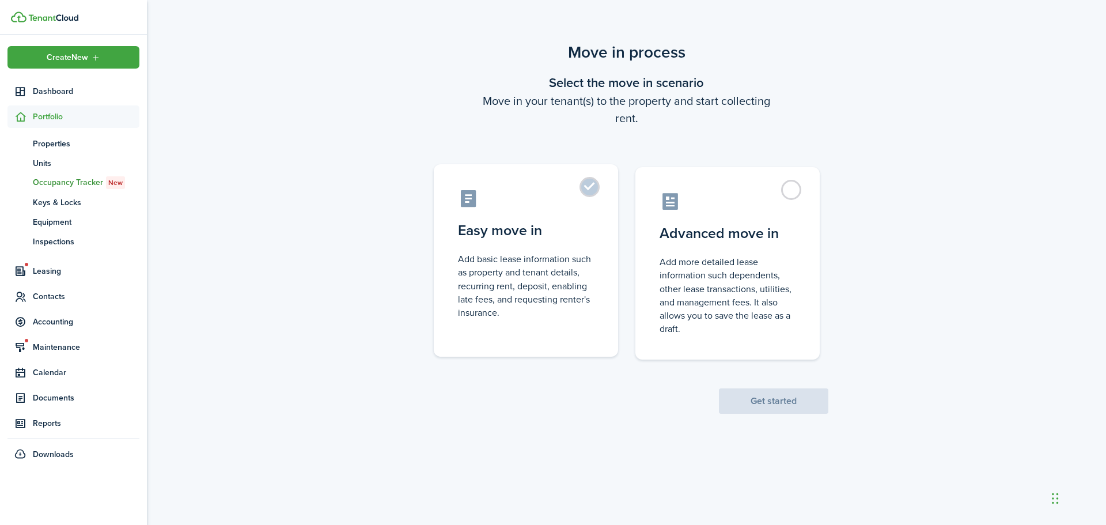
click at [597, 191] on label "Easy move in Add basic lease information such as property and tenant details, r…" at bounding box center [526, 260] width 184 height 192
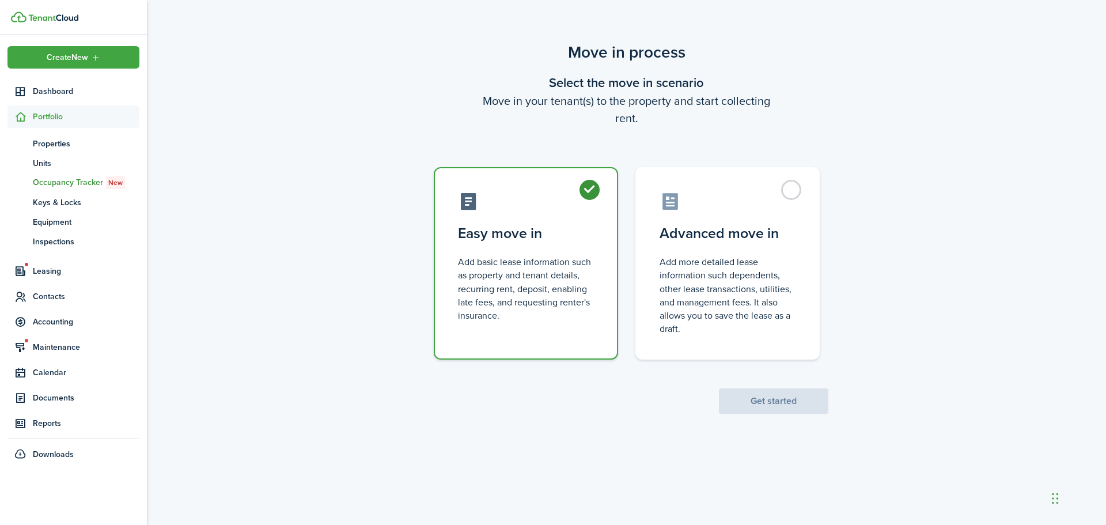
radio input "true"
click at [762, 401] on button "Get started" at bounding box center [773, 400] width 109 height 25
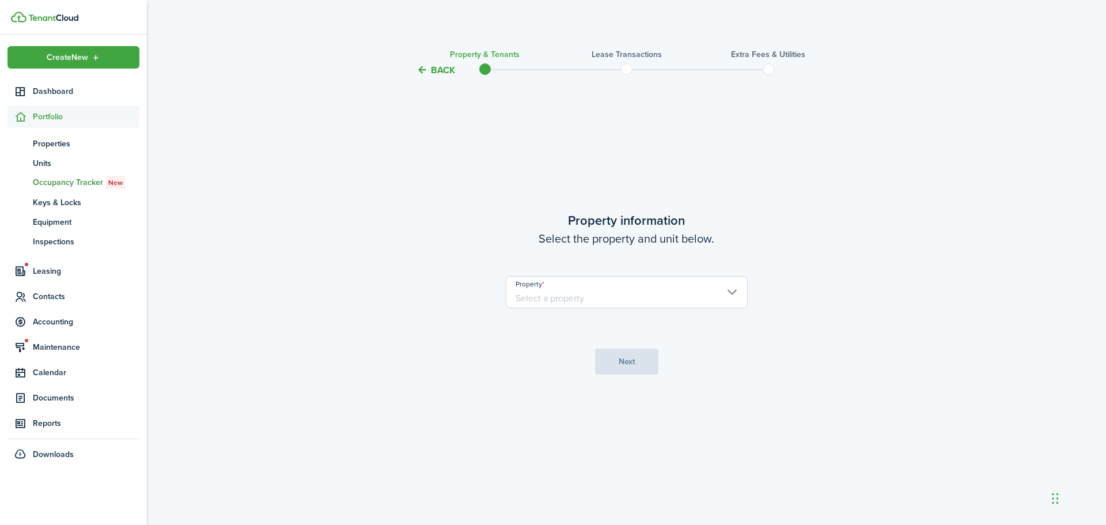
click at [584, 297] on input "Property" at bounding box center [627, 292] width 242 height 32
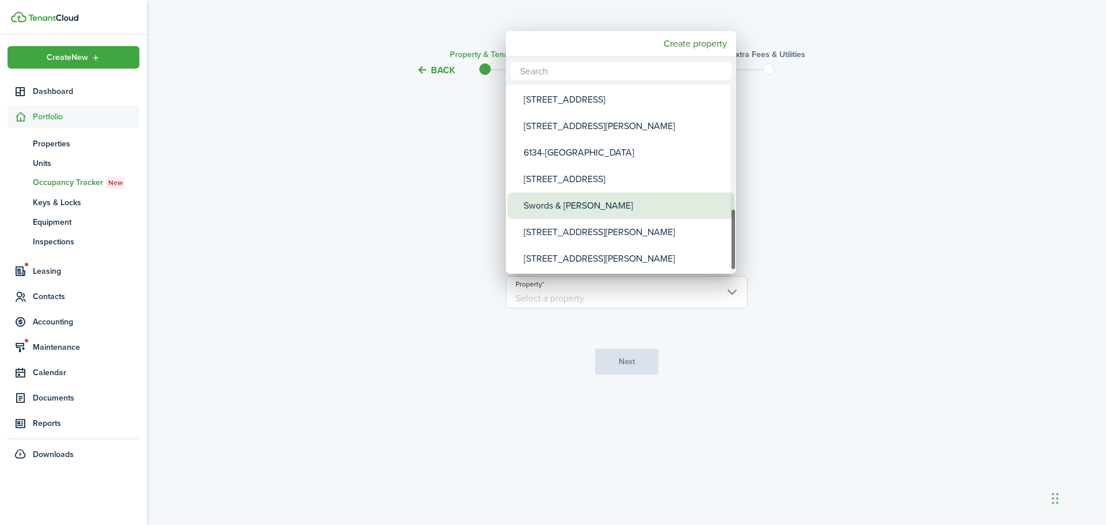
click at [597, 206] on div "Swords & [PERSON_NAME]" at bounding box center [625, 205] width 204 height 26
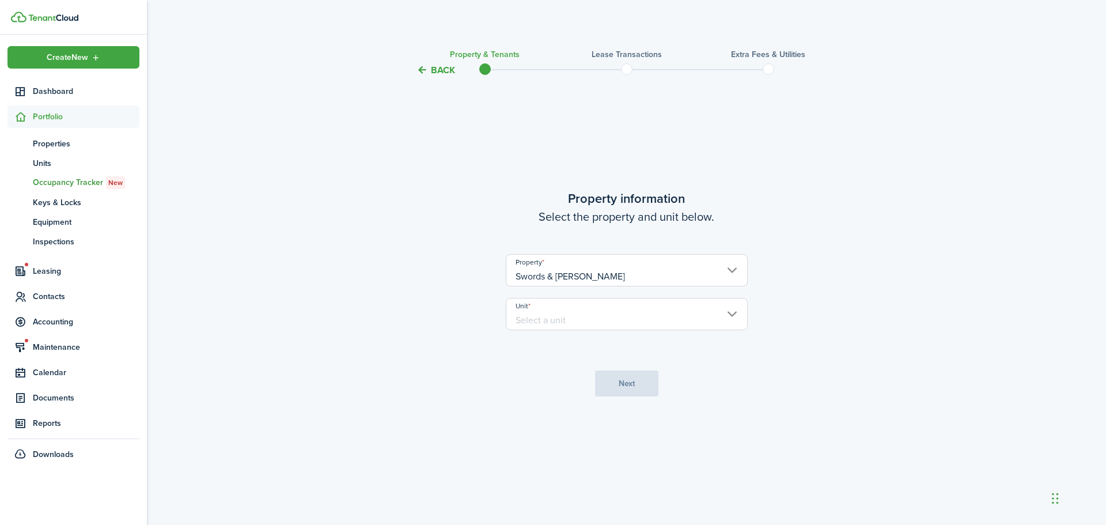
click at [561, 312] on input "Unit" at bounding box center [627, 314] width 242 height 32
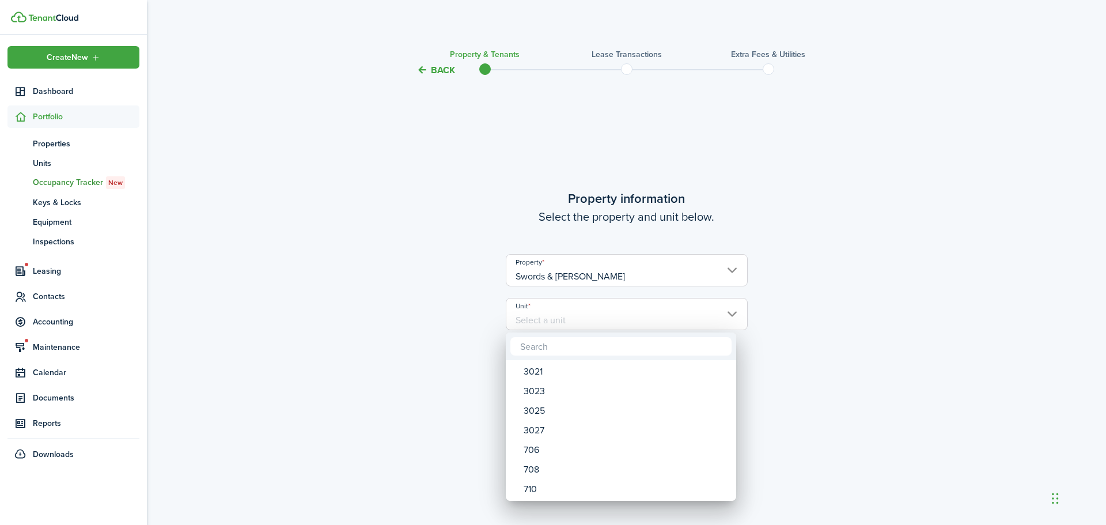
click at [557, 271] on div at bounding box center [553, 262] width 1290 height 709
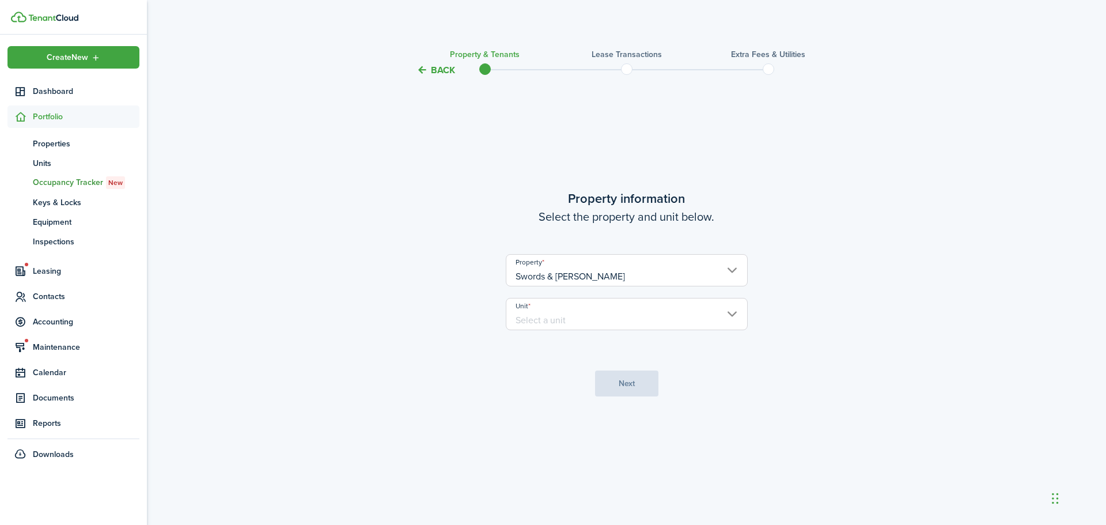
click at [612, 275] on input "Swords & [PERSON_NAME]" at bounding box center [627, 270] width 242 height 32
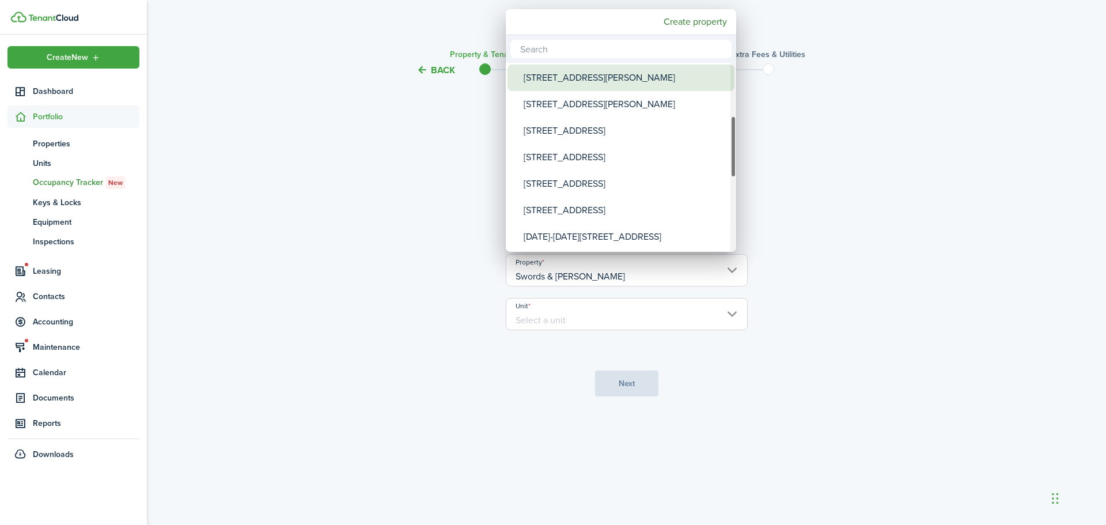
click at [591, 83] on div "[STREET_ADDRESS][PERSON_NAME]" at bounding box center [625, 77] width 204 height 26
type input "[STREET_ADDRESS][PERSON_NAME]"
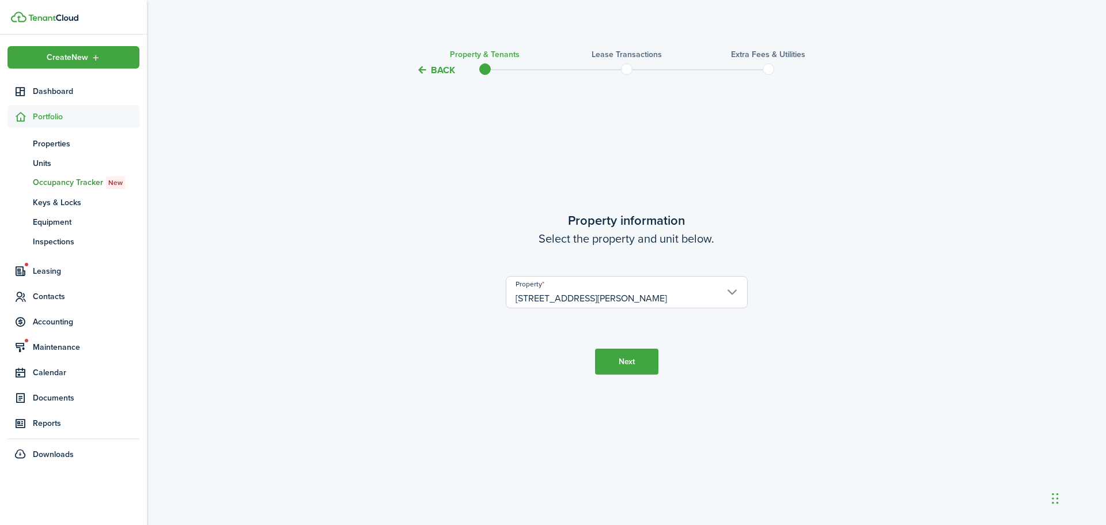
click at [629, 357] on button "Next" at bounding box center [626, 361] width 63 height 26
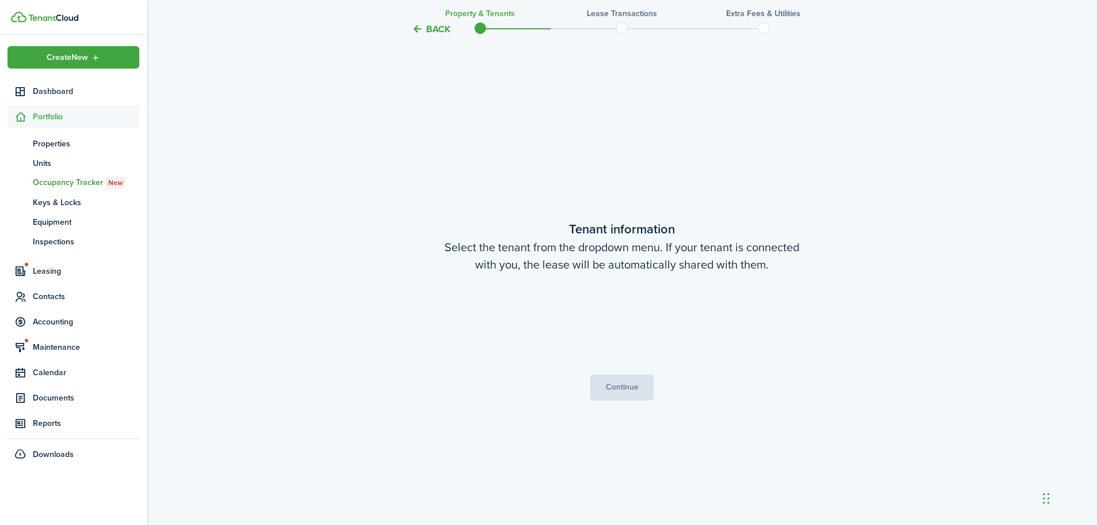
scroll to position [447, 0]
click at [627, 389] on button "Continue" at bounding box center [621, 386] width 63 height 26
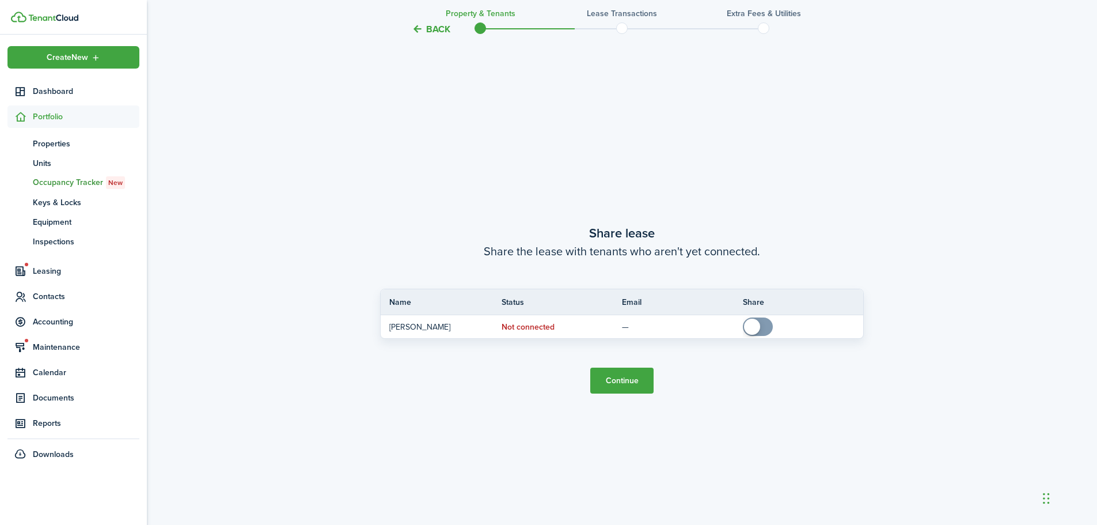
scroll to position [972, 0]
click at [620, 375] on button "Continue" at bounding box center [621, 380] width 63 height 26
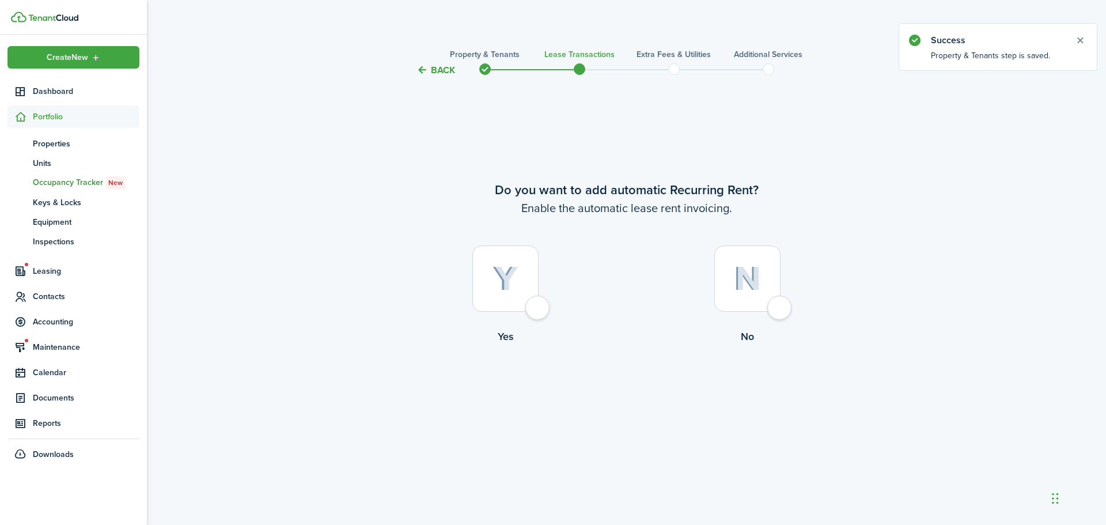
click at [533, 307] on div at bounding box center [505, 278] width 66 height 66
radio input "true"
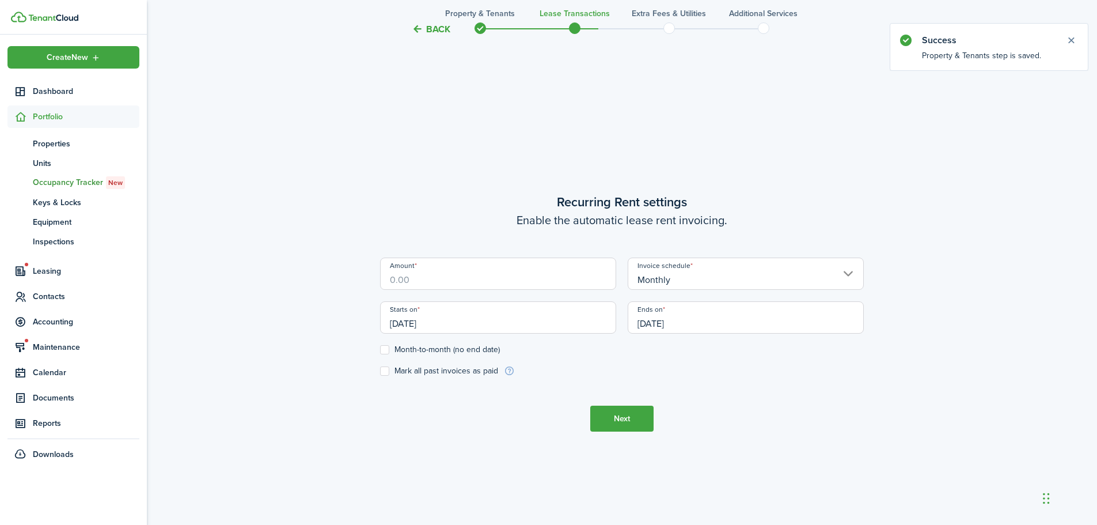
scroll to position [447, 0]
click at [453, 272] on input "Amount" at bounding box center [498, 269] width 236 height 32
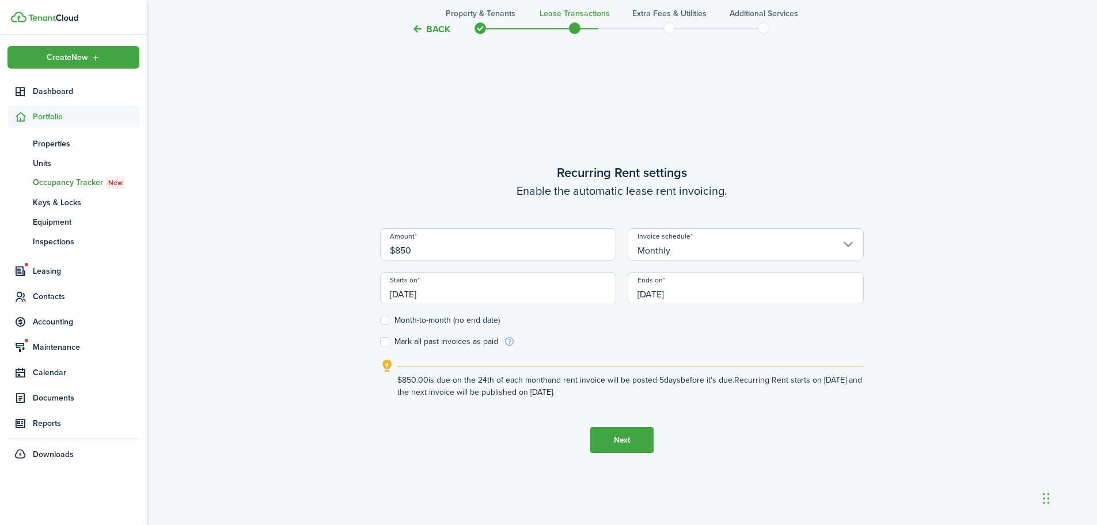
click at [394, 295] on input "[DATE]" at bounding box center [498, 288] width 236 height 32
type input "$850.00"
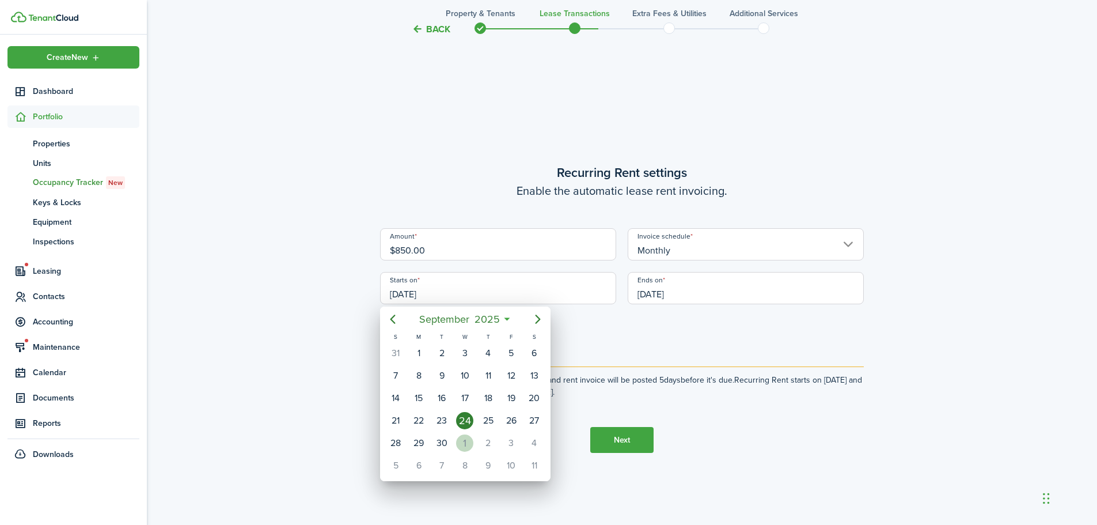
click at [466, 444] on div "1" at bounding box center [464, 442] width 17 height 17
type input "[DATE]"
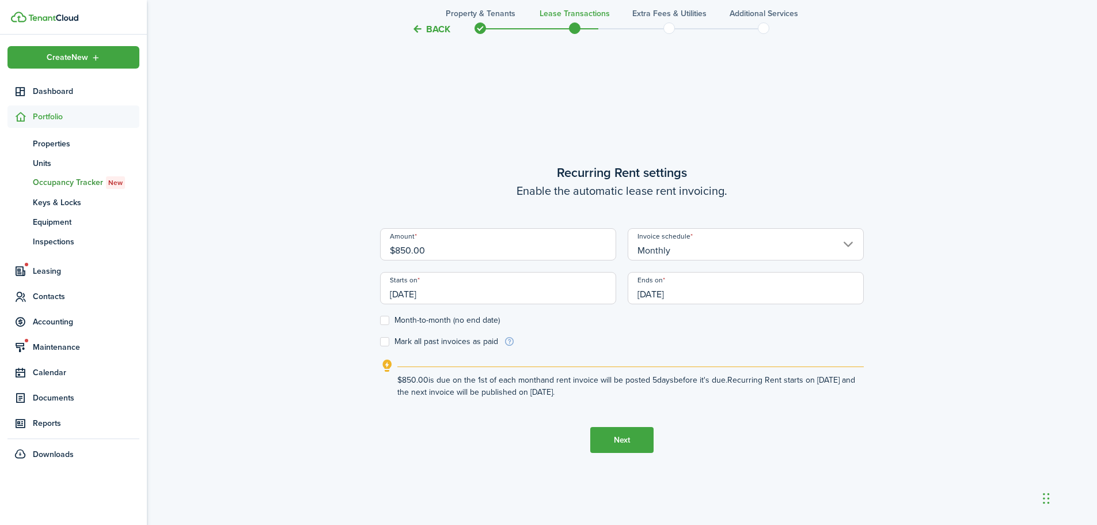
scroll to position [0, 0]
click at [384, 320] on label "Month-to-month (no end date)" at bounding box center [440, 320] width 120 height 9
click at [380, 320] on input "Month-to-month (no end date)" at bounding box center [380, 320] width 1 height 1
checkbox input "true"
click at [616, 436] on button "Next" at bounding box center [621, 440] width 63 height 26
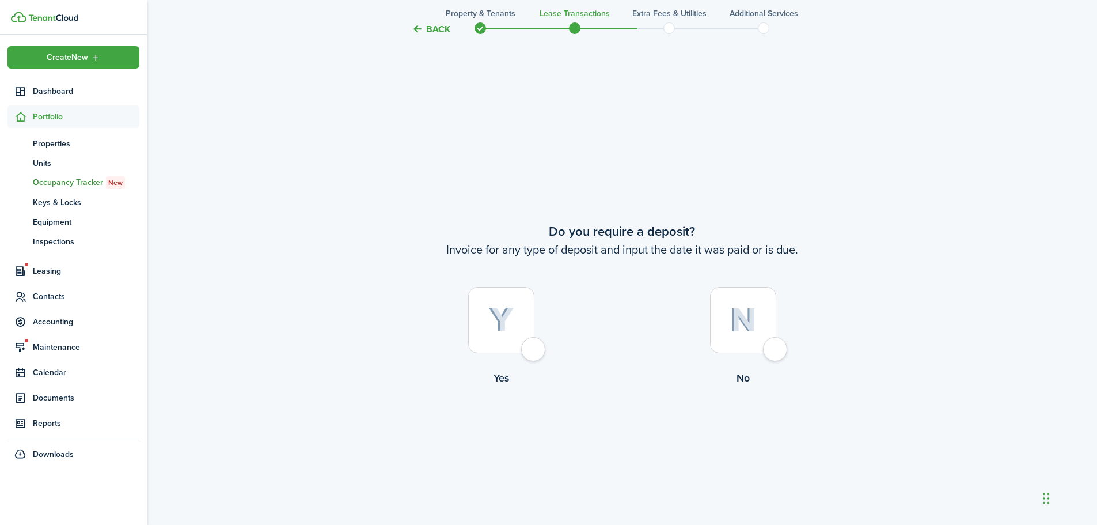
scroll to position [972, 0]
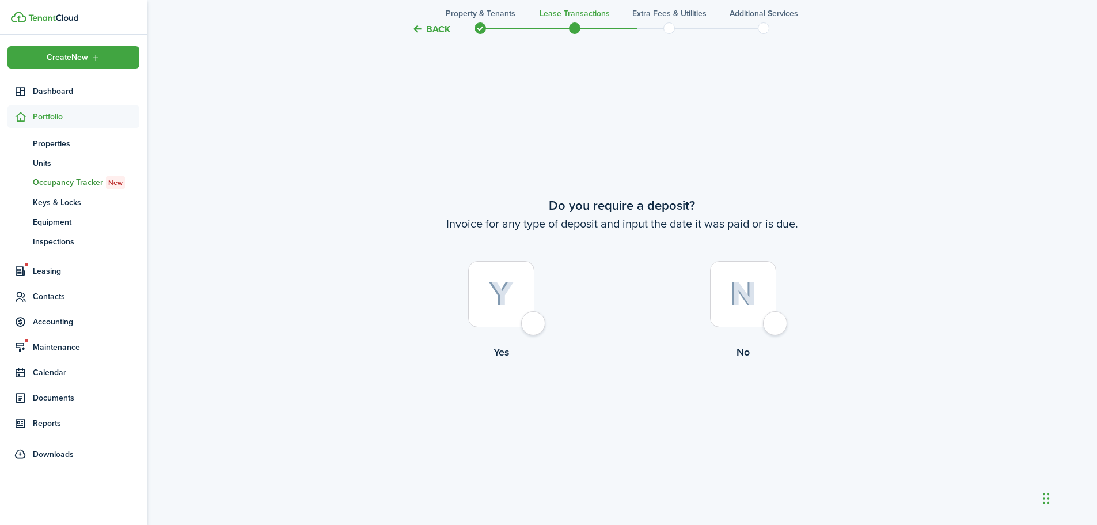
click at [775, 324] on div at bounding box center [743, 294] width 66 height 66
radio input "true"
click at [635, 408] on button "Continue" at bounding box center [621, 407] width 63 height 26
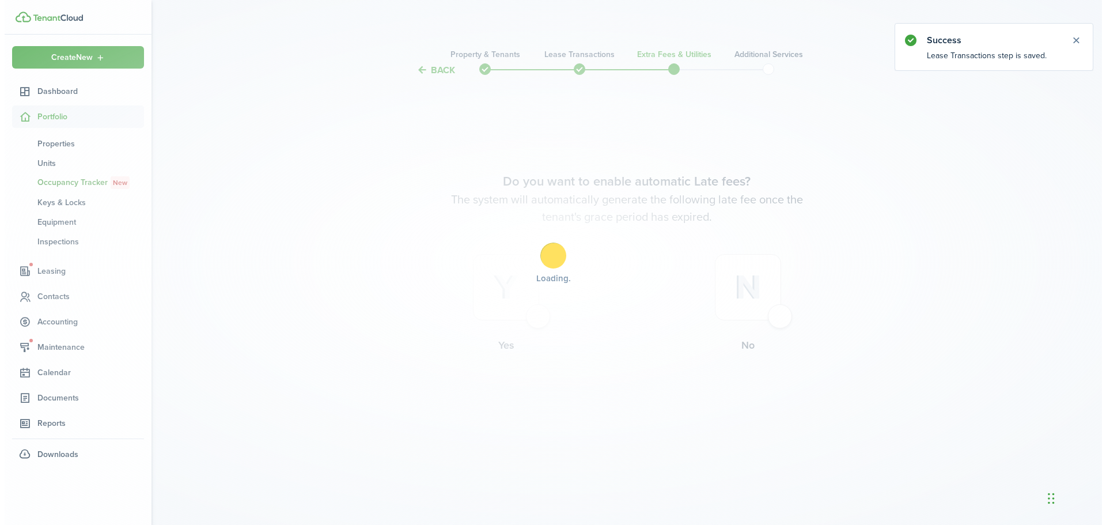
scroll to position [0, 0]
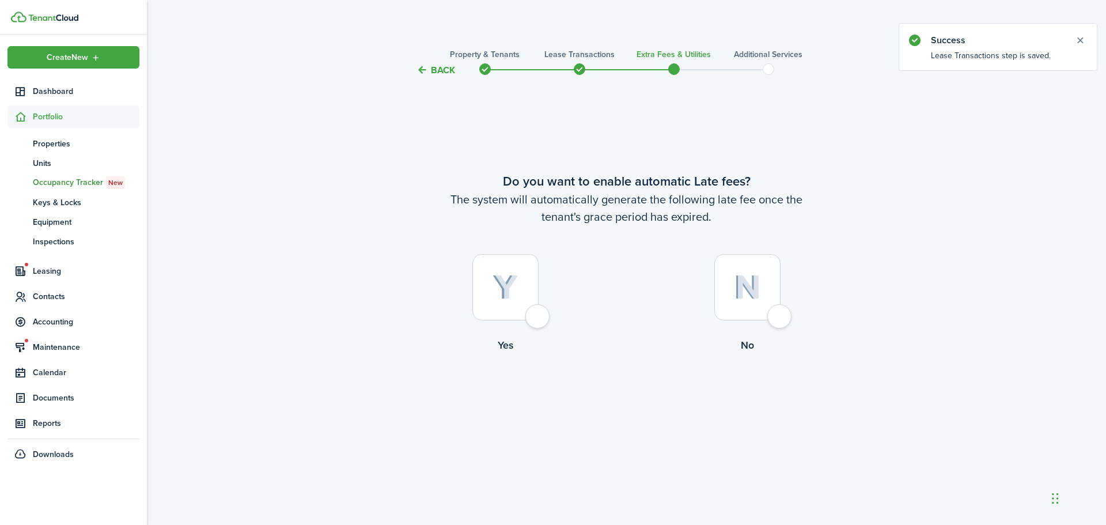
click at [533, 312] on div at bounding box center [505, 287] width 66 height 66
radio input "true"
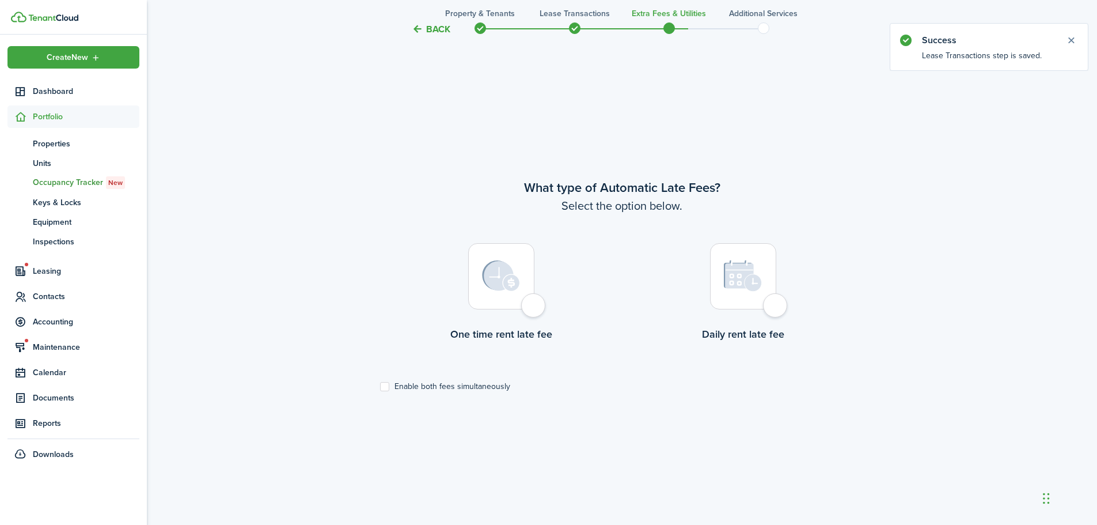
scroll to position [447, 0]
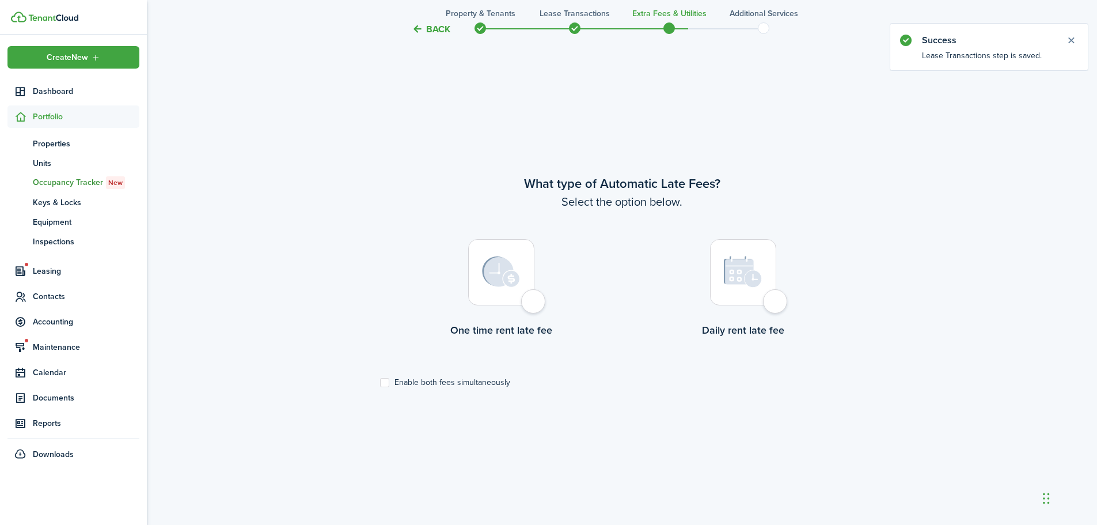
click at [383, 382] on label "Enable both fees simultaneously" at bounding box center [445, 382] width 130 height 9
click at [380, 382] on input "Enable both fees simultaneously" at bounding box center [380, 382] width 1 height 1
checkbox input "true"
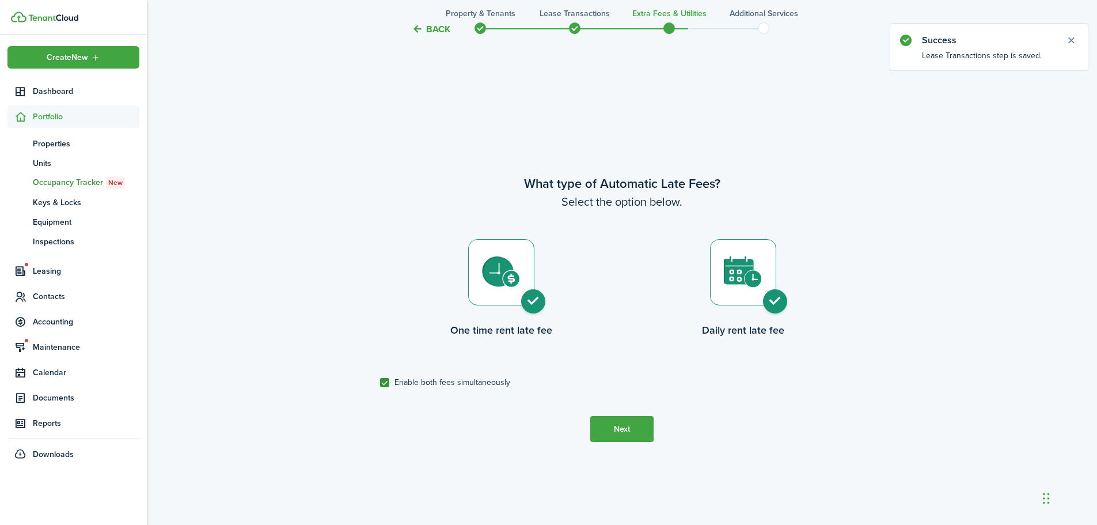
click at [632, 434] on button "Next" at bounding box center [621, 429] width 63 height 26
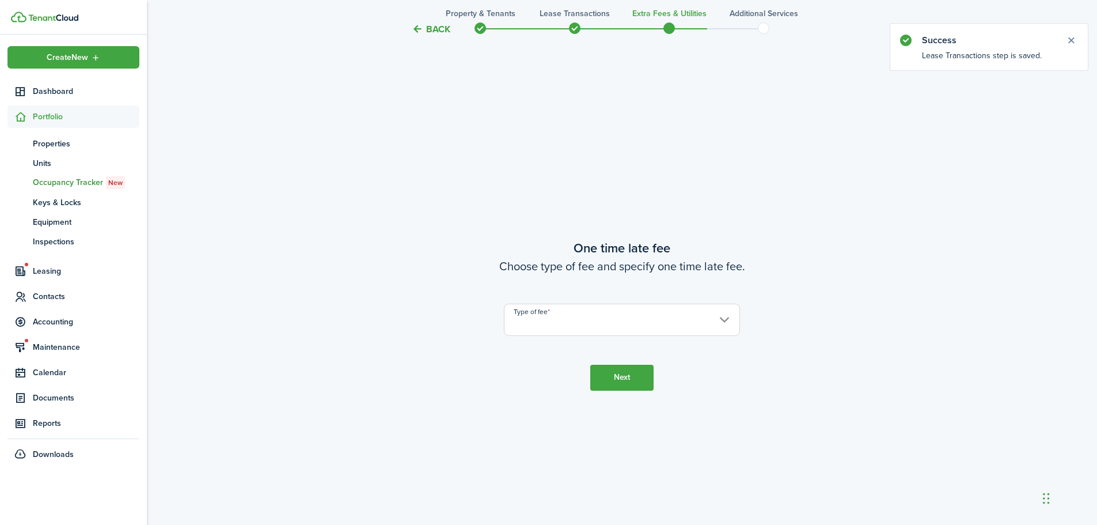
scroll to position [972, 0]
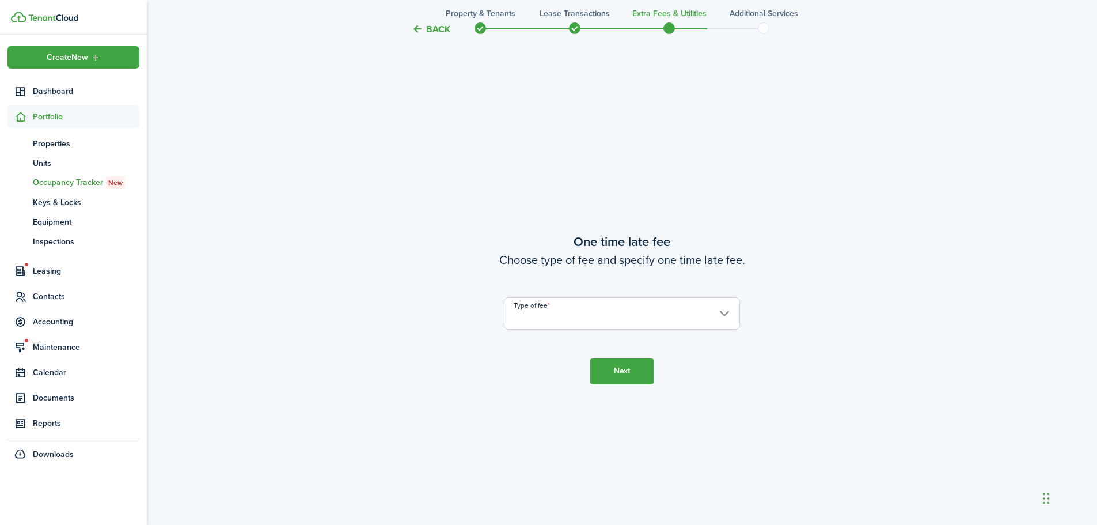
click at [548, 319] on input "Type of fee" at bounding box center [622, 313] width 236 height 32
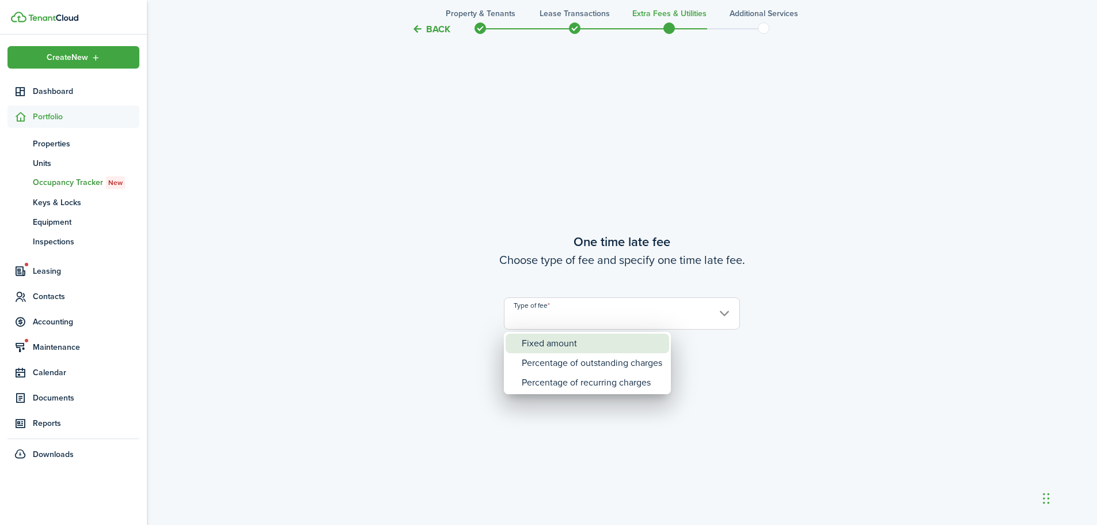
click at [551, 343] on div "Fixed amount" at bounding box center [592, 343] width 141 height 20
type input "Fixed amount"
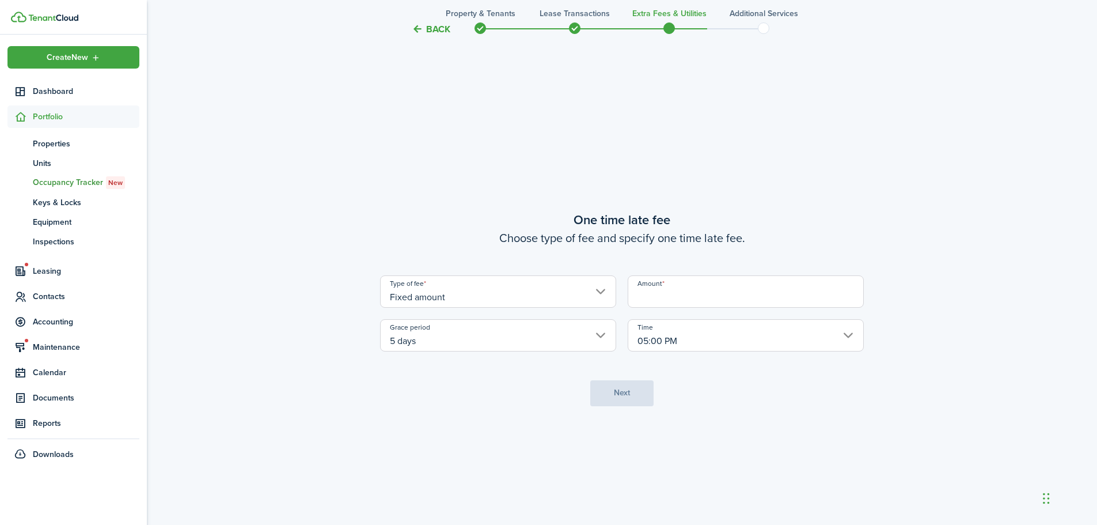
click at [673, 287] on input "Amount" at bounding box center [746, 291] width 236 height 32
type input "$50.00"
click at [613, 402] on button "Next" at bounding box center [621, 393] width 63 height 26
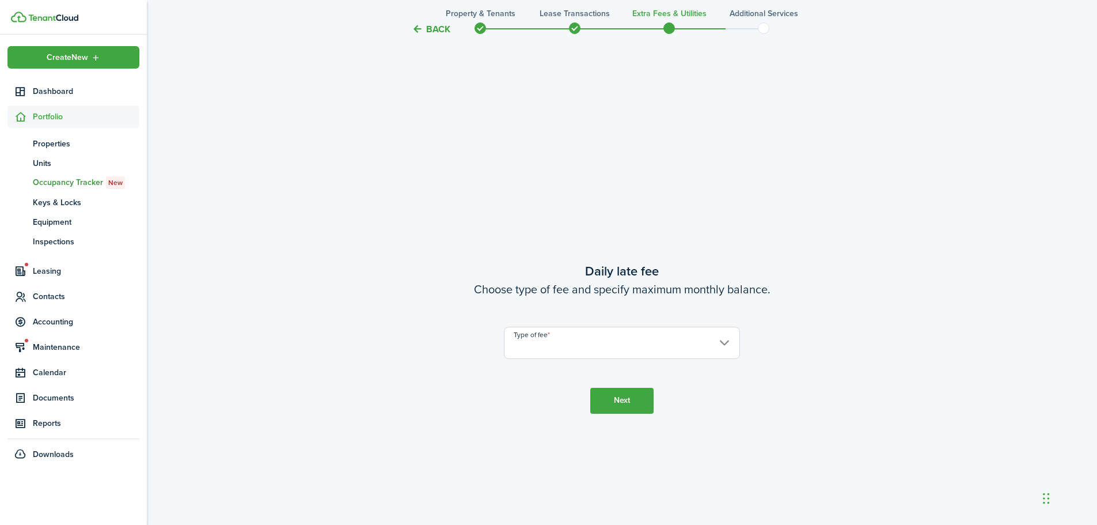
scroll to position [1497, 0]
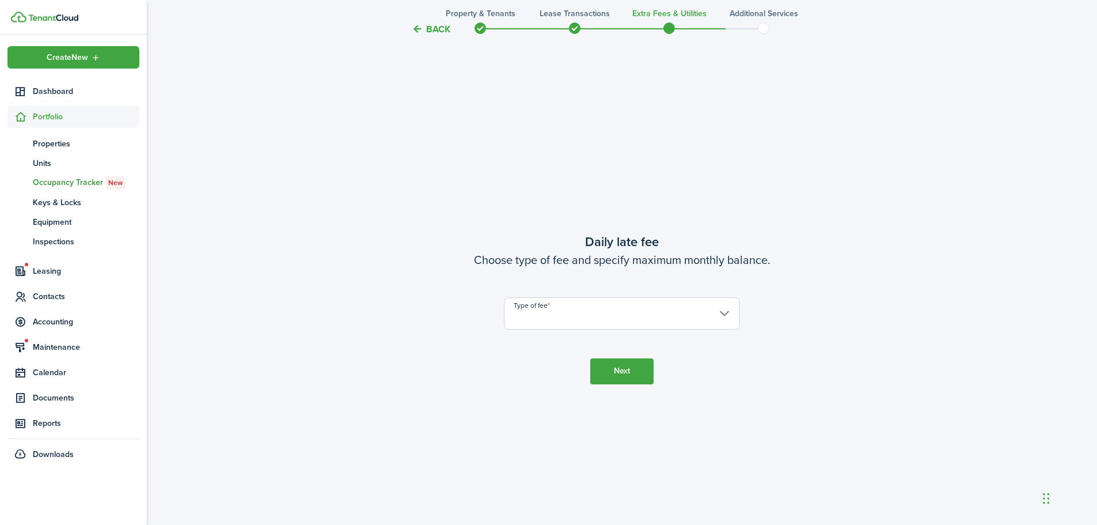
click at [571, 322] on input "Type of fee" at bounding box center [622, 313] width 236 height 32
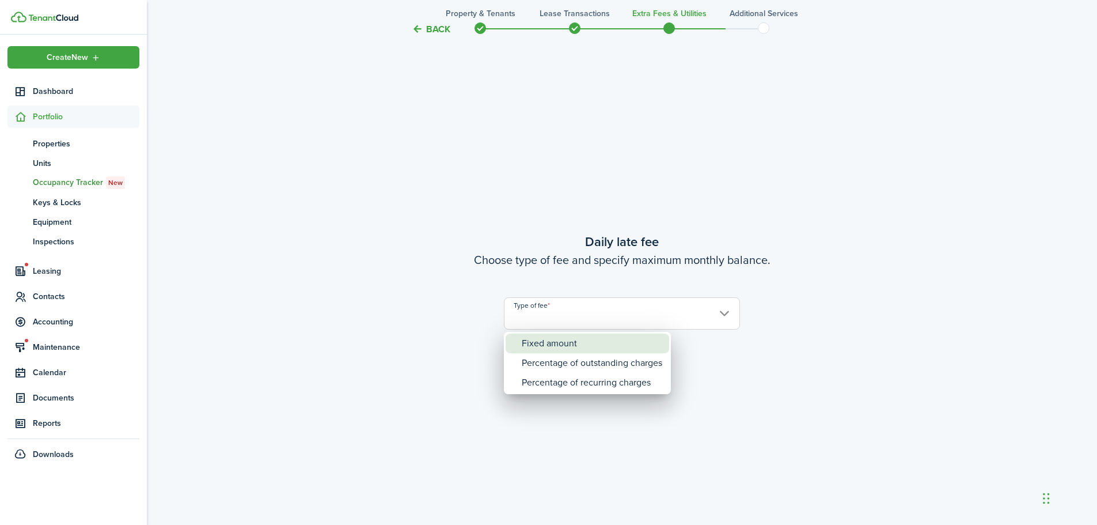
click at [559, 343] on div "Fixed amount" at bounding box center [592, 343] width 141 height 20
type input "Fixed amount"
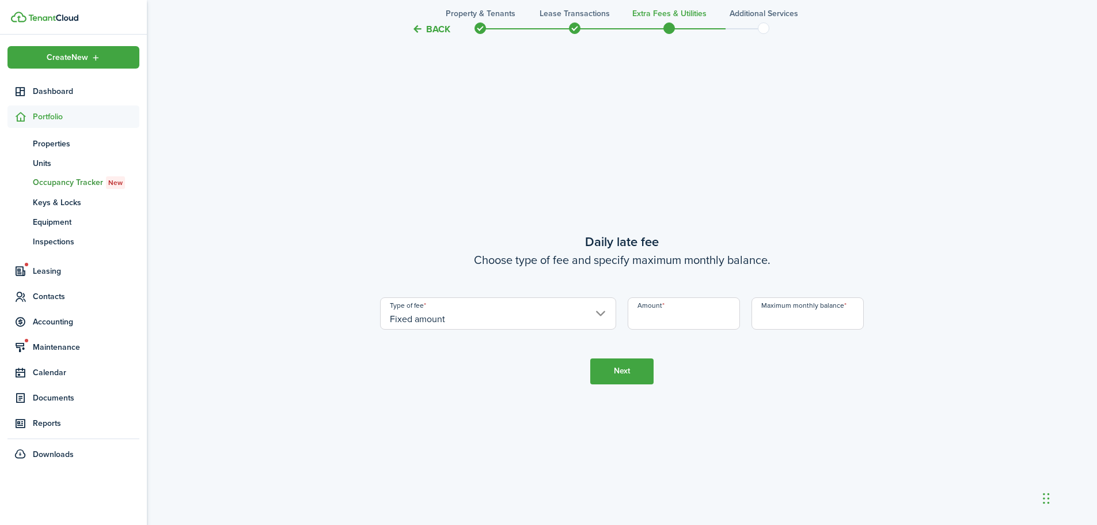
drag, startPoint x: 658, startPoint y: 314, endPoint x: 651, endPoint y: 316, distance: 7.1
click at [658, 314] on input "Amount" at bounding box center [684, 313] width 112 height 32
type input "$10.00"
click at [779, 321] on input "Maximum monthly balance" at bounding box center [808, 313] width 112 height 32
type input "$1,000.00"
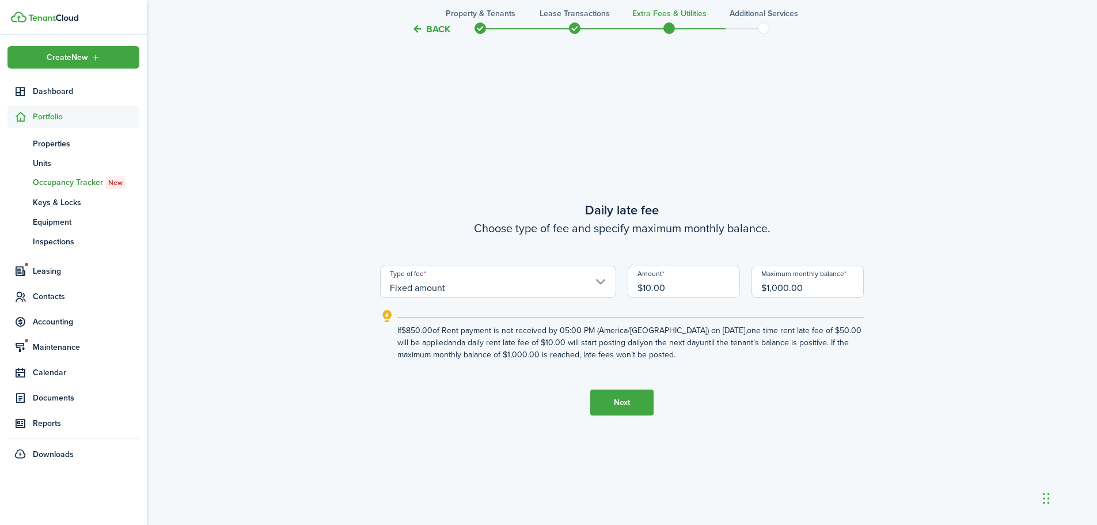
click at [608, 404] on button "Next" at bounding box center [621, 402] width 63 height 26
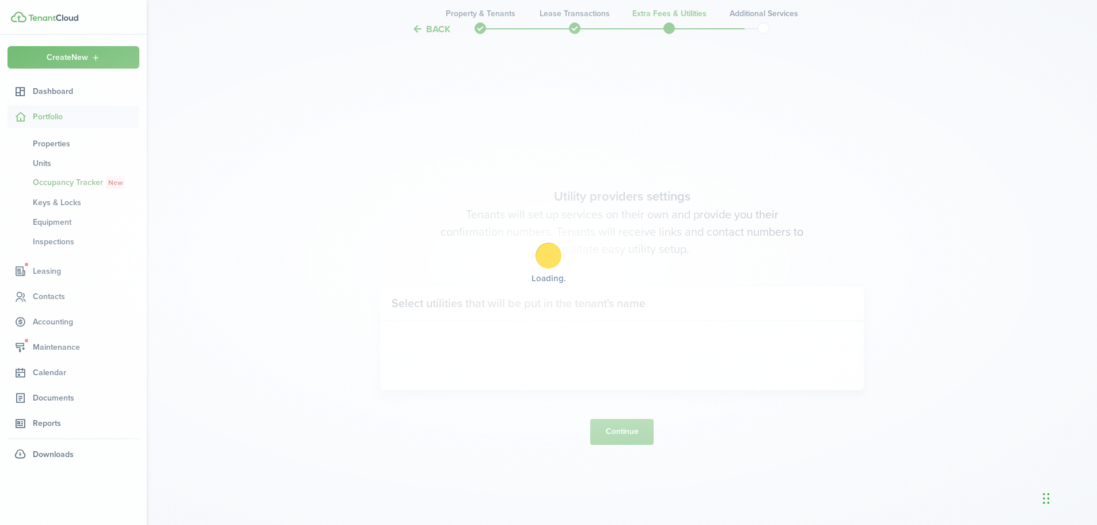
scroll to position [2021, 0]
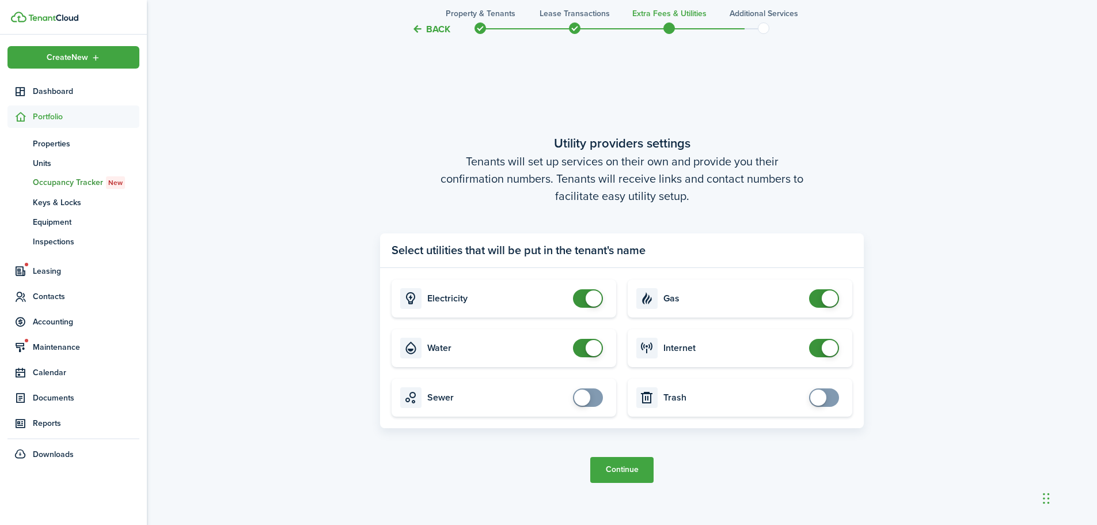
checkbox input "false"
click at [590, 295] on span at bounding box center [594, 298] width 16 height 16
checkbox input "false"
click at [590, 347] on span at bounding box center [594, 348] width 16 height 16
checkbox input "false"
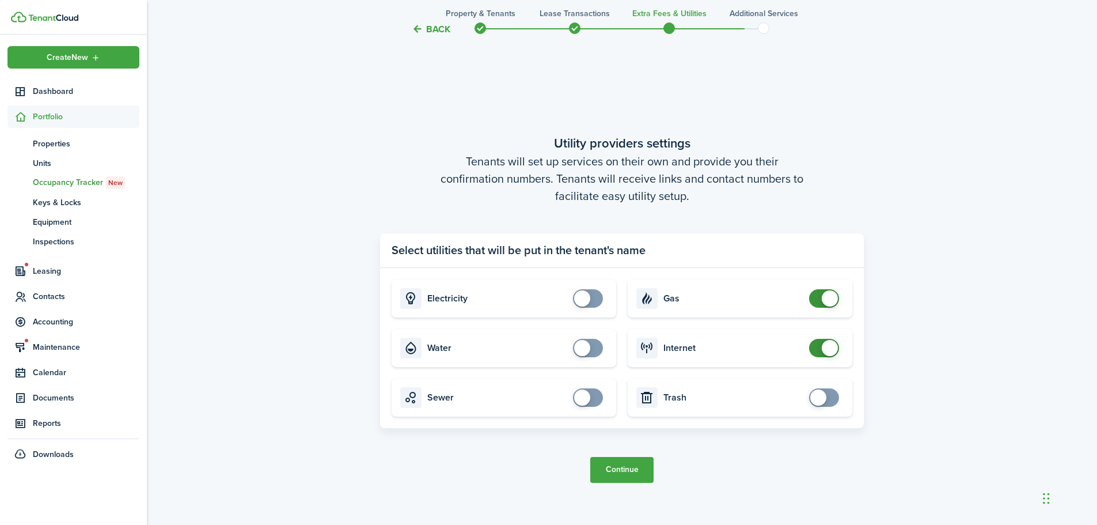
click at [828, 295] on span at bounding box center [830, 298] width 16 height 16
checkbox input "false"
click at [830, 350] on span at bounding box center [830, 348] width 16 height 16
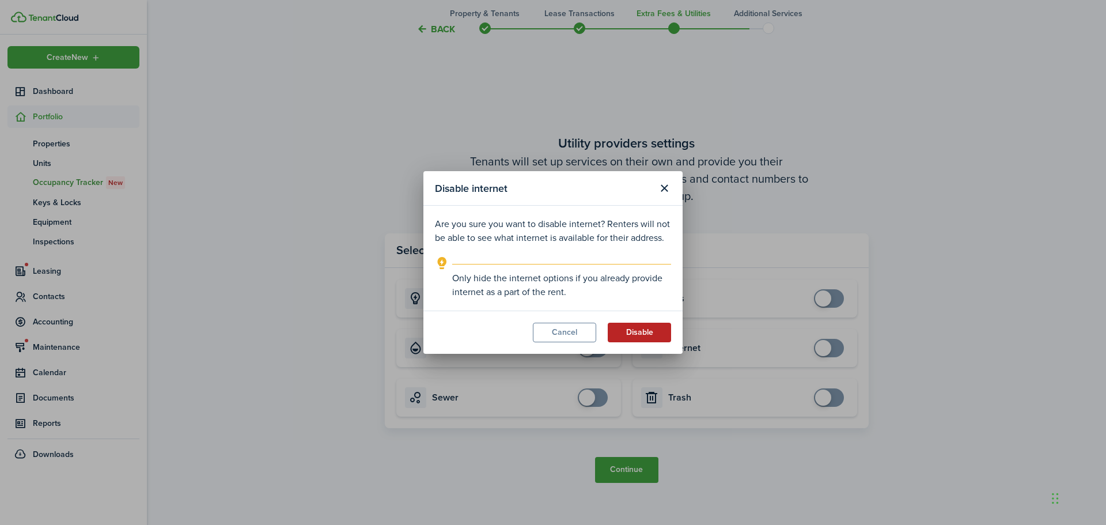
click at [629, 333] on button "Disable" at bounding box center [639, 332] width 63 height 20
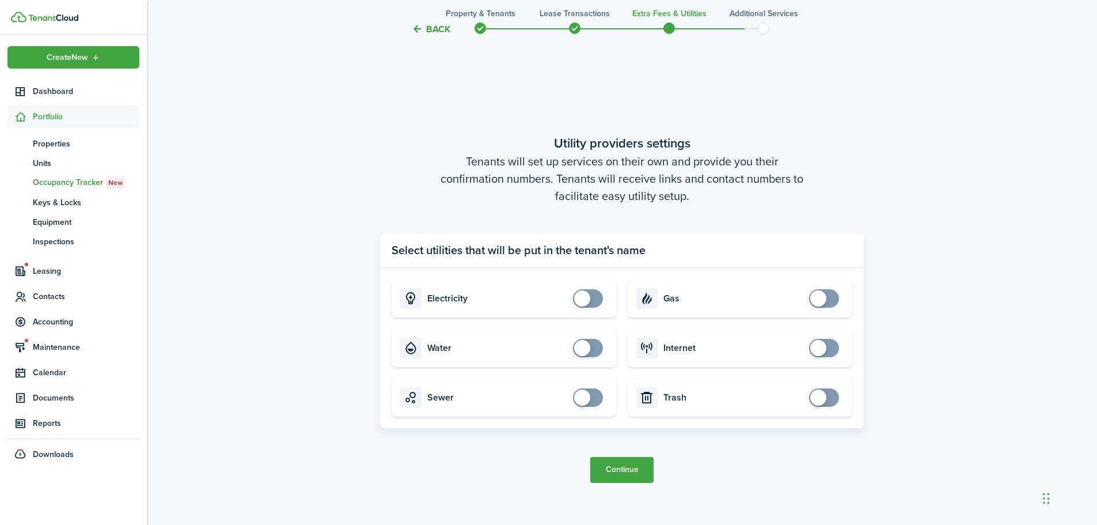
click at [629, 466] on button "Continue" at bounding box center [621, 470] width 63 height 26
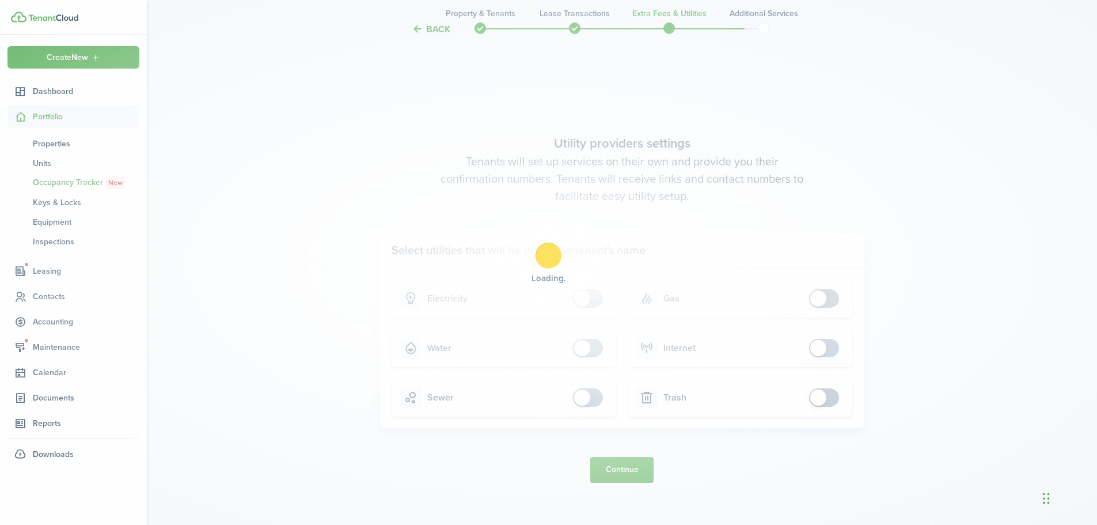
scroll to position [0, 0]
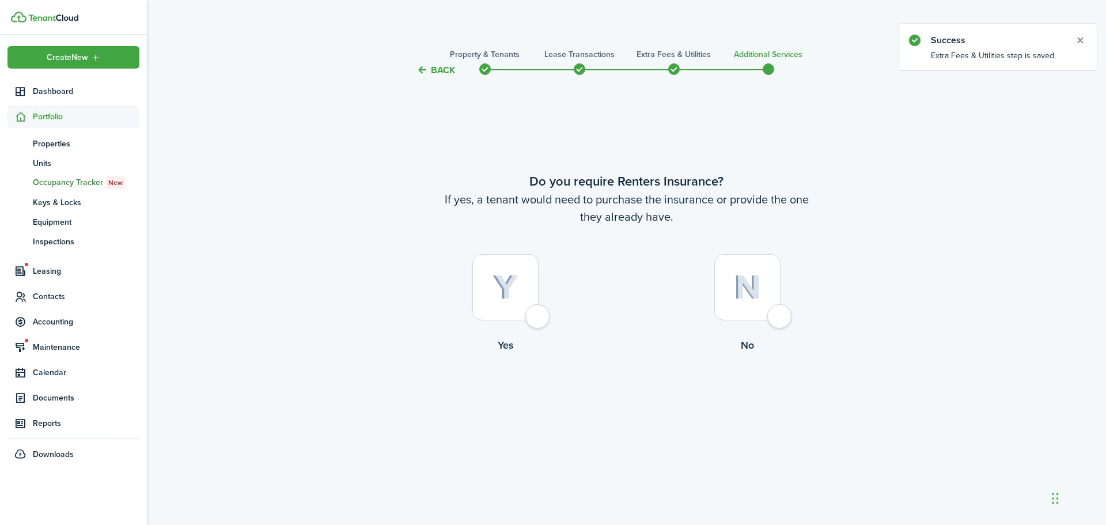
click at [780, 318] on div at bounding box center [747, 287] width 66 height 66
radio input "true"
click at [651, 405] on button "Complete move in" at bounding box center [626, 401] width 85 height 26
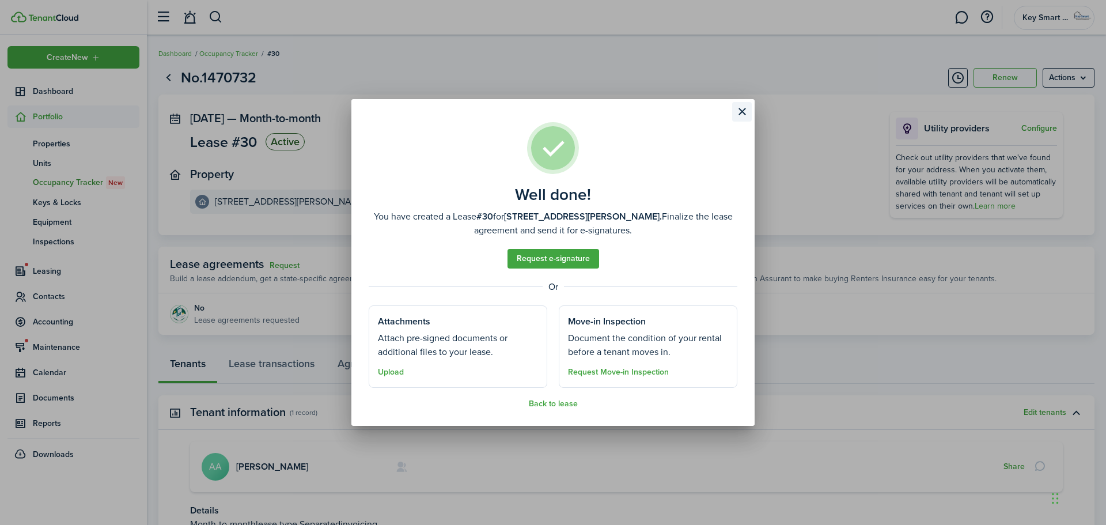
click at [741, 110] on button "Close modal" at bounding box center [742, 112] width 20 height 20
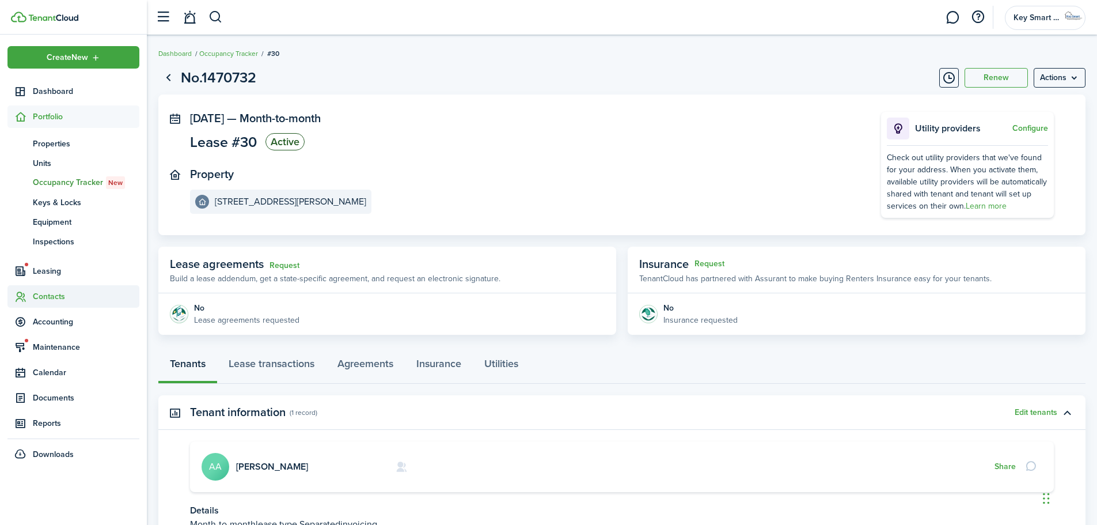
click at [51, 298] on span "Contacts" at bounding box center [86, 296] width 107 height 12
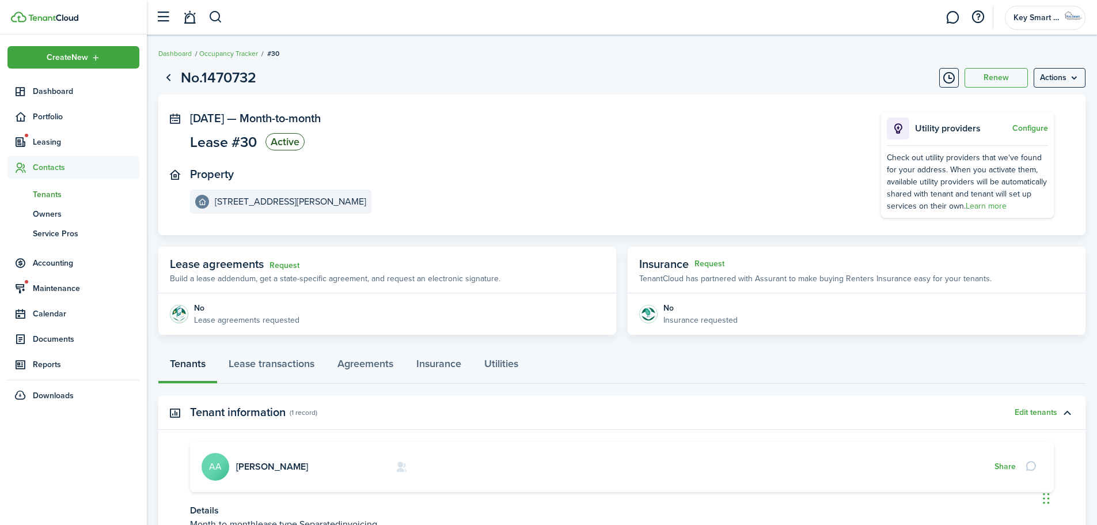
click at [41, 195] on span "Tenants" at bounding box center [86, 194] width 107 height 12
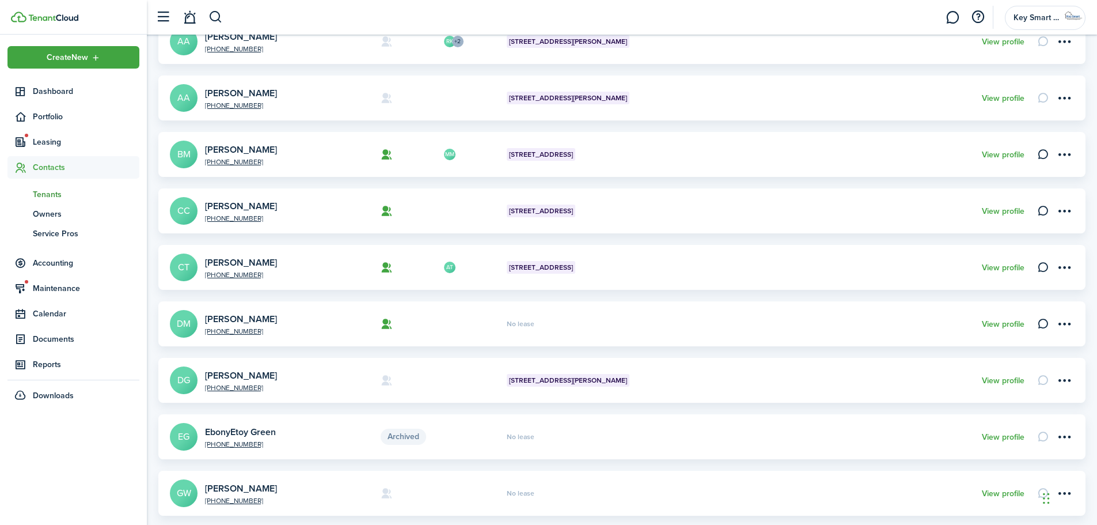
scroll to position [342, 0]
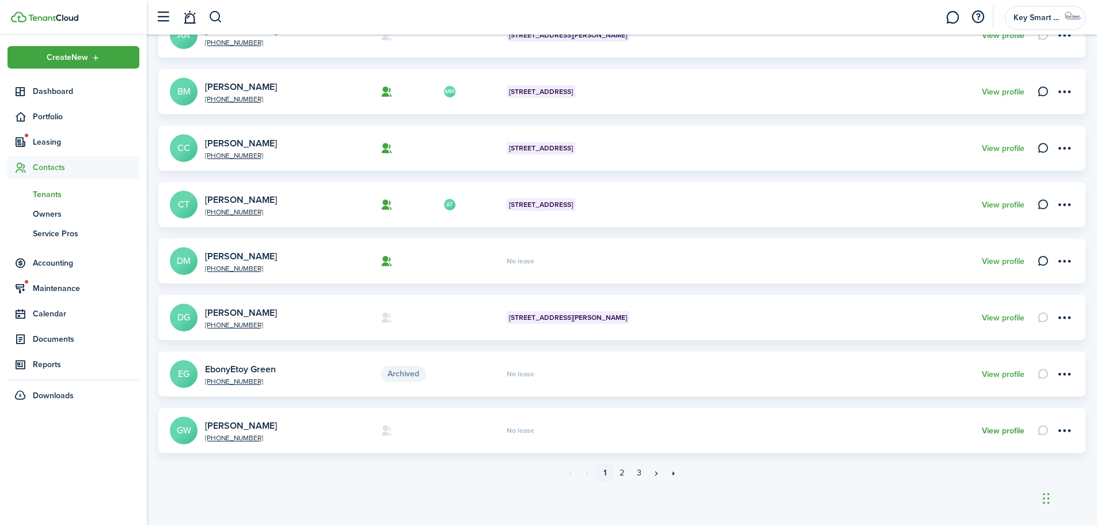
click at [990, 430] on link "View profile" at bounding box center [1003, 430] width 43 height 9
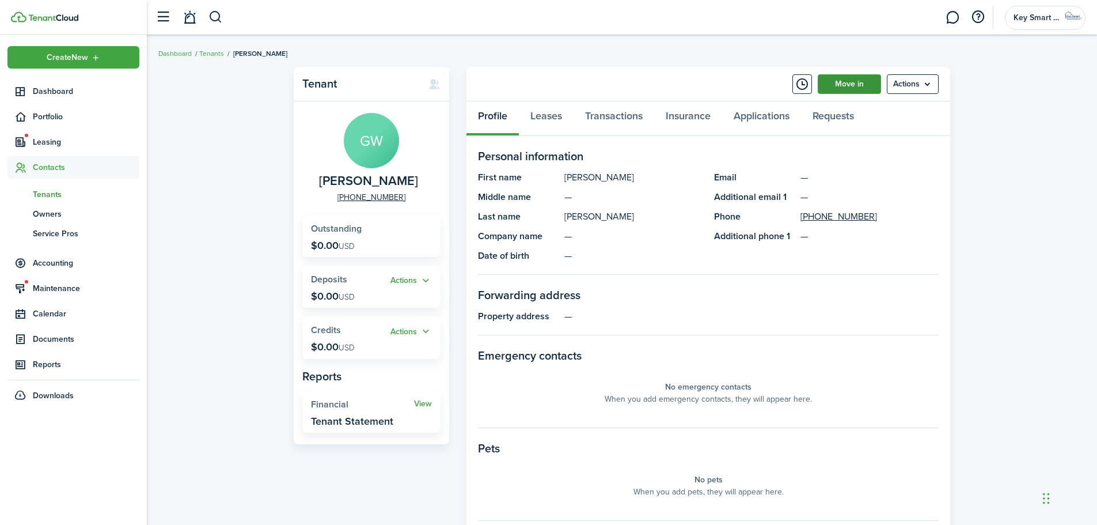
click at [848, 81] on link "Move in" at bounding box center [849, 84] width 63 height 20
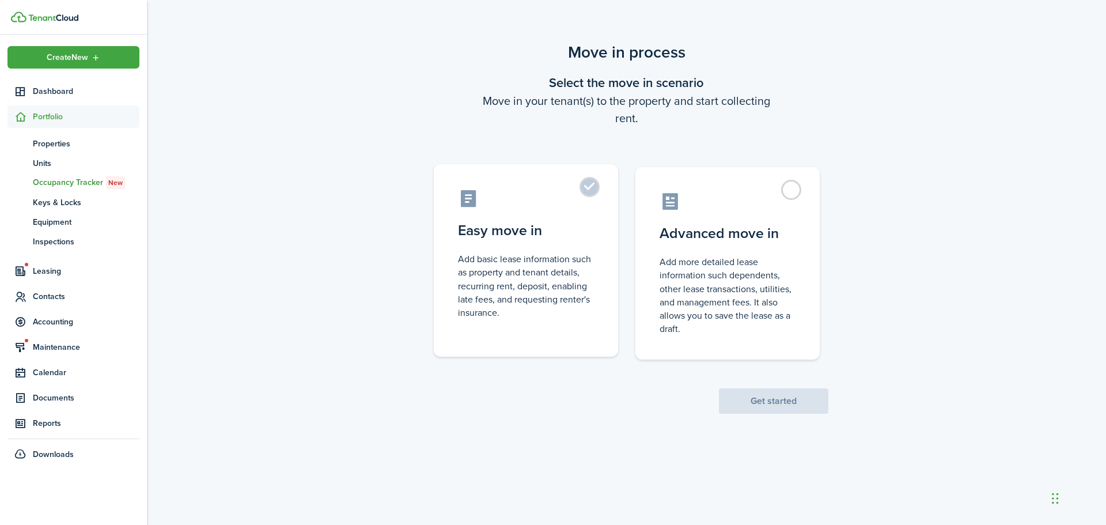
drag, startPoint x: 594, startPoint y: 185, endPoint x: 599, endPoint y: 189, distance: 6.1
click at [594, 187] on label "Easy move in Add basic lease information such as property and tenant details, r…" at bounding box center [526, 260] width 184 height 192
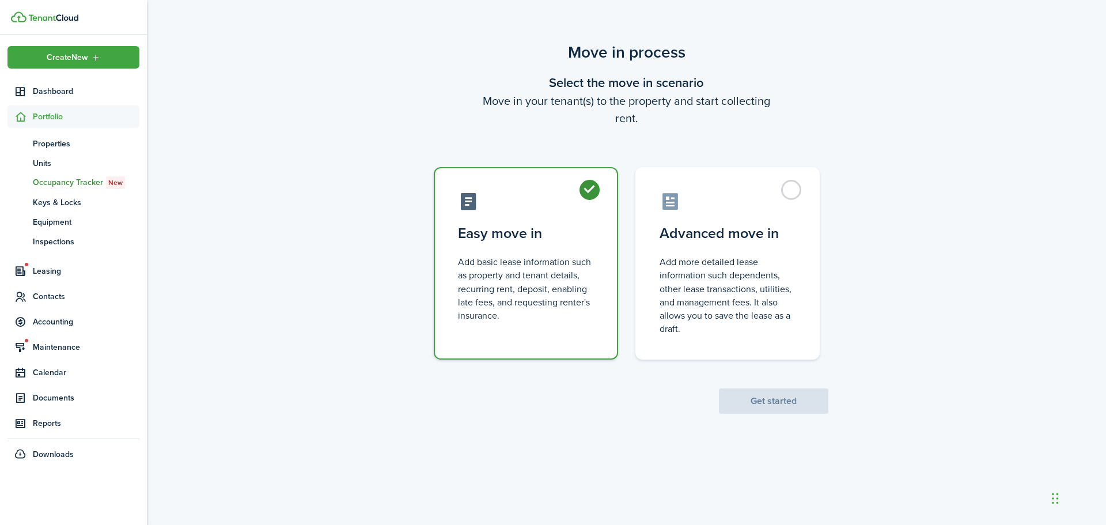
radio input "true"
click at [765, 392] on button "Get started" at bounding box center [773, 400] width 109 height 25
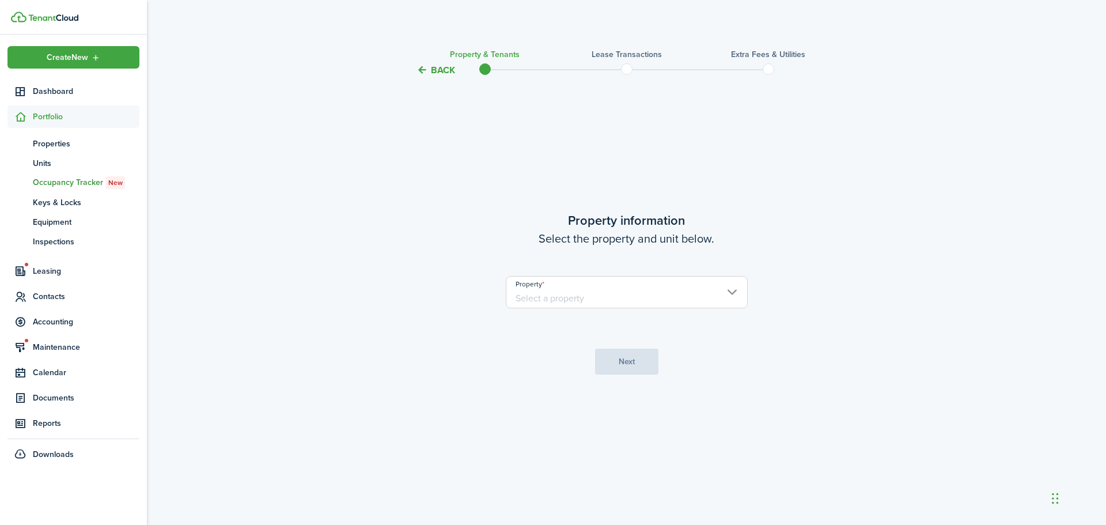
click at [585, 297] on input "Property" at bounding box center [627, 292] width 242 height 32
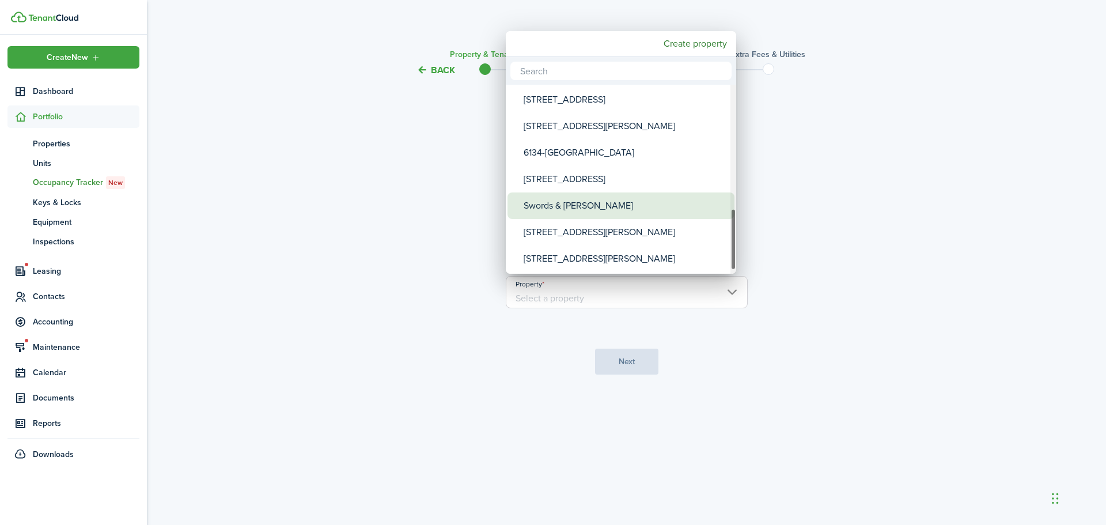
click at [595, 208] on div "Swords & [PERSON_NAME]" at bounding box center [625, 205] width 204 height 26
type input "Swords & [PERSON_NAME]"
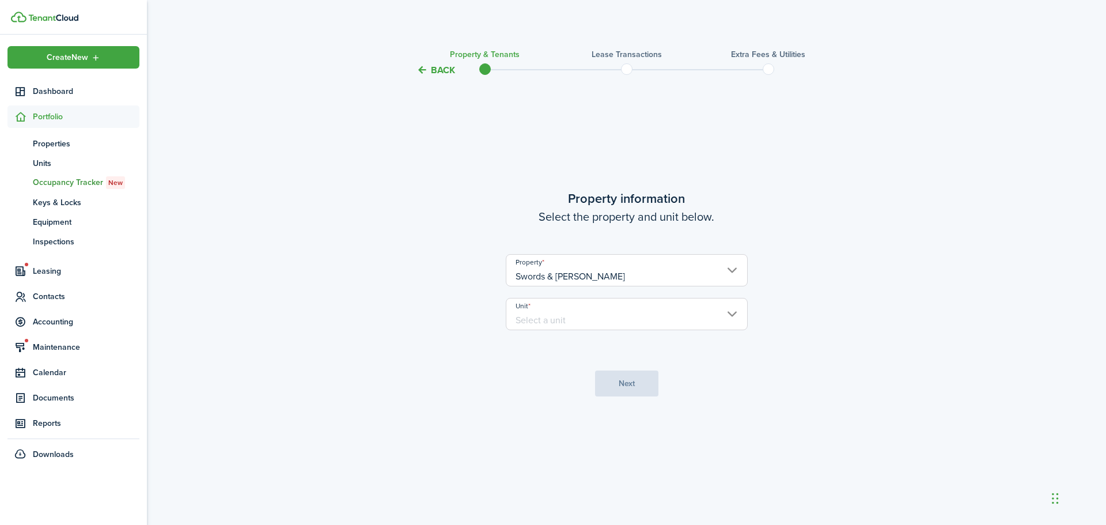
click at [587, 320] on input "Unit" at bounding box center [627, 314] width 242 height 32
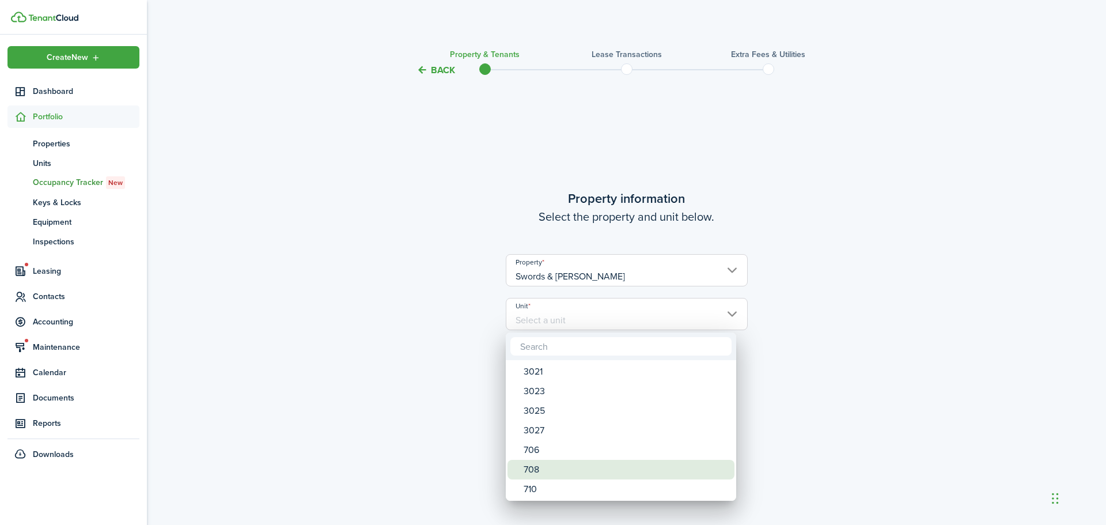
click at [550, 466] on div "708" at bounding box center [625, 470] width 204 height 20
type input "708"
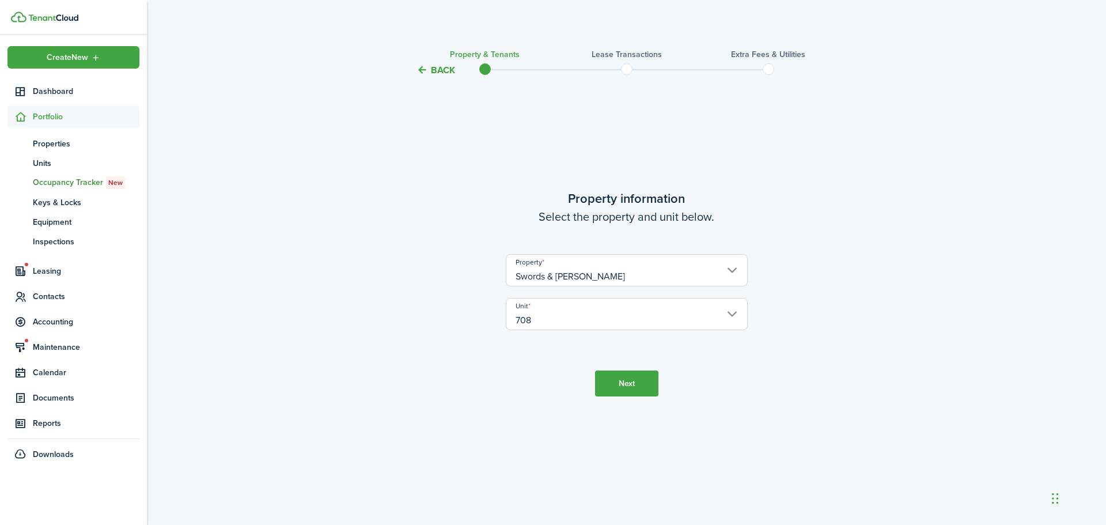
click at [637, 385] on button "Next" at bounding box center [626, 383] width 63 height 26
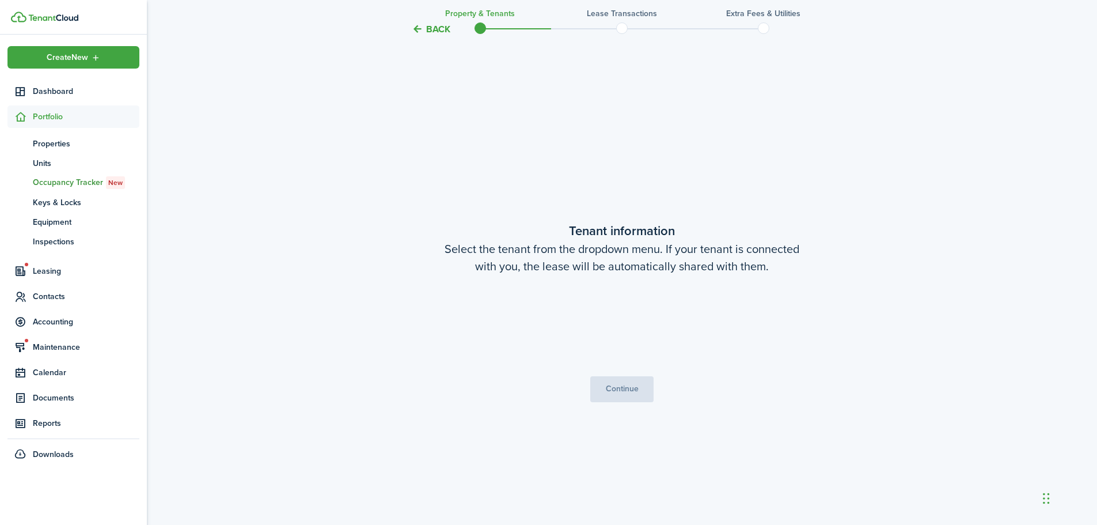
scroll to position [447, 0]
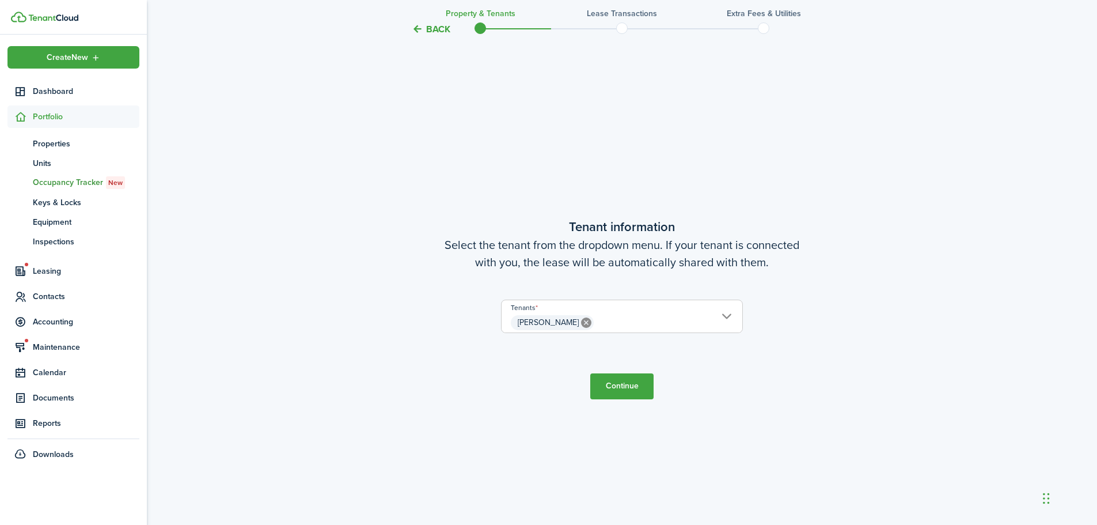
click at [631, 385] on button "Continue" at bounding box center [621, 386] width 63 height 26
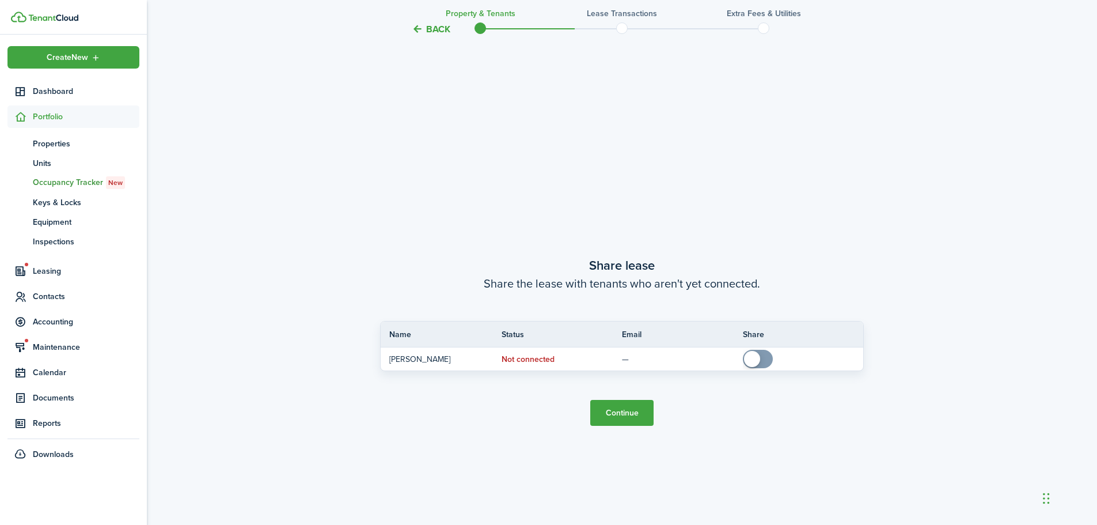
scroll to position [972, 0]
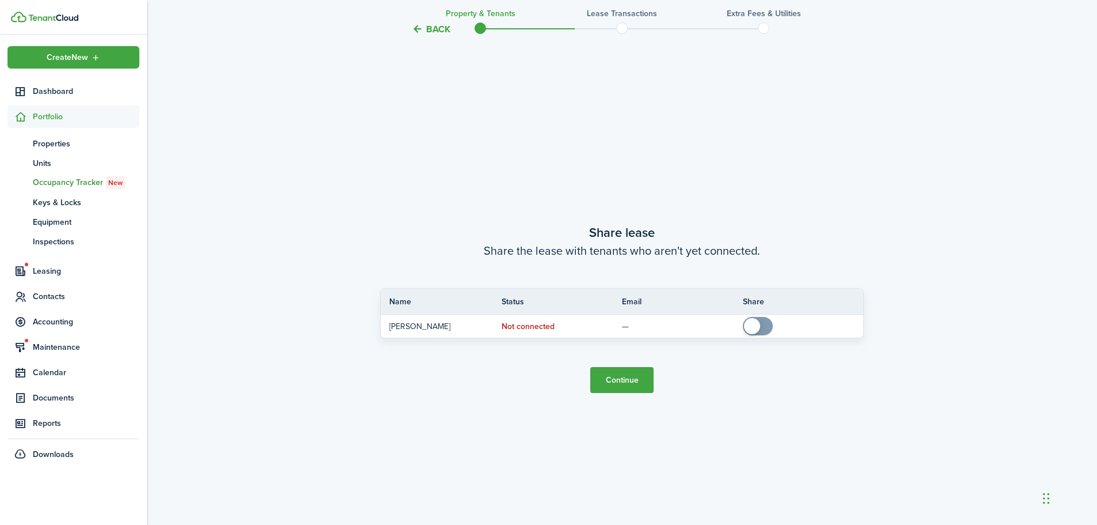
click at [630, 384] on button "Continue" at bounding box center [621, 380] width 63 height 26
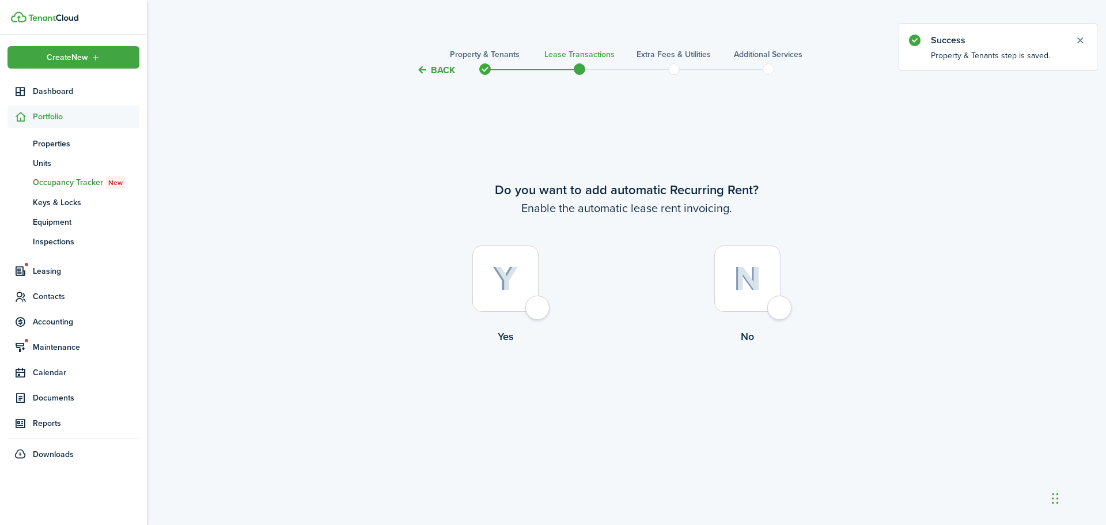
click at [538, 311] on div at bounding box center [505, 278] width 66 height 66
radio input "true"
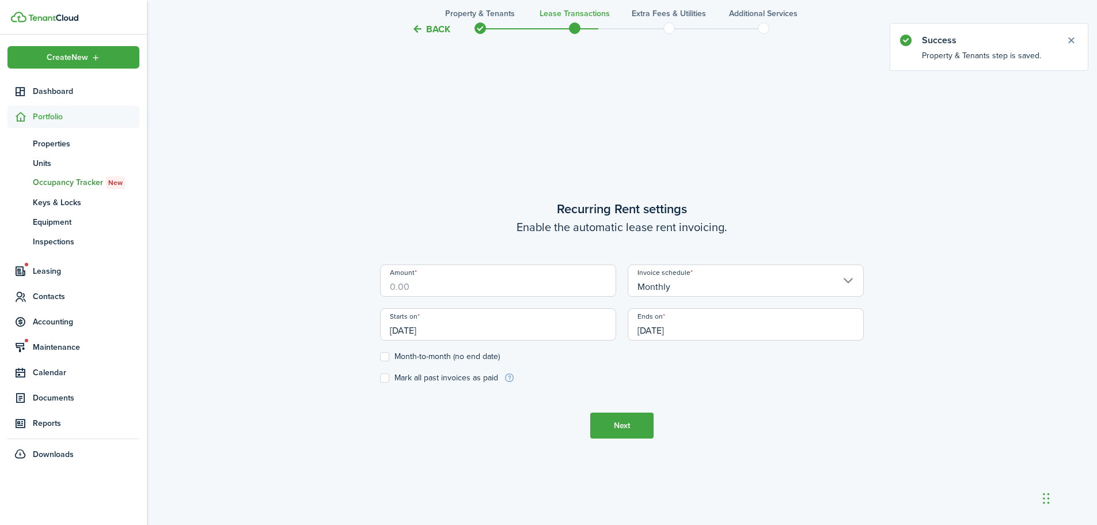
scroll to position [447, 0]
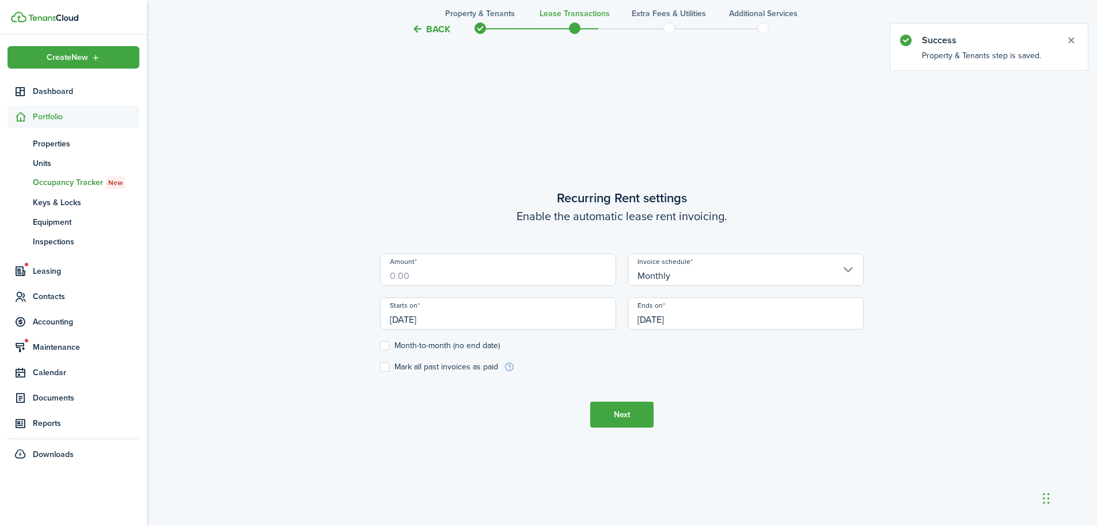
click at [470, 273] on input "Amount" at bounding box center [498, 269] width 236 height 32
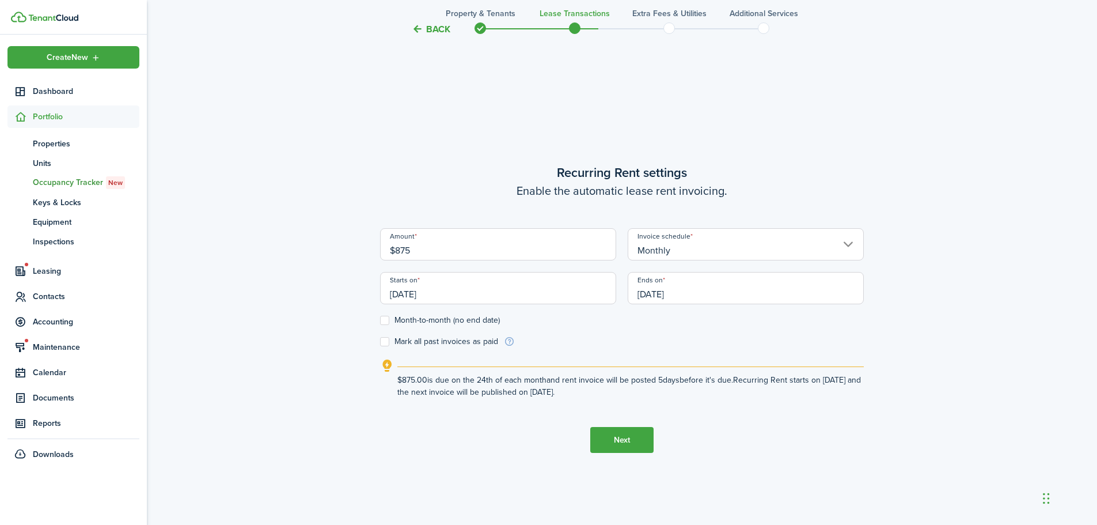
type input "$875.00"
click at [383, 317] on label "Month-to-month (no end date)" at bounding box center [440, 320] width 120 height 9
click at [380, 320] on input "Month-to-month (no end date)" at bounding box center [380, 320] width 1 height 1
checkbox input "true"
click at [419, 294] on input "[DATE]" at bounding box center [498, 288] width 236 height 32
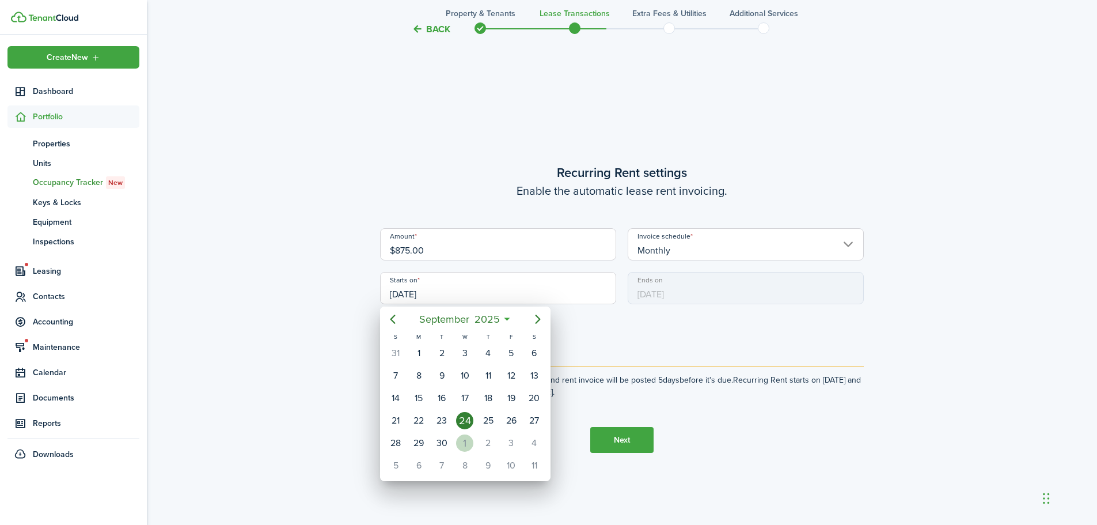
click at [468, 441] on div "1" at bounding box center [464, 442] width 17 height 17
type input "[DATE]"
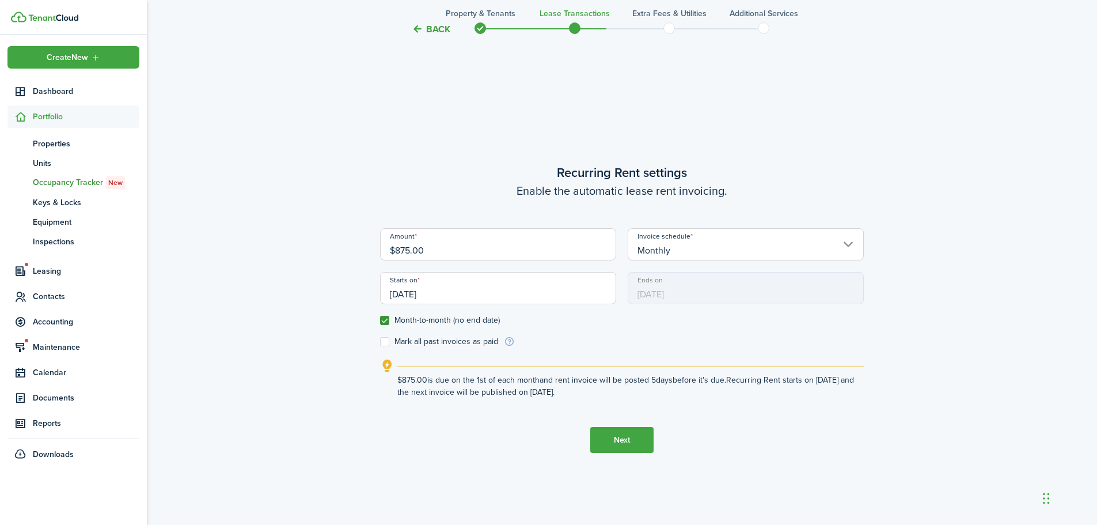
scroll to position [0, 0]
click at [612, 441] on button "Next" at bounding box center [621, 440] width 63 height 26
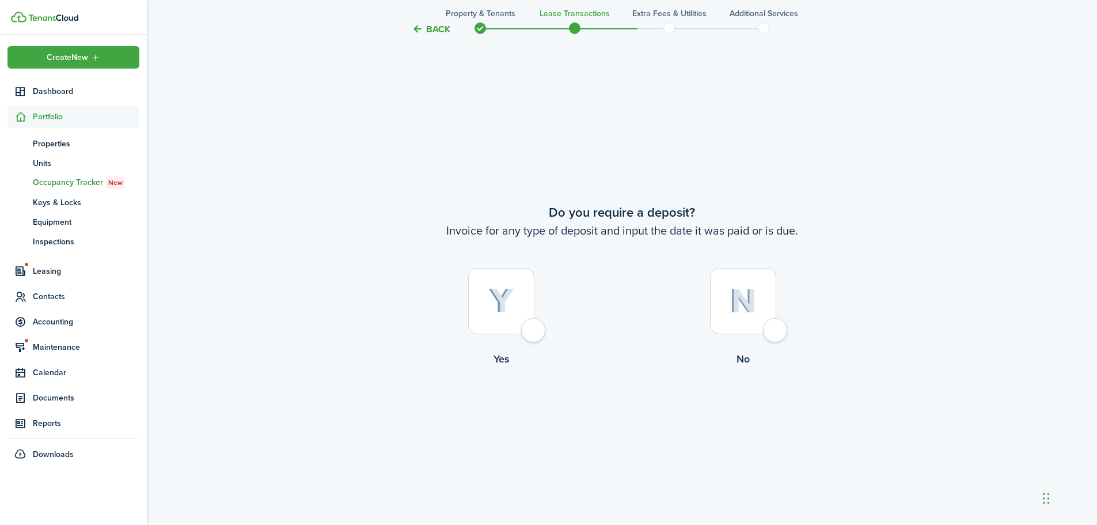
scroll to position [972, 0]
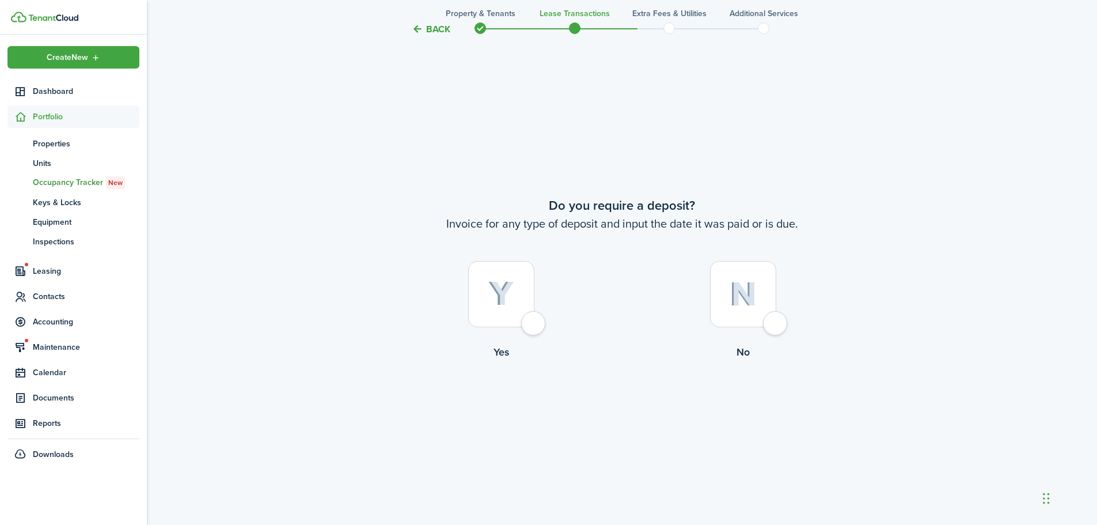
click at [776, 324] on div at bounding box center [743, 294] width 66 height 66
radio input "true"
click at [642, 404] on button "Continue" at bounding box center [621, 407] width 63 height 26
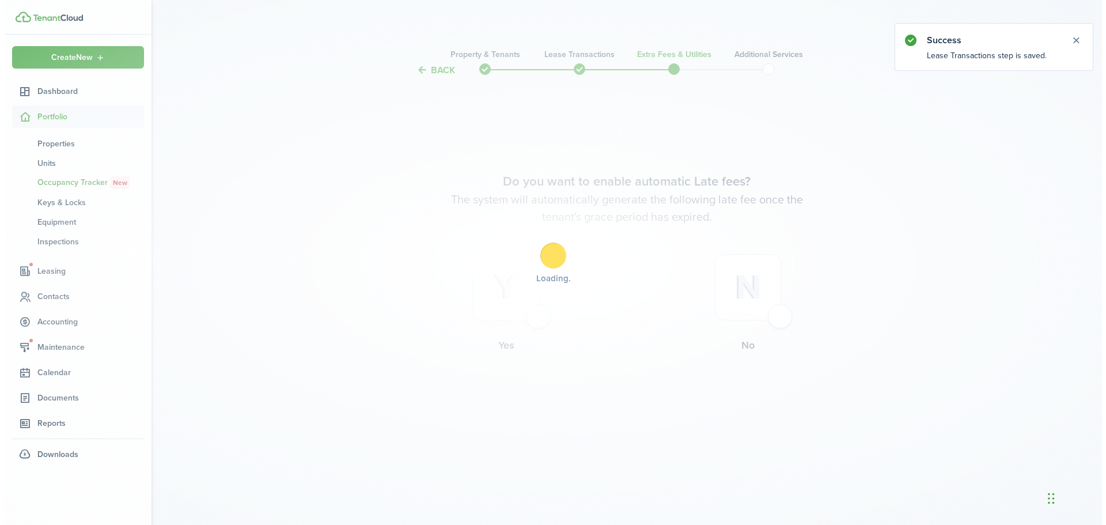
scroll to position [0, 0]
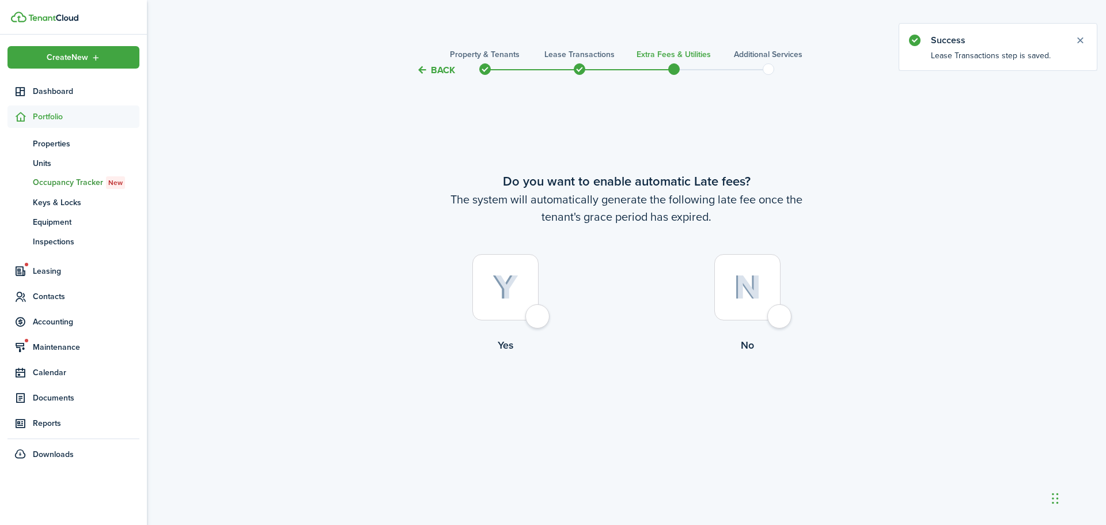
click at [538, 316] on div at bounding box center [505, 287] width 66 height 66
radio input "true"
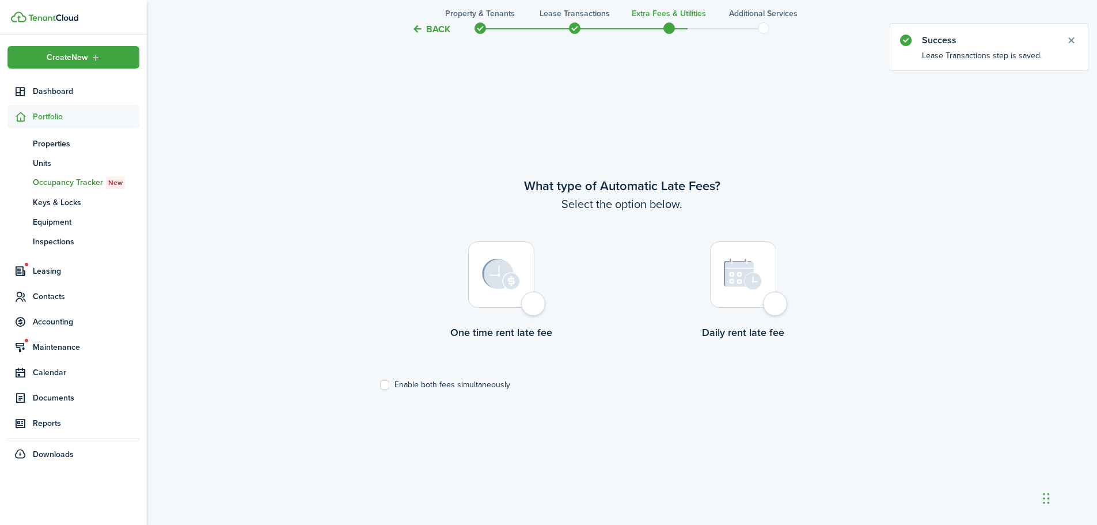
scroll to position [447, 0]
click at [386, 383] on label "Enable both fees simultaneously" at bounding box center [445, 382] width 130 height 9
click at [380, 383] on input "Enable both fees simultaneously" at bounding box center [380, 382] width 1 height 1
checkbox input "true"
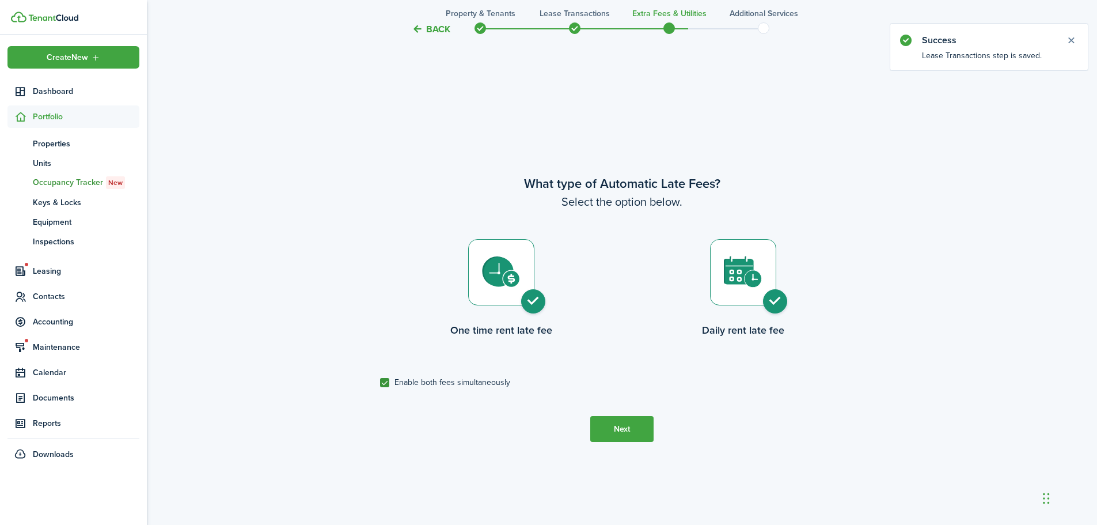
click at [624, 434] on button "Next" at bounding box center [621, 429] width 63 height 26
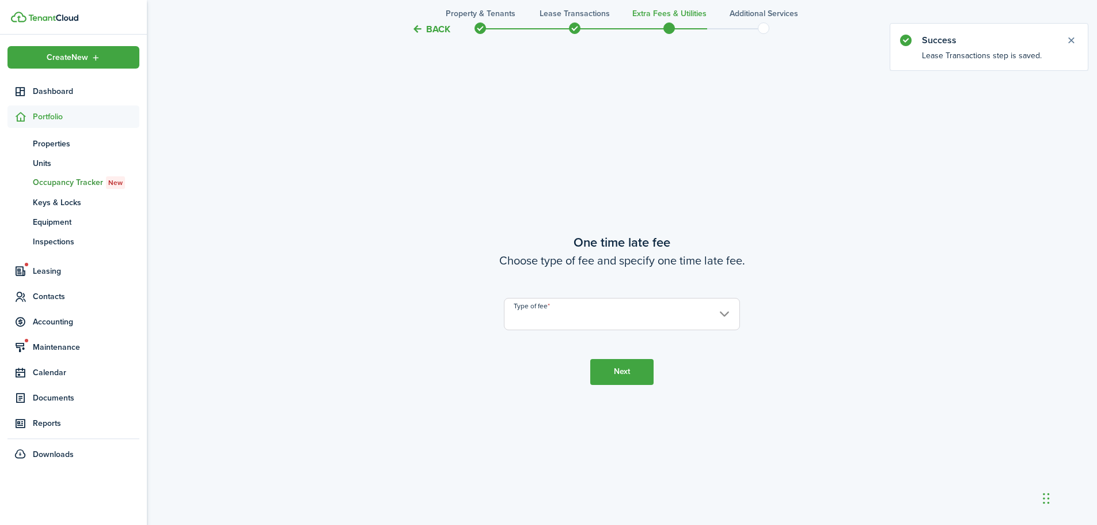
scroll to position [972, 0]
click at [567, 322] on input "Type of fee" at bounding box center [622, 313] width 236 height 32
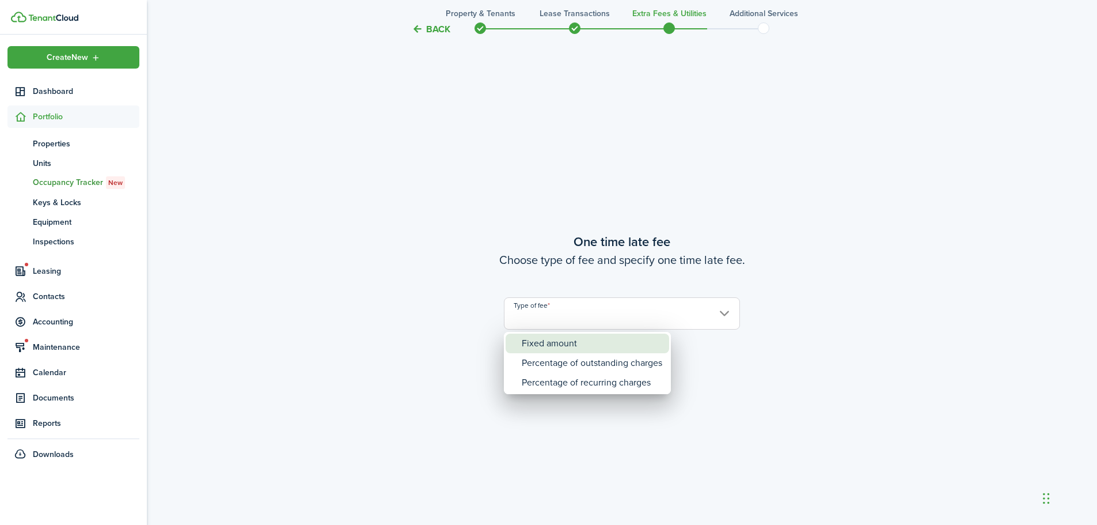
click at [559, 340] on div "Fixed amount" at bounding box center [592, 343] width 141 height 20
type input "Fixed amount"
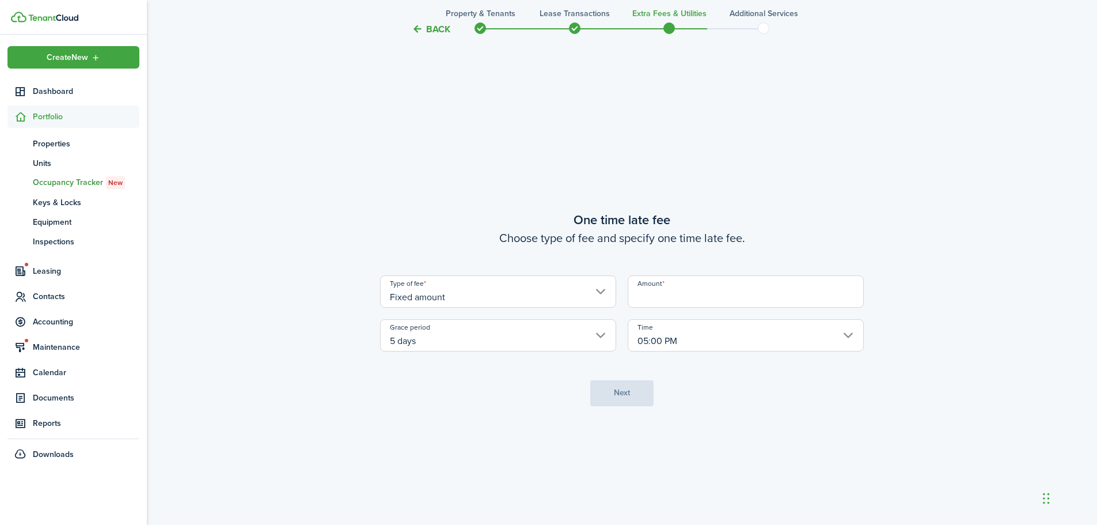
click at [662, 300] on input "Amount" at bounding box center [746, 291] width 236 height 32
type input "$50.00"
click at [613, 392] on button "Next" at bounding box center [621, 393] width 63 height 26
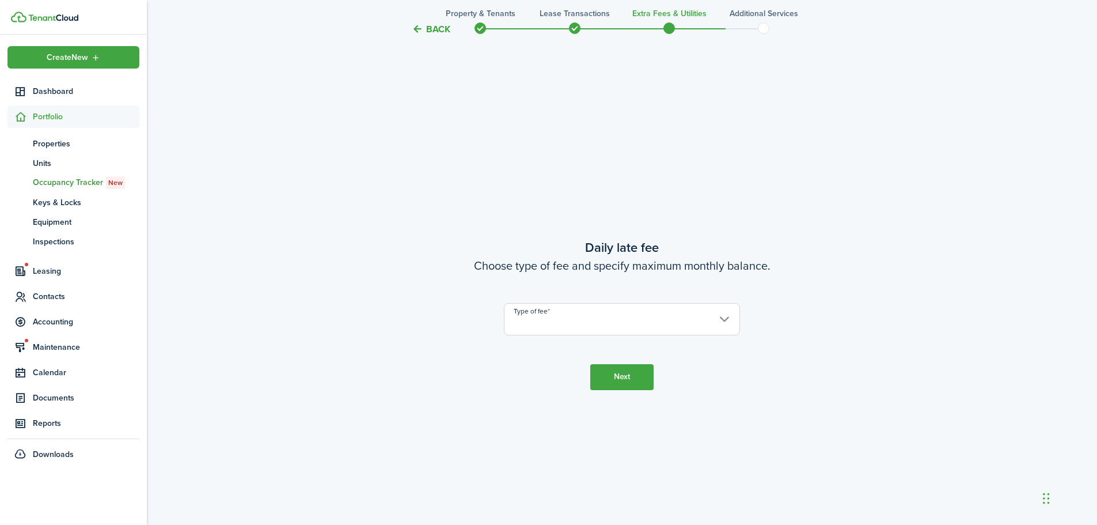
scroll to position [1497, 0]
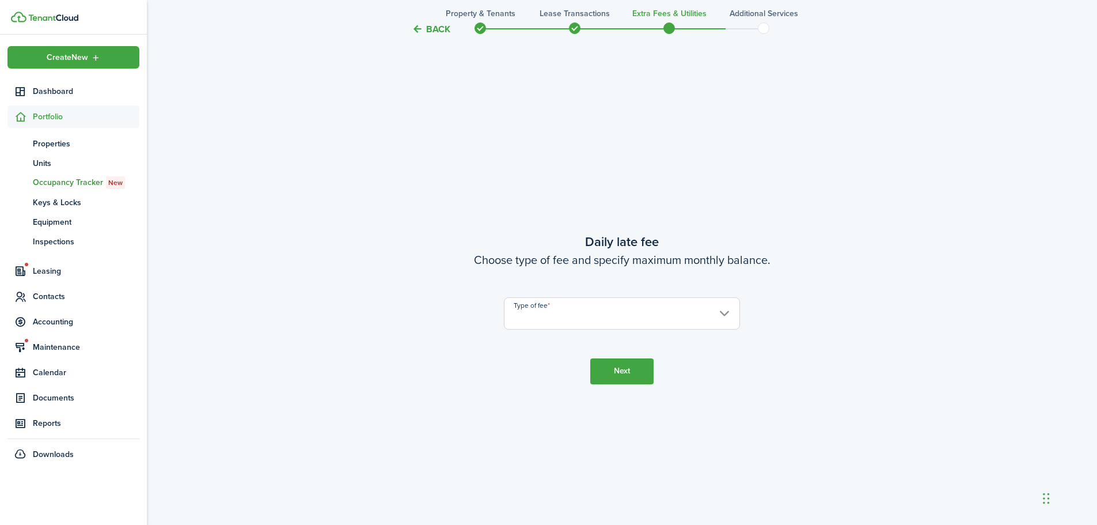
click at [598, 313] on input "Type of fee" at bounding box center [622, 313] width 236 height 32
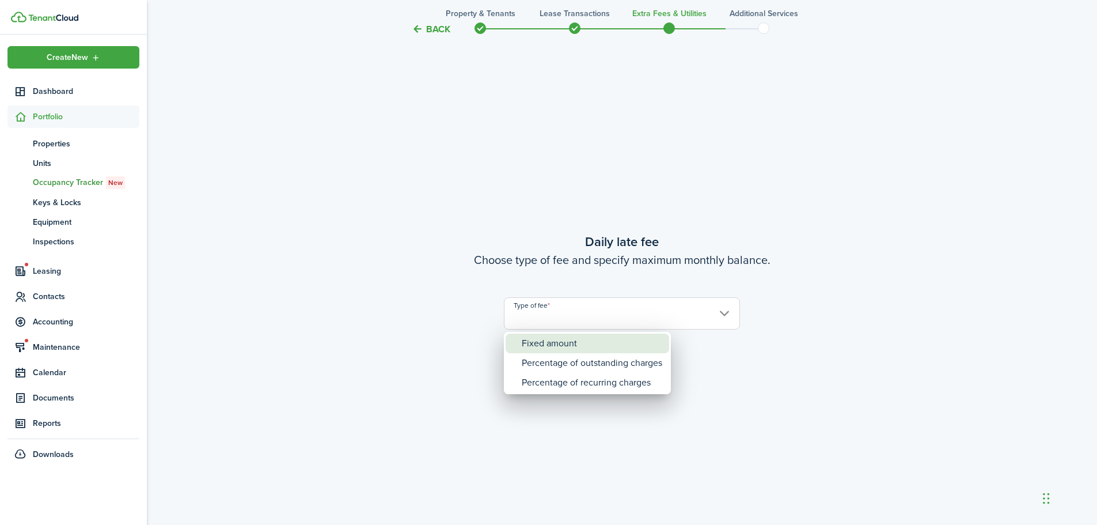
click at [558, 344] on div "Fixed amount" at bounding box center [592, 343] width 141 height 20
type input "Fixed amount"
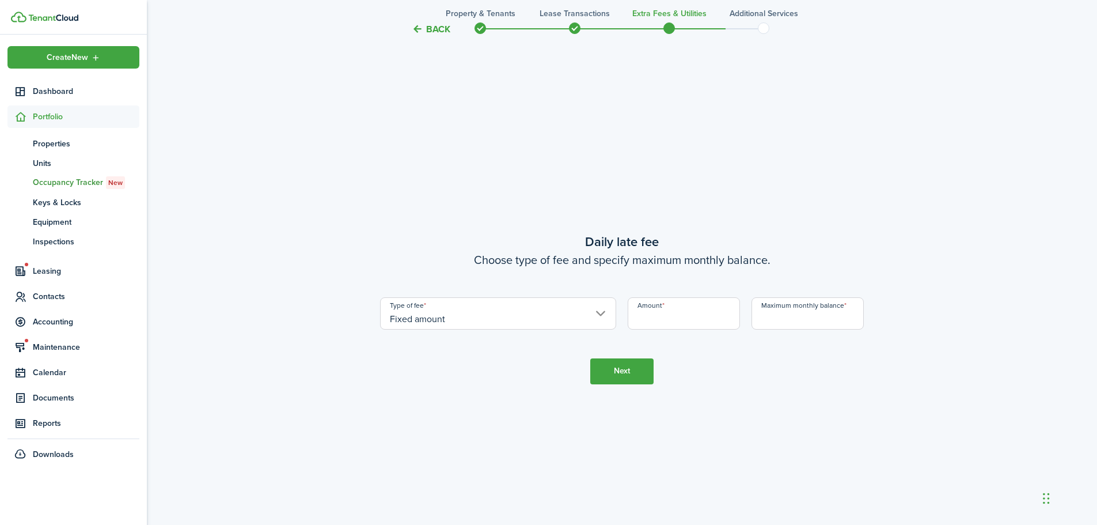
click at [670, 324] on input "Amount" at bounding box center [684, 313] width 112 height 32
type input "$10.00"
click at [769, 321] on input "Maximum monthly balance" at bounding box center [808, 313] width 112 height 32
type input "$1,000.00"
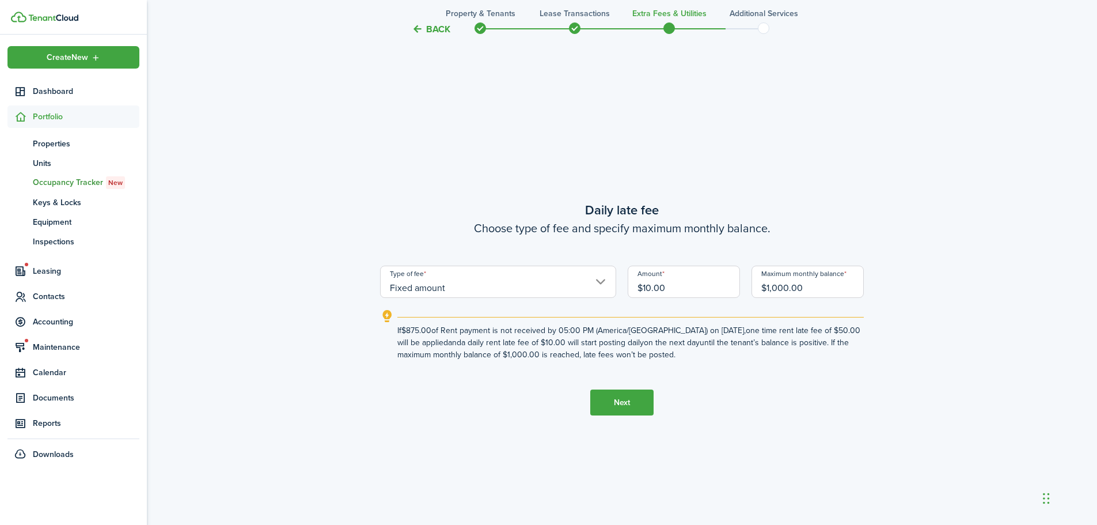
click at [617, 405] on button "Next" at bounding box center [621, 402] width 63 height 26
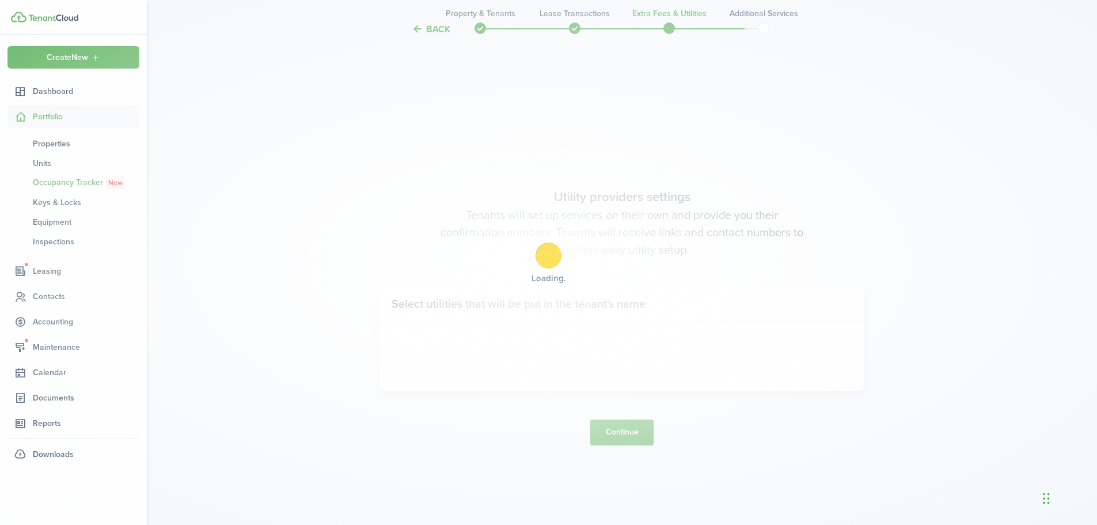
scroll to position [2021, 0]
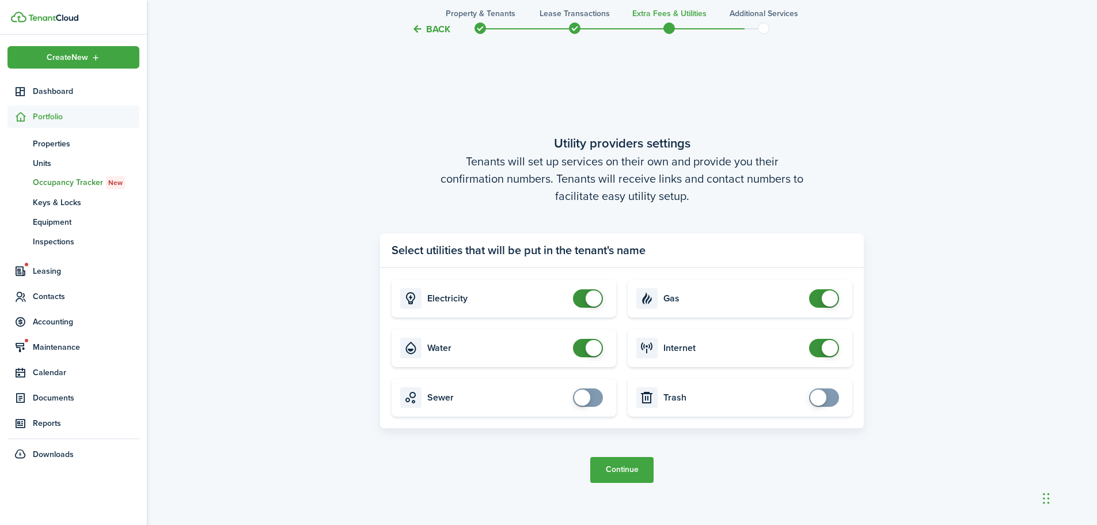
checkbox input "false"
click at [589, 292] on span at bounding box center [594, 298] width 16 height 16
checkbox input "false"
click at [593, 344] on span at bounding box center [594, 348] width 16 height 16
checkbox input "false"
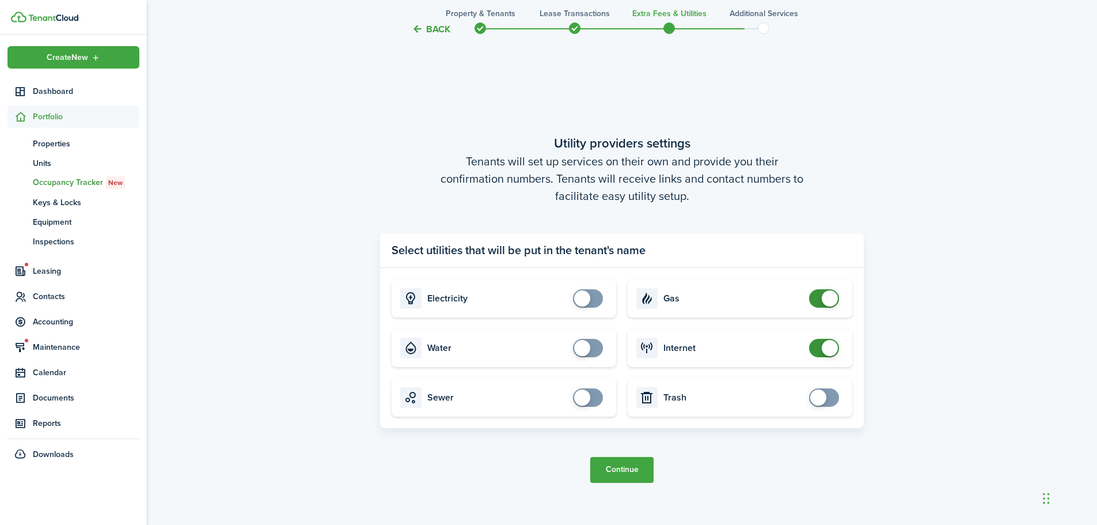
click at [830, 297] on span at bounding box center [830, 298] width 16 height 16
checkbox input "false"
click at [826, 348] on span at bounding box center [830, 348] width 16 height 16
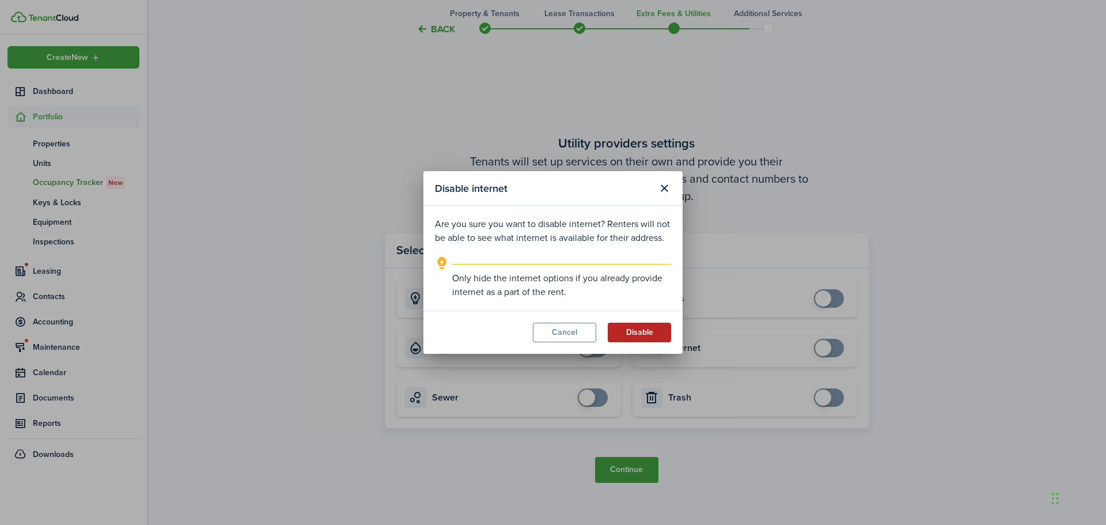
click at [630, 332] on button "Disable" at bounding box center [639, 332] width 63 height 20
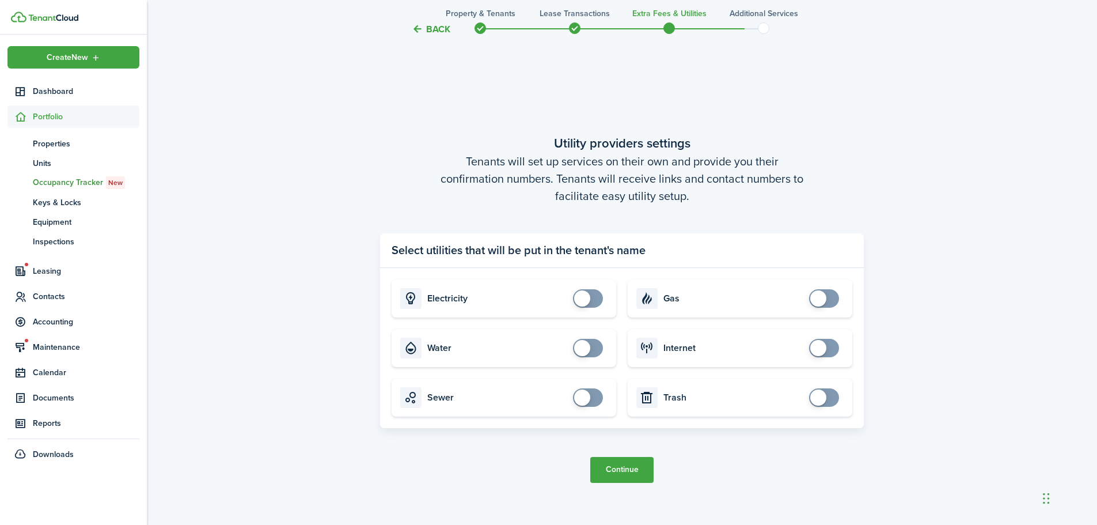
click at [607, 472] on button "Continue" at bounding box center [621, 470] width 63 height 26
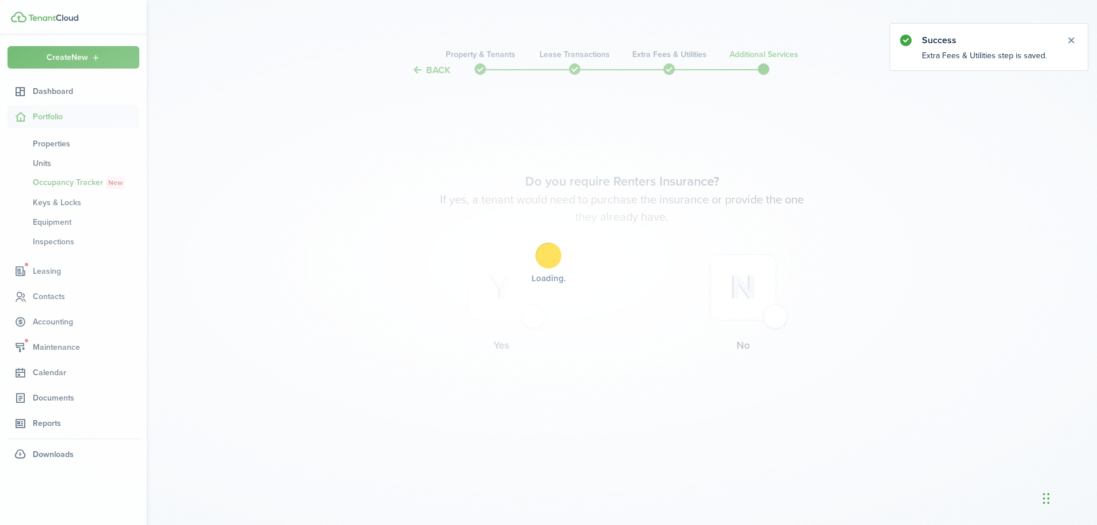
scroll to position [0, 0]
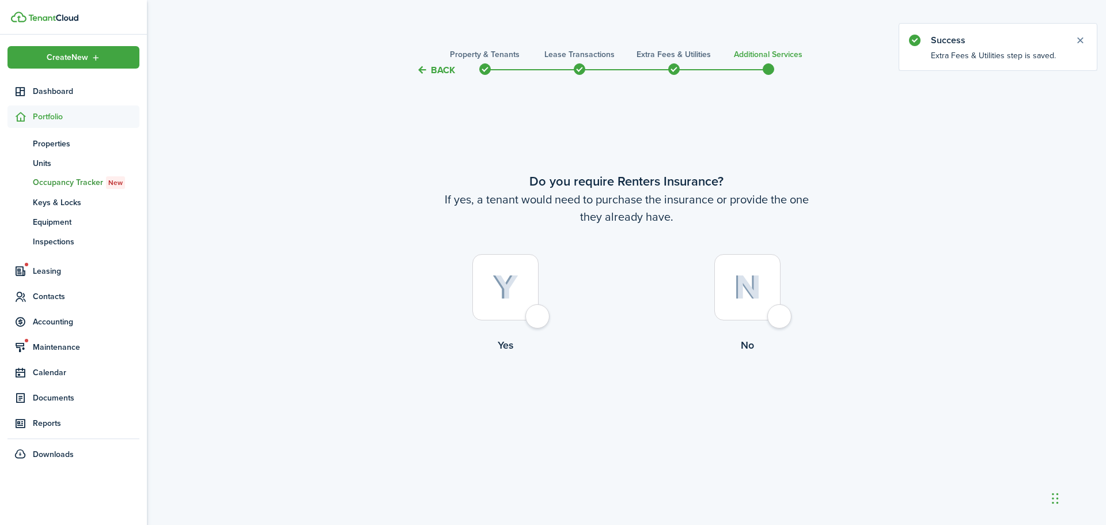
click at [780, 309] on div at bounding box center [747, 287] width 66 height 66
radio input "true"
click at [658, 405] on button "Complete move in" at bounding box center [626, 401] width 85 height 26
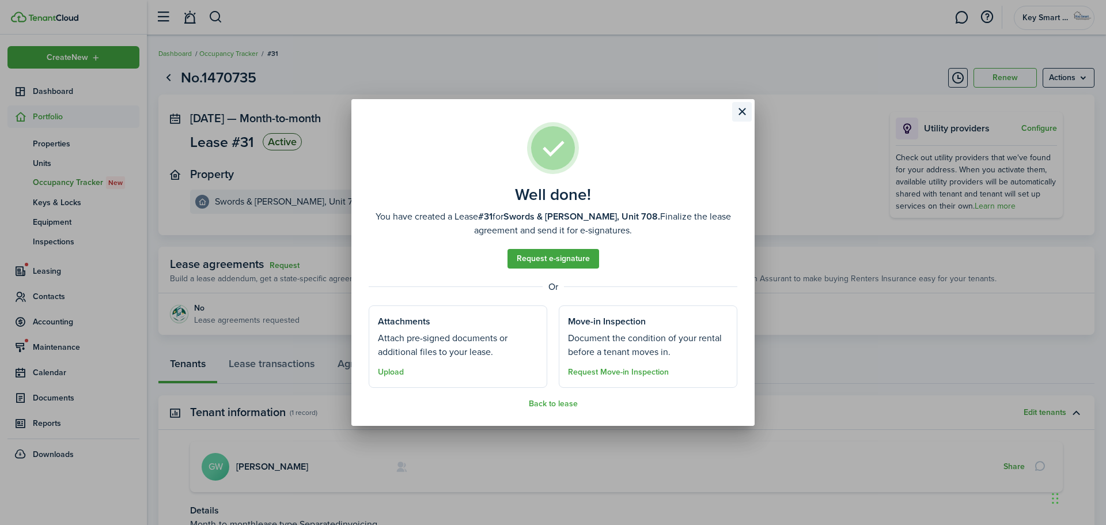
click at [748, 111] on button "Close modal" at bounding box center [742, 112] width 20 height 20
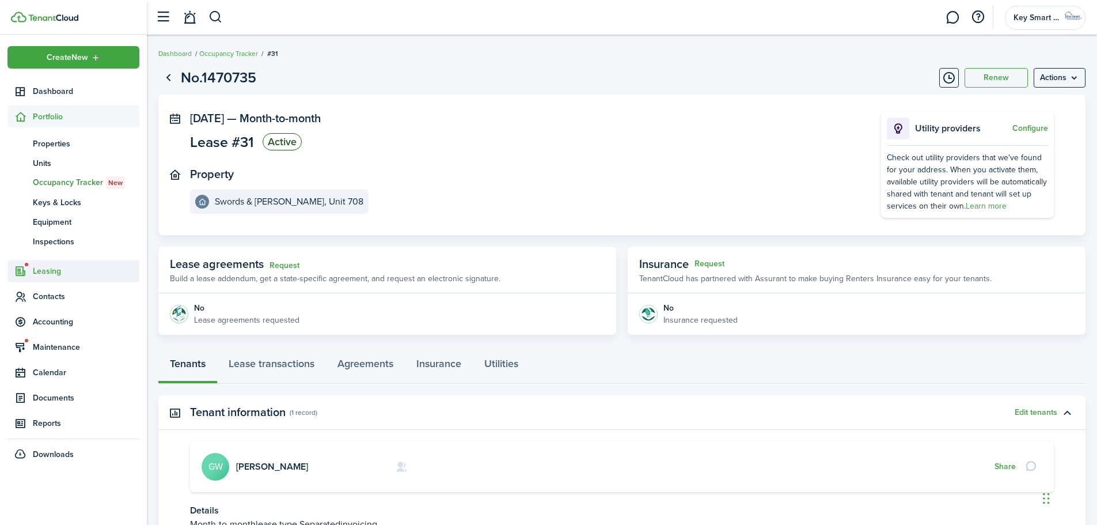
click at [61, 267] on span "Leasing" at bounding box center [86, 271] width 107 height 12
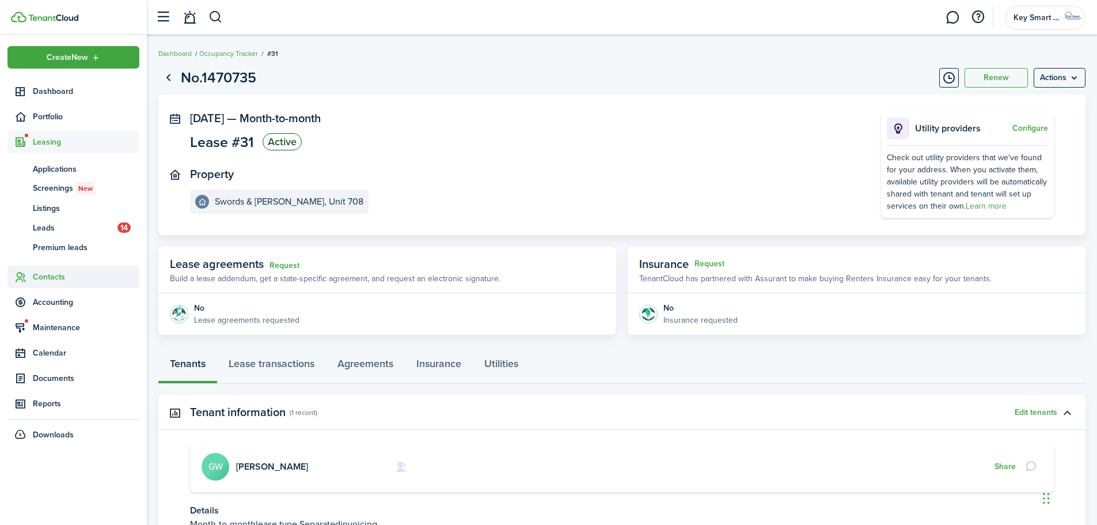
click at [50, 274] on span "Contacts" at bounding box center [86, 277] width 107 height 12
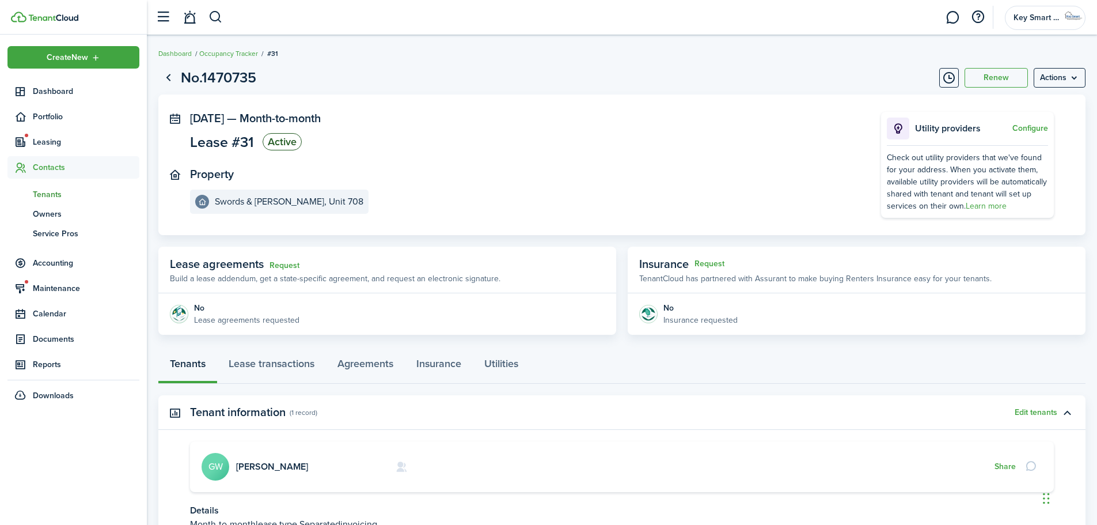
click at [60, 197] on span "Tenants" at bounding box center [86, 194] width 107 height 12
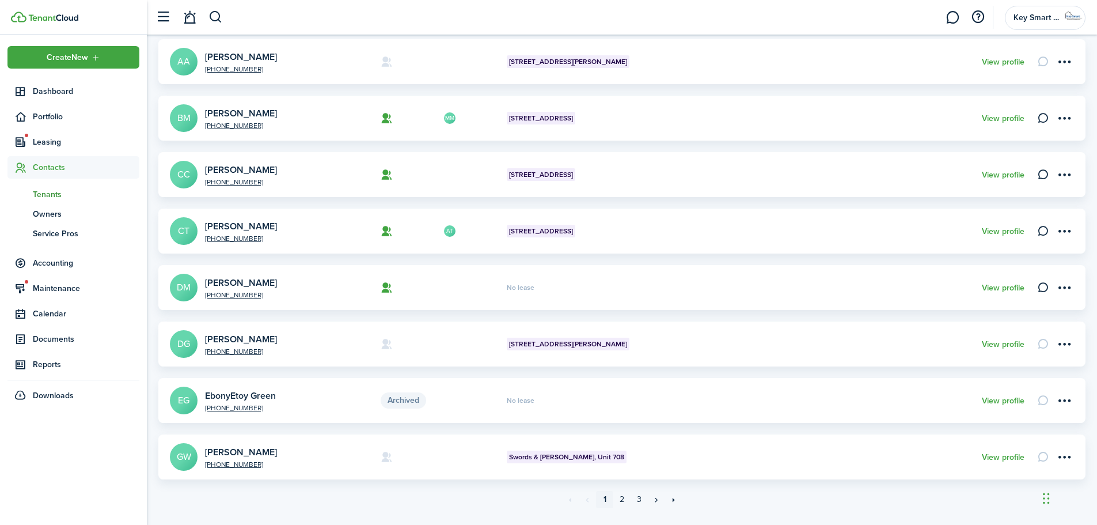
scroll to position [342, 0]
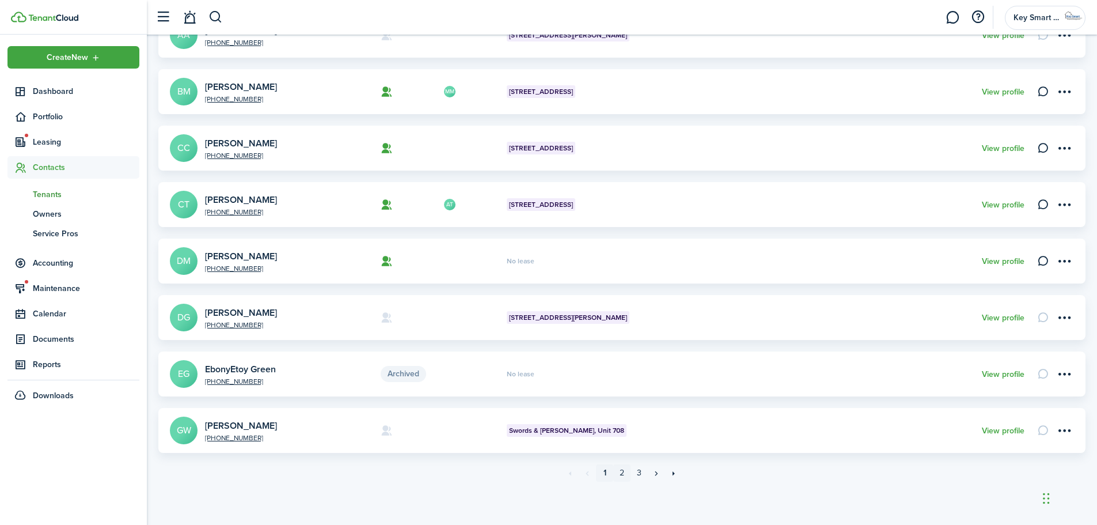
click at [622, 473] on link "2" at bounding box center [621, 472] width 17 height 17
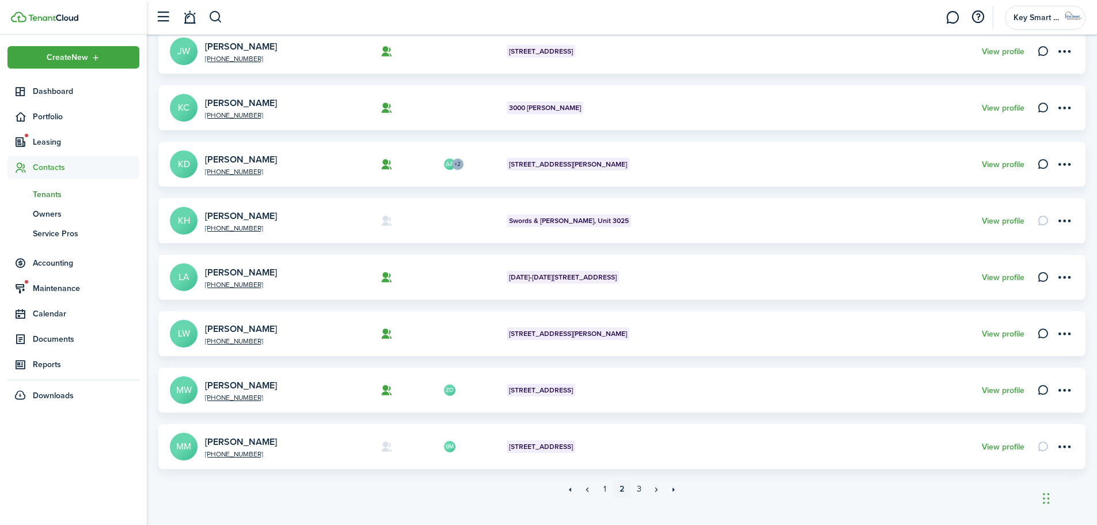
scroll to position [342, 0]
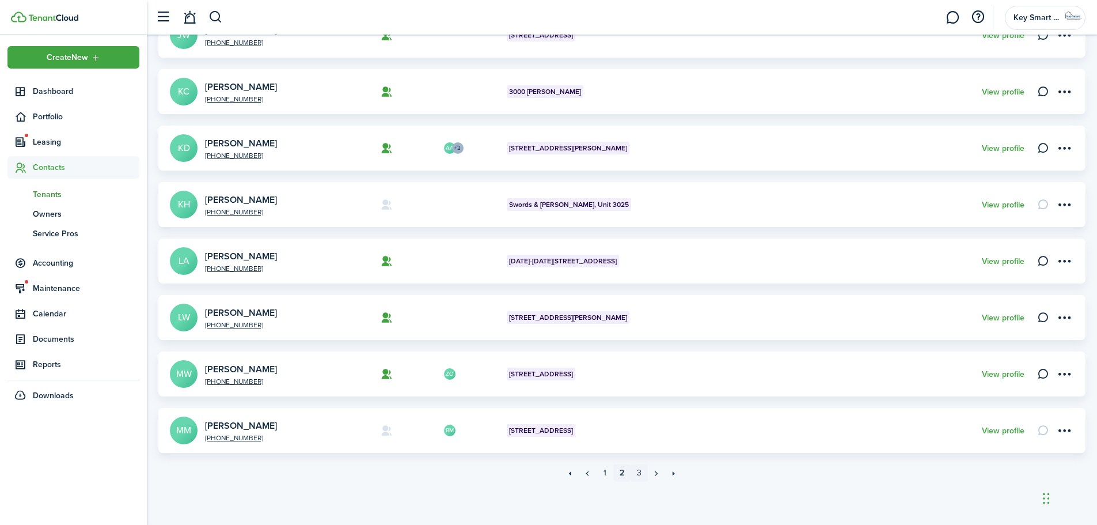
click at [641, 472] on link "3" at bounding box center [639, 472] width 17 height 17
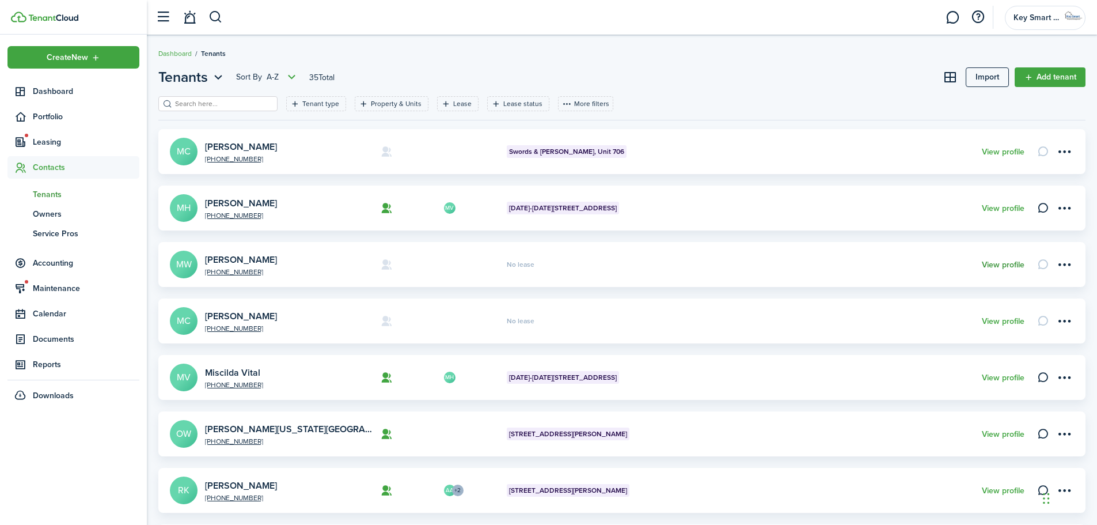
click at [1010, 263] on link "View profile" at bounding box center [1003, 264] width 43 height 9
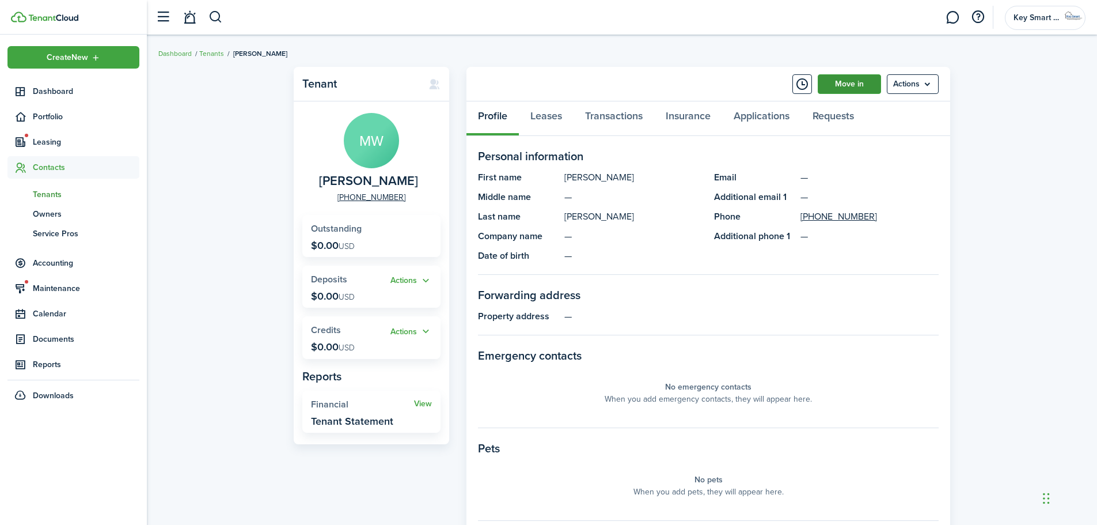
click at [866, 84] on link "Move in" at bounding box center [849, 84] width 63 height 20
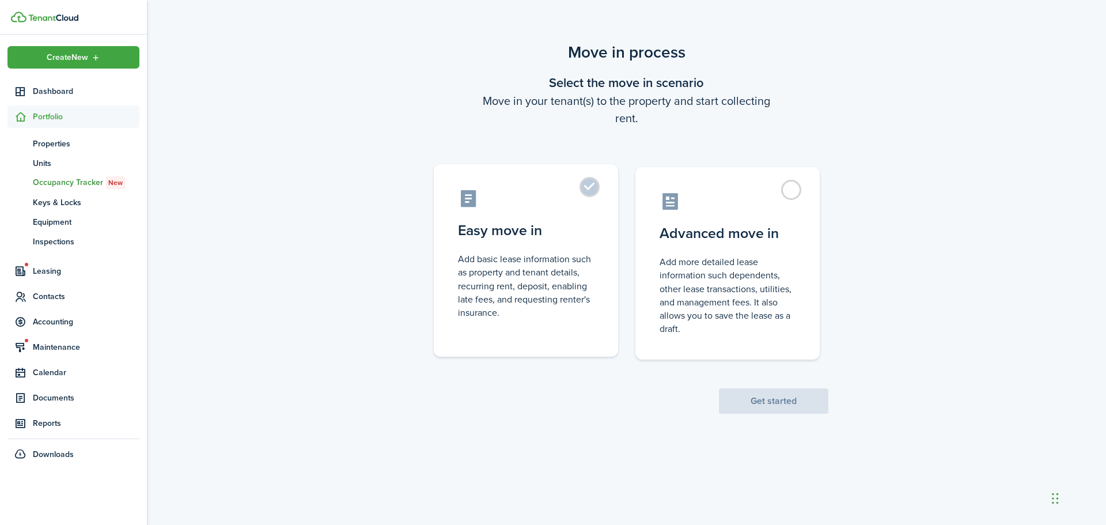
click at [588, 186] on label "Easy move in Add basic lease information such as property and tenant details, r…" at bounding box center [526, 260] width 184 height 192
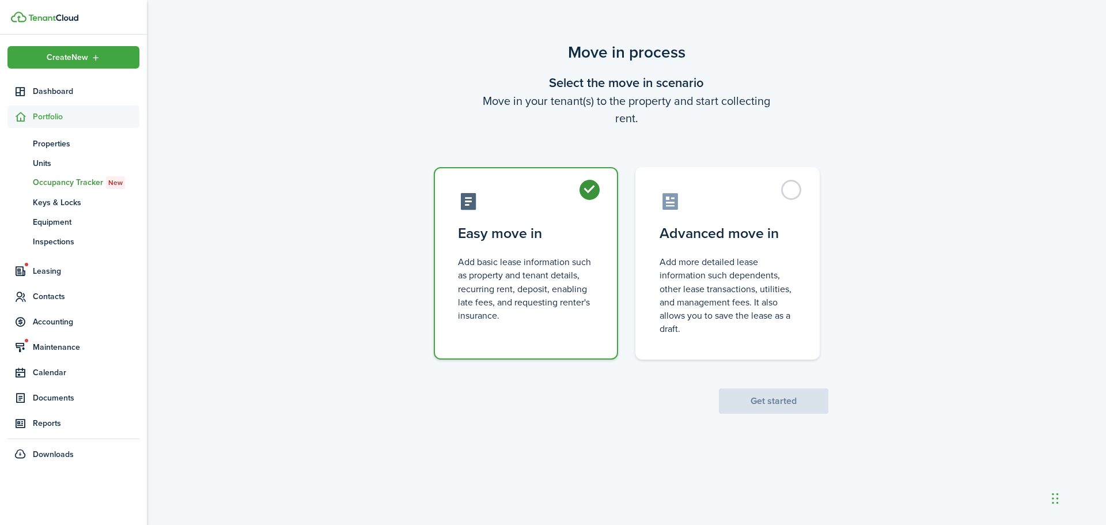
radio input "true"
click at [777, 404] on button "Get started" at bounding box center [773, 400] width 109 height 25
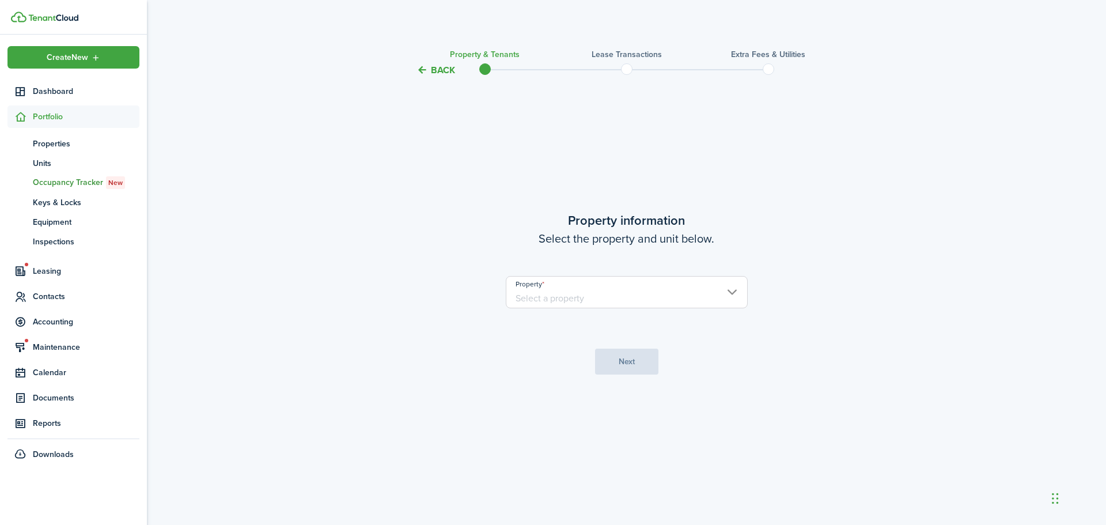
click at [581, 294] on input "Property" at bounding box center [627, 292] width 242 height 32
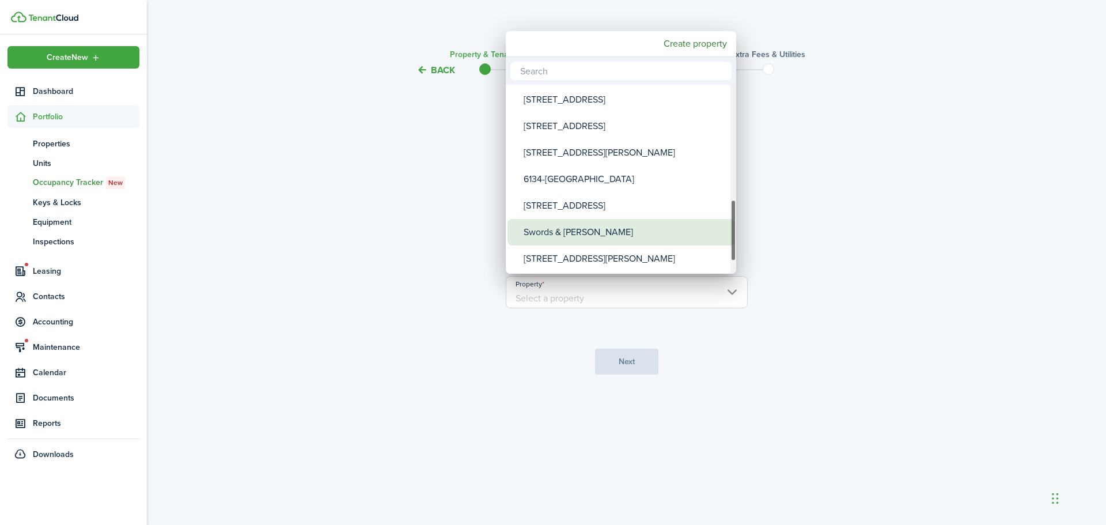
click at [589, 237] on div "Swords & [PERSON_NAME]" at bounding box center [625, 232] width 204 height 26
type input "Swords & [PERSON_NAME]"
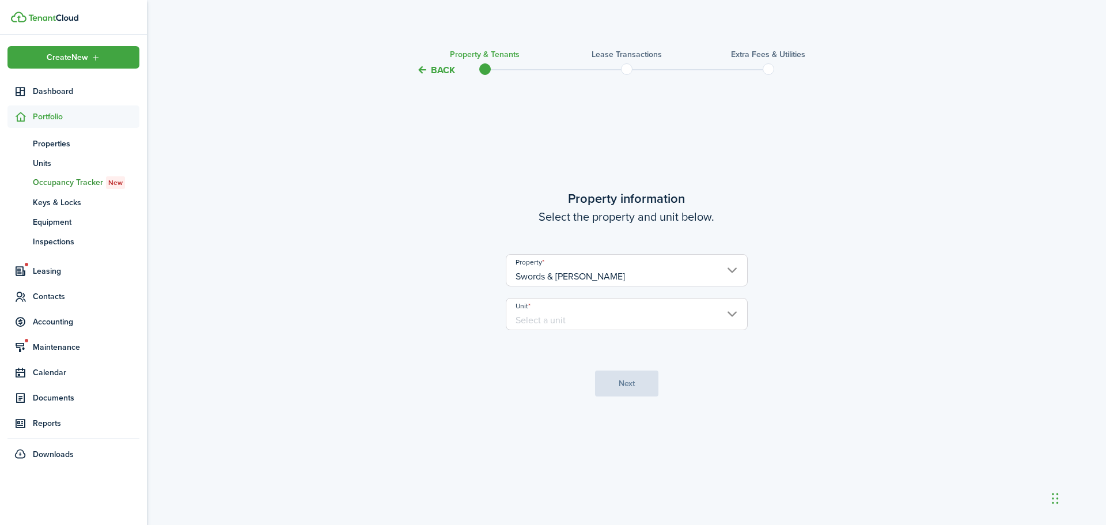
click at [585, 319] on input "Unit" at bounding box center [627, 314] width 242 height 32
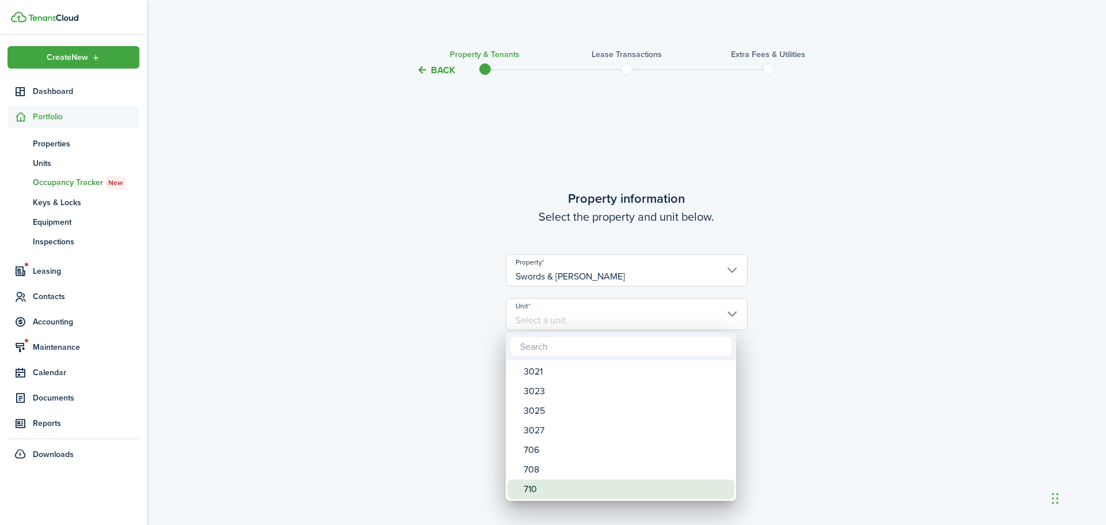
click at [546, 494] on div "710" at bounding box center [625, 489] width 204 height 20
type input "710"
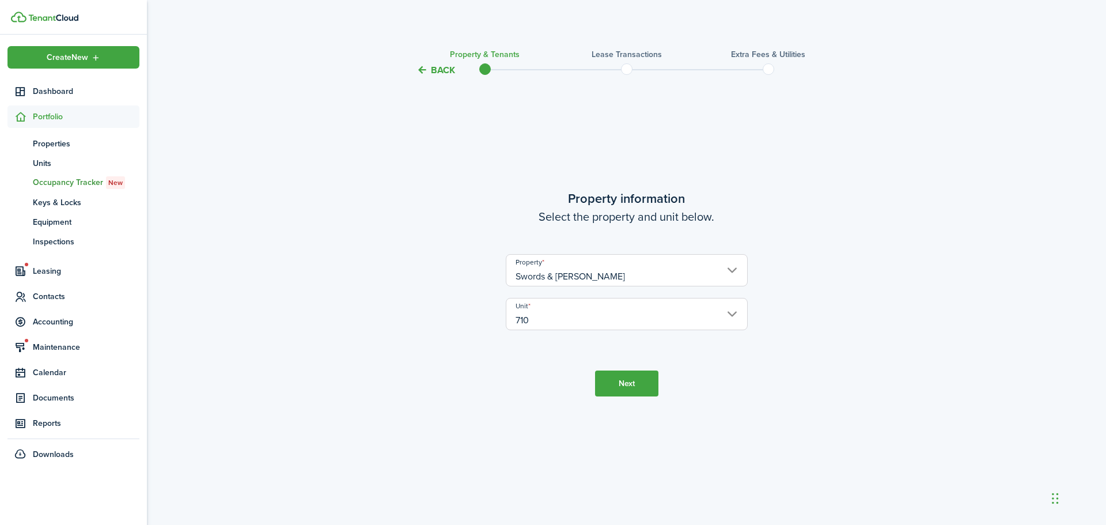
click at [620, 382] on button "Next" at bounding box center [626, 383] width 63 height 26
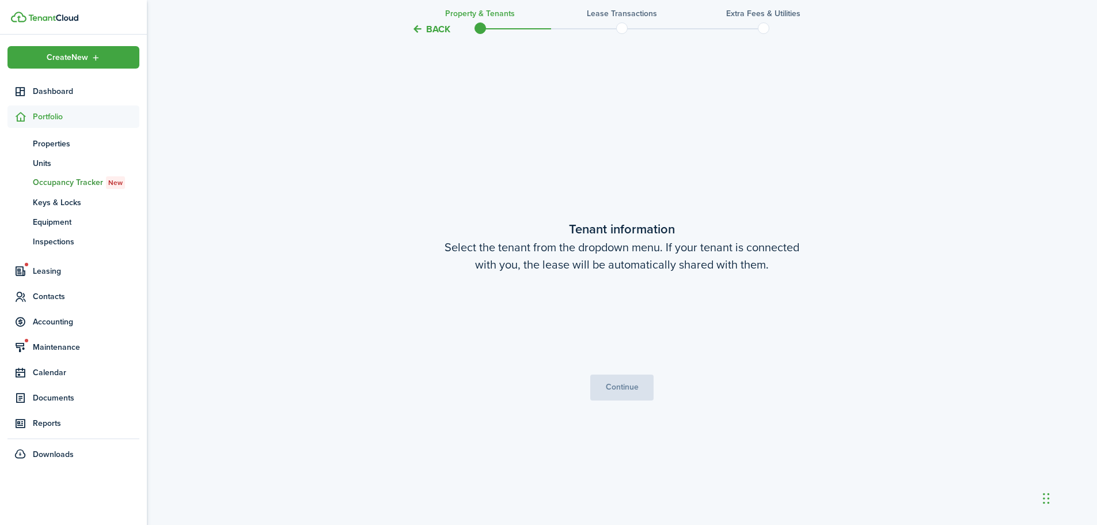
scroll to position [447, 0]
click at [621, 391] on button "Continue" at bounding box center [621, 386] width 63 height 26
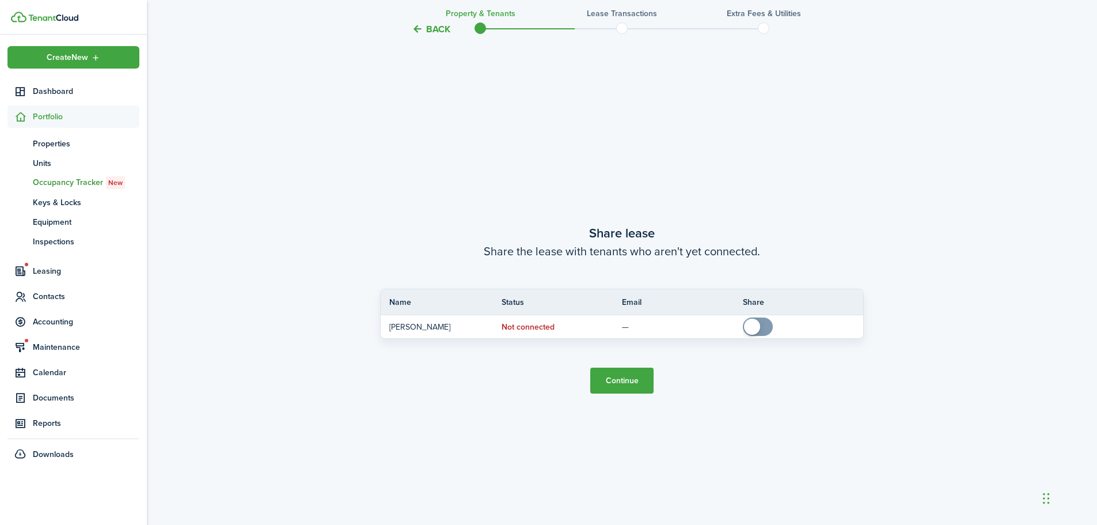
scroll to position [972, 0]
click at [618, 371] on button "Continue" at bounding box center [621, 380] width 63 height 26
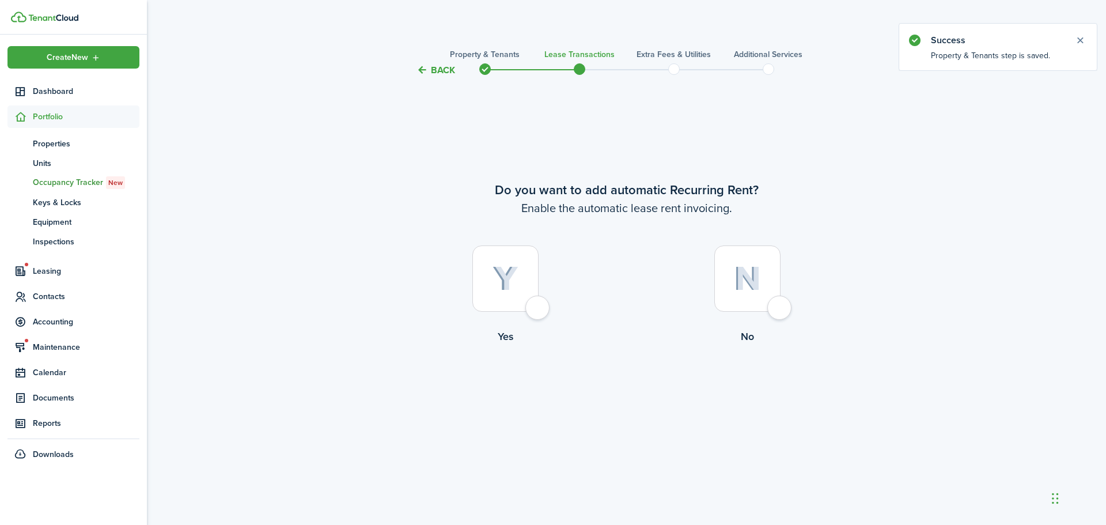
click at [531, 309] on div at bounding box center [505, 278] width 66 height 66
radio input "true"
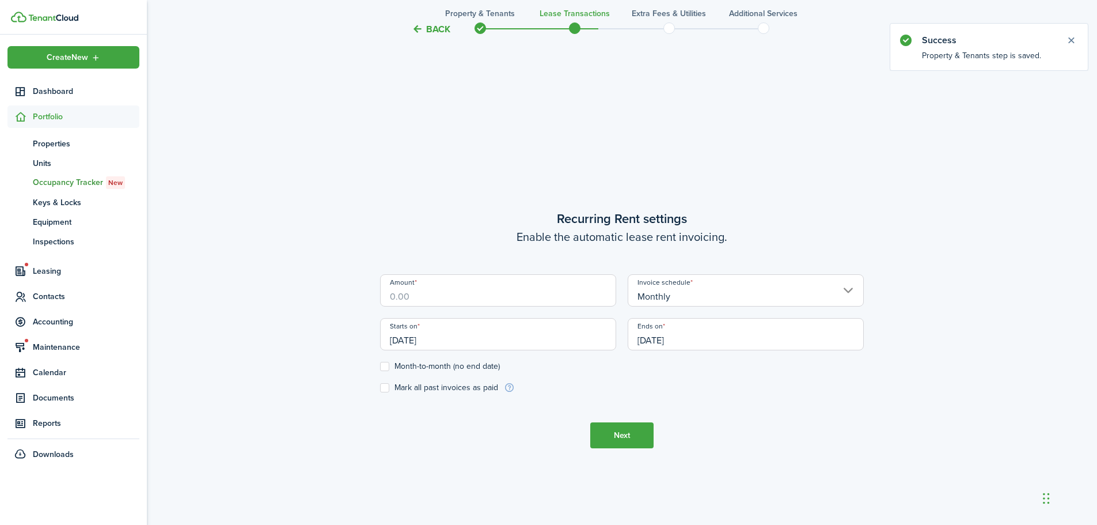
scroll to position [447, 0]
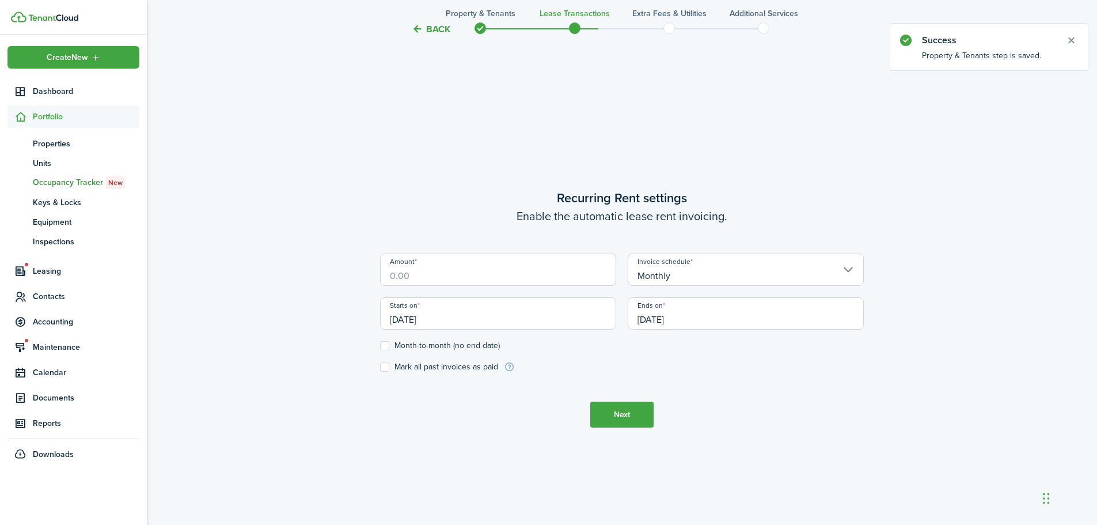
click at [438, 278] on input "Amount" at bounding box center [498, 269] width 236 height 32
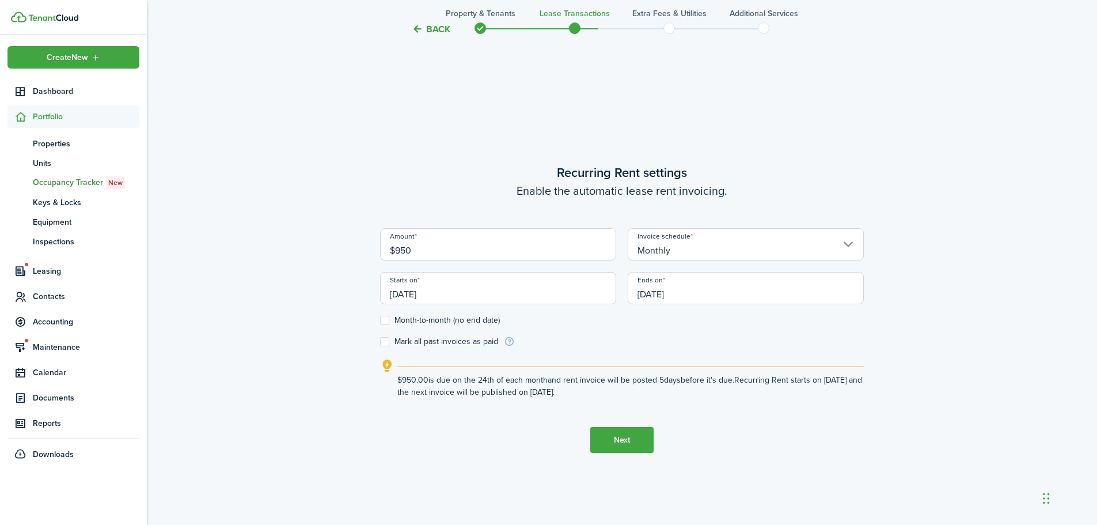
click at [437, 293] on input "[DATE]" at bounding box center [498, 288] width 236 height 32
type input "$950.00"
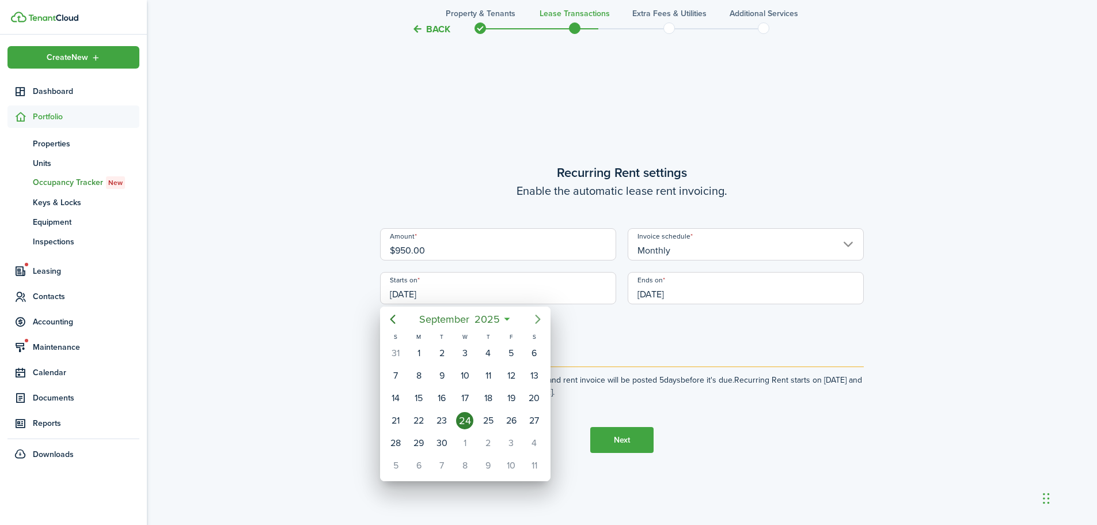
click at [536, 318] on icon "Next page" at bounding box center [538, 319] width 14 height 14
click at [418, 420] on div "20" at bounding box center [418, 420] width 17 height 17
type input "[DATE]"
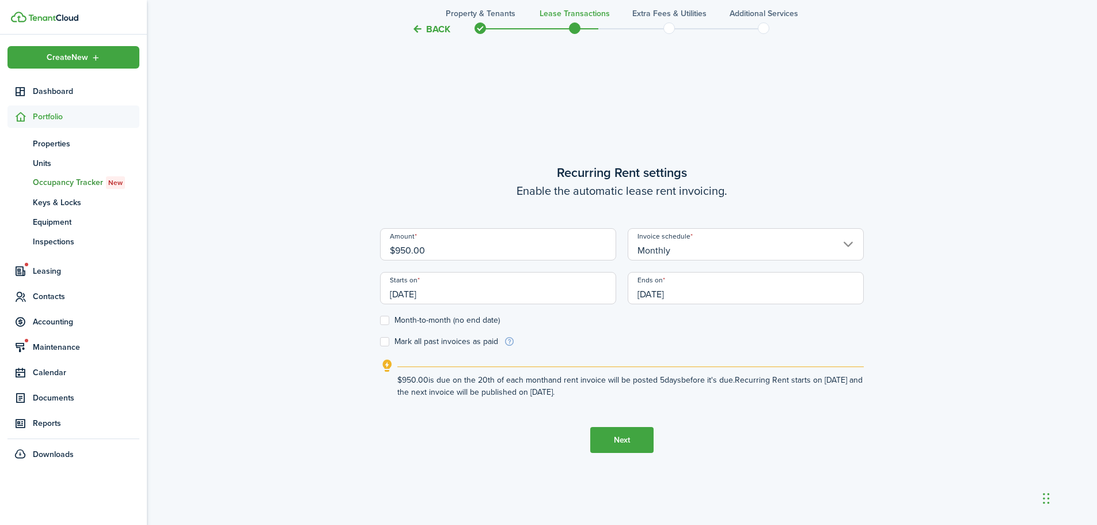
click at [386, 322] on label "Month-to-month (no end date)" at bounding box center [440, 320] width 120 height 9
click at [380, 321] on input "Month-to-month (no end date)" at bounding box center [380, 320] width 1 height 1
checkbox input "true"
click at [612, 442] on button "Next" at bounding box center [621, 440] width 63 height 26
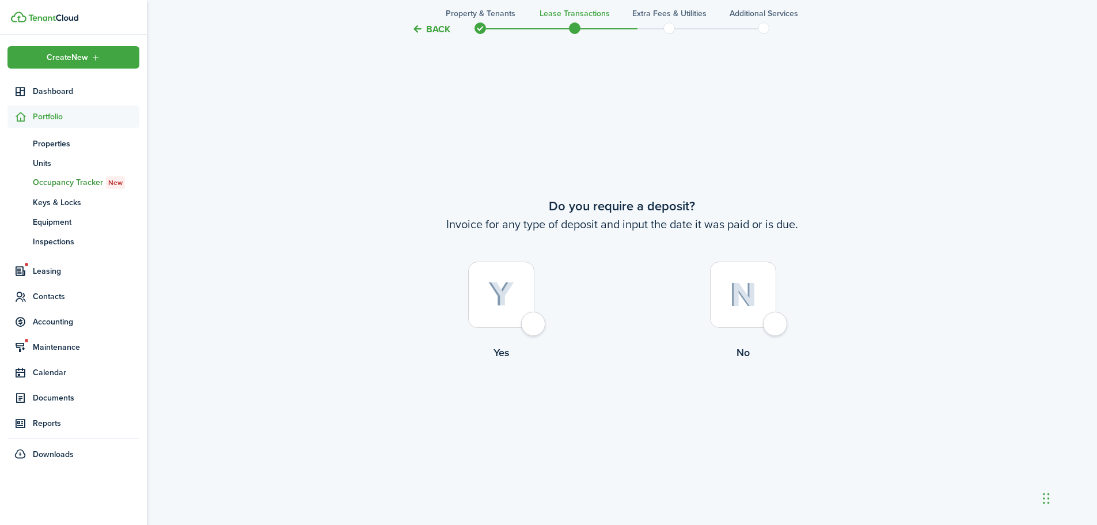
scroll to position [972, 0]
click at [767, 324] on div at bounding box center [743, 294] width 66 height 66
radio input "true"
click at [637, 415] on button "Continue" at bounding box center [621, 407] width 63 height 26
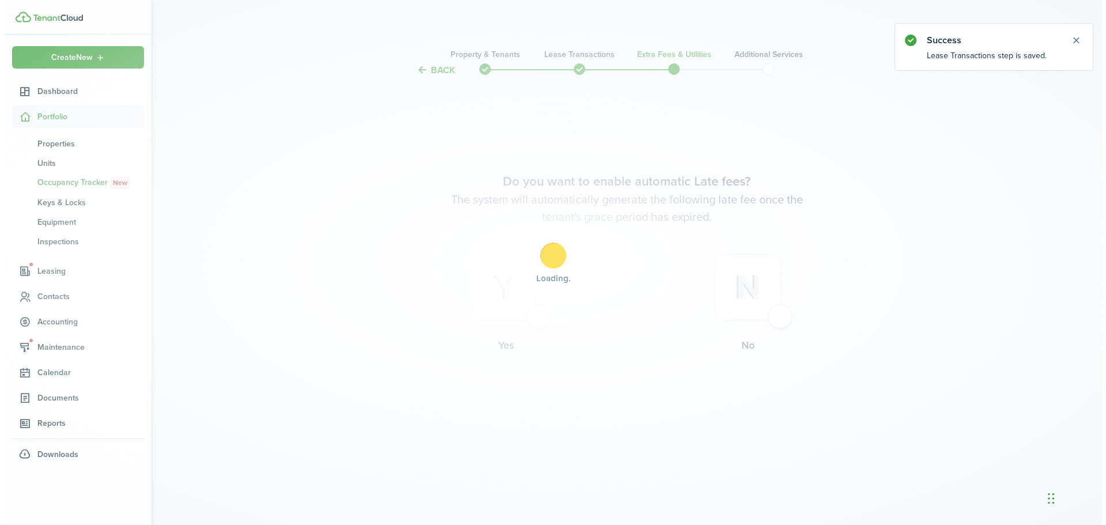
scroll to position [0, 0]
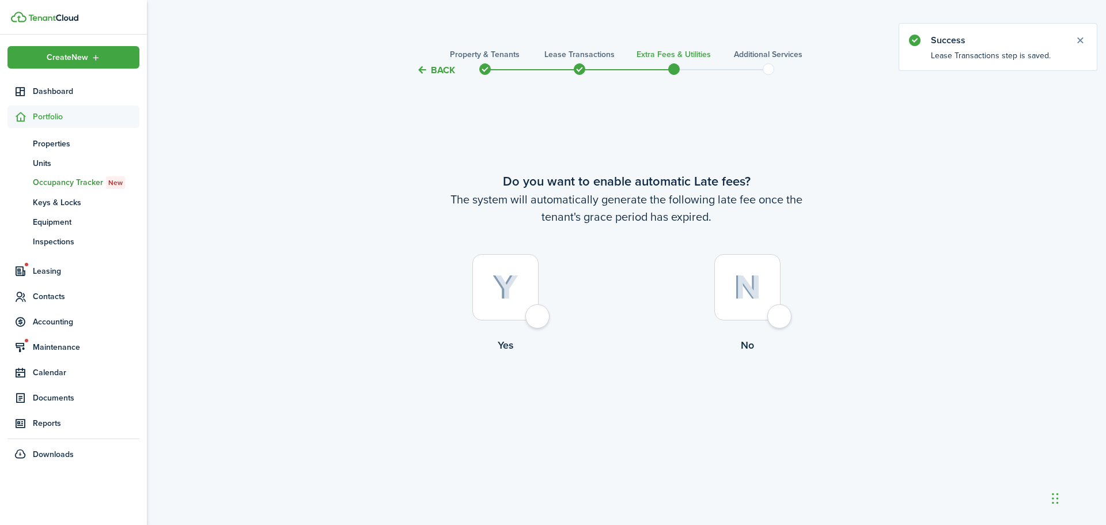
click at [537, 318] on div at bounding box center [505, 287] width 66 height 66
radio input "true"
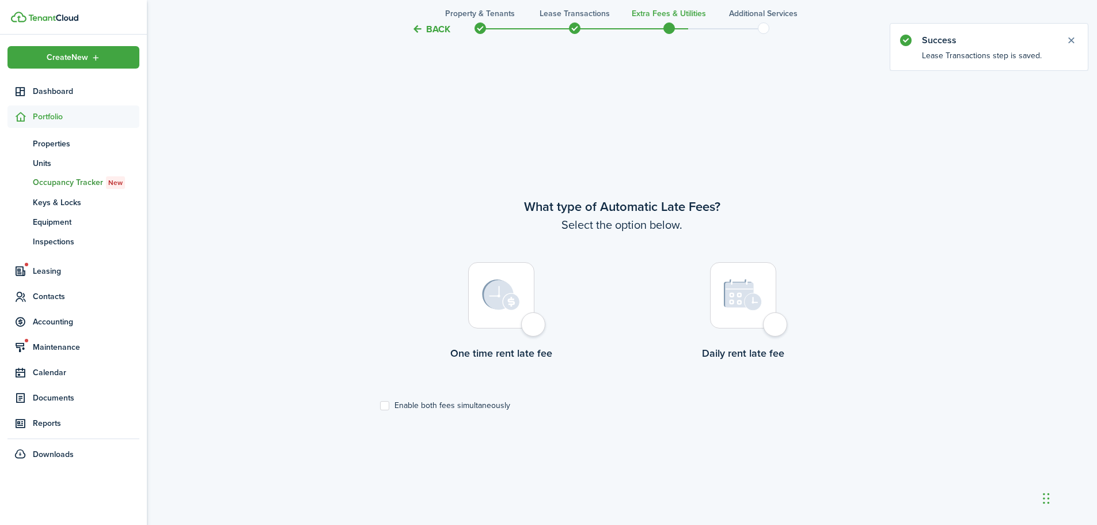
scroll to position [447, 0]
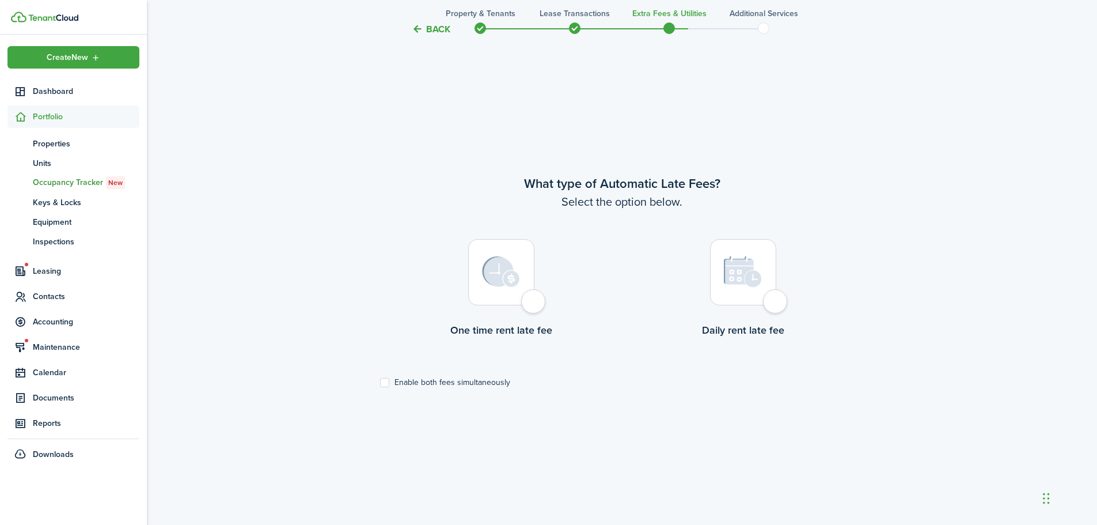
click at [386, 382] on label "Enable both fees simultaneously" at bounding box center [445, 382] width 130 height 9
click at [380, 382] on input "Enable both fees simultaneously" at bounding box center [380, 382] width 1 height 1
checkbox input "true"
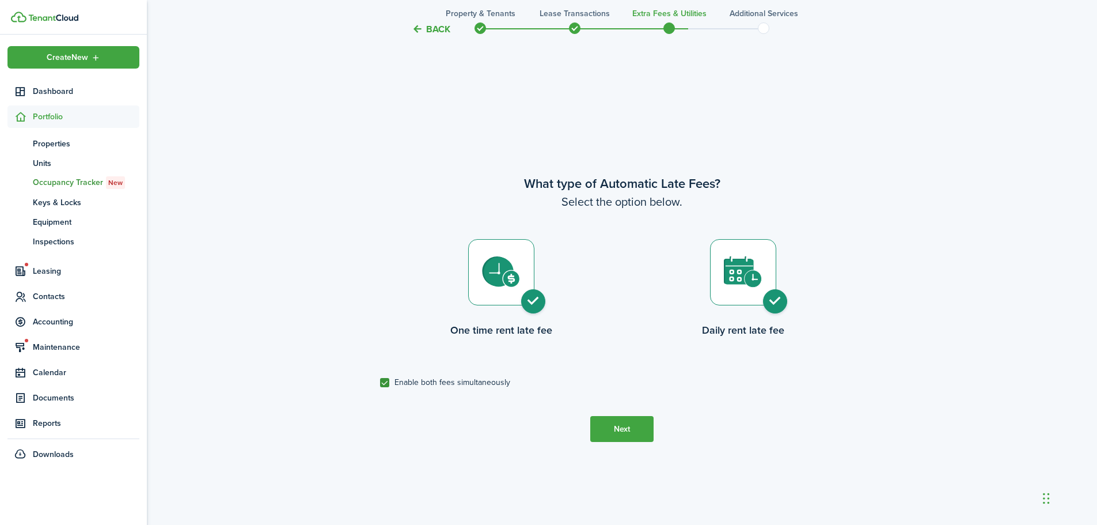
click at [633, 435] on button "Next" at bounding box center [621, 429] width 63 height 26
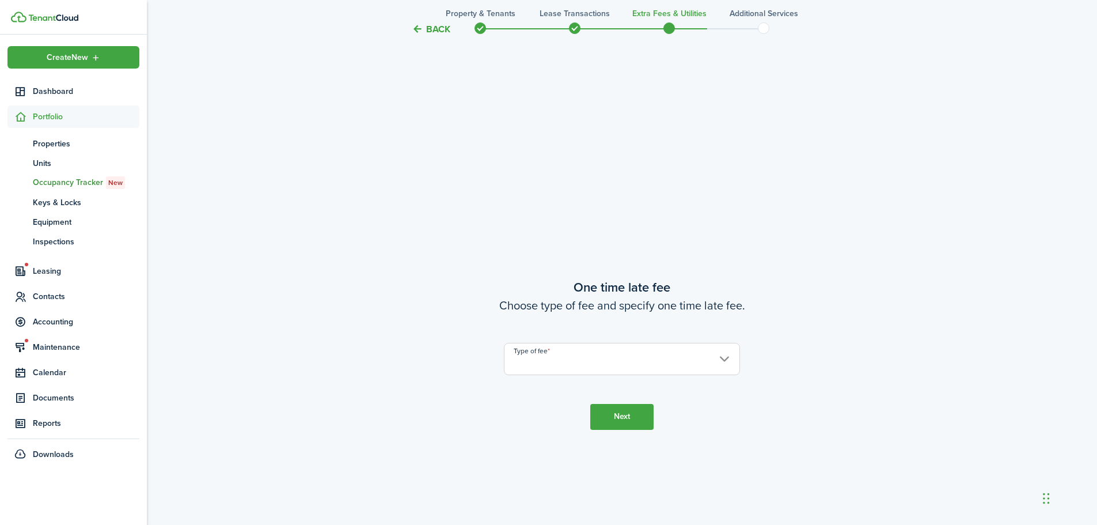
scroll to position [972, 0]
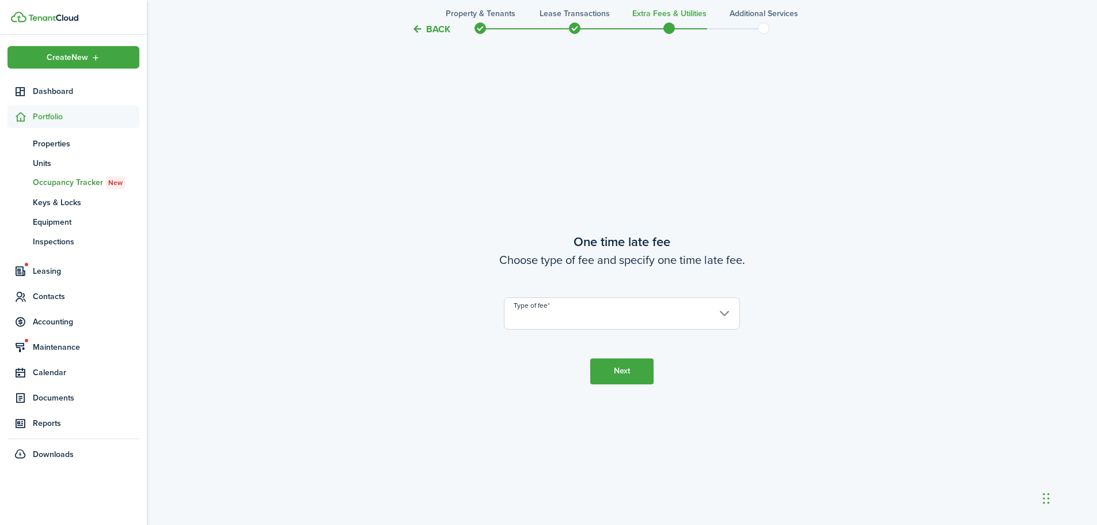
click at [555, 319] on input "Type of fee" at bounding box center [622, 313] width 236 height 32
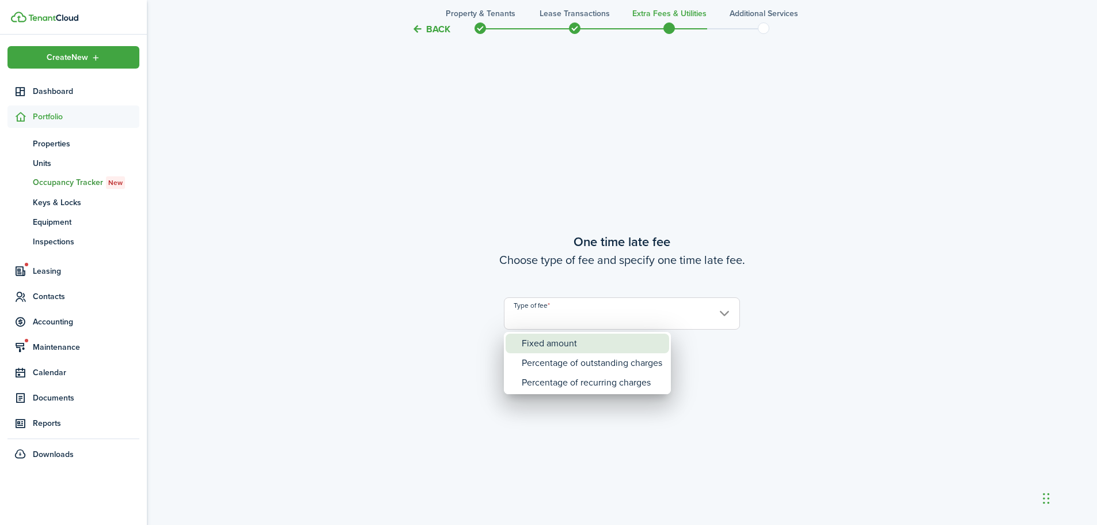
click at [547, 345] on div "Fixed amount" at bounding box center [592, 343] width 141 height 20
type input "Fixed amount"
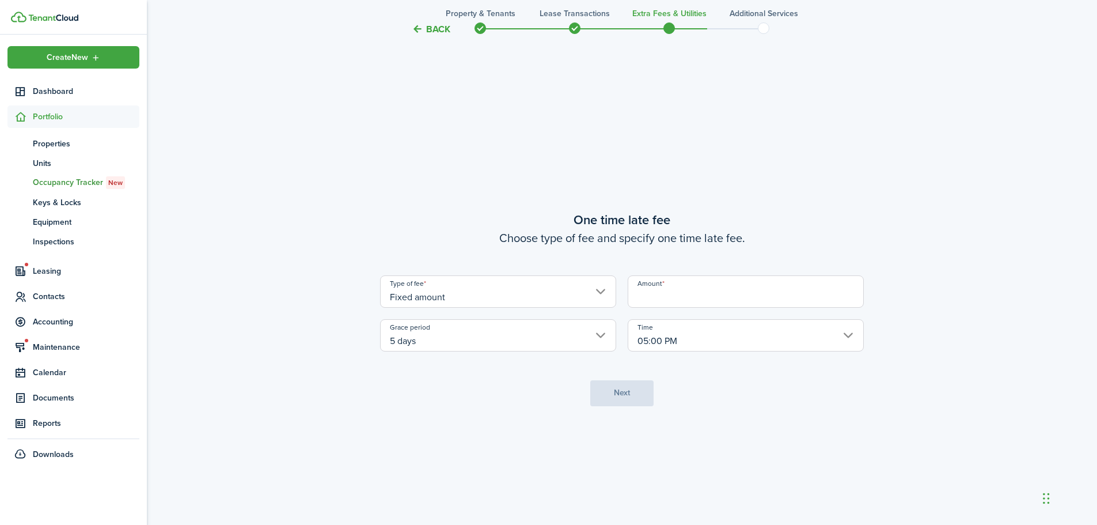
click at [679, 301] on input "Amount" at bounding box center [746, 291] width 236 height 32
click at [403, 344] on input "5 days" at bounding box center [498, 335] width 236 height 32
type input "$50.00"
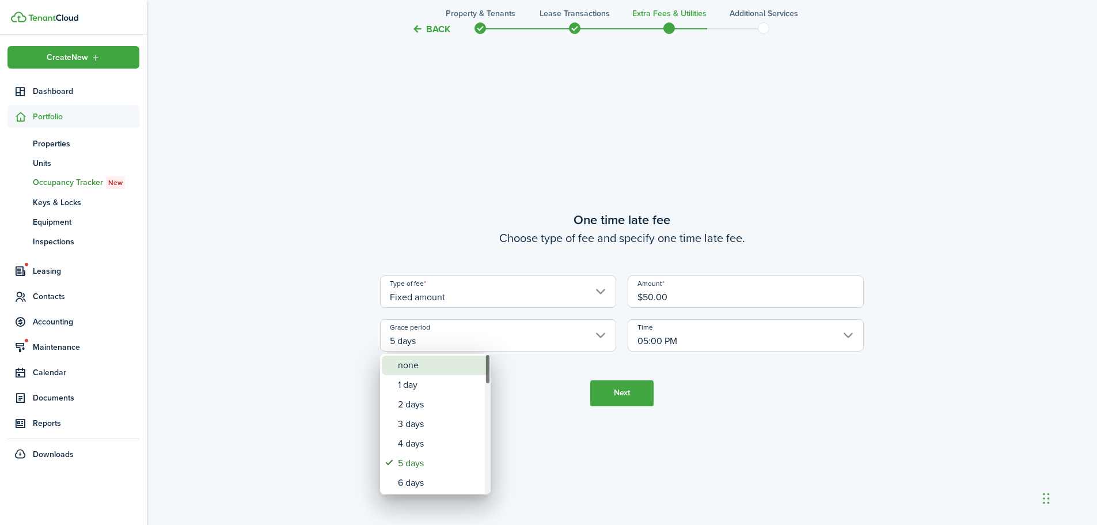
click at [412, 370] on div "none" at bounding box center [440, 365] width 84 height 20
type input "none"
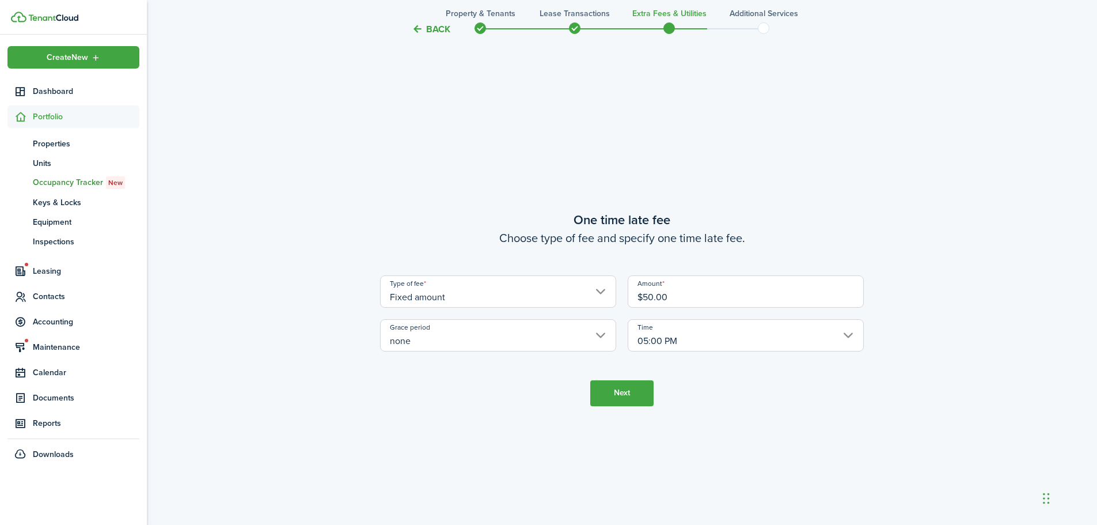
click at [629, 396] on button "Next" at bounding box center [621, 393] width 63 height 26
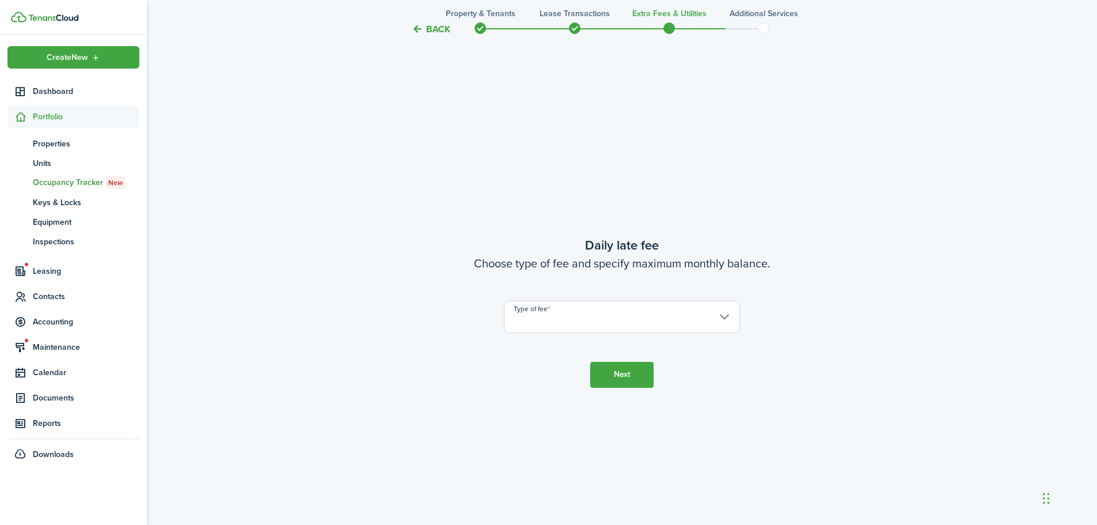
scroll to position [1497, 0]
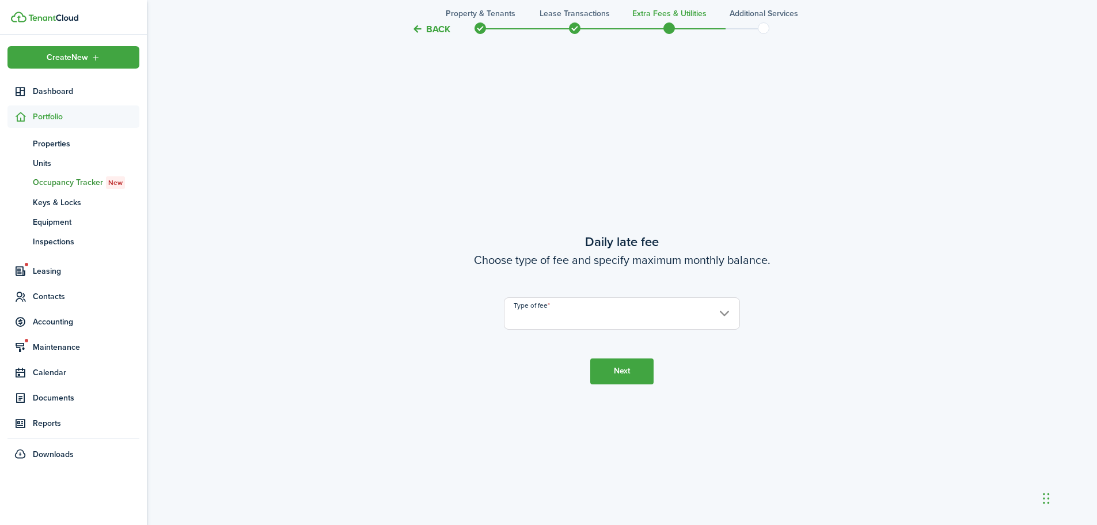
click at [590, 316] on input "Type of fee" at bounding box center [622, 313] width 236 height 32
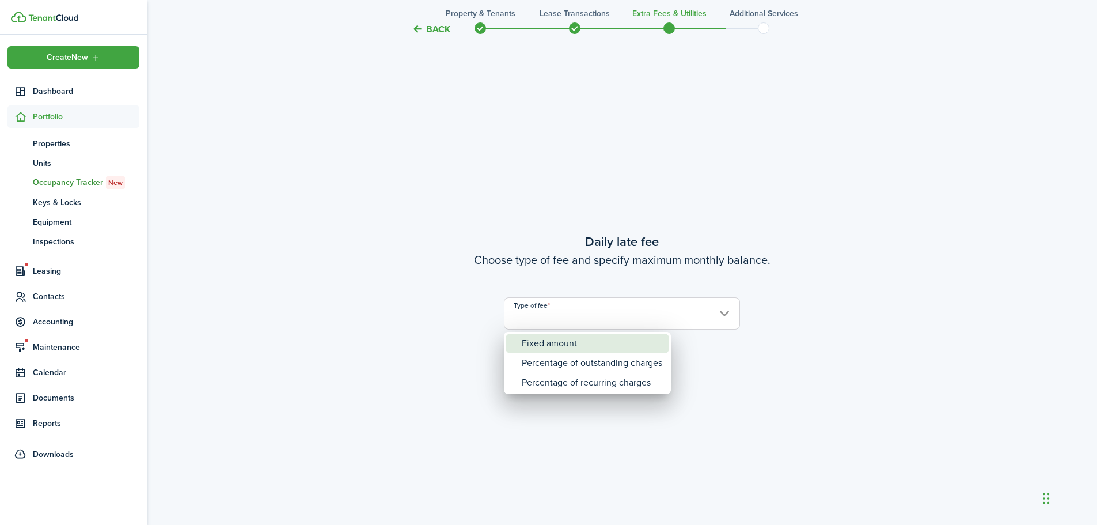
click at [552, 342] on div "Fixed amount" at bounding box center [592, 343] width 141 height 20
type input "Fixed amount"
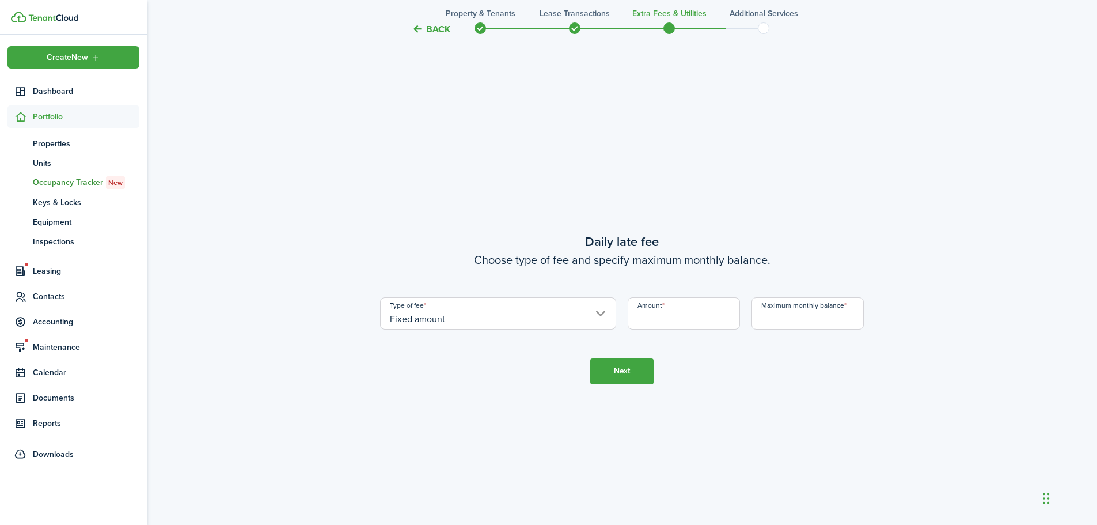
click at [660, 316] on input "Amount" at bounding box center [684, 313] width 112 height 32
type input "$10.00"
click at [785, 319] on input "Maximum monthly balance" at bounding box center [808, 313] width 112 height 32
type input "$1,000.00"
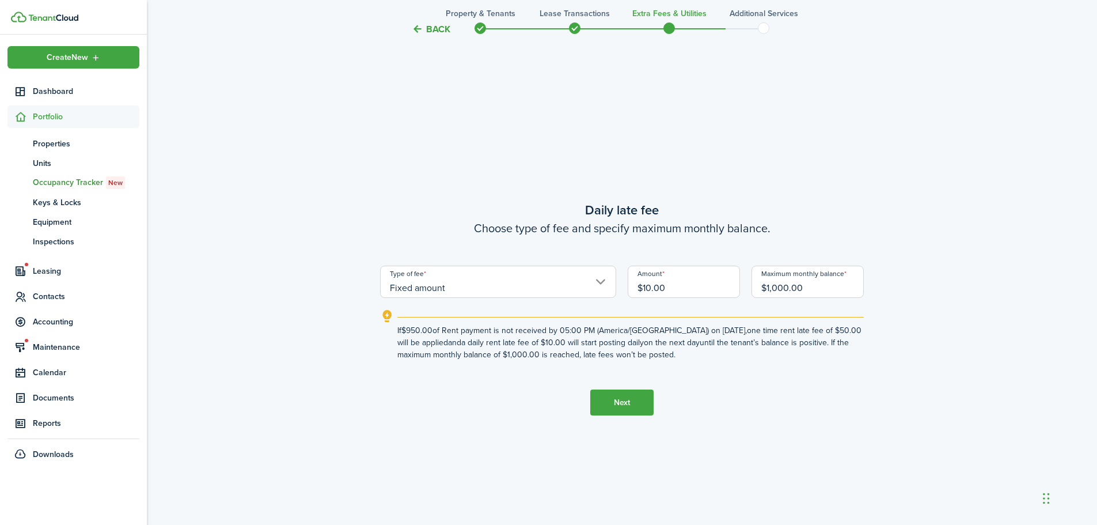
click at [624, 405] on button "Next" at bounding box center [621, 402] width 63 height 26
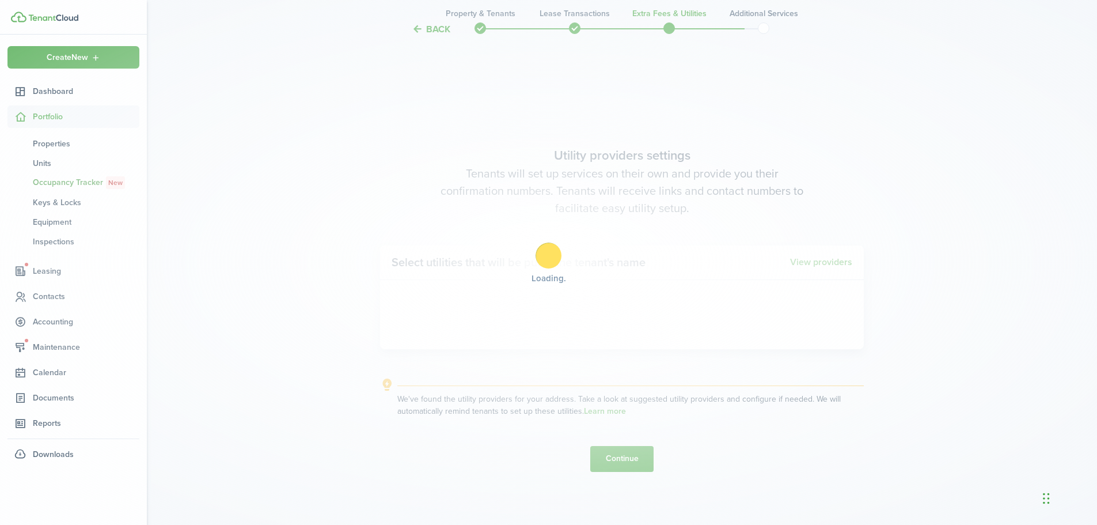
scroll to position [2021, 0]
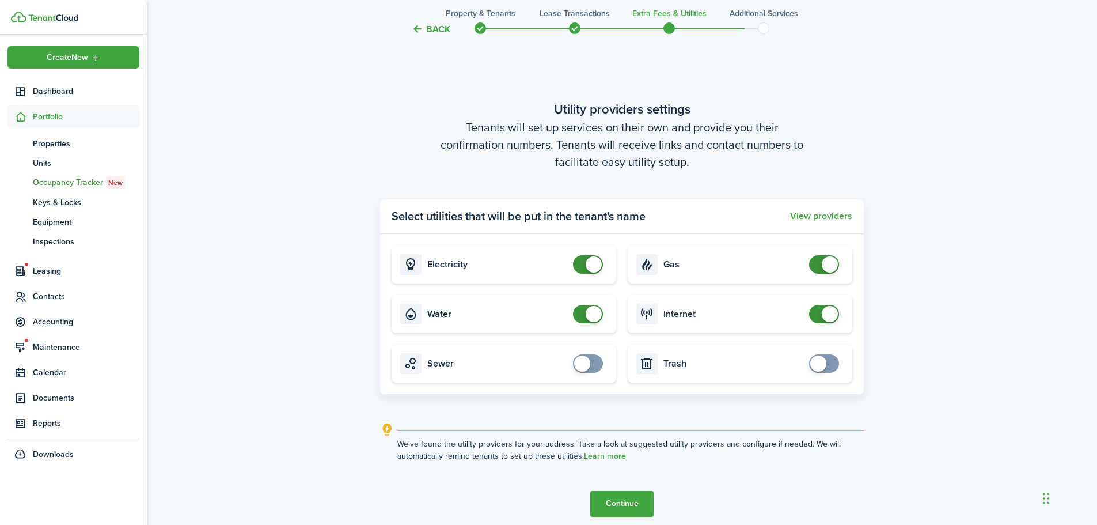
checkbox input "false"
click at [587, 262] on span at bounding box center [594, 264] width 16 height 16
checkbox input "false"
click at [591, 310] on span at bounding box center [594, 314] width 16 height 16
checkbox input "false"
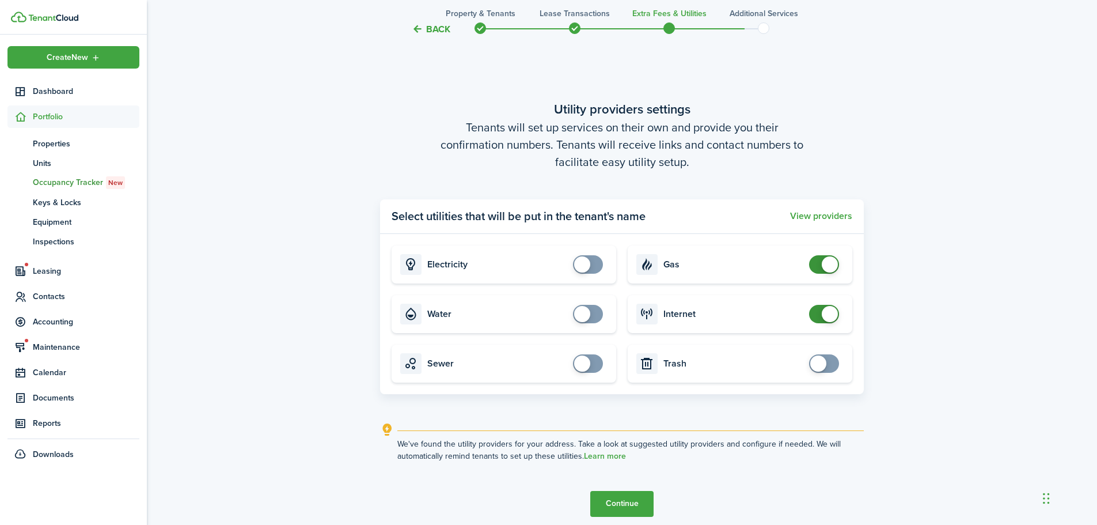
click at [833, 260] on span at bounding box center [830, 264] width 16 height 16
checkbox input "false"
click at [825, 313] on span at bounding box center [830, 314] width 16 height 16
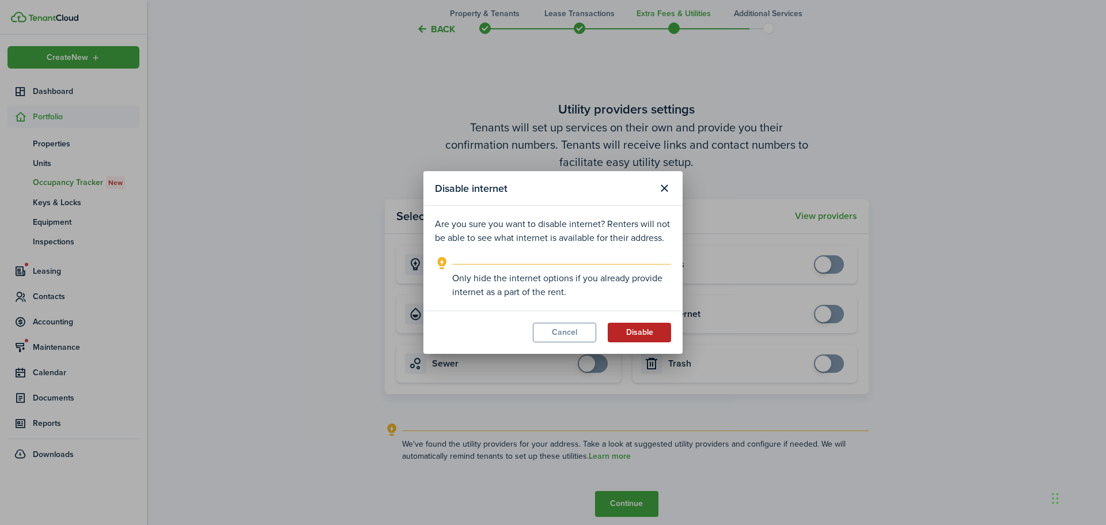
click at [650, 328] on button "Disable" at bounding box center [639, 332] width 63 height 20
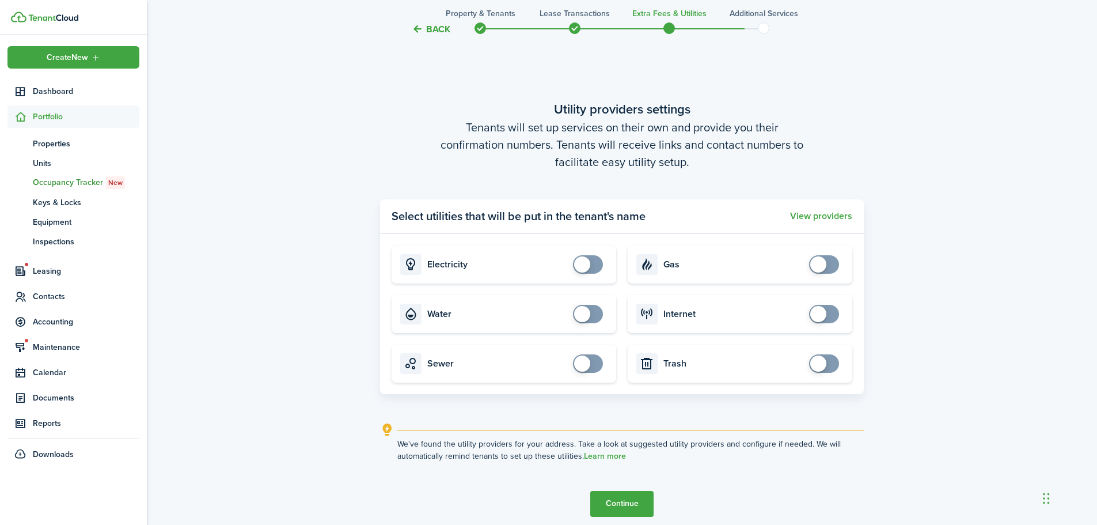
click at [633, 503] on button "Continue" at bounding box center [621, 504] width 63 height 26
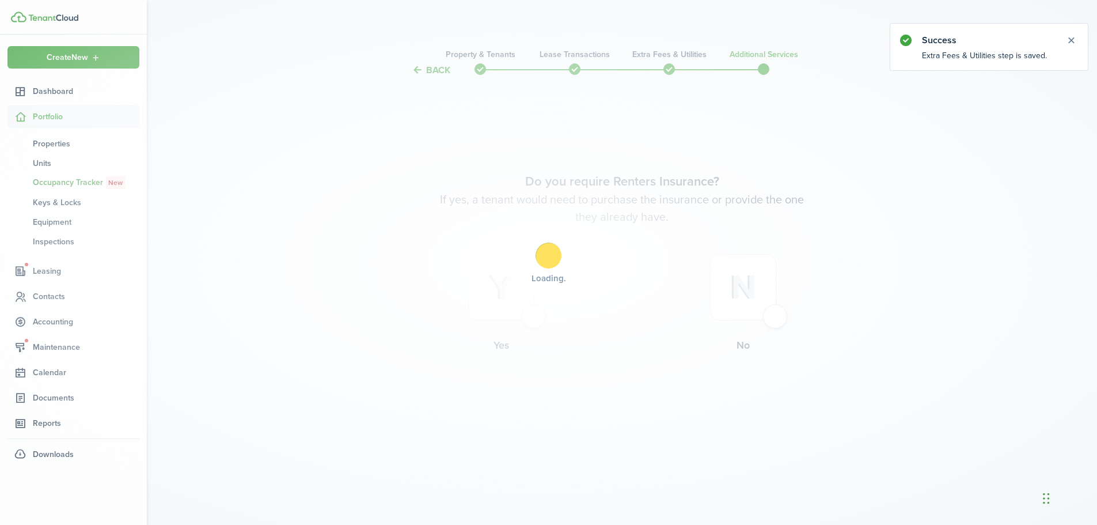
scroll to position [0, 0]
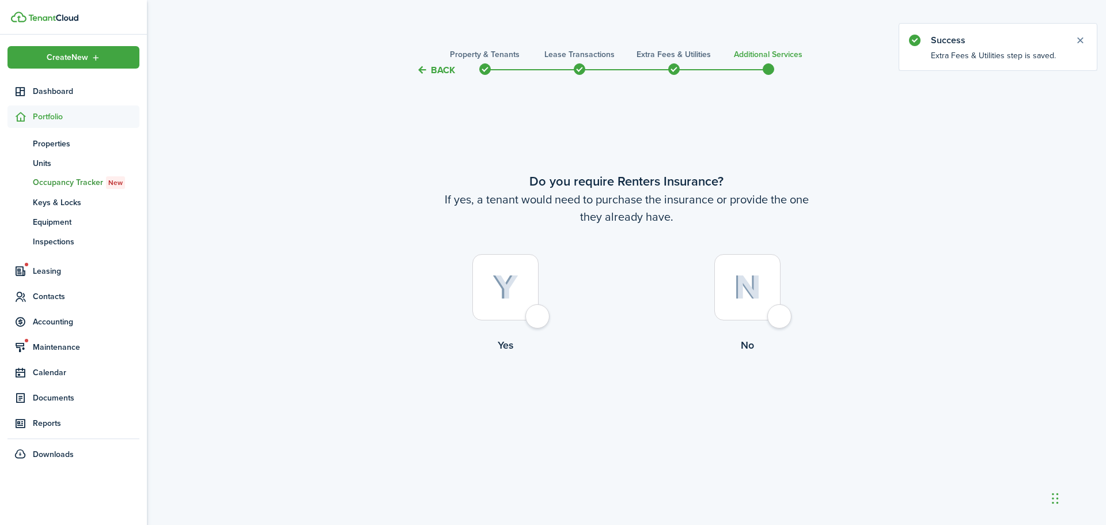
click at [780, 316] on div at bounding box center [747, 287] width 66 height 66
radio input "true"
click at [630, 408] on button "Complete move in" at bounding box center [626, 401] width 85 height 26
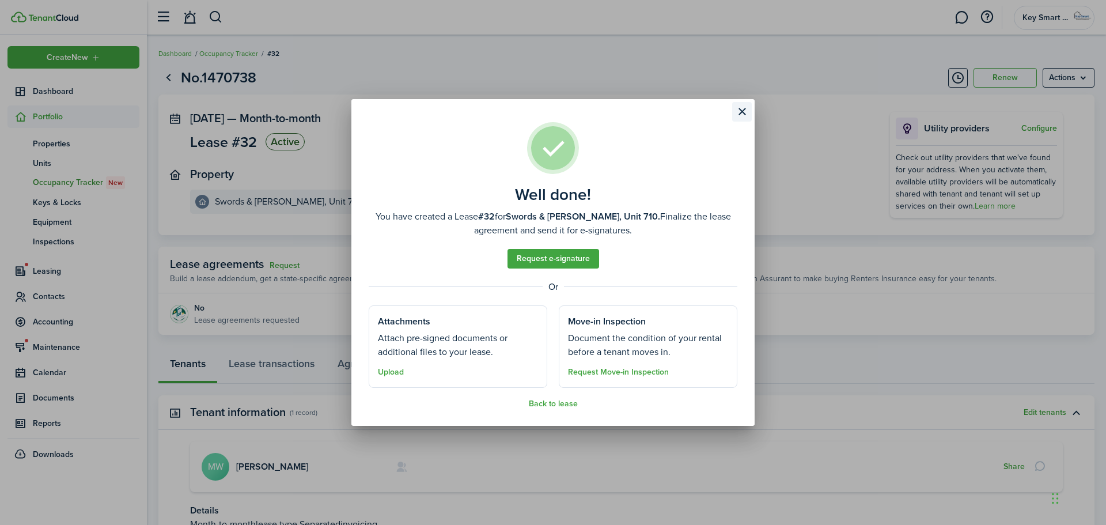
click at [741, 112] on button "Close modal" at bounding box center [742, 112] width 20 height 20
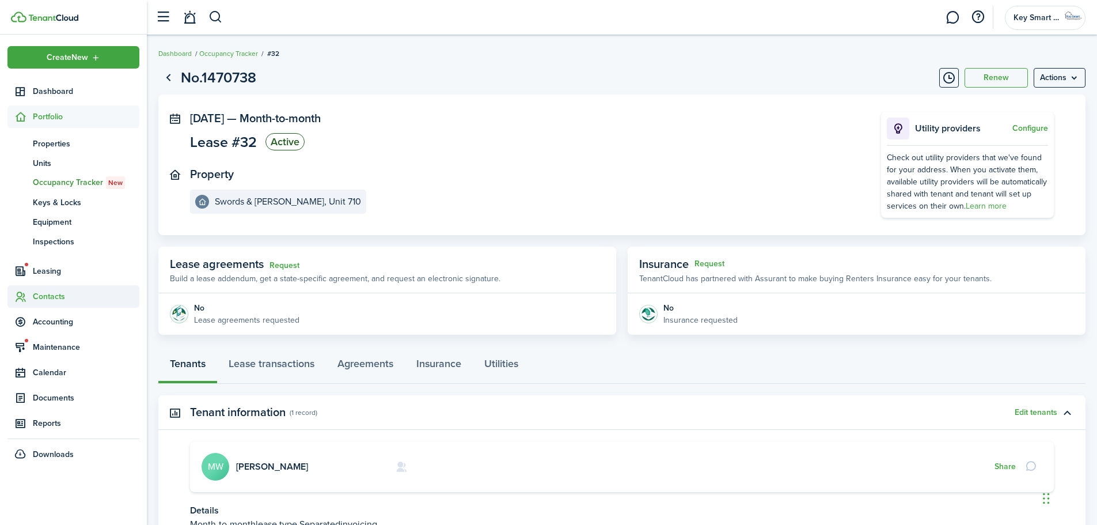
click at [53, 292] on span "Contacts" at bounding box center [73, 296] width 132 height 22
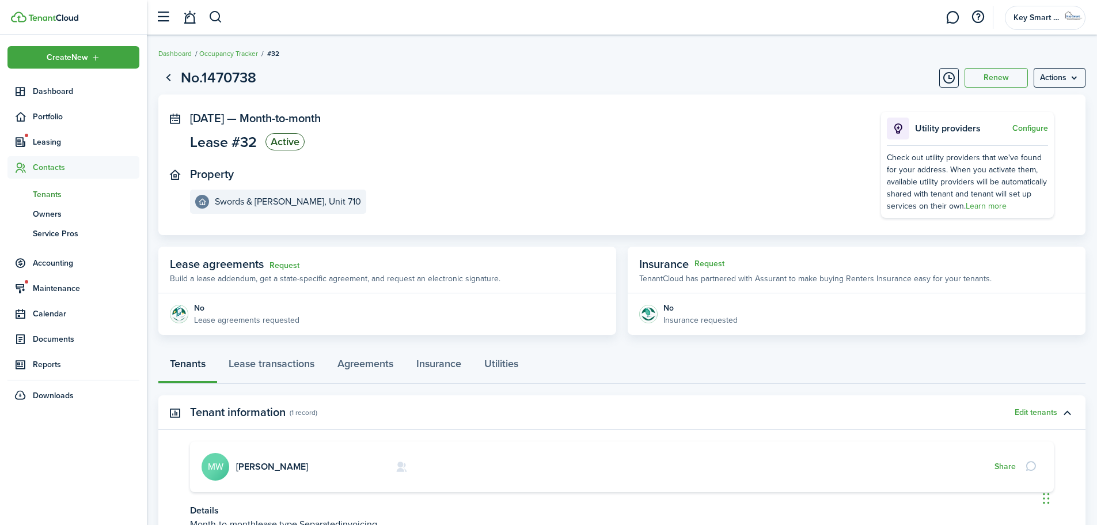
click at [55, 195] on span "Tenants" at bounding box center [86, 194] width 107 height 12
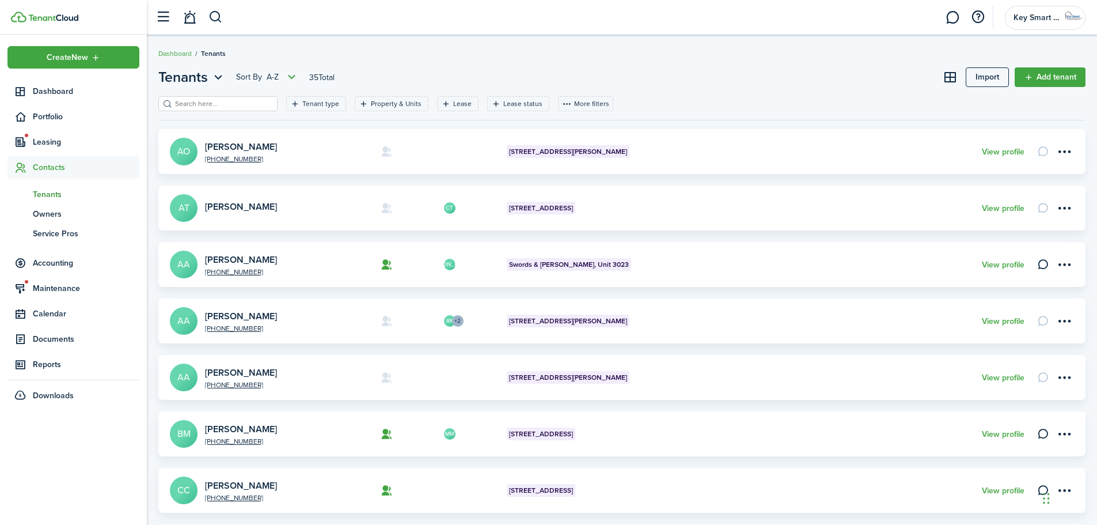
scroll to position [342, 0]
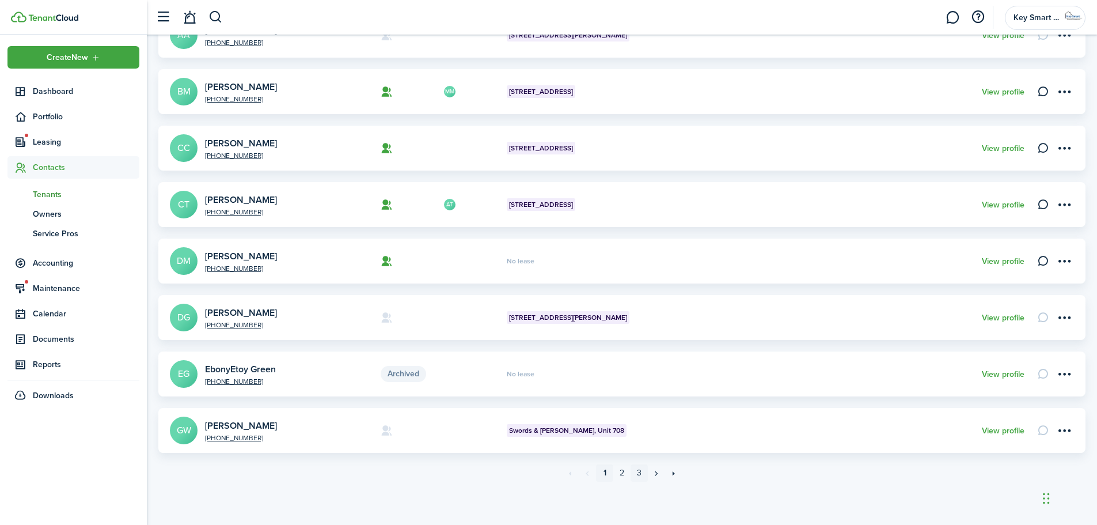
click at [637, 472] on link "3" at bounding box center [639, 472] width 17 height 17
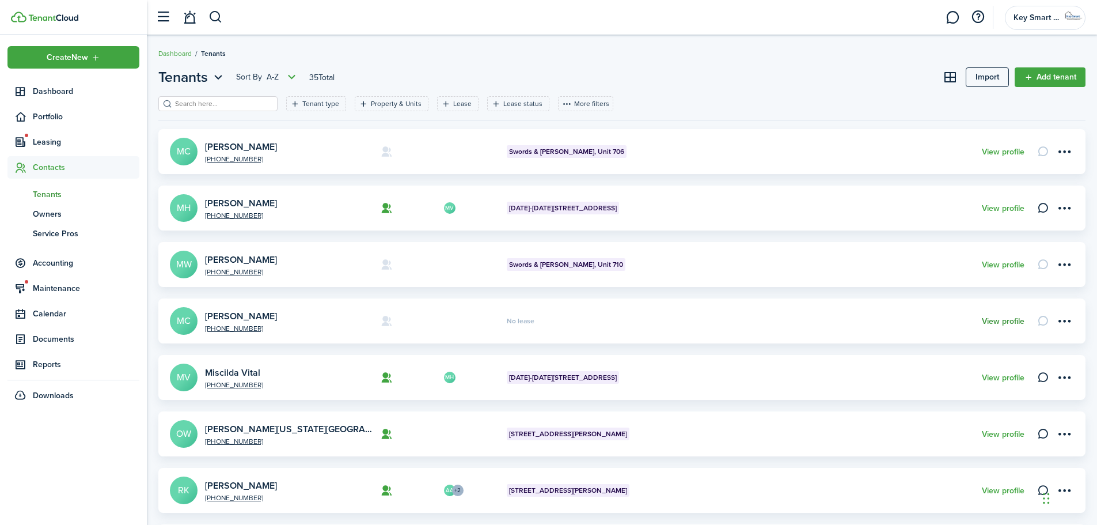
click at [1022, 322] on link "View profile" at bounding box center [1003, 321] width 43 height 9
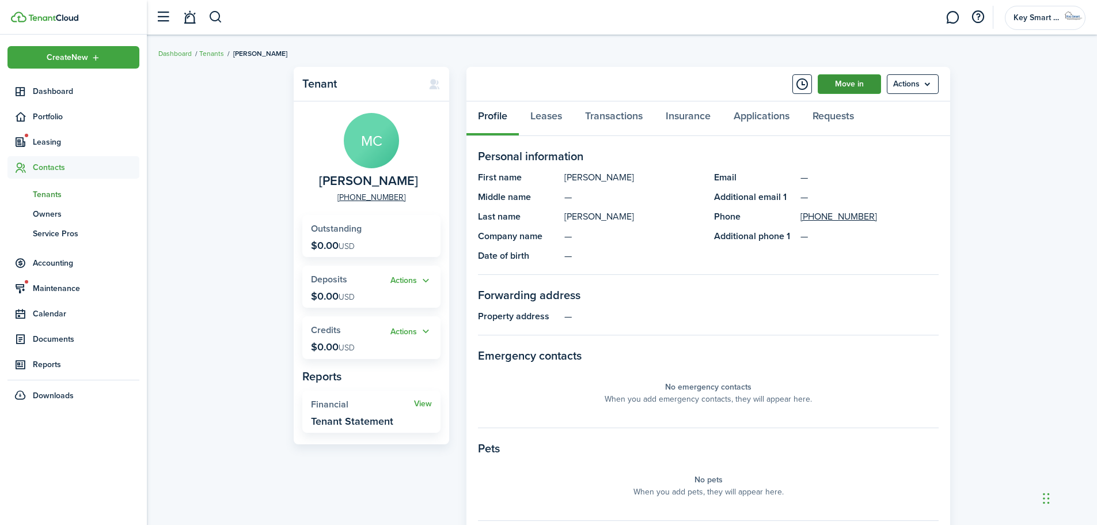
click at [859, 84] on link "Move in" at bounding box center [849, 84] width 63 height 20
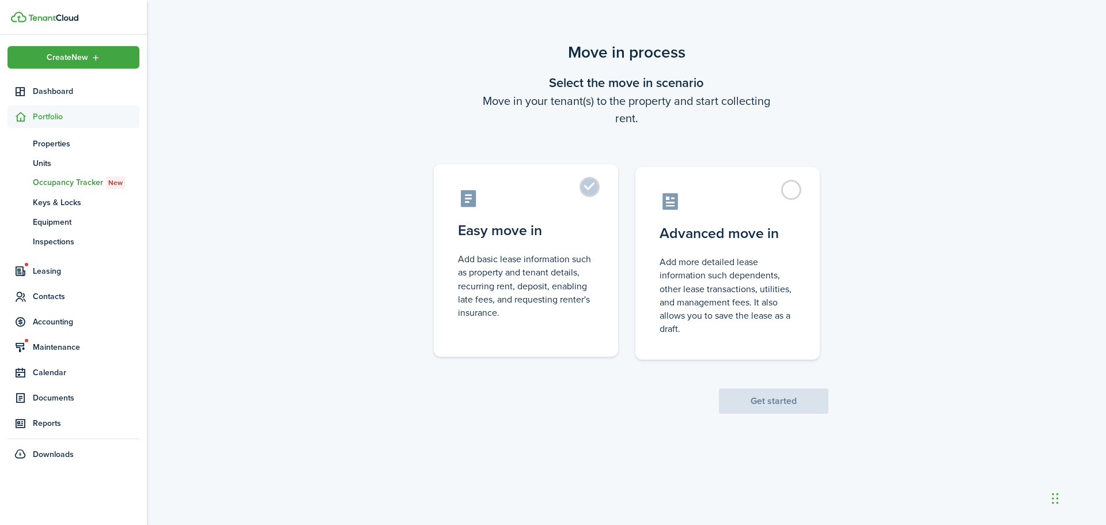
click at [597, 188] on label "Easy move in Add basic lease information such as property and tenant details, r…" at bounding box center [526, 260] width 184 height 192
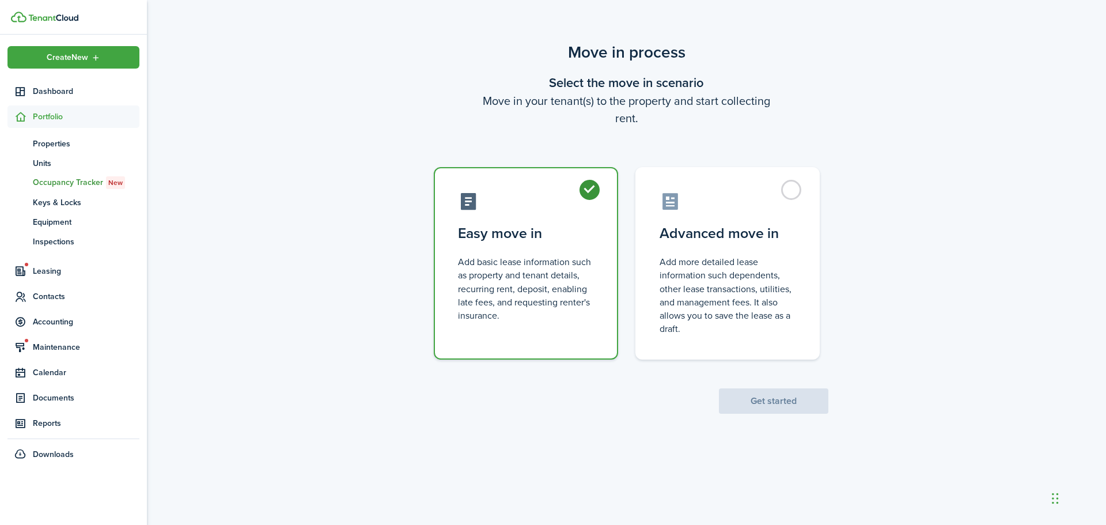
radio input "true"
click at [749, 407] on button "Get started" at bounding box center [773, 400] width 109 height 25
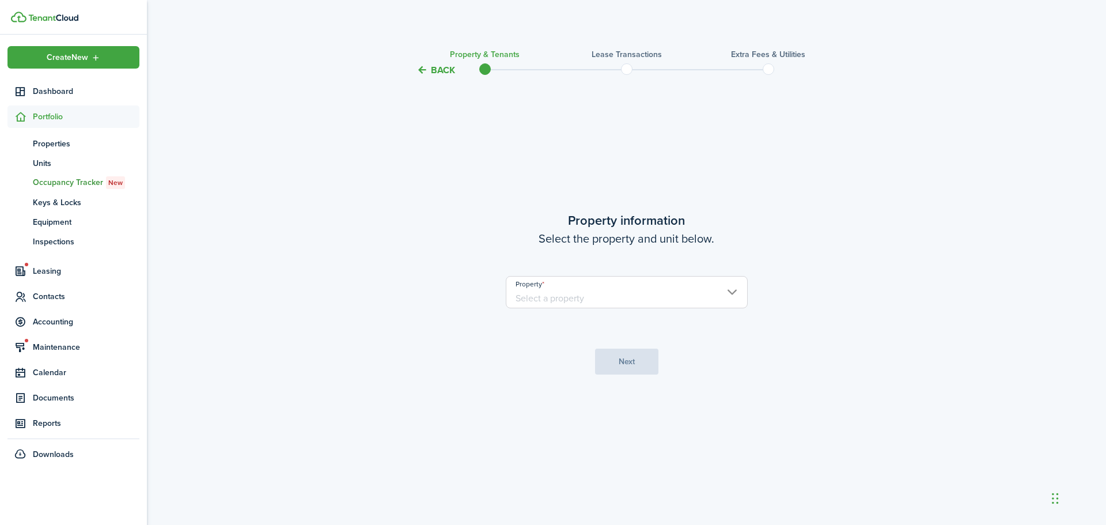
click at [665, 290] on input "Property" at bounding box center [627, 292] width 242 height 32
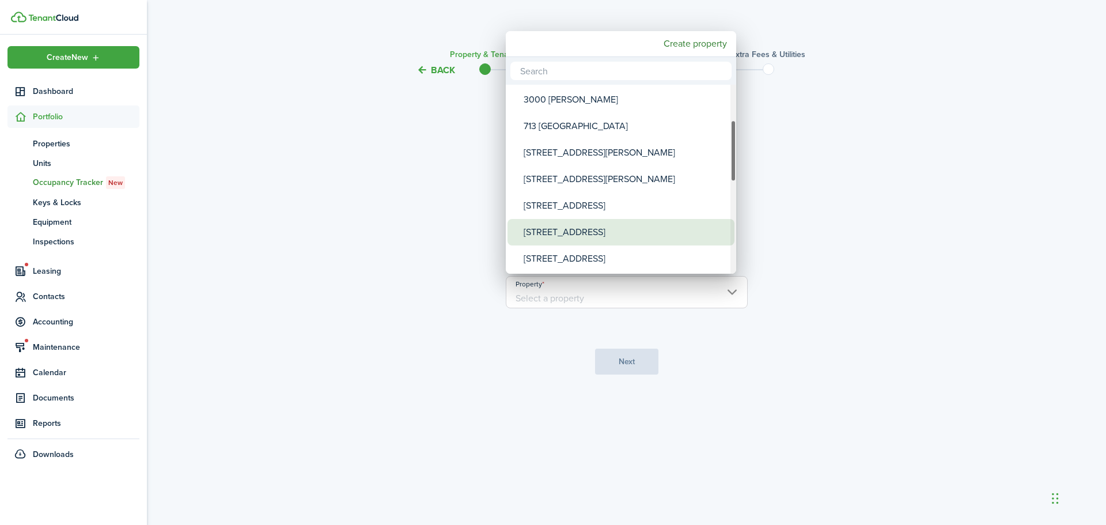
click at [651, 230] on div "[STREET_ADDRESS]" at bounding box center [625, 232] width 204 height 26
type input "[STREET_ADDRESS]"
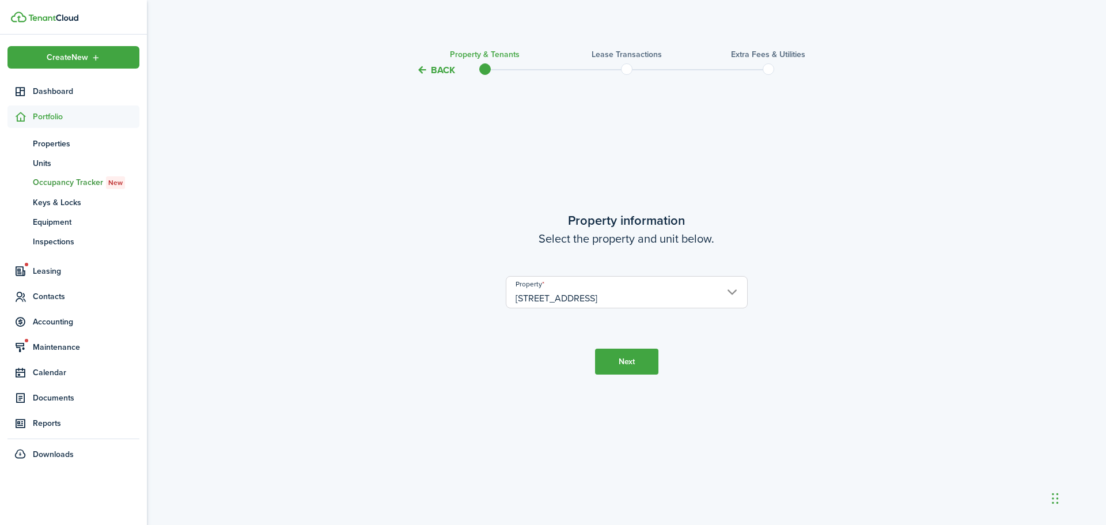
click at [620, 367] on button "Next" at bounding box center [626, 361] width 63 height 26
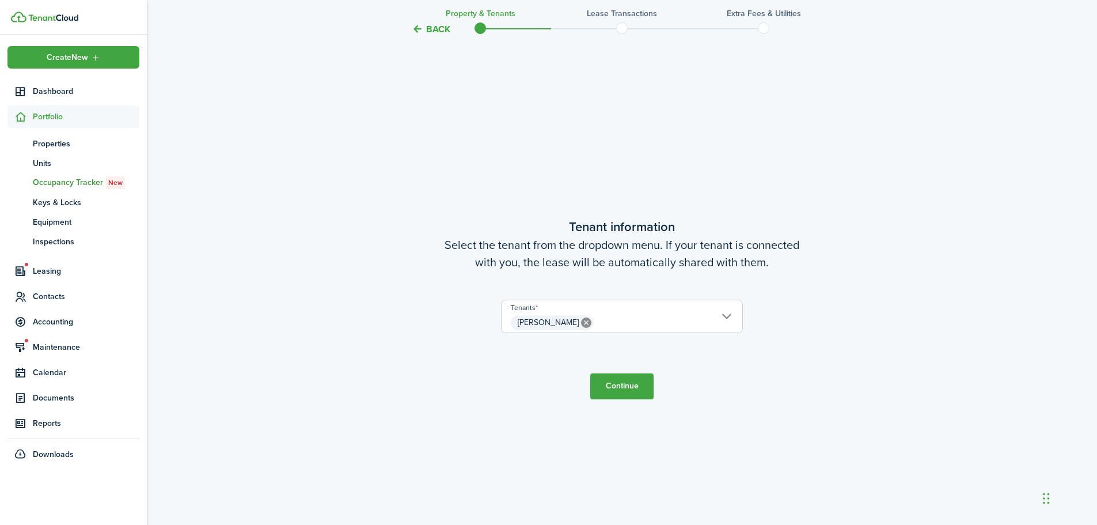
click at [616, 396] on button "Continue" at bounding box center [621, 386] width 63 height 26
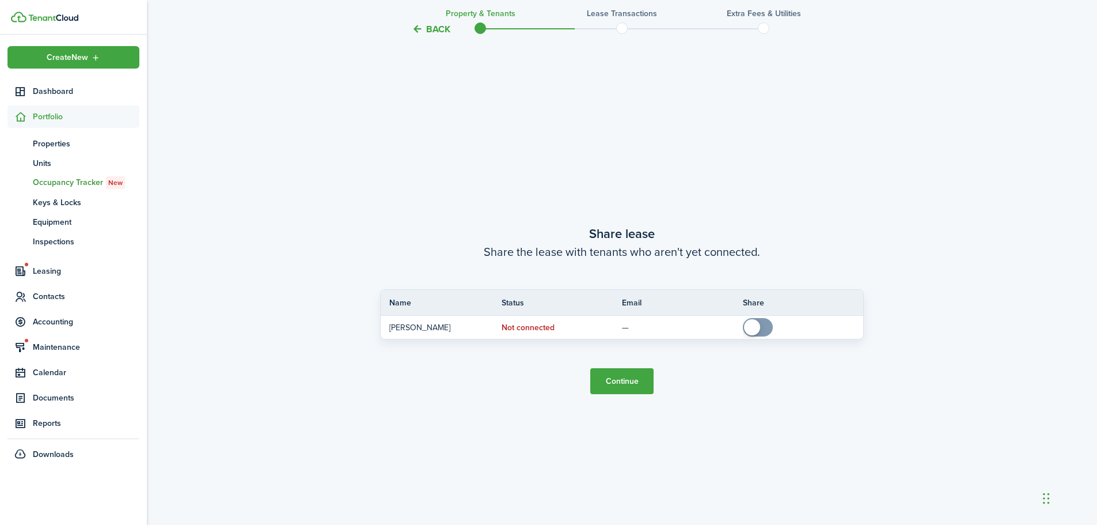
scroll to position [972, 0]
click at [618, 373] on button "Continue" at bounding box center [621, 380] width 63 height 26
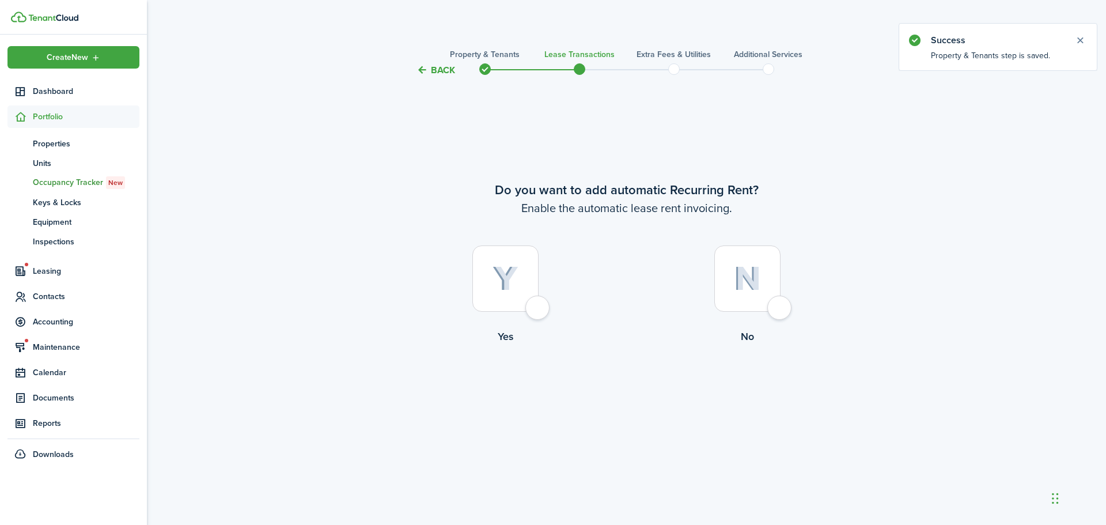
click at [537, 305] on div at bounding box center [505, 278] width 66 height 66
radio input "true"
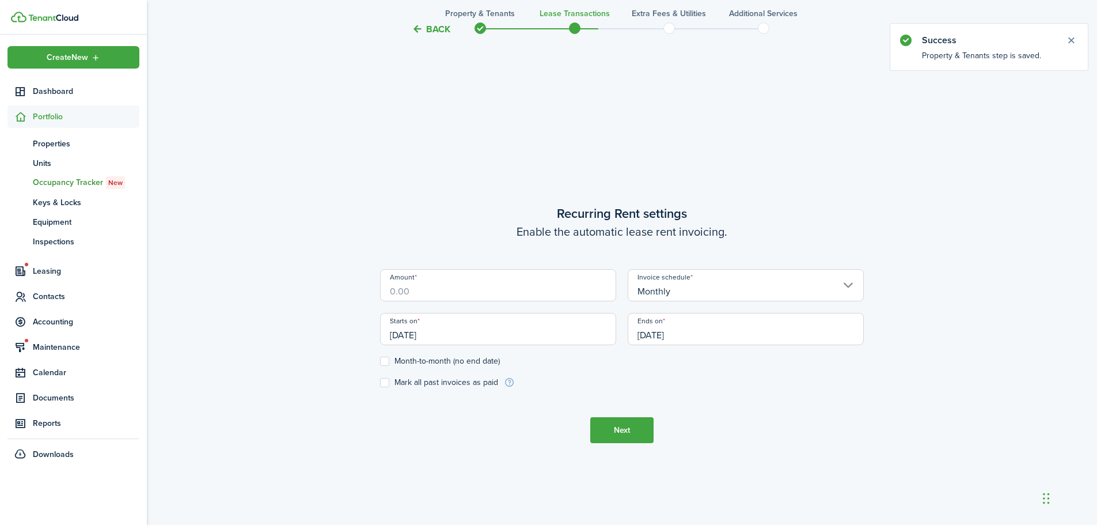
scroll to position [447, 0]
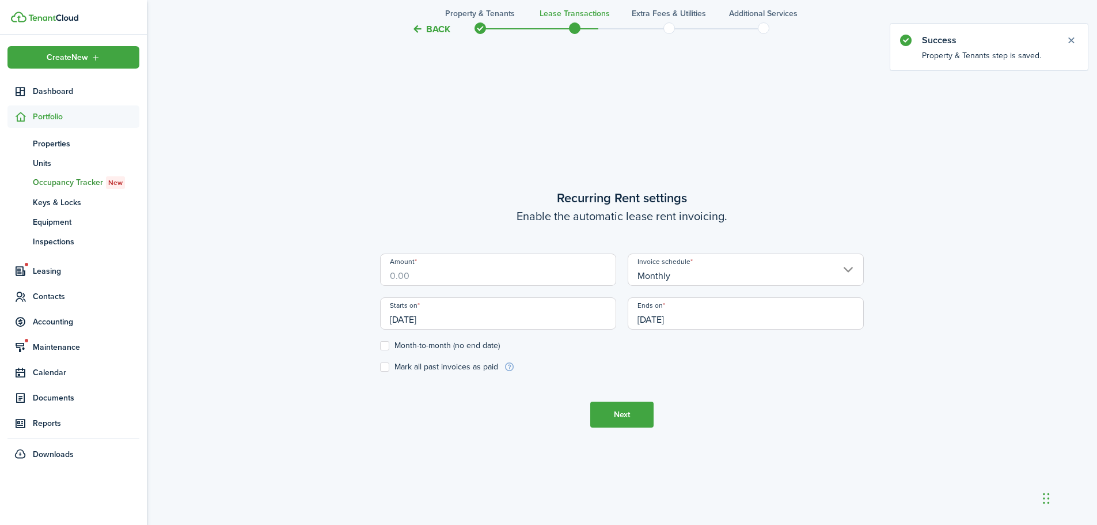
click at [497, 275] on input "Amount" at bounding box center [498, 269] width 236 height 32
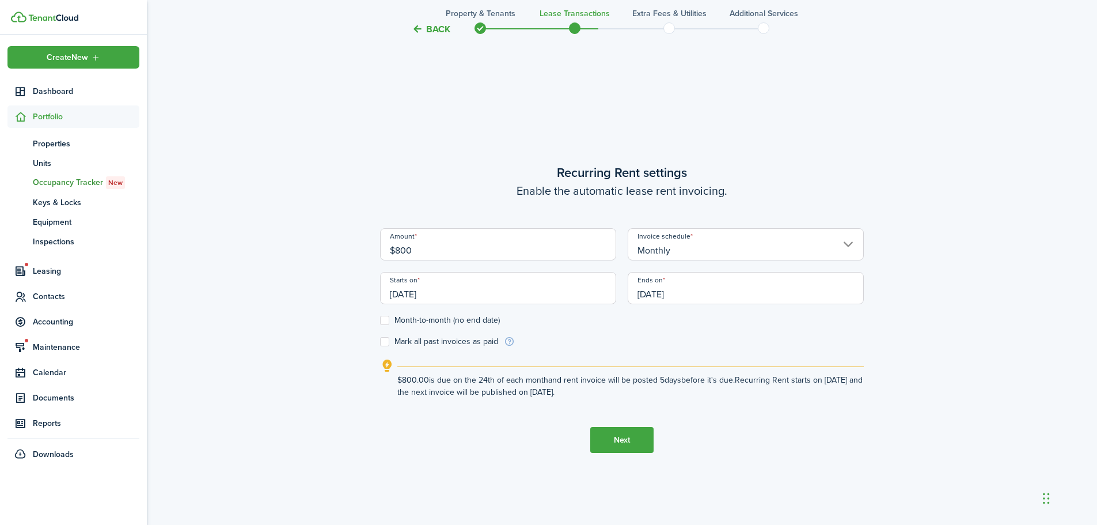
click at [472, 289] on input "[DATE]" at bounding box center [498, 288] width 236 height 32
type input "$800.00"
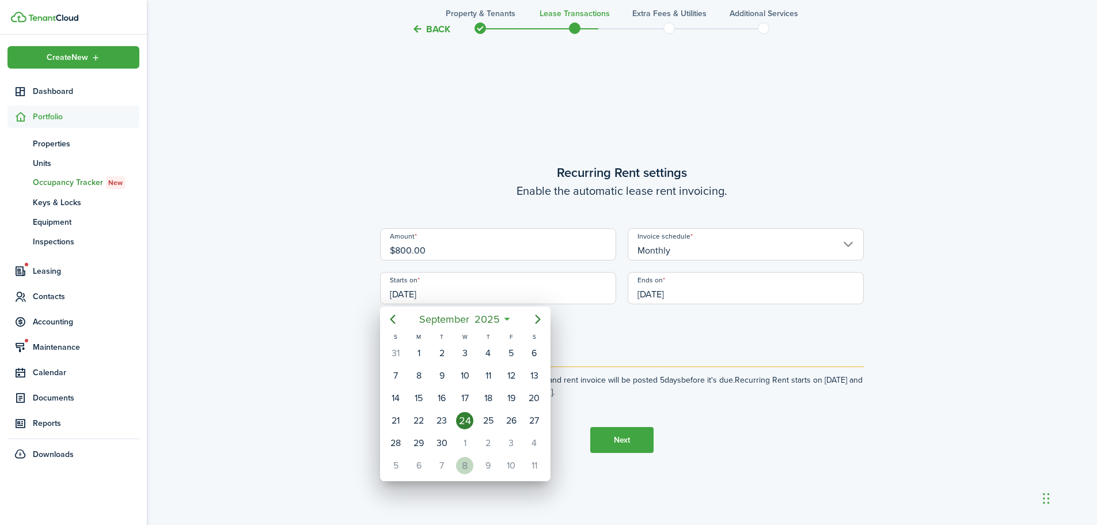
click at [464, 465] on div "8" at bounding box center [464, 465] width 17 height 17
type input "[DATE]"
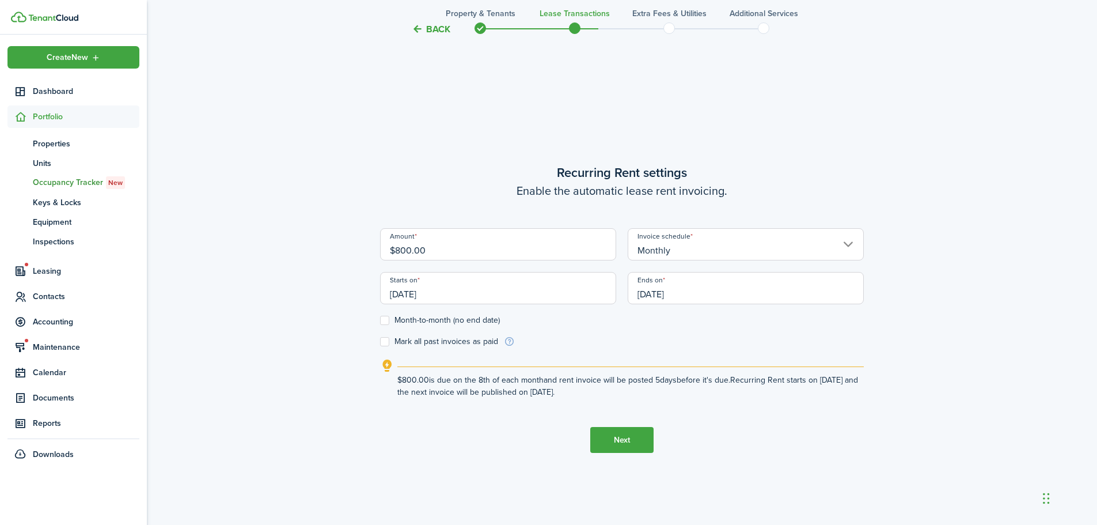
click at [381, 320] on label "Month-to-month (no end date)" at bounding box center [440, 320] width 120 height 9
click at [380, 320] on input "Month-to-month (no end date)" at bounding box center [380, 320] width 1 height 1
checkbox input "true"
click at [613, 441] on button "Next" at bounding box center [621, 440] width 63 height 26
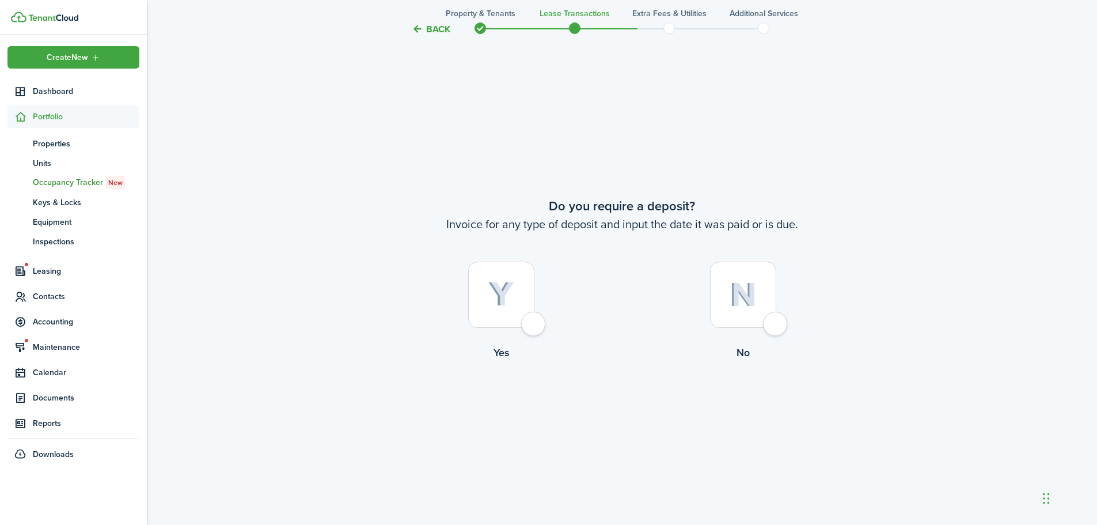
scroll to position [972, 0]
click at [775, 324] on div at bounding box center [743, 294] width 66 height 66
radio input "true"
click at [630, 407] on button "Continue" at bounding box center [621, 407] width 63 height 26
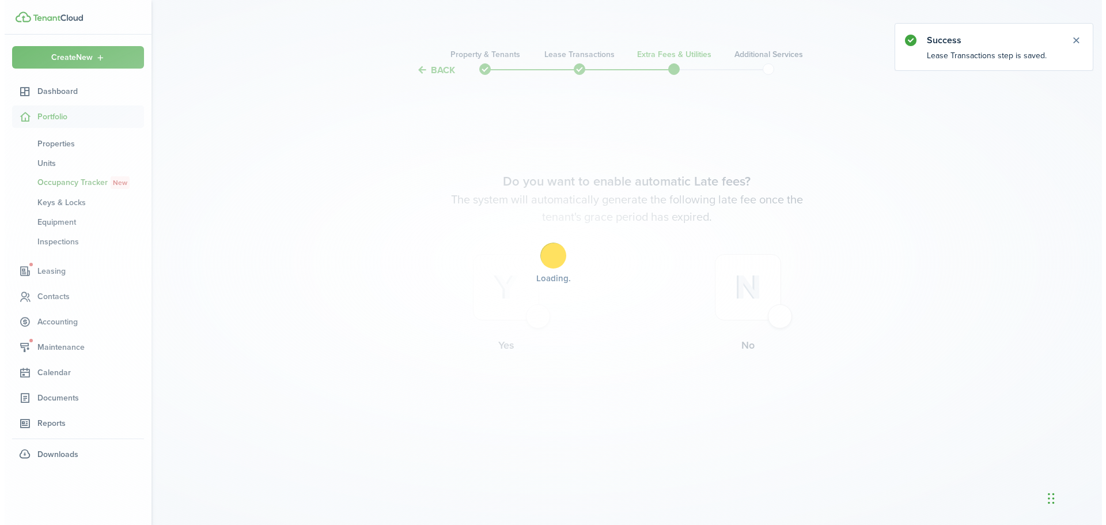
scroll to position [0, 0]
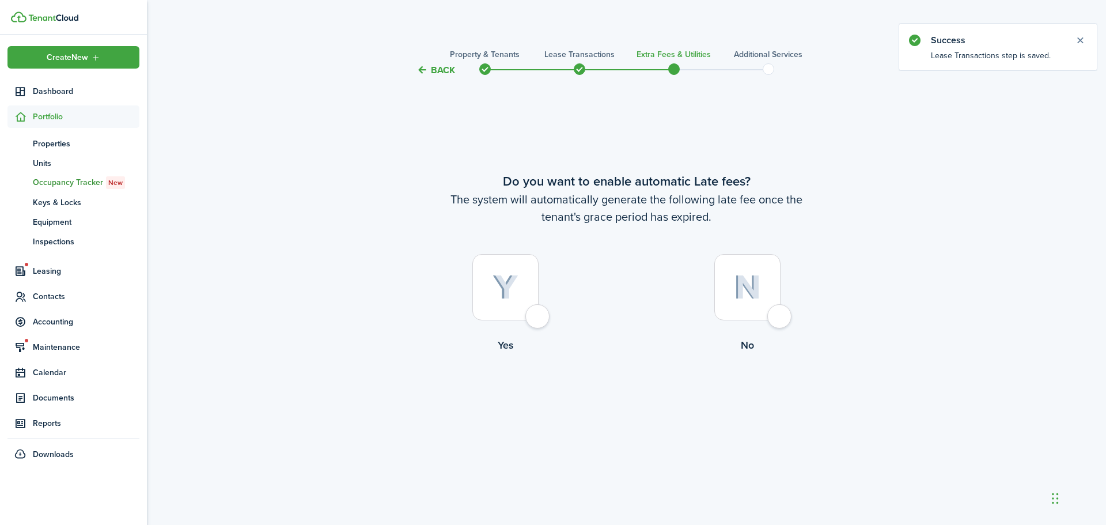
click at [538, 320] on div at bounding box center [505, 287] width 66 height 66
radio input "true"
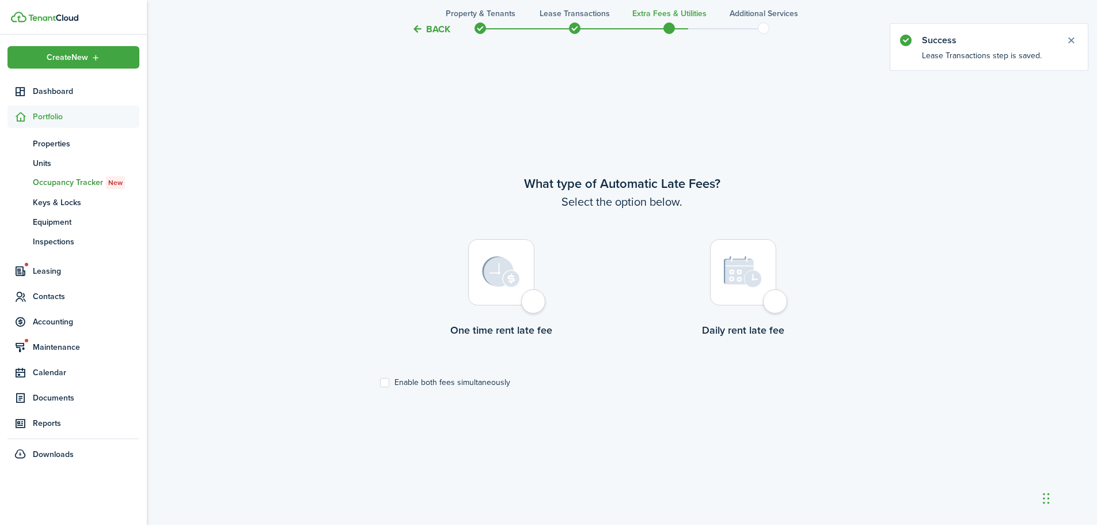
click at [531, 297] on div at bounding box center [501, 272] width 66 height 66
radio input "true"
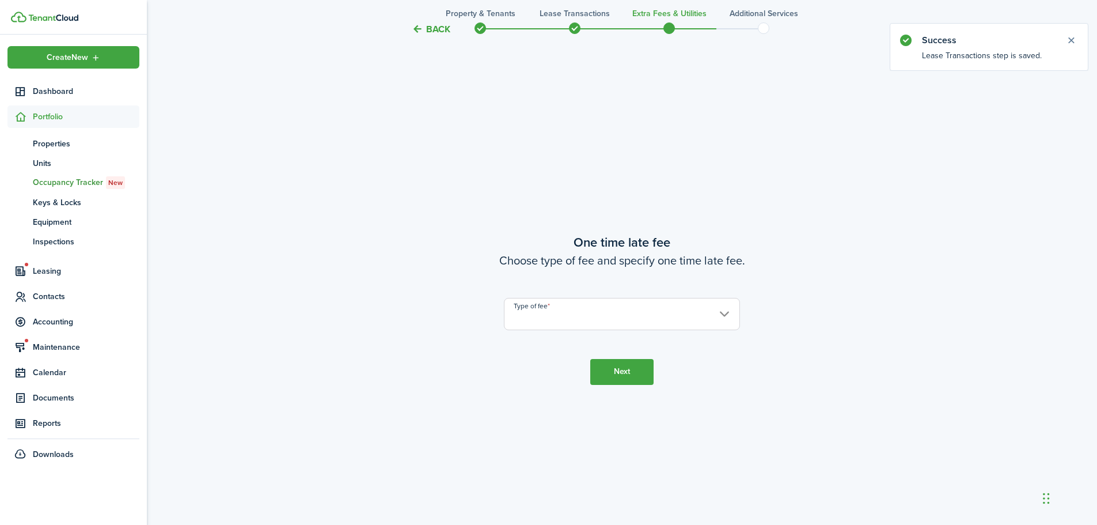
scroll to position [972, 0]
click at [538, 312] on input "Type of fee" at bounding box center [622, 313] width 236 height 32
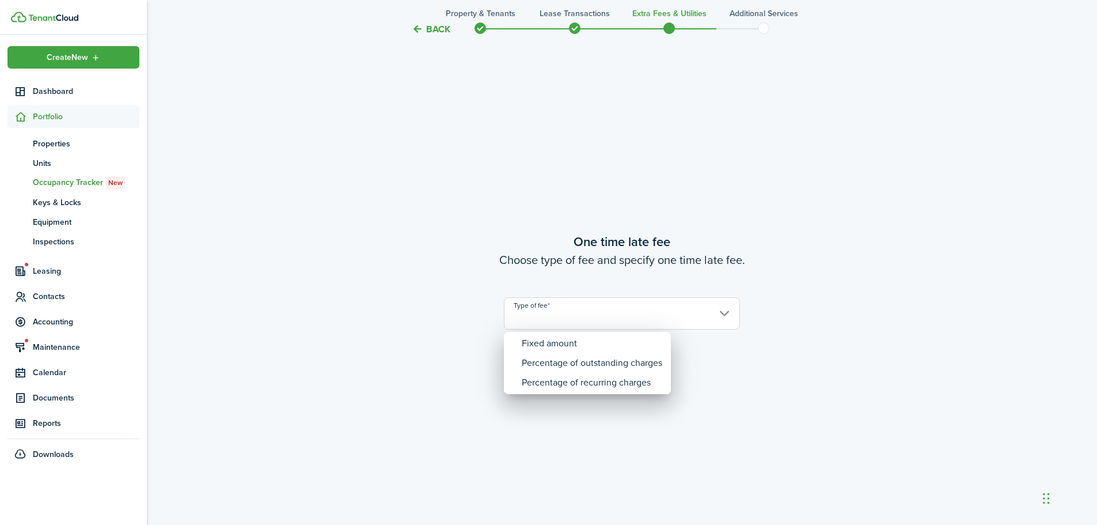
click at [423, 32] on div at bounding box center [548, 262] width 1281 height 709
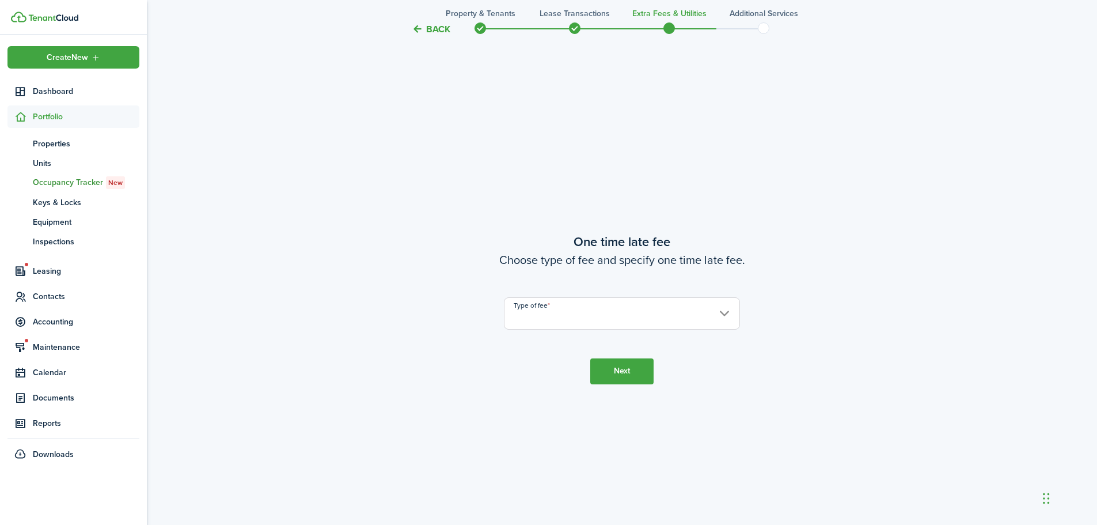
click at [429, 31] on button "Back" at bounding box center [431, 29] width 39 height 12
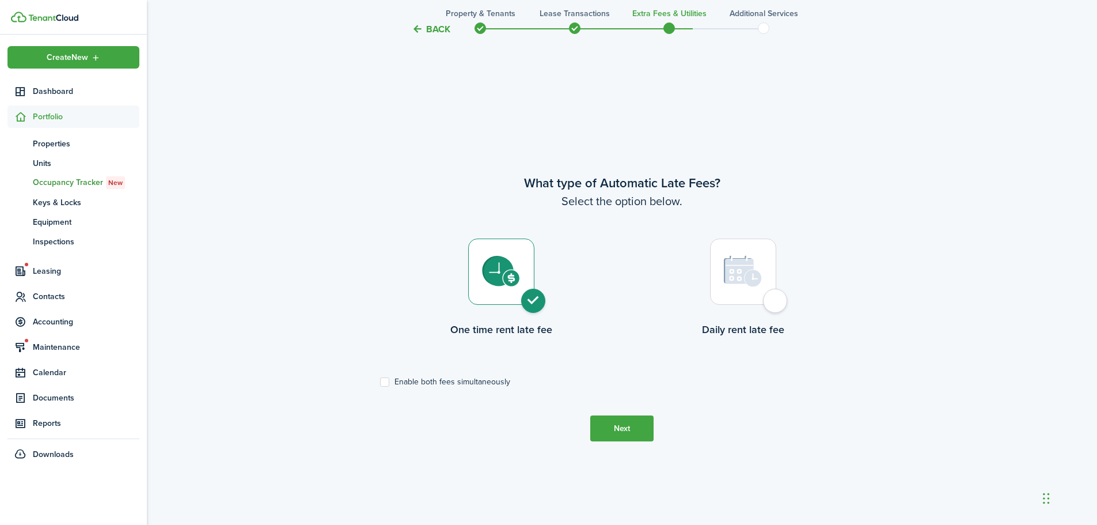
scroll to position [447, 0]
click at [386, 385] on label "Enable both fees simultaneously" at bounding box center [445, 382] width 130 height 9
click at [380, 383] on input "Enable both fees simultaneously" at bounding box center [380, 382] width 1 height 1
checkbox input "true"
click at [606, 430] on button "Next" at bounding box center [621, 429] width 63 height 26
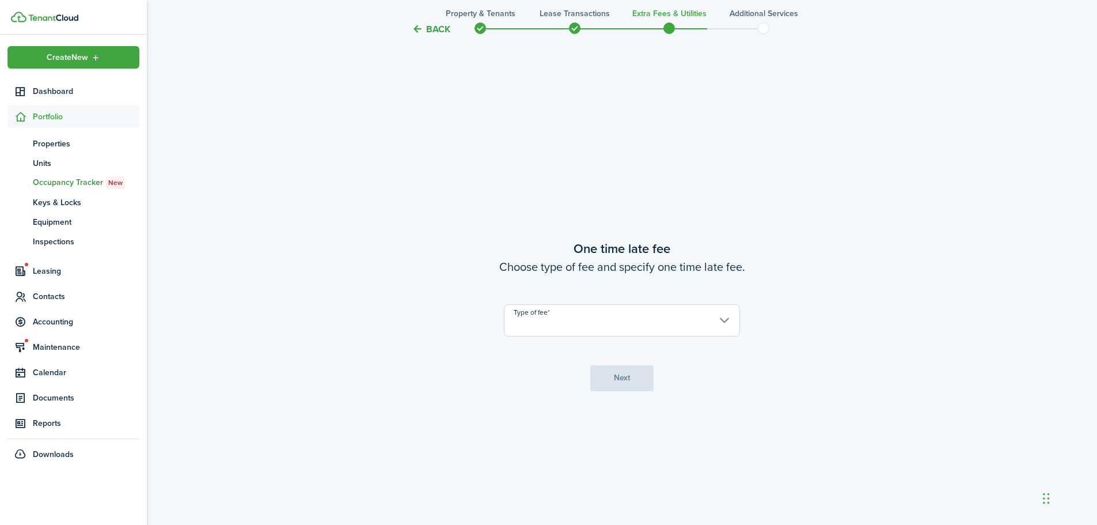
scroll to position [972, 0]
click at [556, 308] on input "Type of fee" at bounding box center [622, 313] width 236 height 32
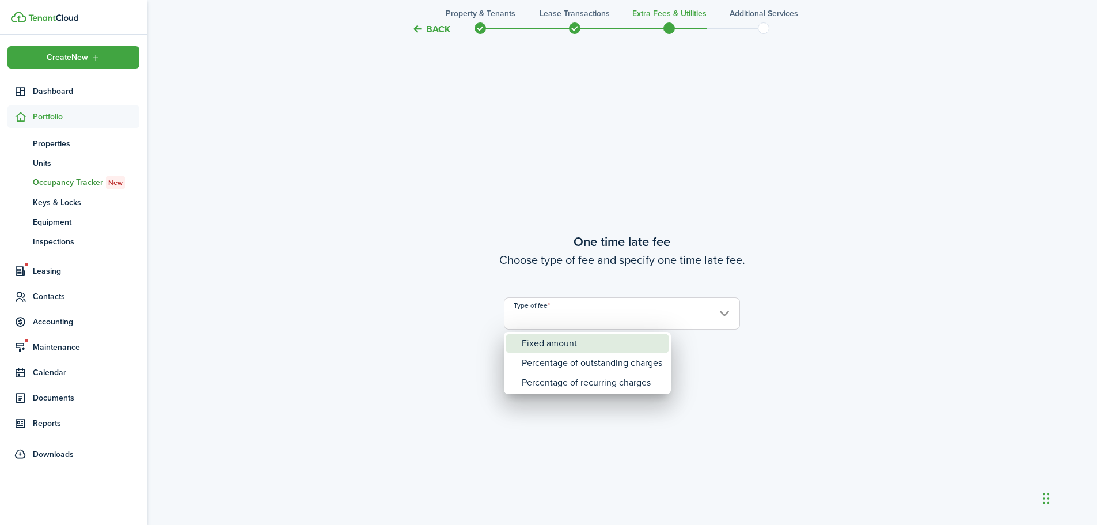
click at [558, 341] on div "Fixed amount" at bounding box center [592, 343] width 141 height 20
type input "Fixed amount"
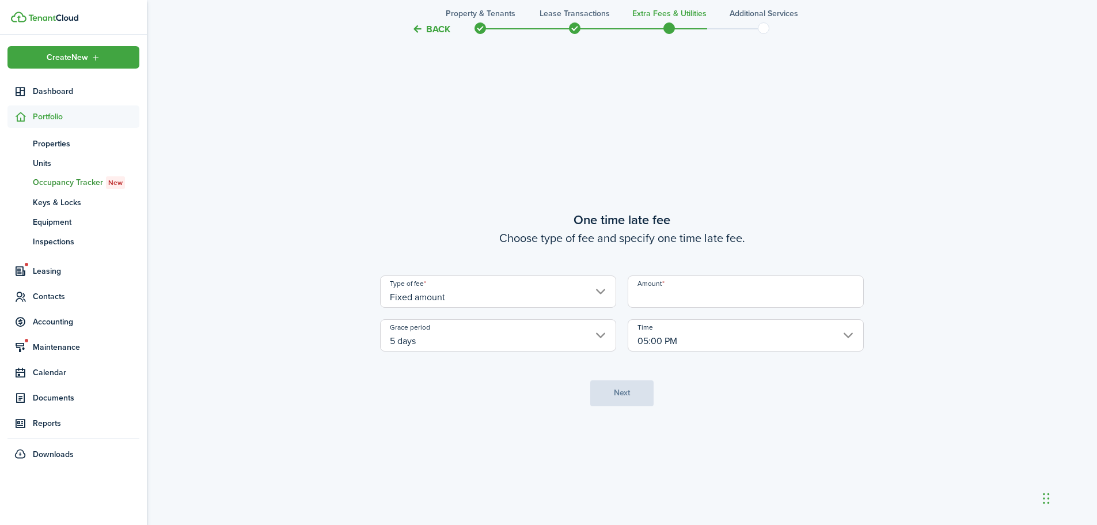
click at [651, 302] on input "Amount" at bounding box center [746, 291] width 236 height 32
type input "$50.00"
click at [615, 389] on button "Next" at bounding box center [621, 393] width 63 height 26
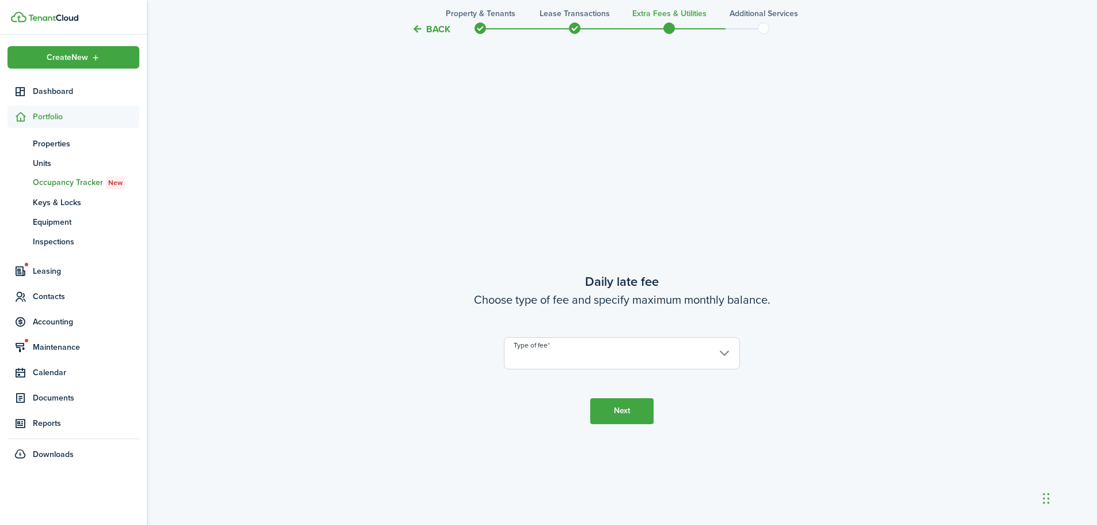
scroll to position [1497, 0]
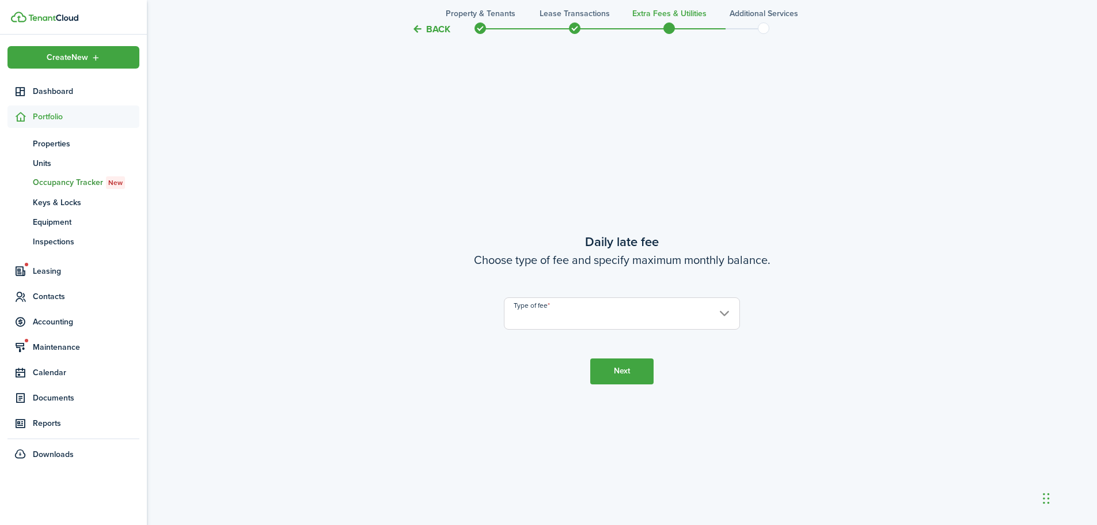
click at [540, 309] on input "Type of fee" at bounding box center [622, 313] width 236 height 32
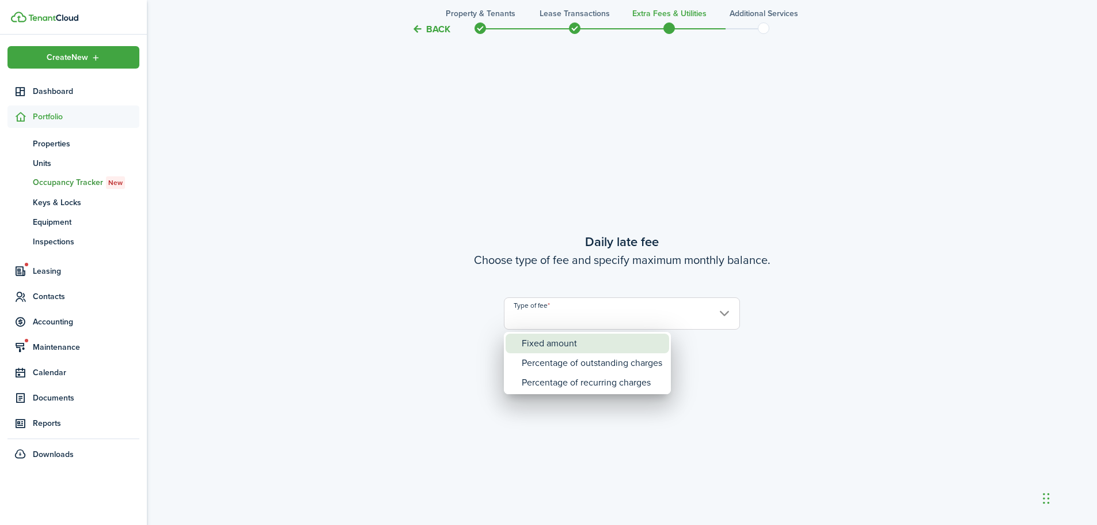
click at [553, 341] on div "Fixed amount" at bounding box center [592, 343] width 141 height 20
type input "Fixed amount"
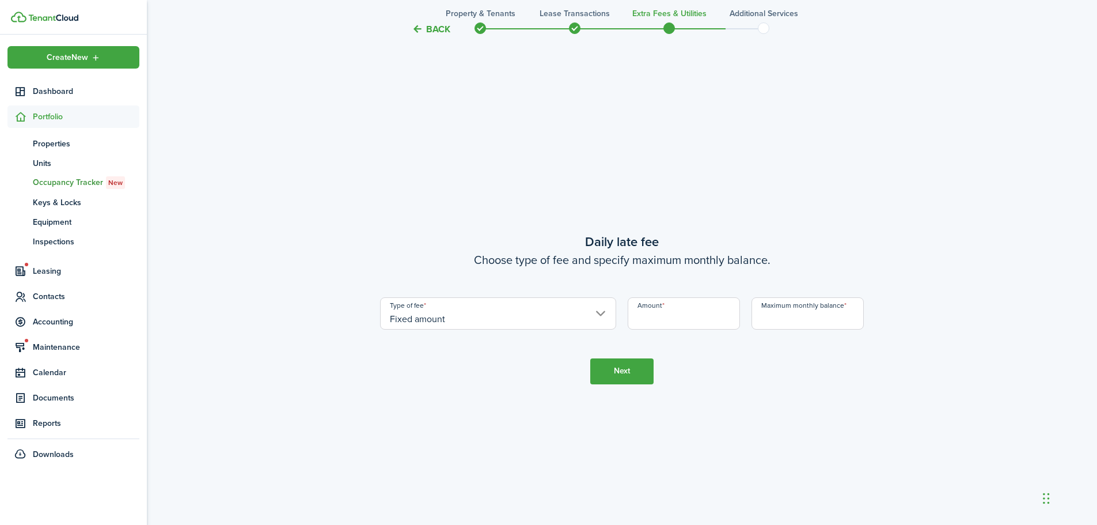
click at [644, 323] on input "Amount" at bounding box center [684, 313] width 112 height 32
type input "$10.00"
click at [768, 318] on input "Maximum monthly balance" at bounding box center [808, 313] width 112 height 32
type input "$1,000.00"
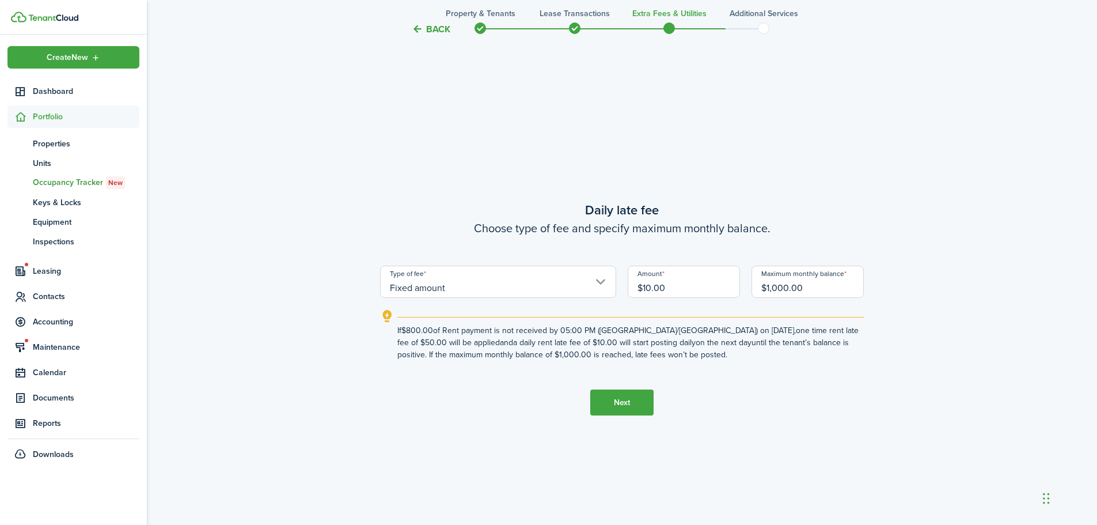
click at [620, 410] on button "Next" at bounding box center [621, 402] width 63 height 26
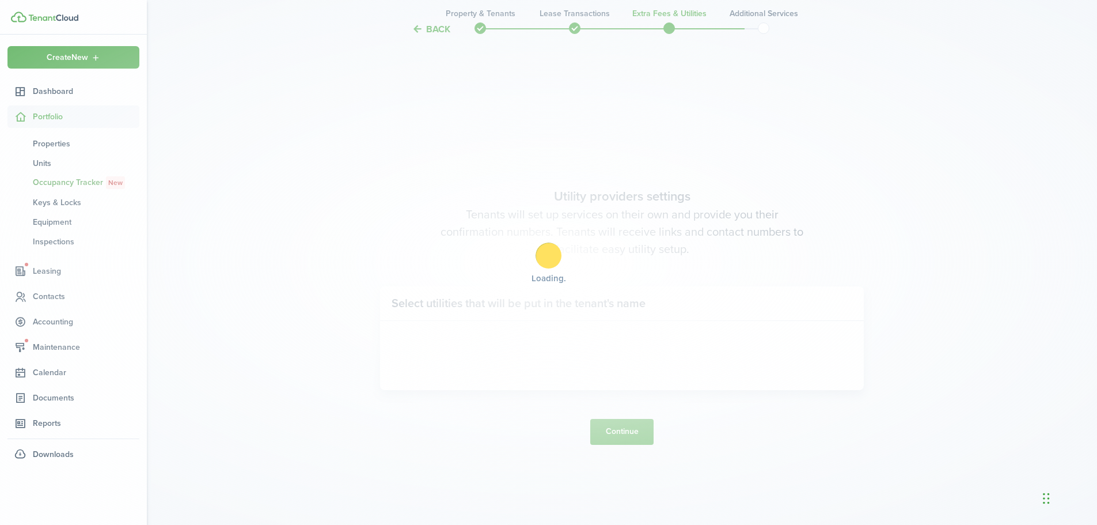
scroll to position [2021, 0]
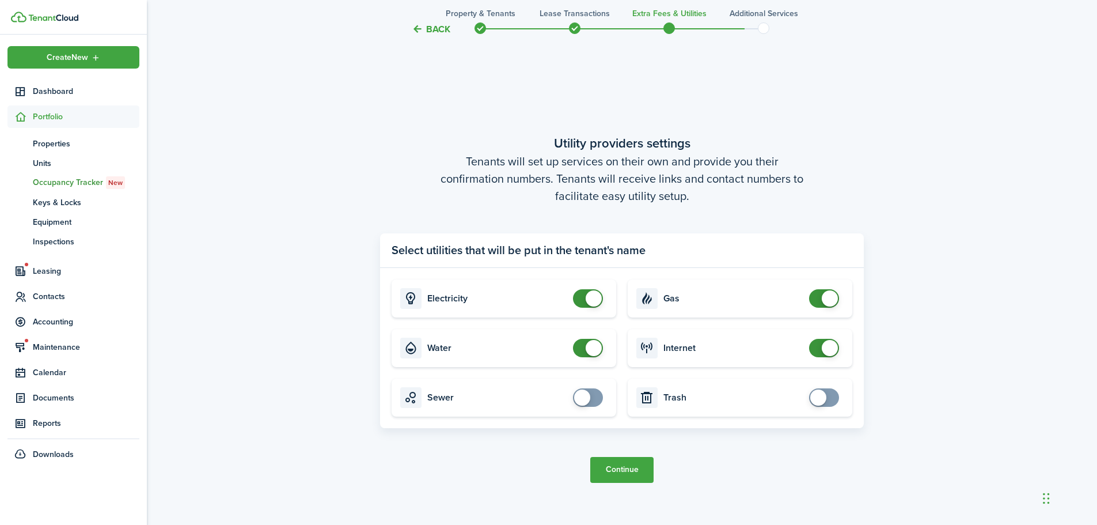
checkbox input "false"
click at [593, 301] on span at bounding box center [594, 298] width 16 height 16
checkbox input "false"
click at [592, 340] on span at bounding box center [594, 348] width 16 height 16
checkbox input "false"
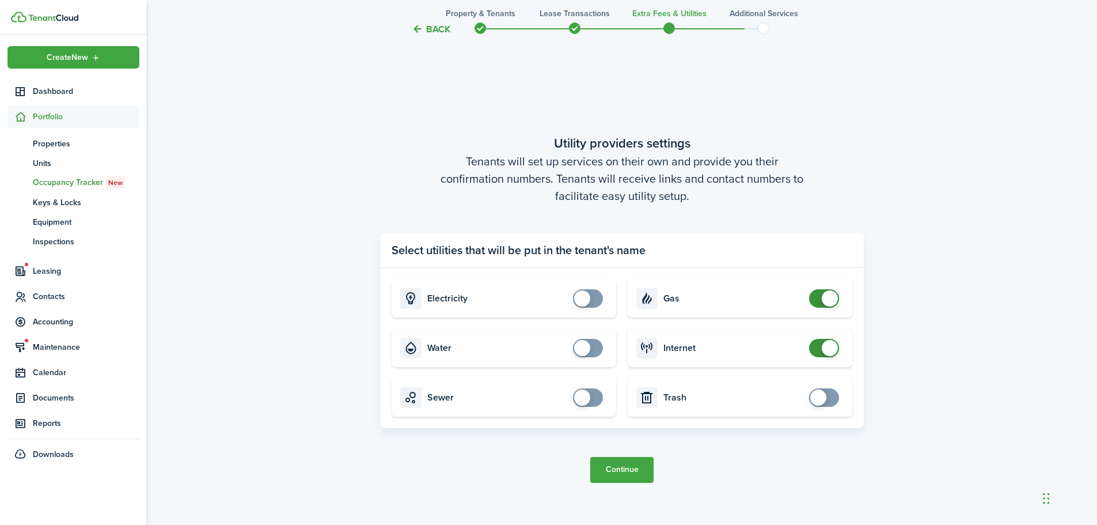
click at [833, 297] on span at bounding box center [830, 298] width 16 height 16
checkbox input "false"
click at [829, 350] on span at bounding box center [830, 348] width 16 height 16
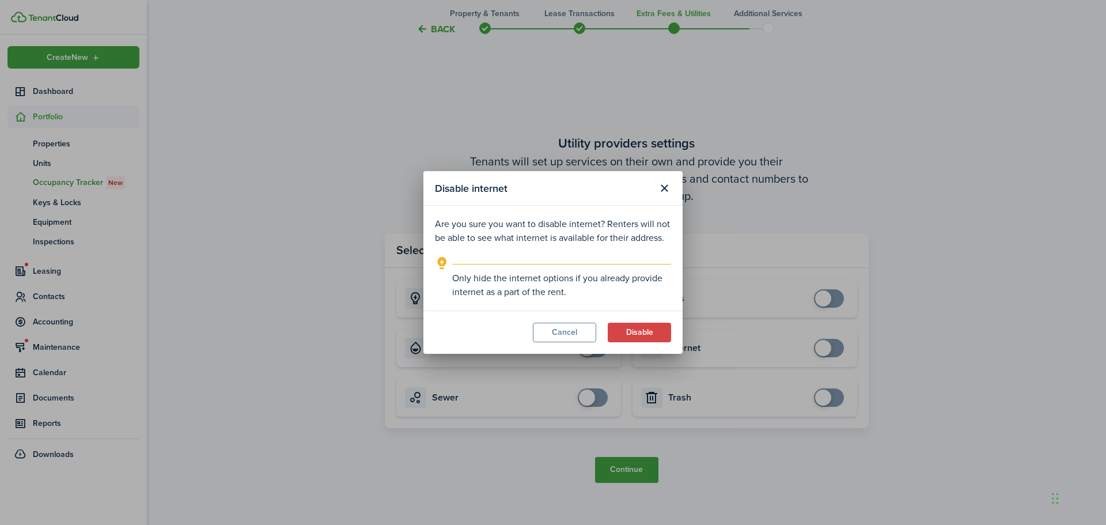
click at [635, 308] on modal-body "Are you sure you want to disable internet? Renters will not be able to see what…" at bounding box center [552, 258] width 259 height 105
click at [634, 332] on button "Disable" at bounding box center [639, 332] width 63 height 20
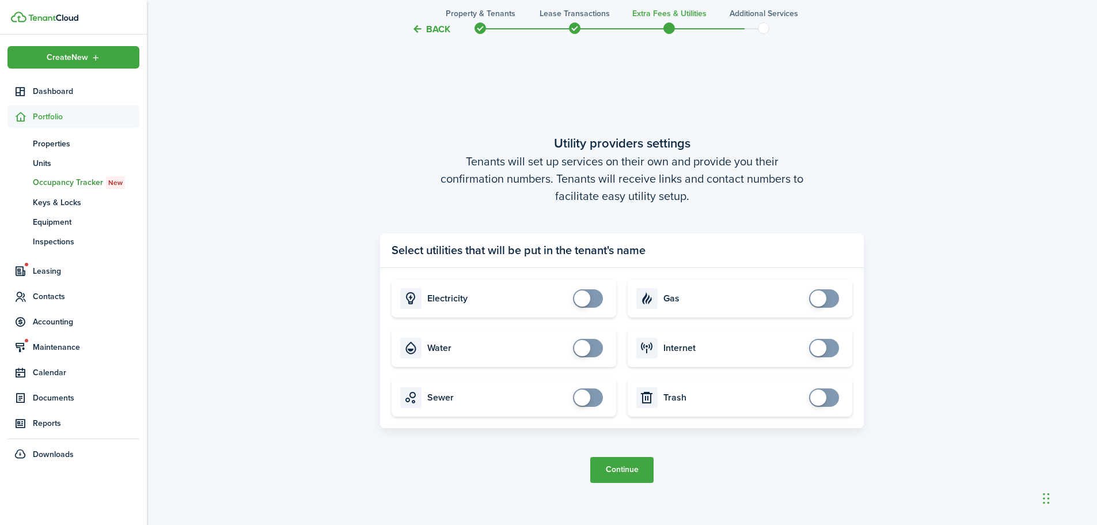
click at [631, 466] on button "Continue" at bounding box center [621, 470] width 63 height 26
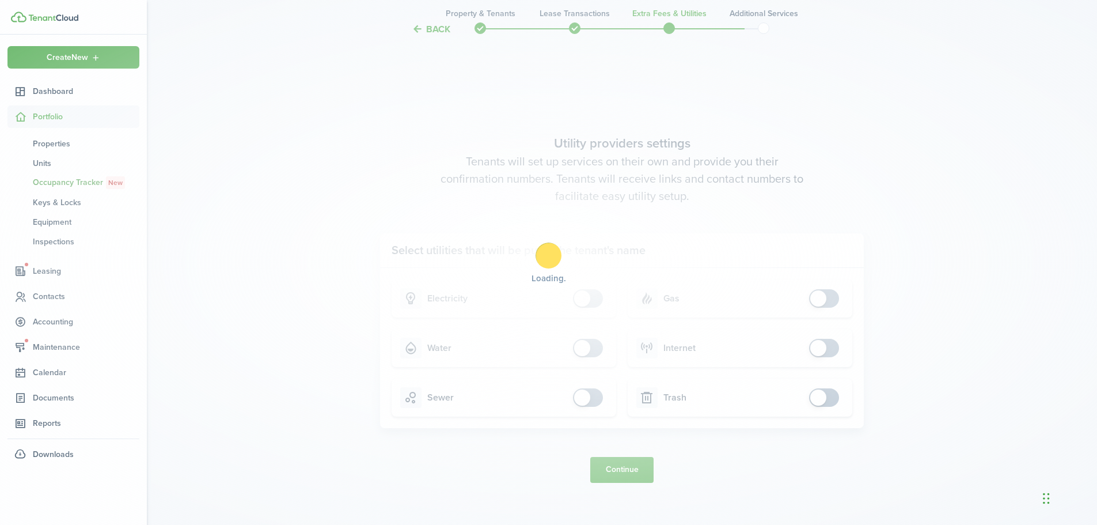
scroll to position [0, 0]
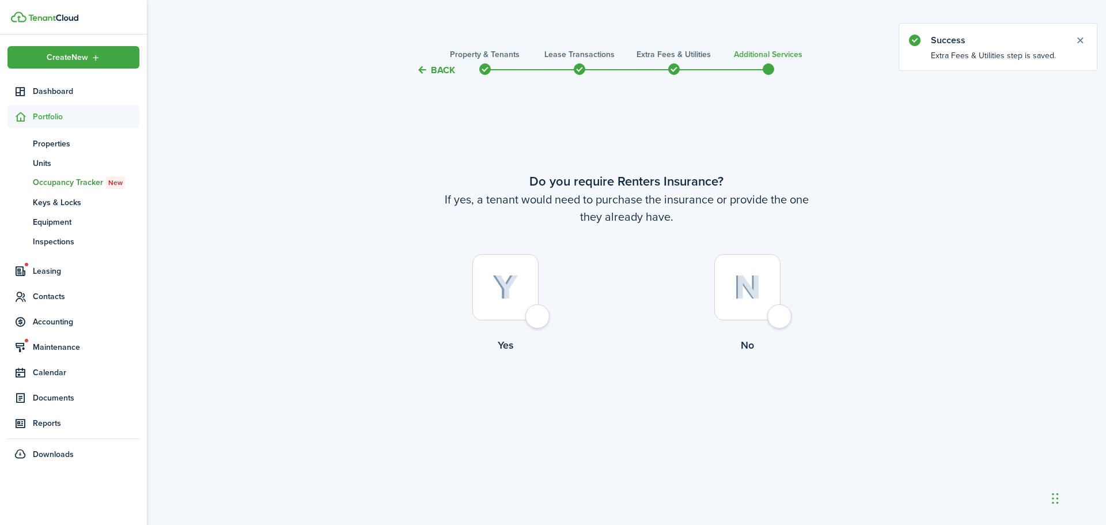
click at [777, 314] on div at bounding box center [747, 287] width 66 height 66
radio input "true"
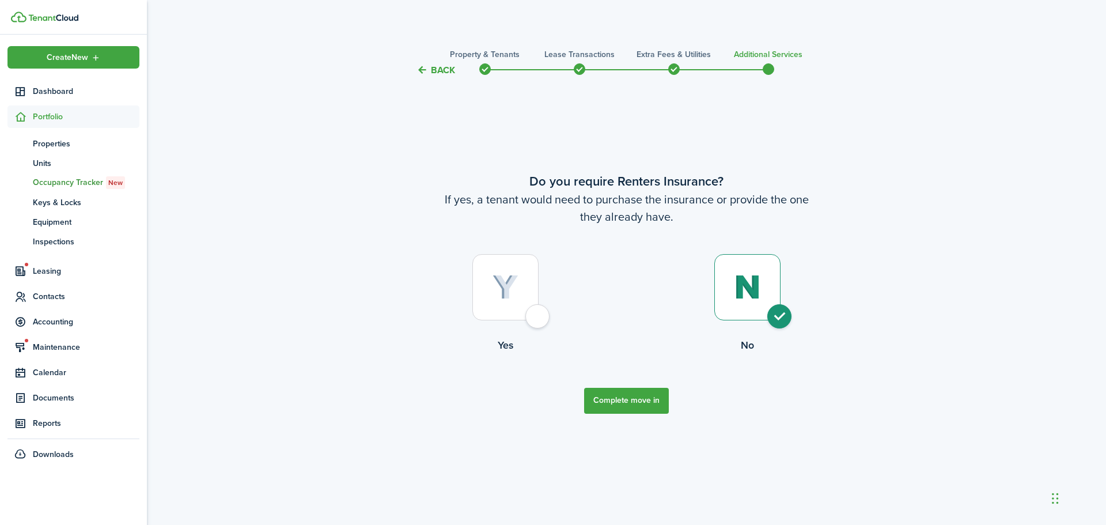
click at [644, 405] on button "Complete move in" at bounding box center [626, 401] width 85 height 26
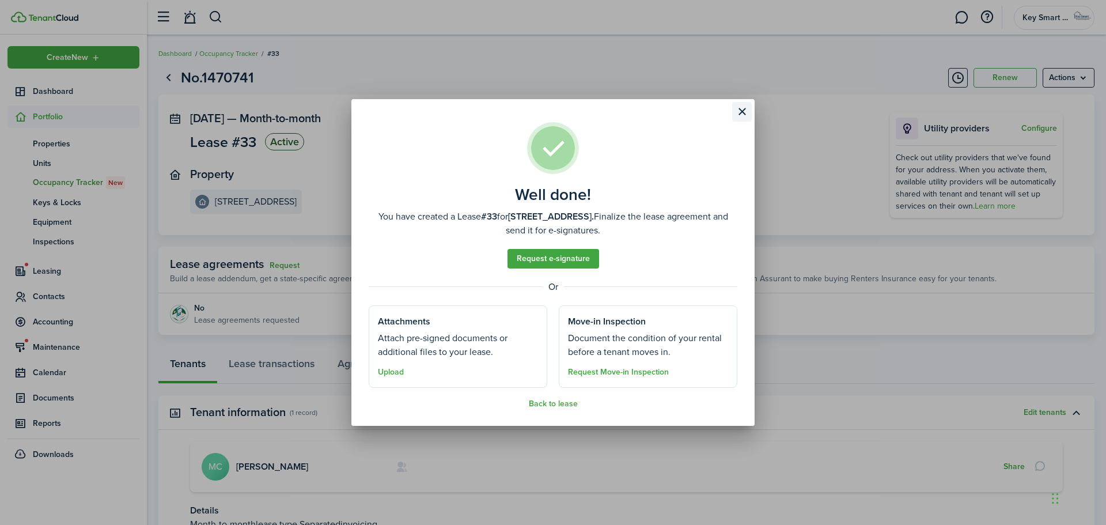
click at [743, 108] on button "Close modal" at bounding box center [742, 112] width 20 height 20
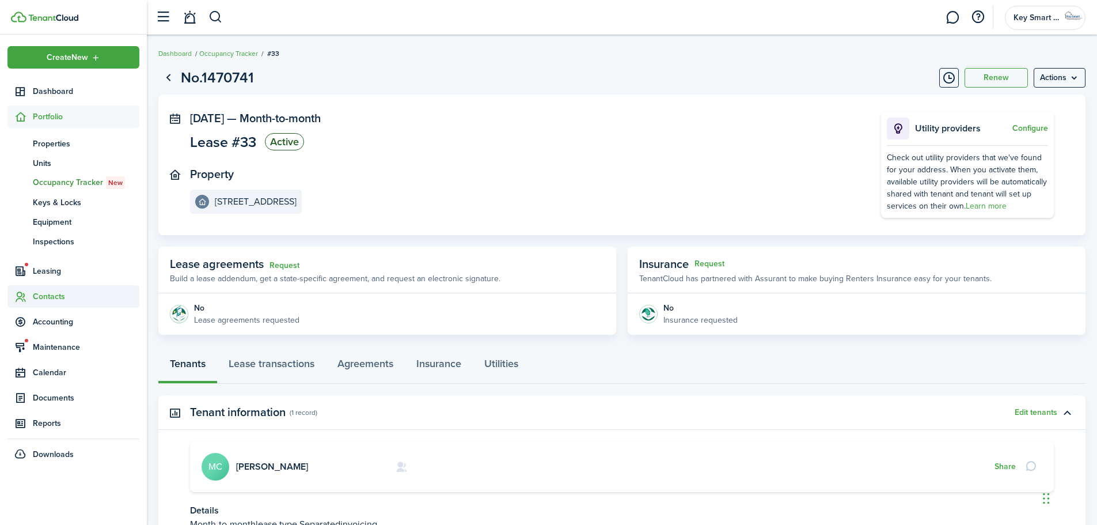
click at [53, 299] on span "Contacts" at bounding box center [86, 296] width 107 height 12
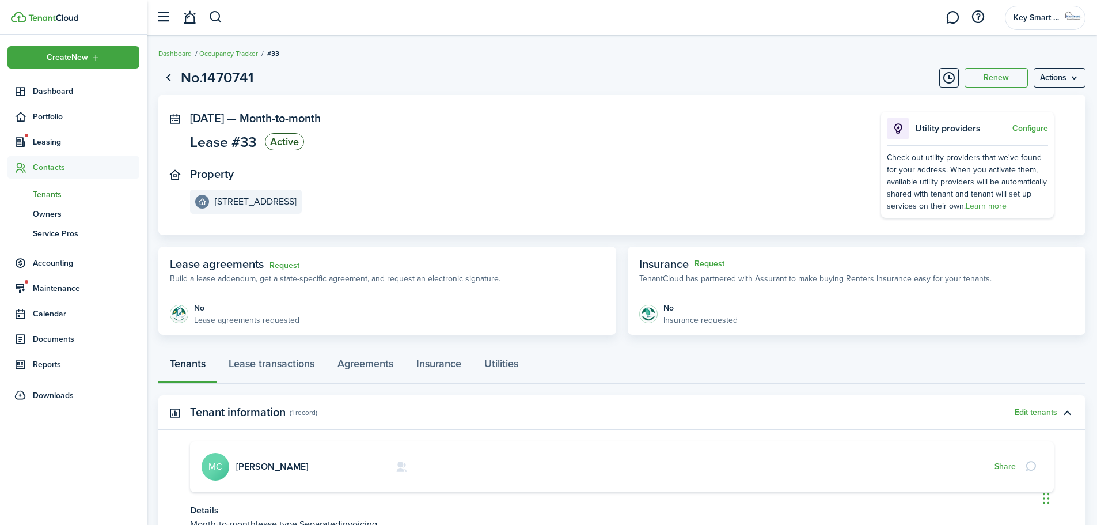
click at [54, 197] on span "Tenants" at bounding box center [86, 194] width 107 height 12
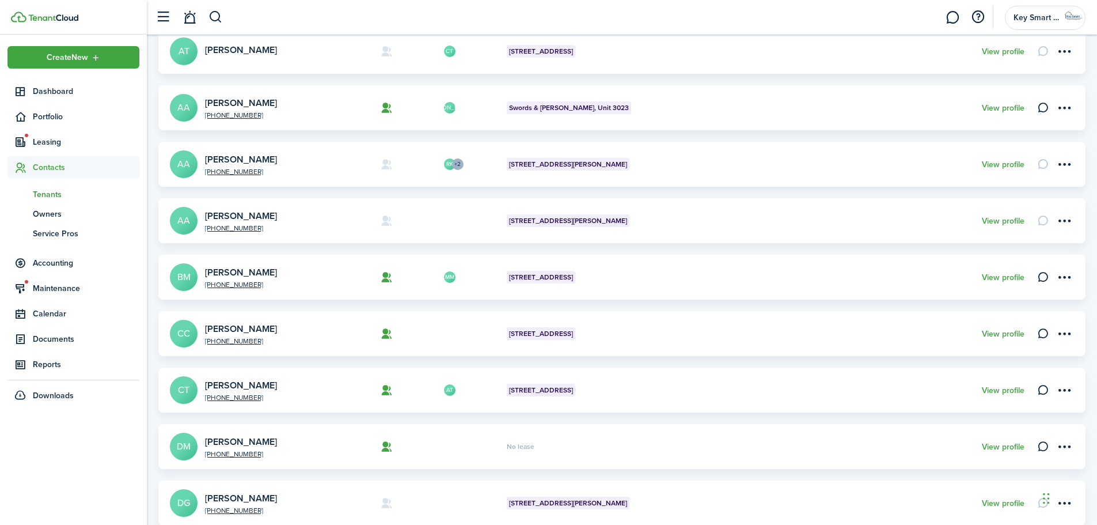
scroll to position [342, 0]
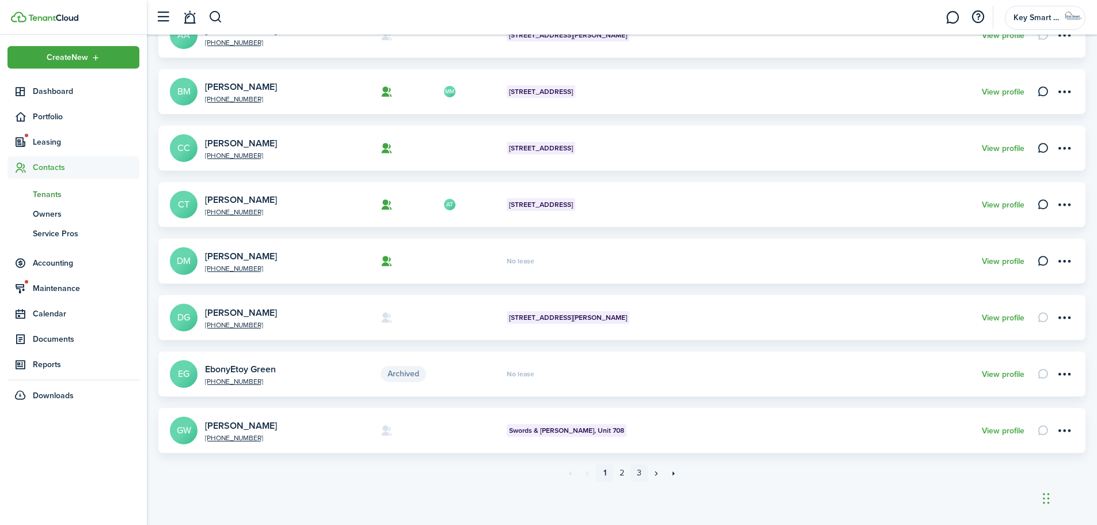
click at [639, 473] on link "3" at bounding box center [639, 472] width 17 height 17
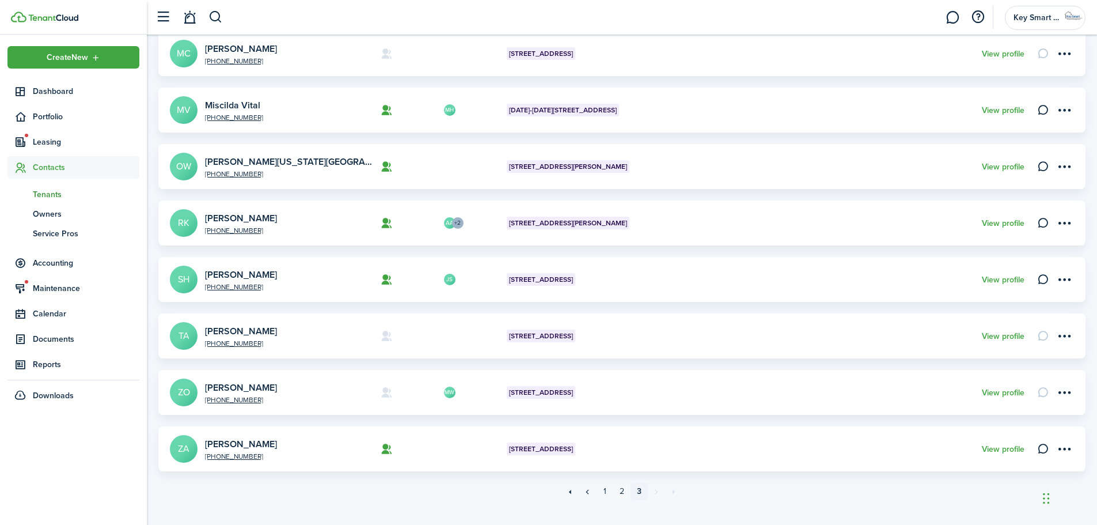
scroll to position [286, 0]
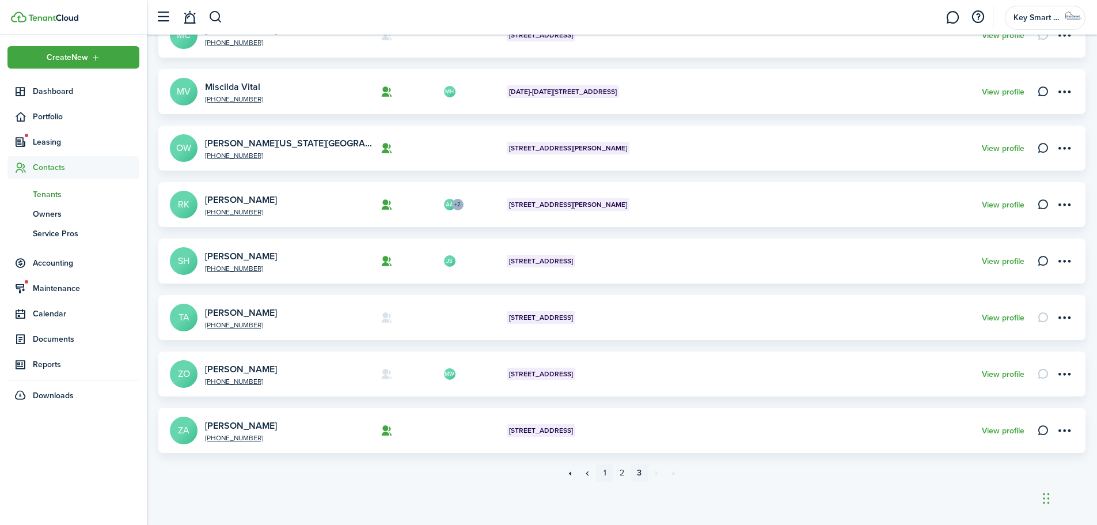
click at [604, 470] on link "1" at bounding box center [604, 472] width 17 height 17
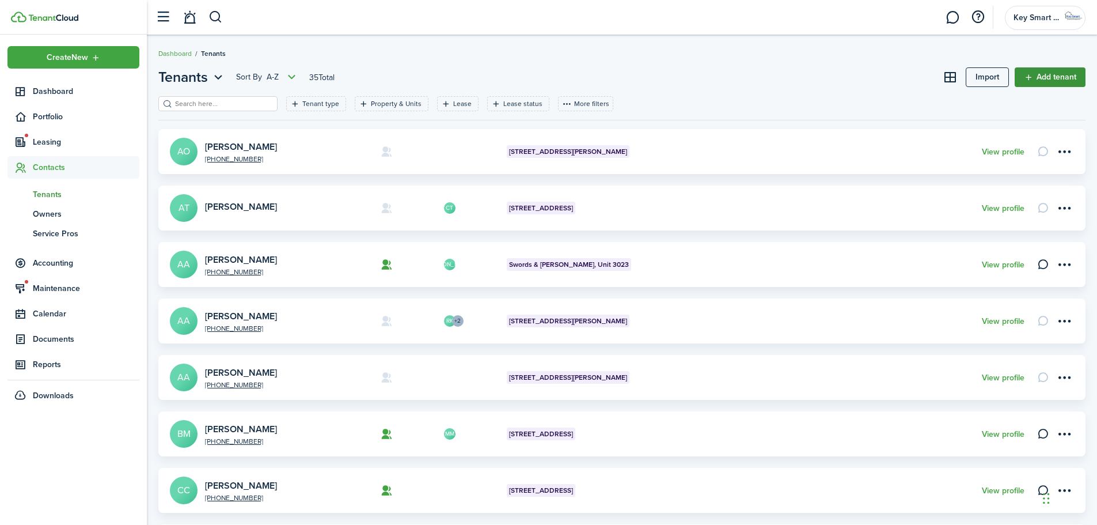
click at [1055, 76] on link "Add tenant" at bounding box center [1050, 77] width 71 height 20
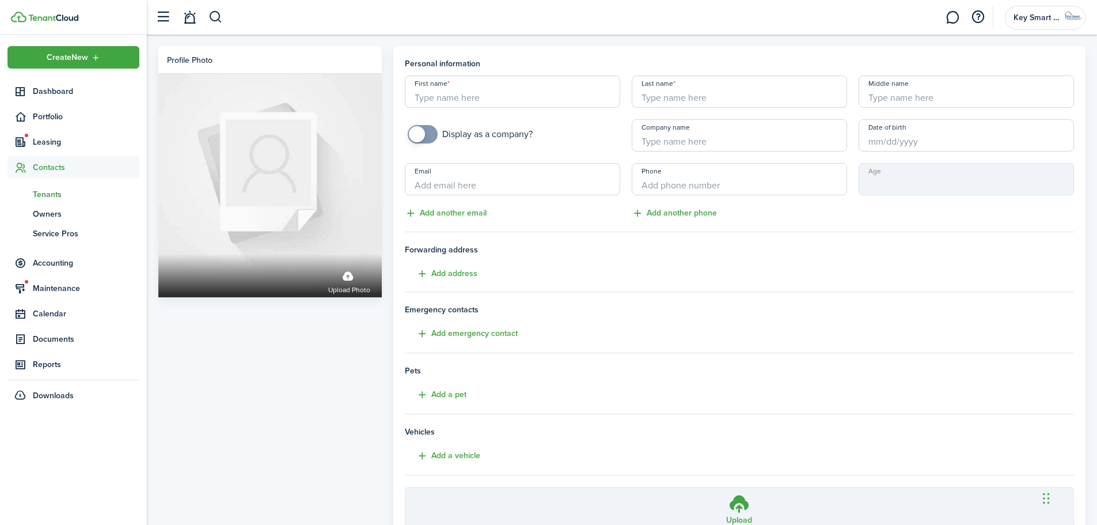
click at [468, 97] on input "First name" at bounding box center [512, 91] width 215 height 32
type input "S"
type input "Danae"
type input "[PERSON_NAME]"
click at [647, 187] on input "+1" at bounding box center [739, 179] width 215 height 32
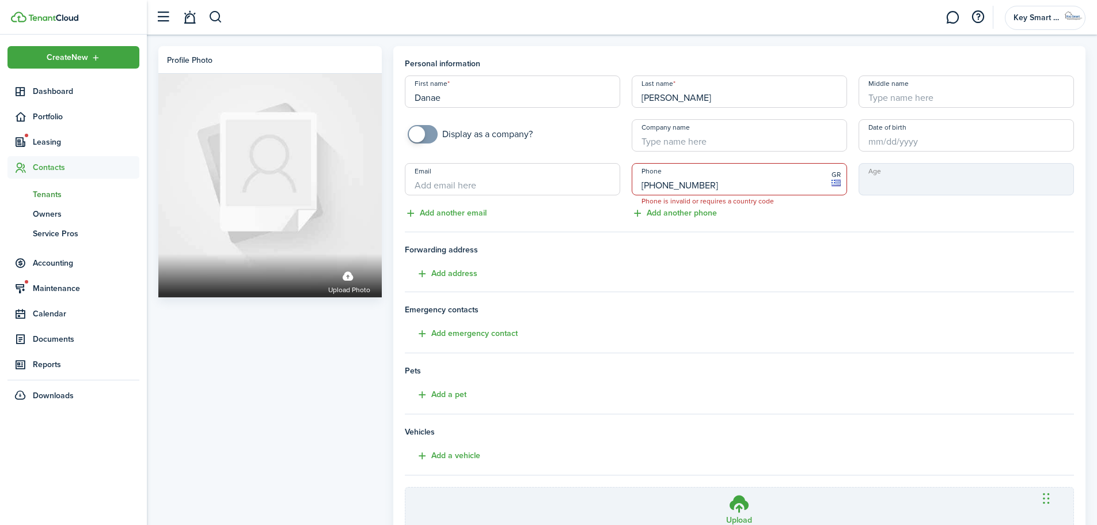
drag, startPoint x: 718, startPoint y: 185, endPoint x: 645, endPoint y: 185, distance: 73.1
click at [645, 185] on input "[PHONE_NUMBER]" at bounding box center [739, 179] width 215 height 32
type input "+3"
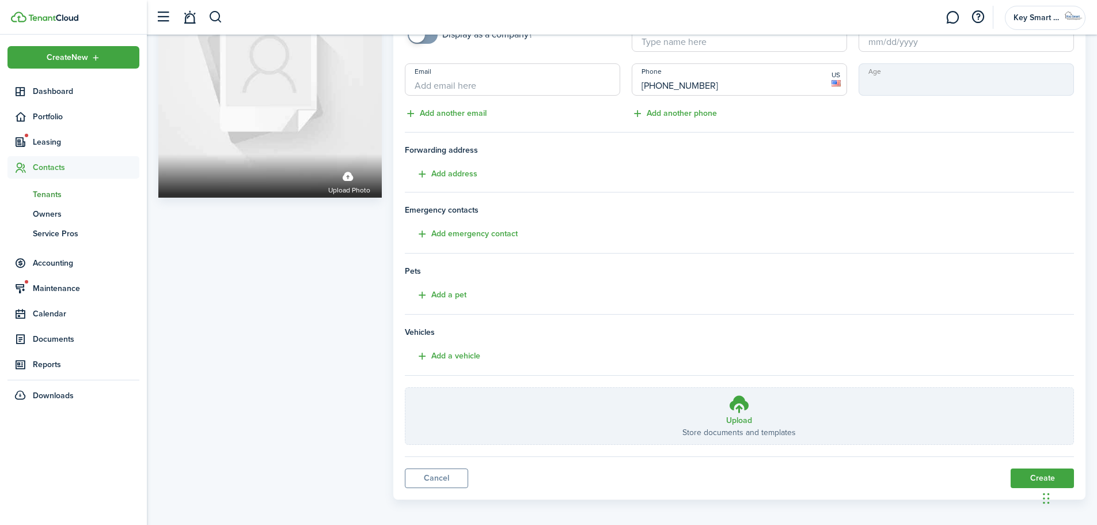
scroll to position [106, 0]
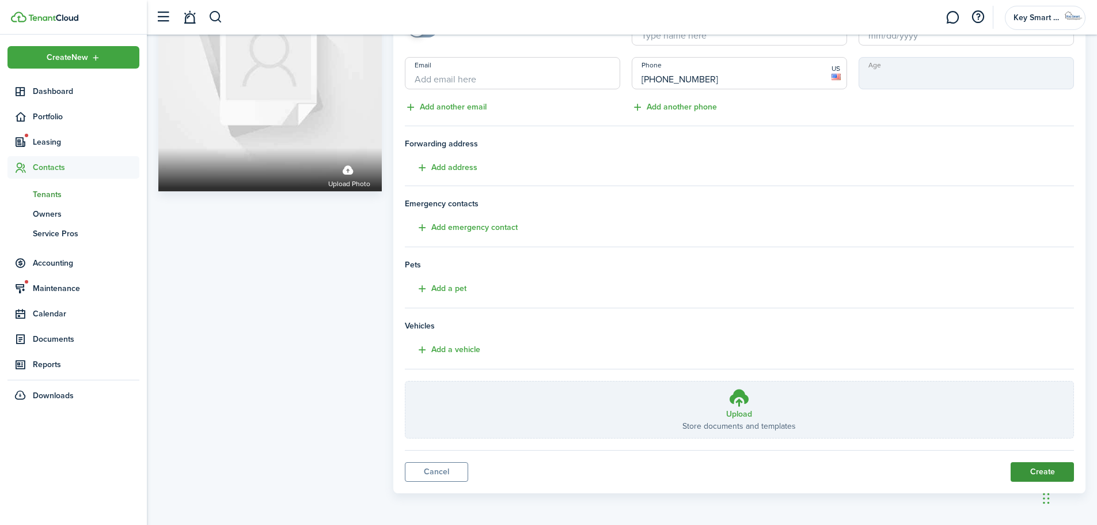
type input "[PHONE_NUMBER]"
click at [1028, 472] on button "Create" at bounding box center [1042, 472] width 63 height 20
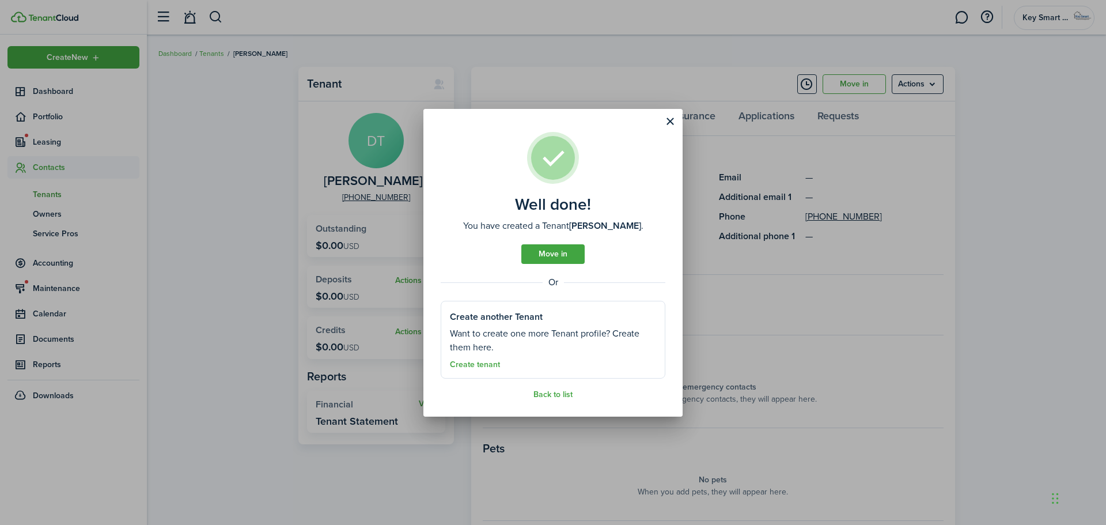
click at [518, 255] on assembled-view "Well done! You have created a Tenant [PERSON_NAME] . Move in Or Create another …" at bounding box center [553, 265] width 225 height 267
click at [548, 251] on link "Move in" at bounding box center [552, 254] width 63 height 20
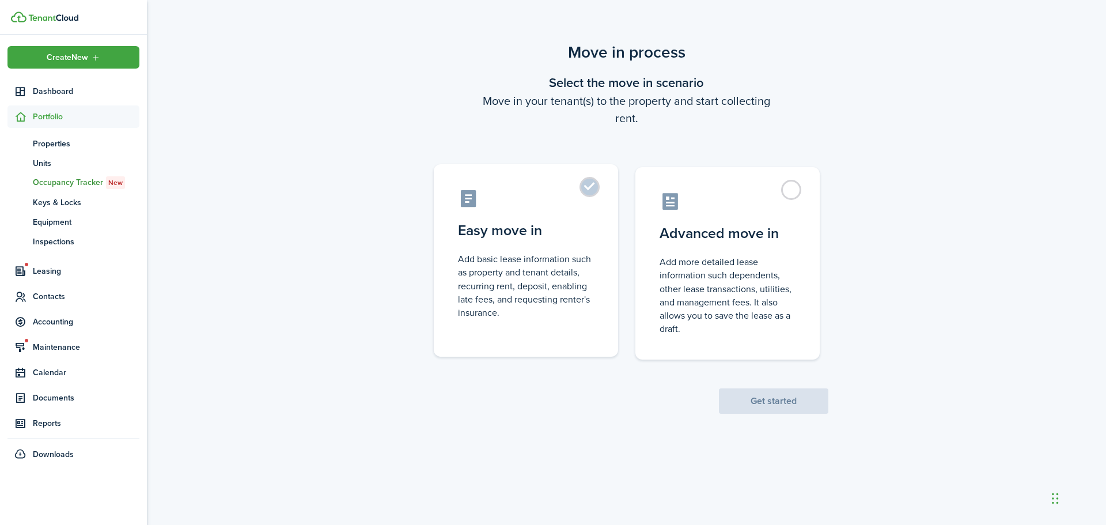
click at [587, 184] on label "Easy move in Add basic lease information such as property and tenant details, r…" at bounding box center [526, 260] width 184 height 192
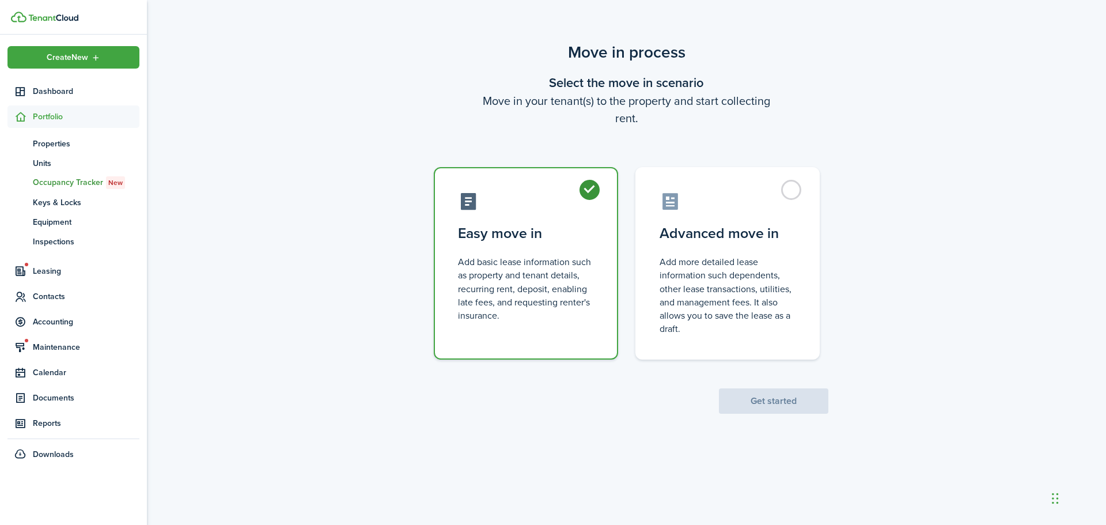
radio input "true"
click at [773, 407] on button "Get started" at bounding box center [773, 400] width 109 height 25
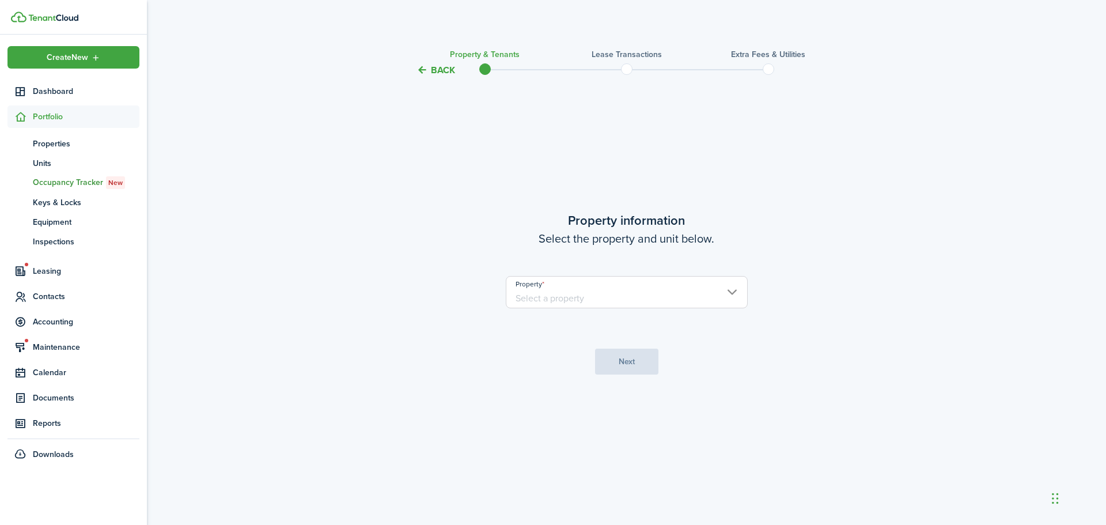
click at [637, 296] on input "Property" at bounding box center [627, 292] width 242 height 32
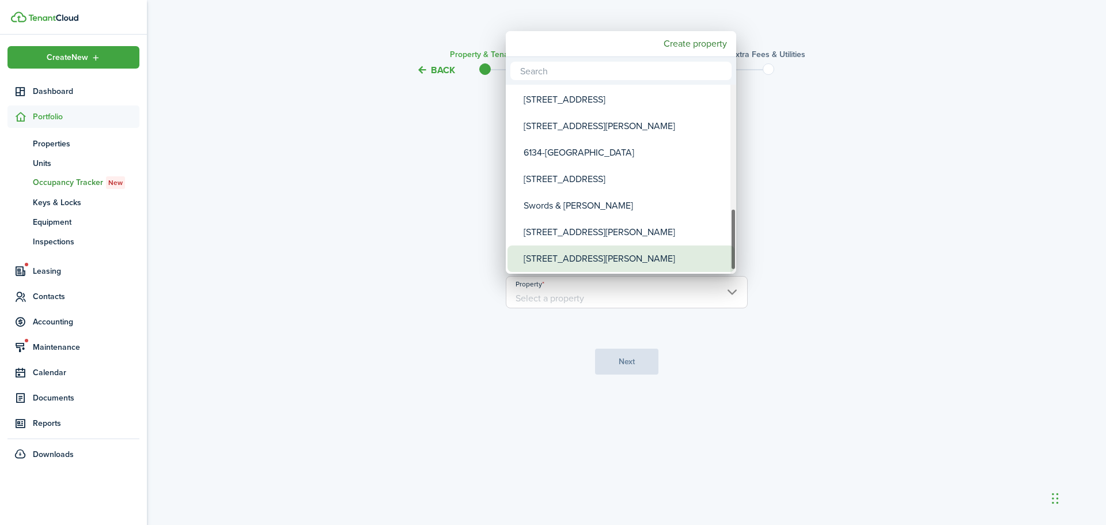
click at [605, 257] on div "[STREET_ADDRESS][PERSON_NAME]" at bounding box center [625, 258] width 204 height 26
type input "[STREET_ADDRESS][PERSON_NAME]"
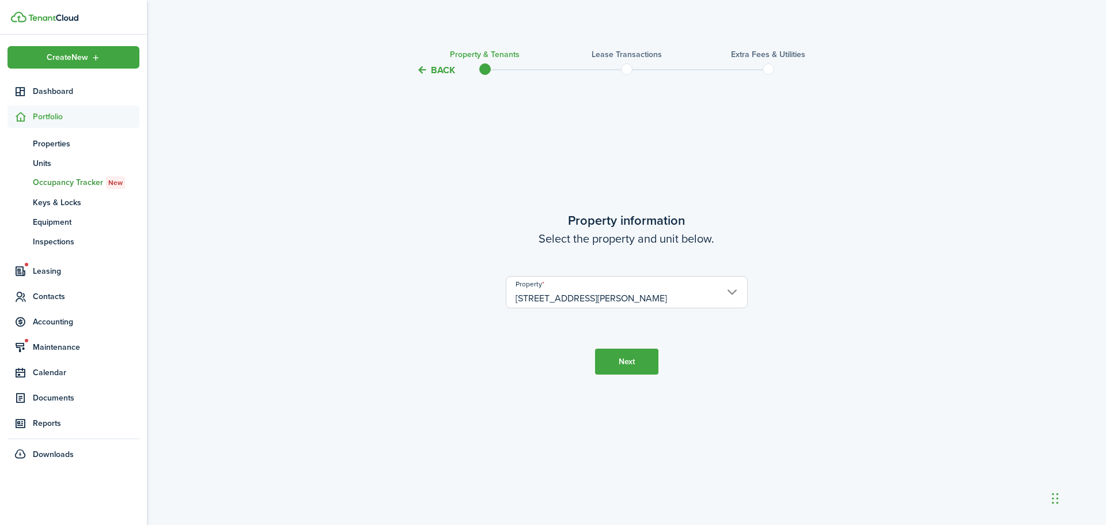
click at [623, 358] on button "Next" at bounding box center [626, 361] width 63 height 26
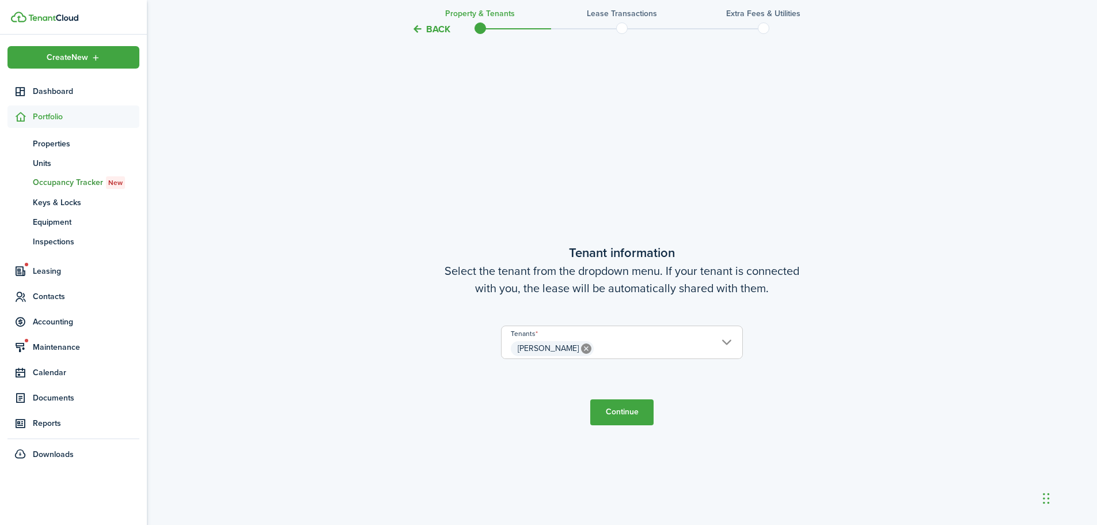
scroll to position [447, 0]
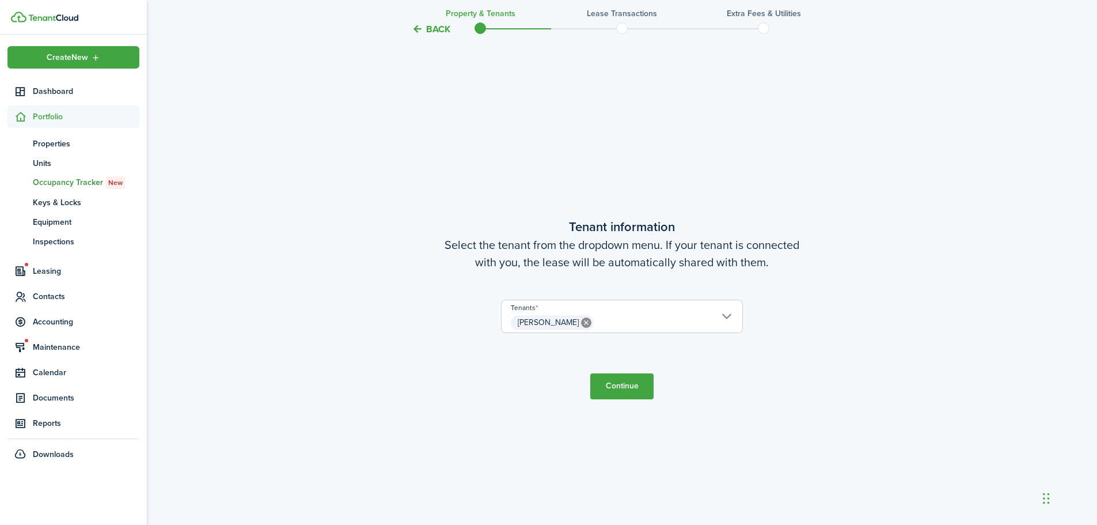
click at [614, 383] on button "Continue" at bounding box center [621, 386] width 63 height 26
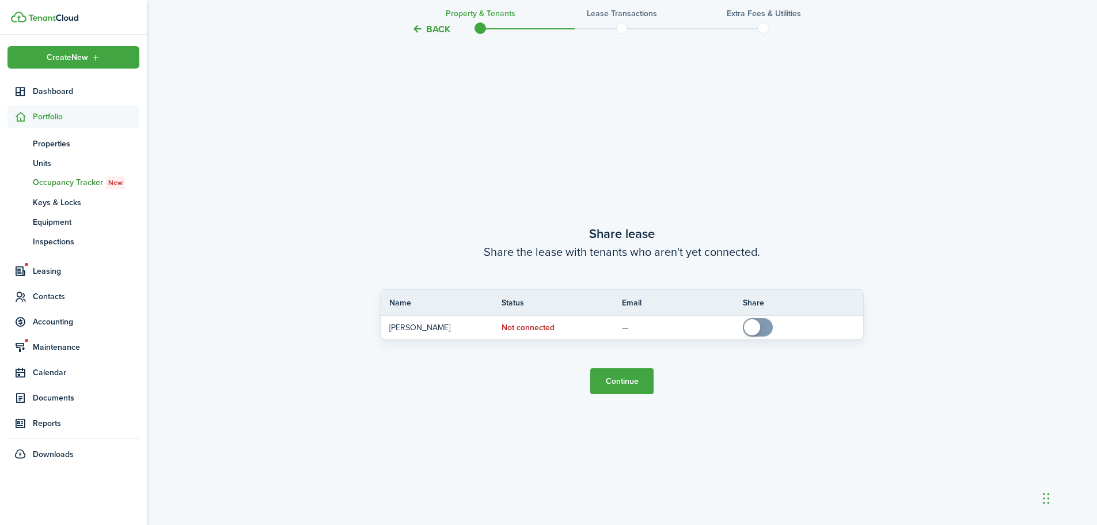
scroll to position [972, 0]
click at [611, 381] on button "Continue" at bounding box center [621, 380] width 63 height 26
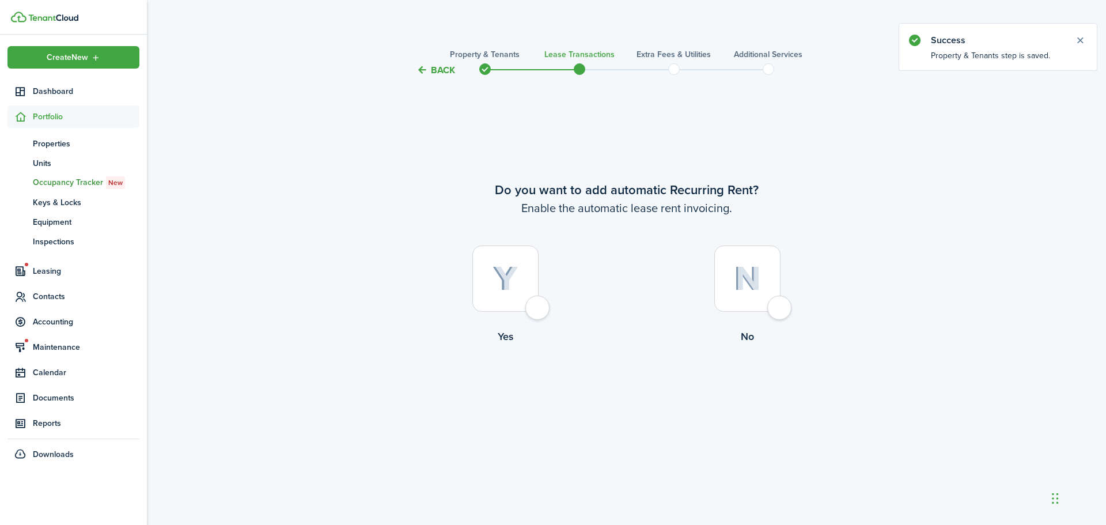
click at [538, 308] on div at bounding box center [505, 278] width 66 height 66
radio input "true"
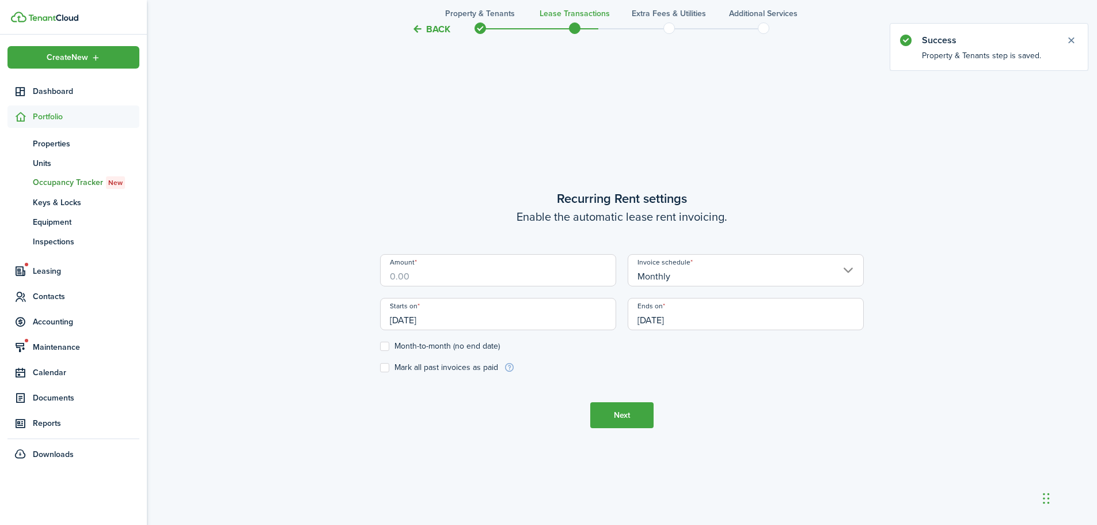
scroll to position [447, 0]
click at [498, 277] on input "Amount" at bounding box center [498, 269] width 236 height 32
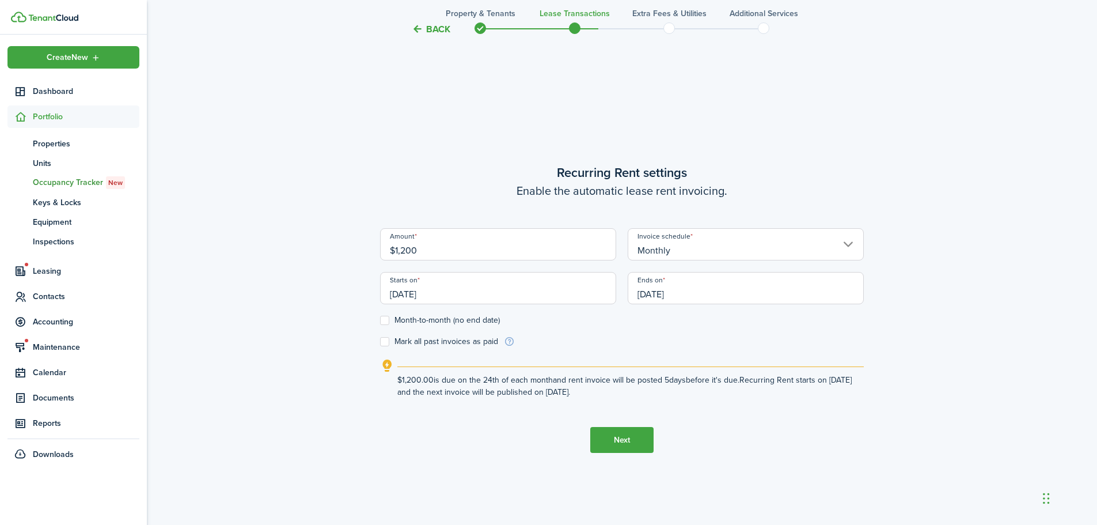
type input "$1,200.00"
click at [386, 319] on label "Month-to-month (no end date)" at bounding box center [440, 320] width 120 height 9
click at [380, 320] on input "Month-to-month (no end date)" at bounding box center [380, 320] width 1 height 1
checkbox input "true"
click at [413, 292] on input "[DATE]" at bounding box center [498, 288] width 236 height 32
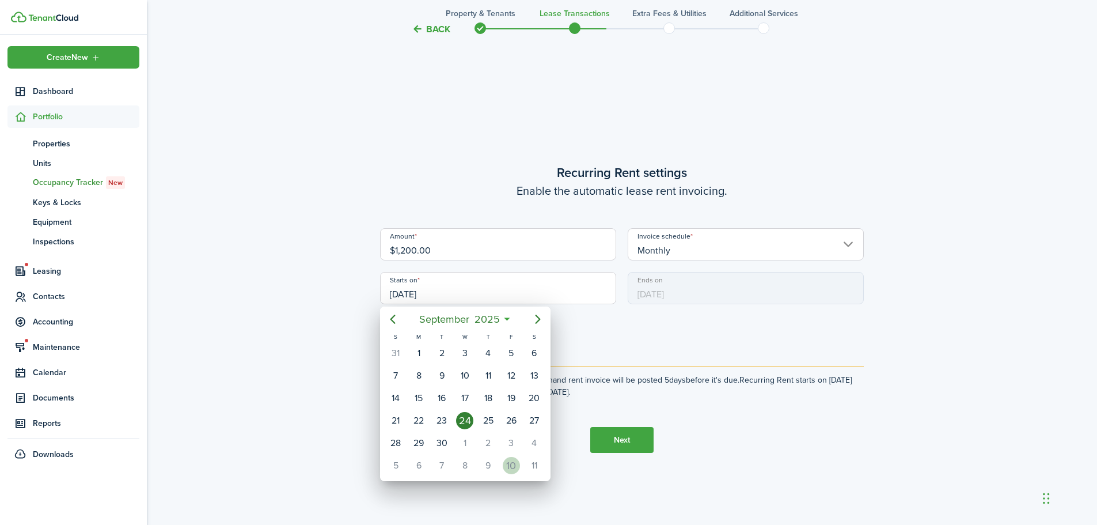
click at [513, 465] on div "10" at bounding box center [511, 465] width 17 height 17
type input "[DATE]"
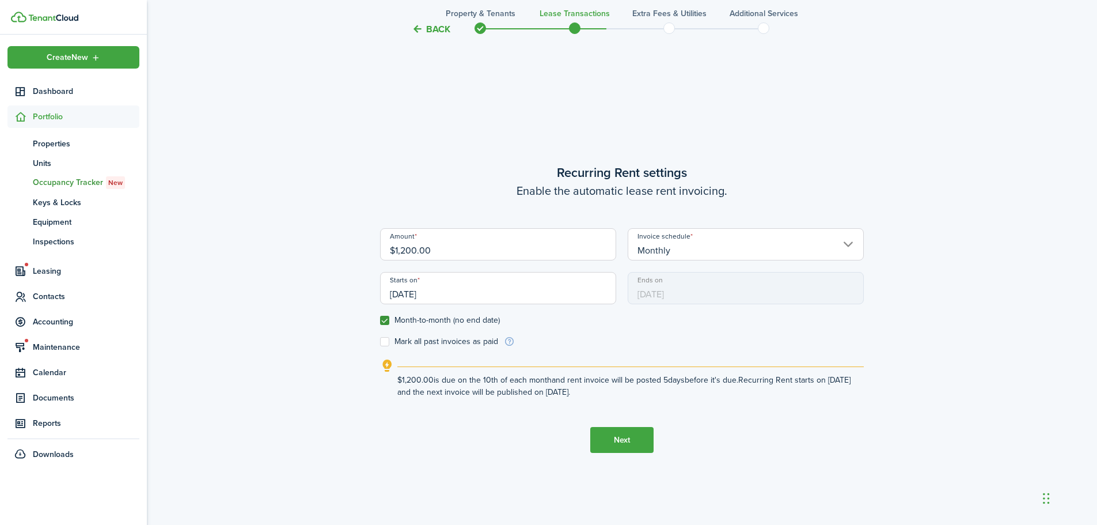
click at [610, 445] on button "Next" at bounding box center [621, 440] width 63 height 26
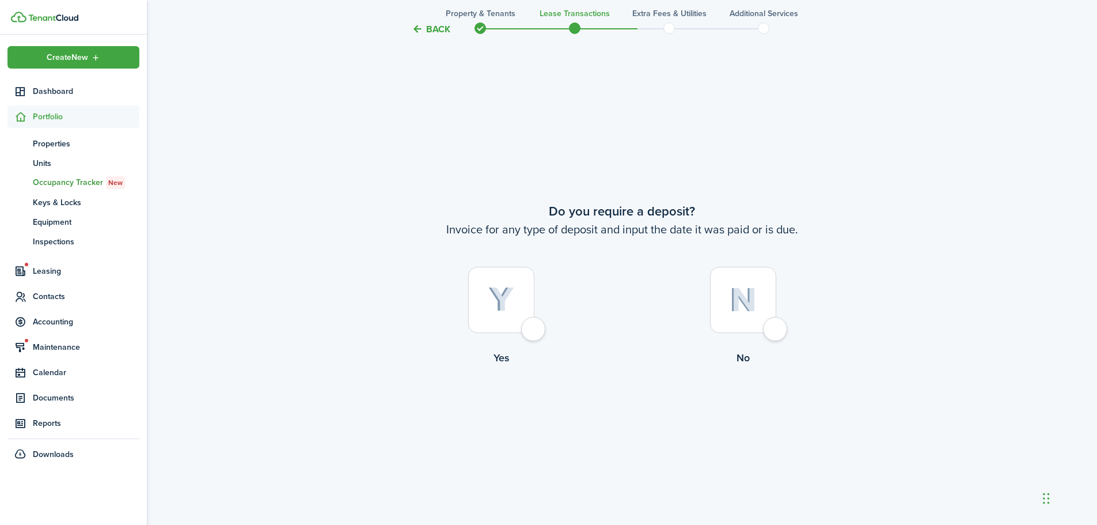
scroll to position [972, 0]
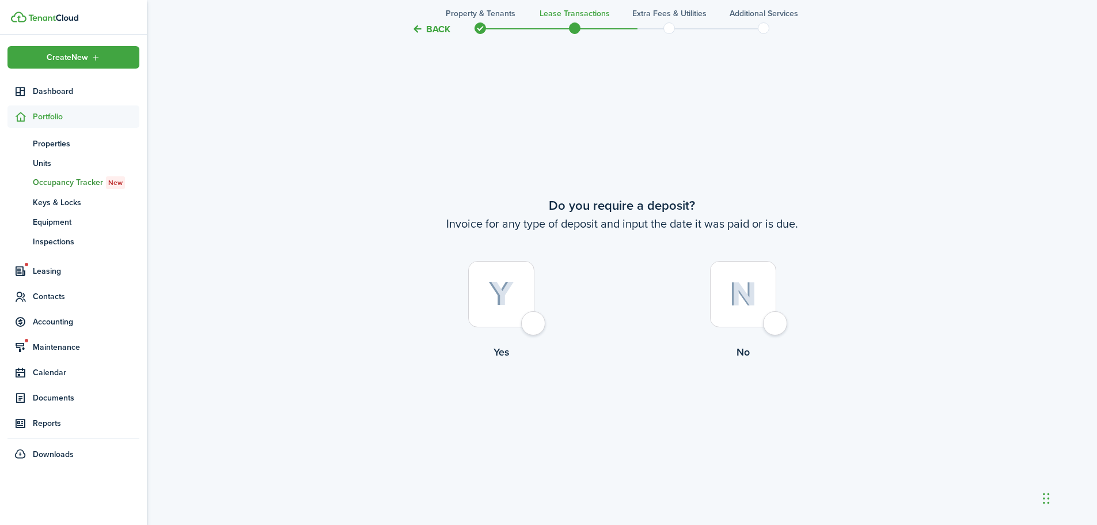
click at [771, 321] on div at bounding box center [743, 294] width 66 height 66
radio input "true"
click at [618, 403] on button "Continue" at bounding box center [621, 407] width 63 height 26
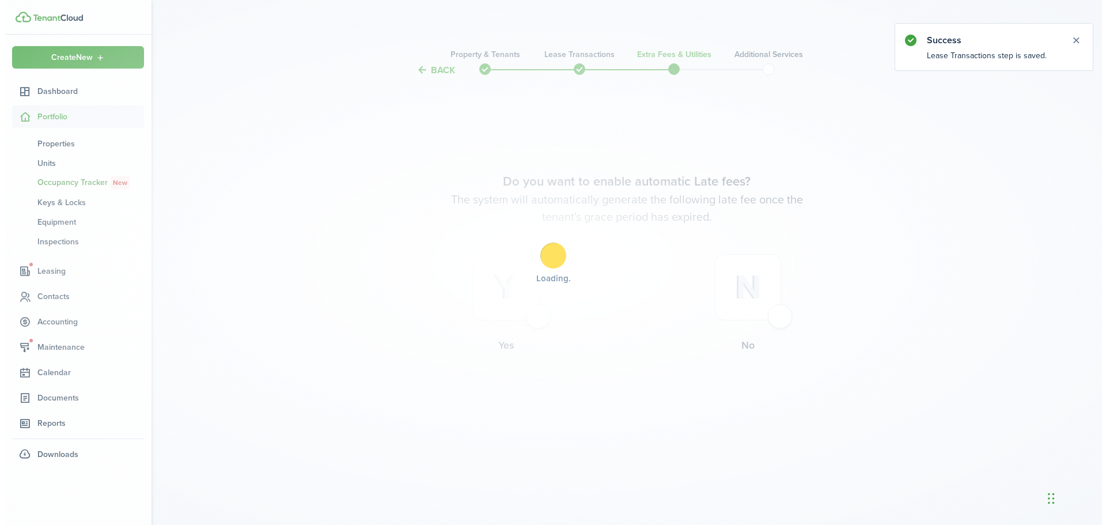
scroll to position [0, 0]
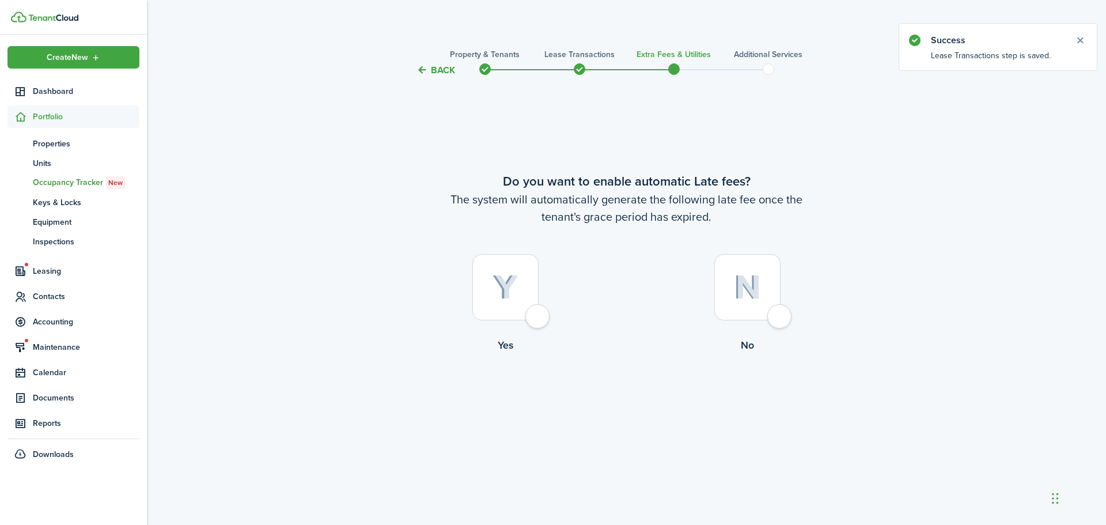
click at [538, 313] on div at bounding box center [505, 287] width 66 height 66
radio input "true"
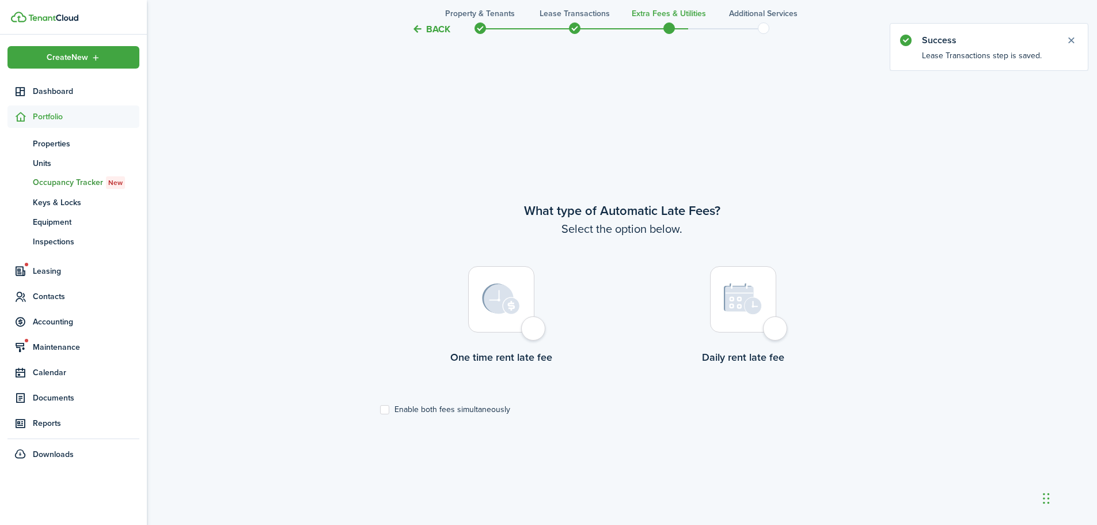
scroll to position [447, 0]
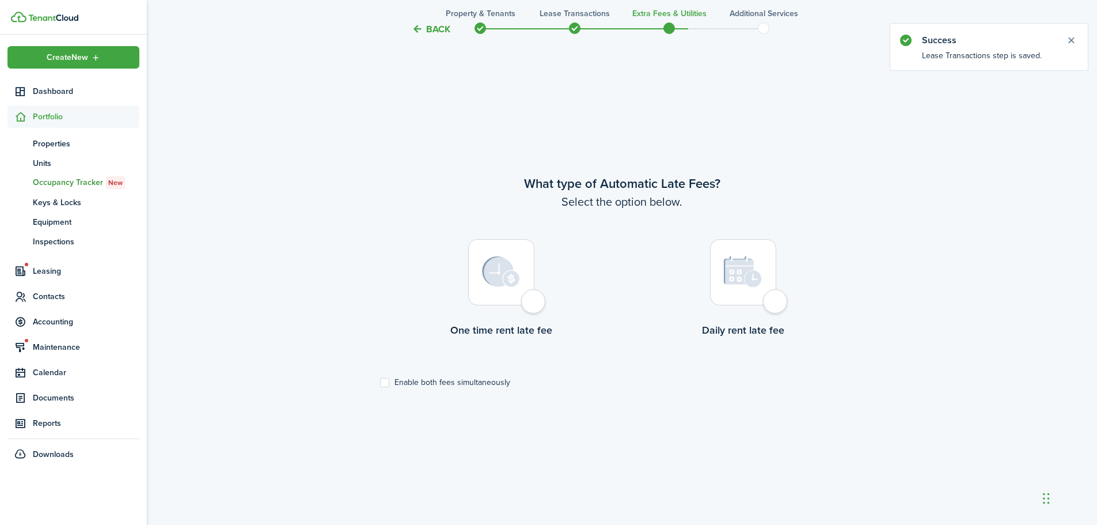
click at [386, 382] on label "Enable both fees simultaneously" at bounding box center [445, 382] width 130 height 9
click at [380, 382] on input "Enable both fees simultaneously" at bounding box center [380, 382] width 1 height 1
checkbox input "true"
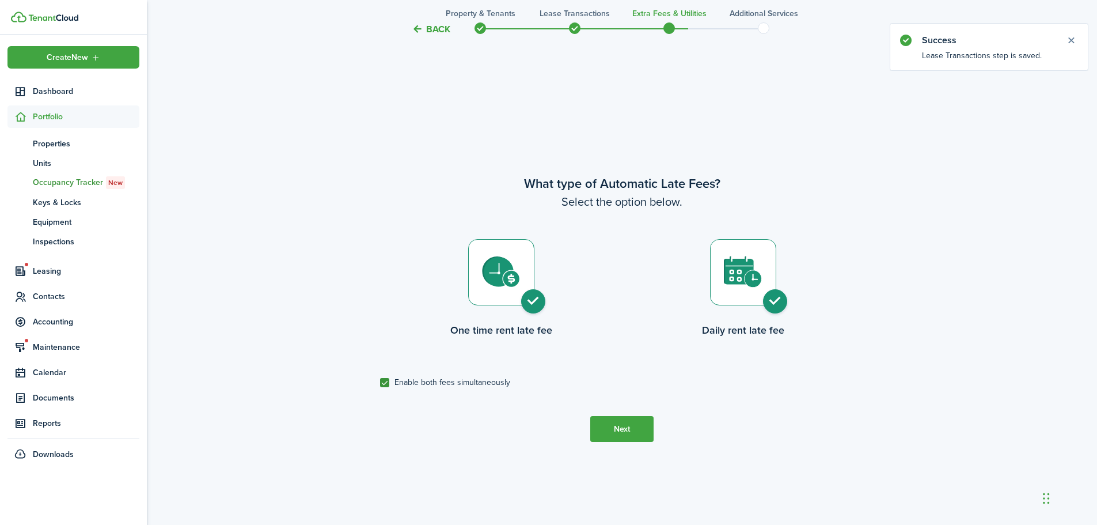
click at [621, 424] on button "Next" at bounding box center [621, 429] width 63 height 26
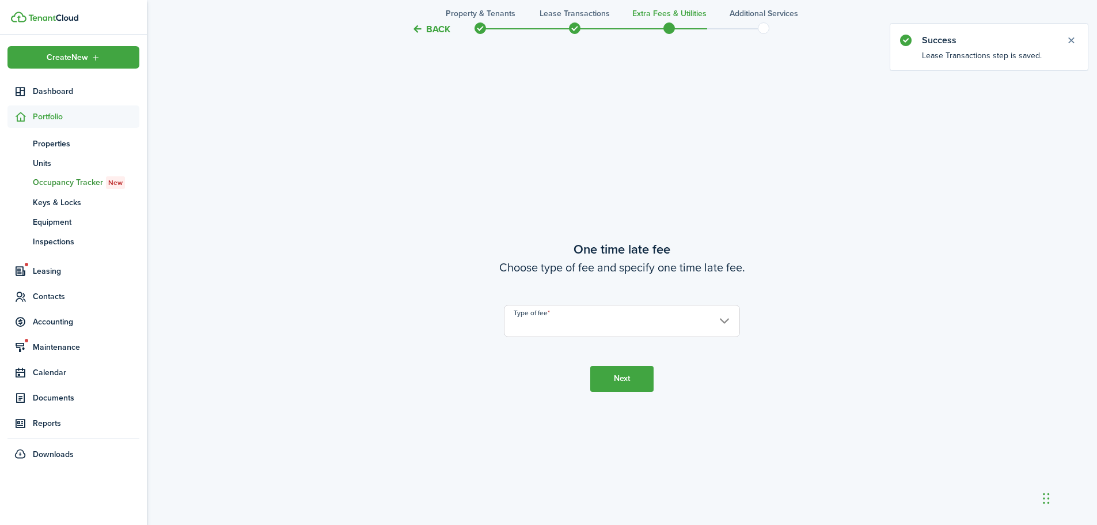
scroll to position [972, 0]
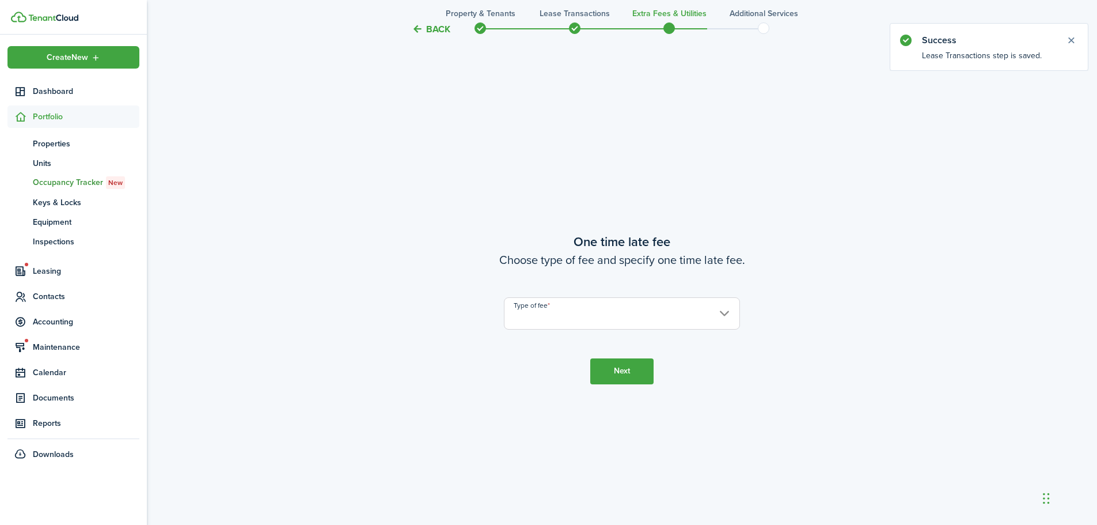
click at [547, 314] on input "Type of fee" at bounding box center [622, 313] width 236 height 32
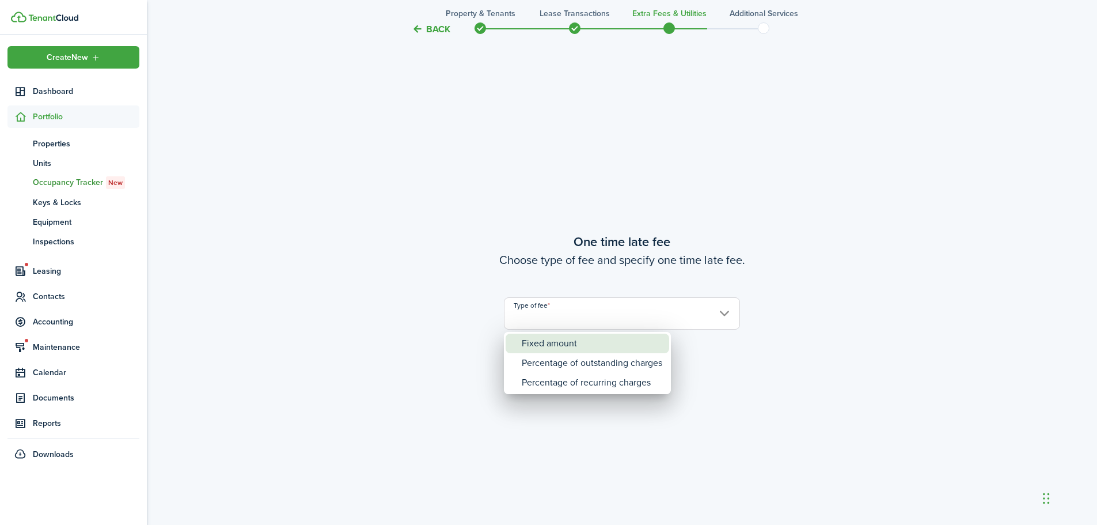
click at [564, 348] on div "Fixed amount" at bounding box center [592, 343] width 141 height 20
type input "Fixed amount"
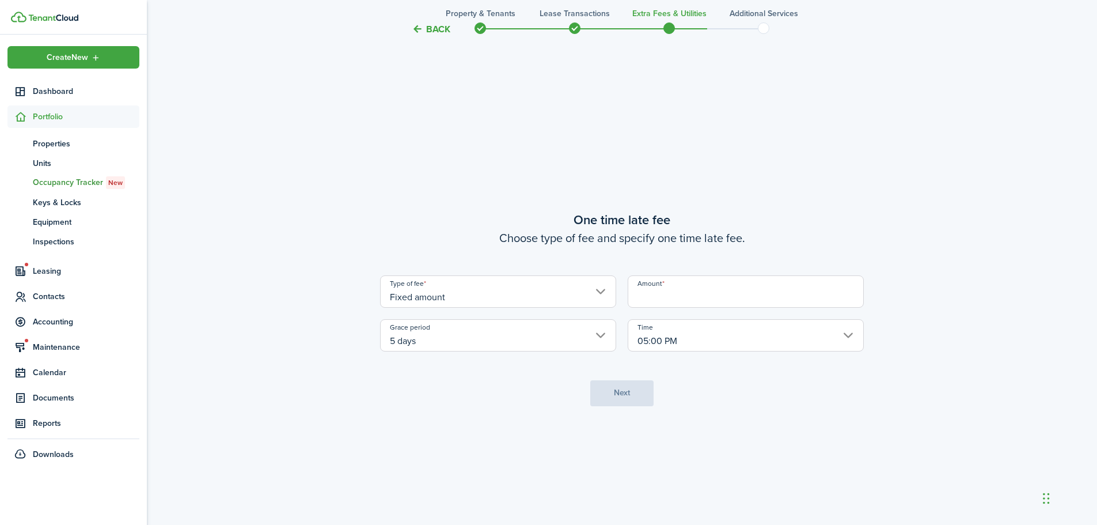
click at [676, 293] on input "Amount" at bounding box center [746, 291] width 236 height 32
type input "$50.00"
click at [626, 394] on button "Next" at bounding box center [621, 393] width 63 height 26
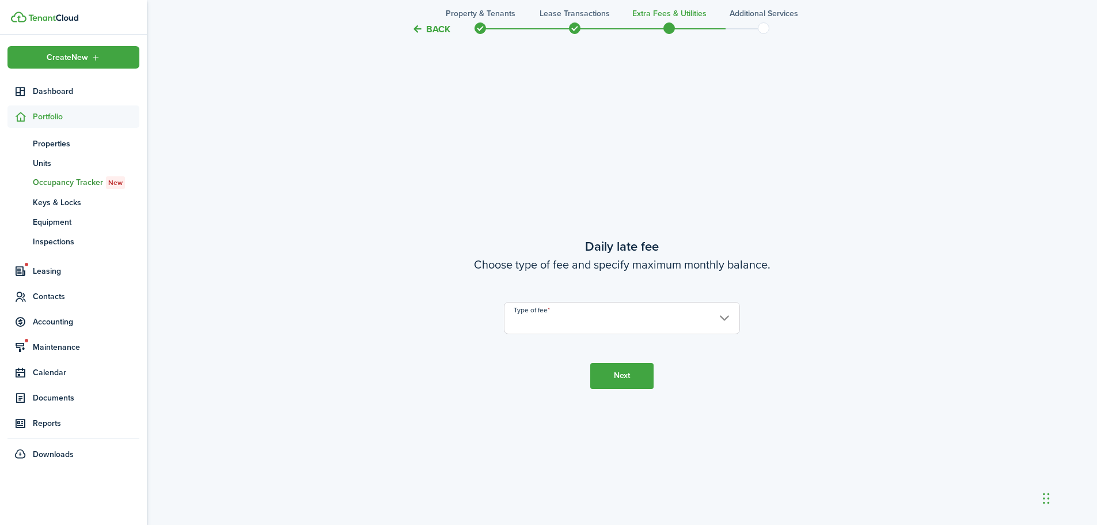
scroll to position [1497, 0]
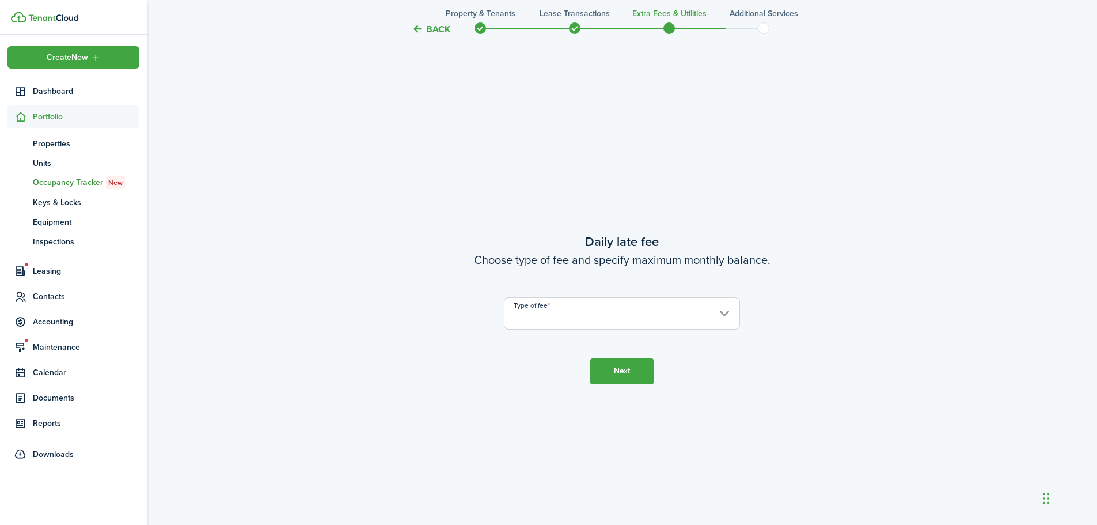
click at [577, 316] on input "Type of fee" at bounding box center [622, 313] width 236 height 32
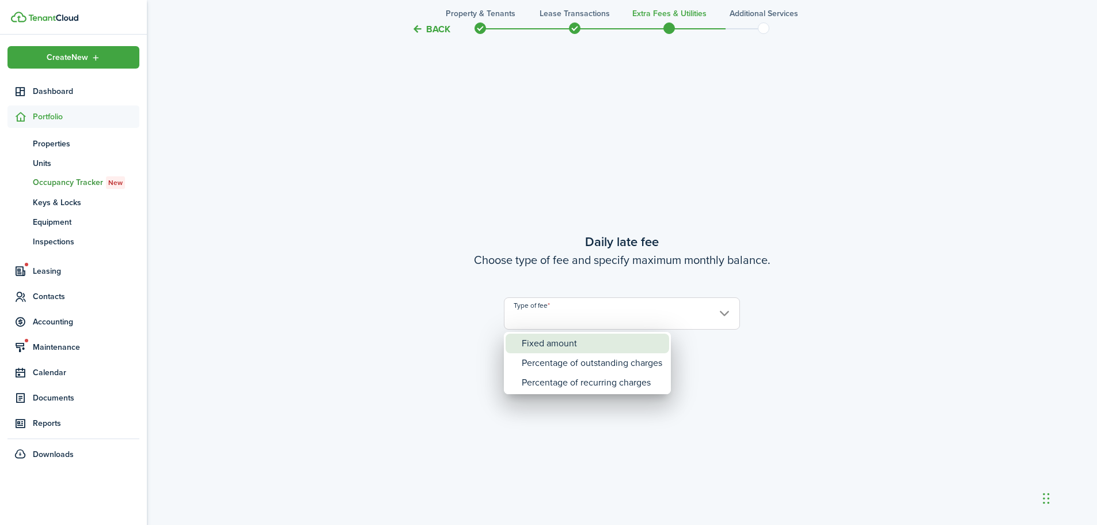
click at [572, 340] on div "Fixed amount" at bounding box center [592, 343] width 141 height 20
type input "Fixed amount"
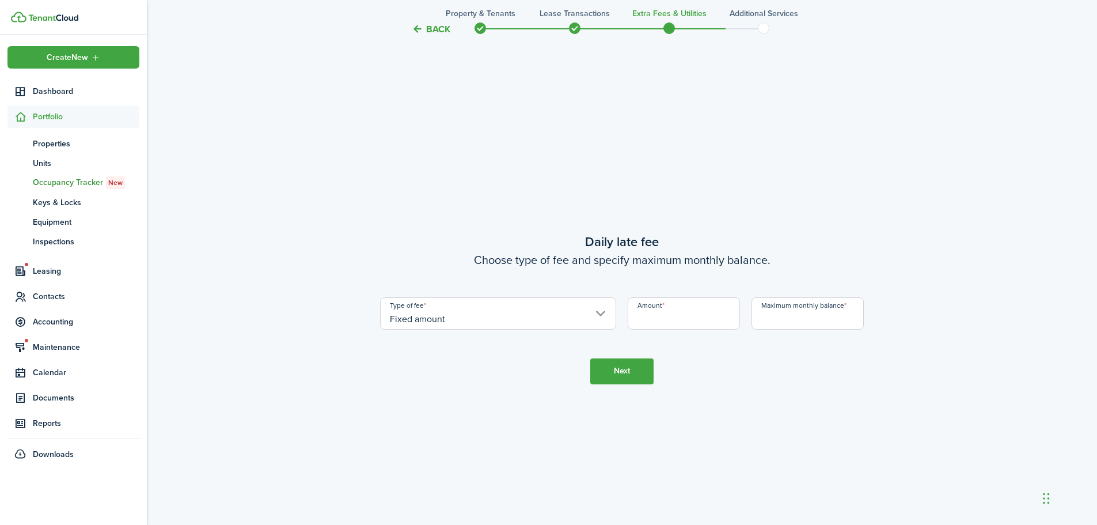
click at [639, 310] on input "Amount" at bounding box center [684, 313] width 112 height 32
type input "$10.00"
click at [768, 319] on input "Maximum monthly balance" at bounding box center [808, 313] width 112 height 32
type input "$1,000.00"
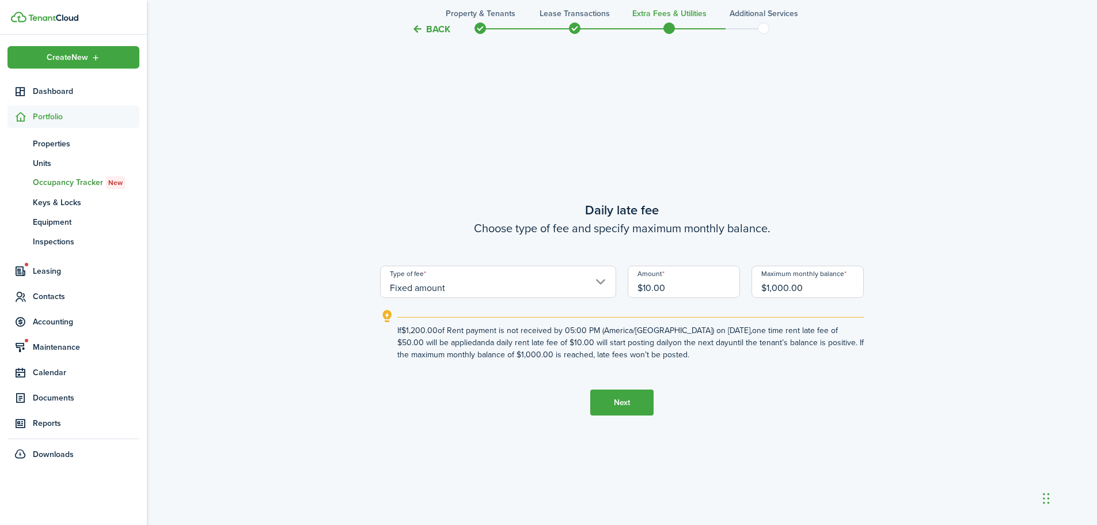
click at [624, 400] on button "Next" at bounding box center [621, 402] width 63 height 26
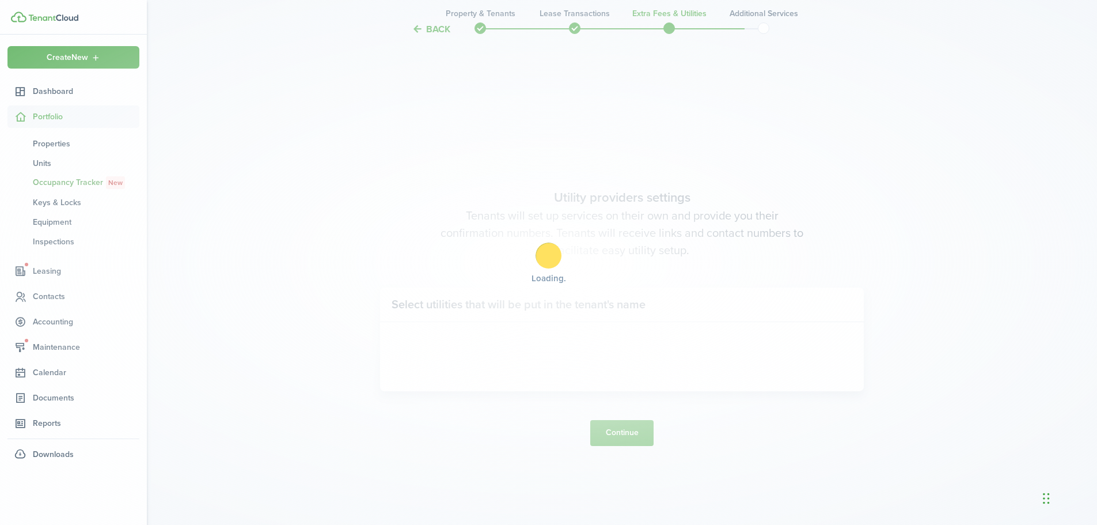
scroll to position [2021, 0]
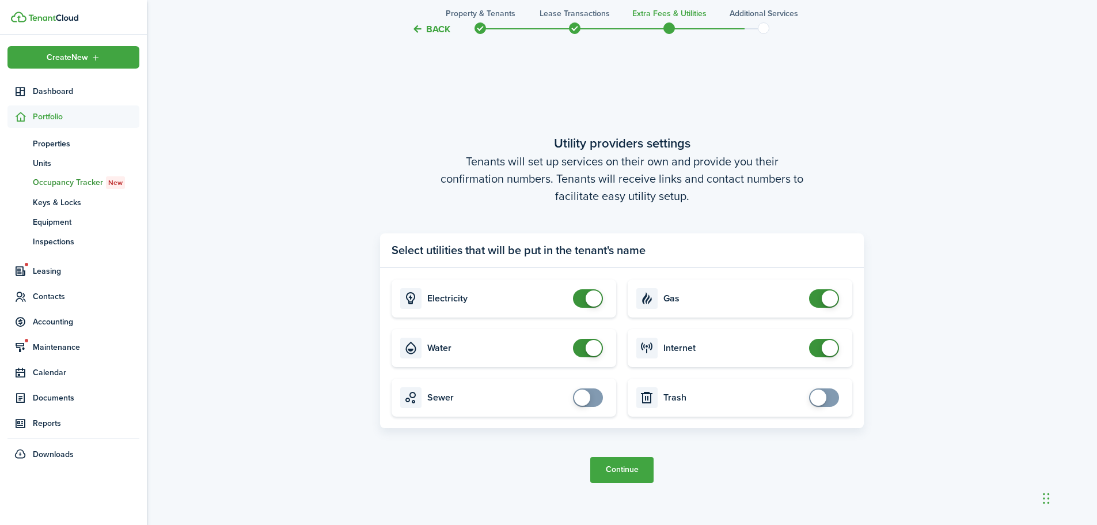
checkbox input "false"
click at [595, 301] on span at bounding box center [594, 298] width 16 height 16
checkbox input "false"
click at [590, 344] on span at bounding box center [594, 348] width 16 height 16
checkbox input "false"
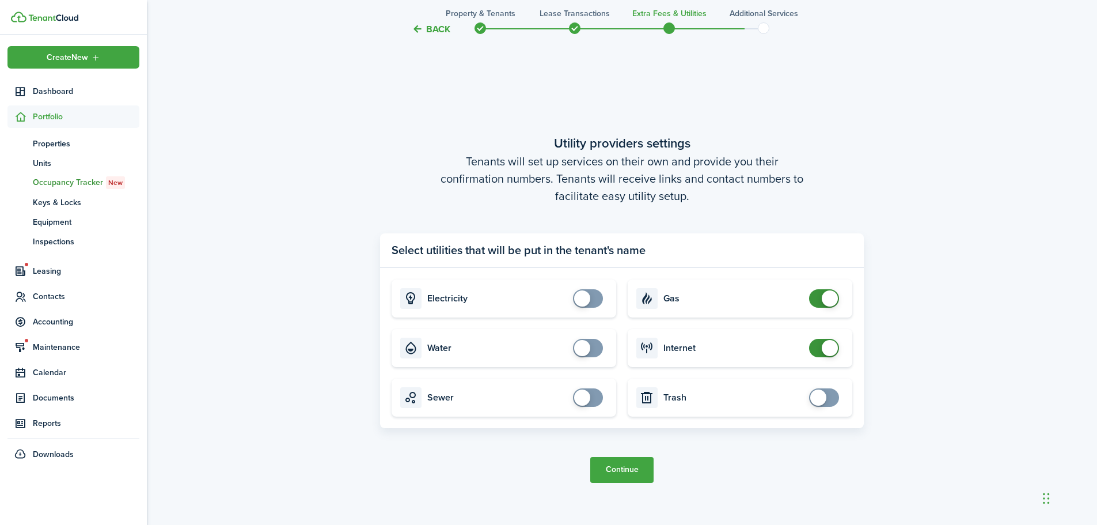
click at [835, 295] on span at bounding box center [830, 298] width 16 height 16
checkbox input "false"
click at [825, 348] on span at bounding box center [830, 348] width 16 height 16
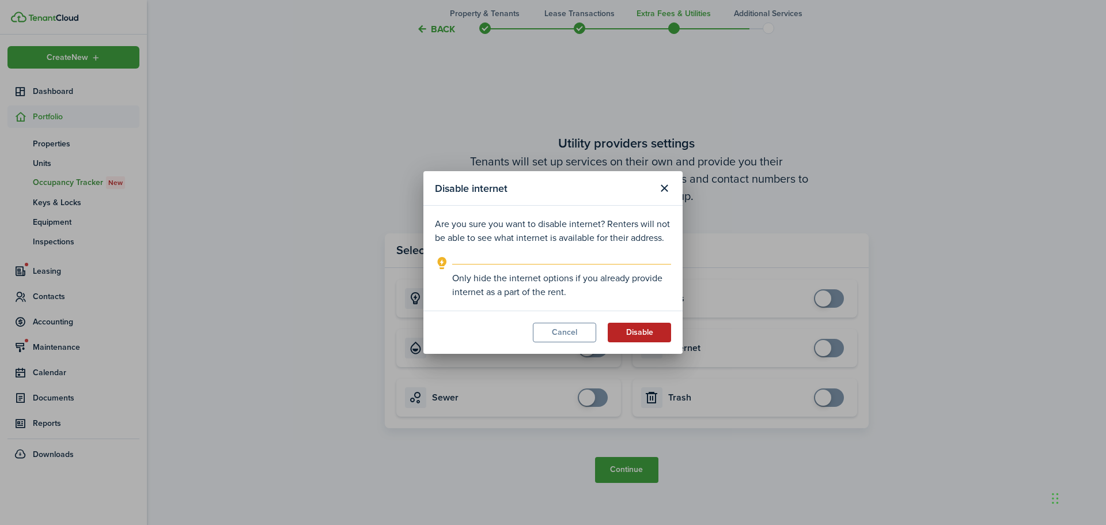
click at [635, 333] on button "Disable" at bounding box center [639, 332] width 63 height 20
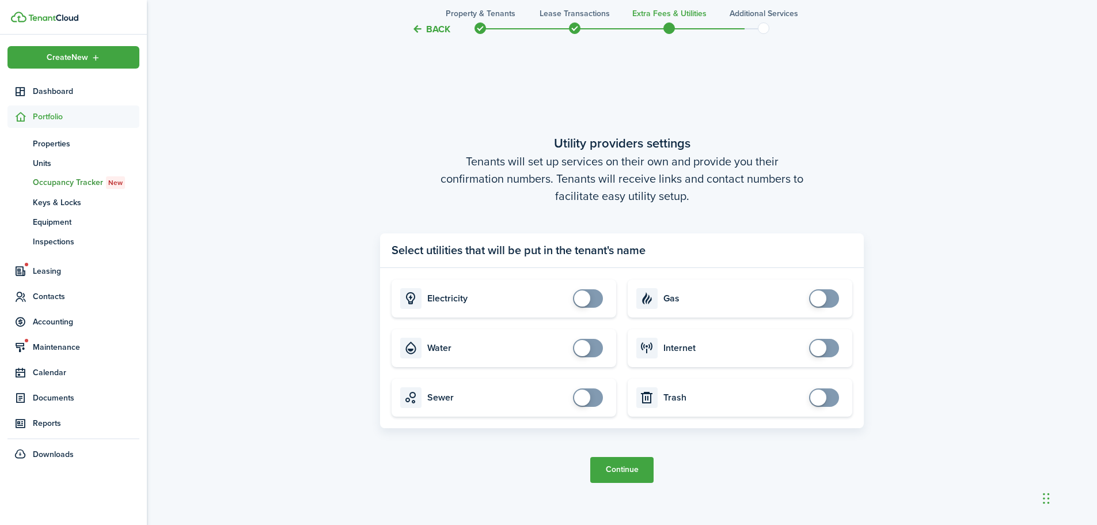
click at [626, 469] on button "Continue" at bounding box center [621, 470] width 63 height 26
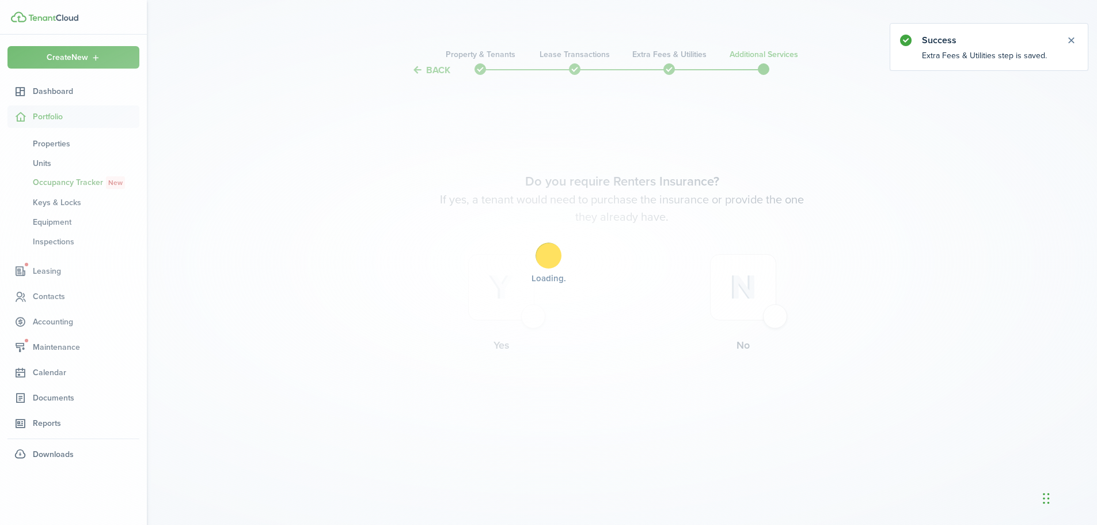
scroll to position [0, 0]
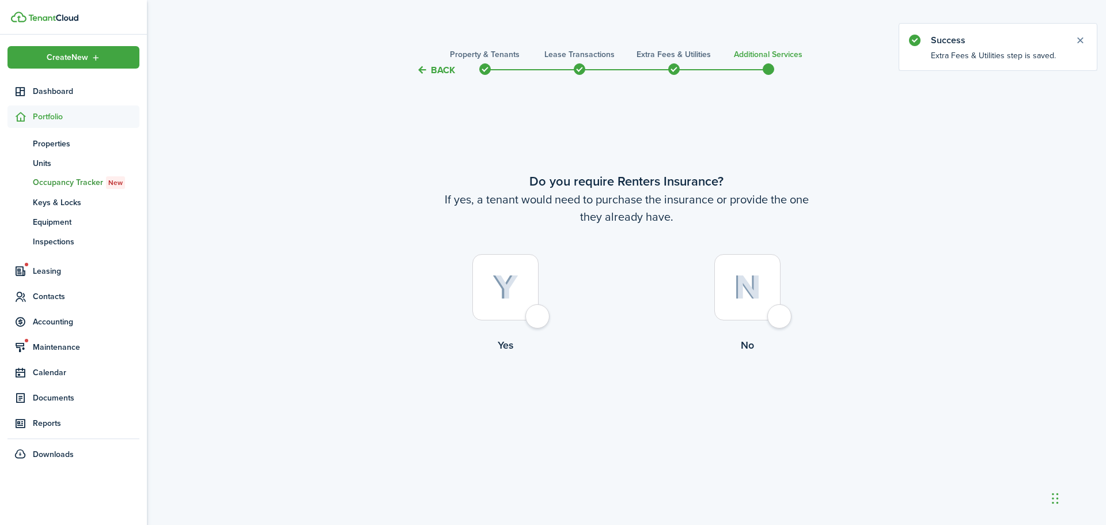
click at [775, 317] on div at bounding box center [747, 287] width 66 height 66
radio input "true"
click at [637, 396] on button "Complete move in" at bounding box center [626, 401] width 85 height 26
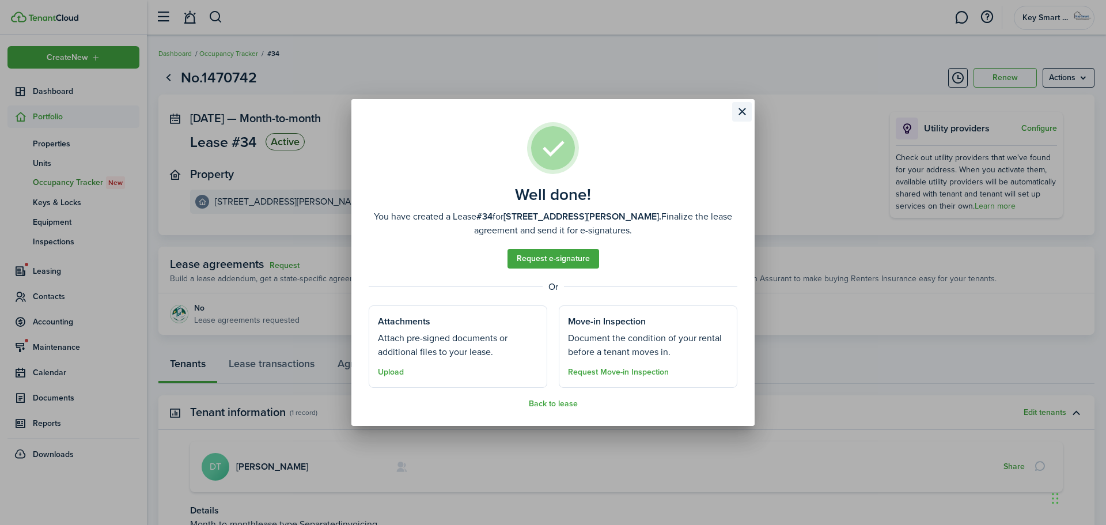
click at [739, 112] on button "Close modal" at bounding box center [742, 112] width 20 height 20
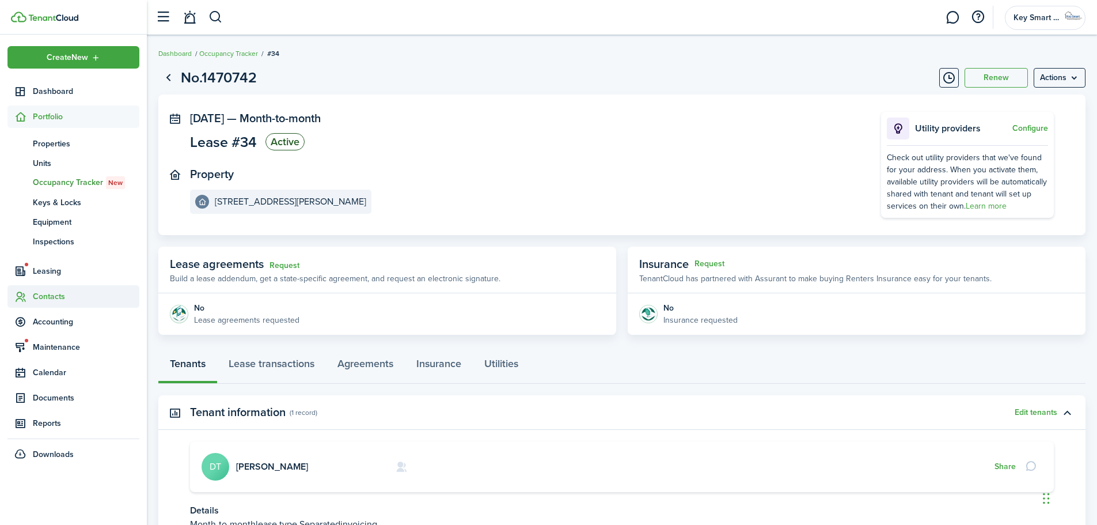
click at [50, 295] on span "Contacts" at bounding box center [86, 296] width 107 height 12
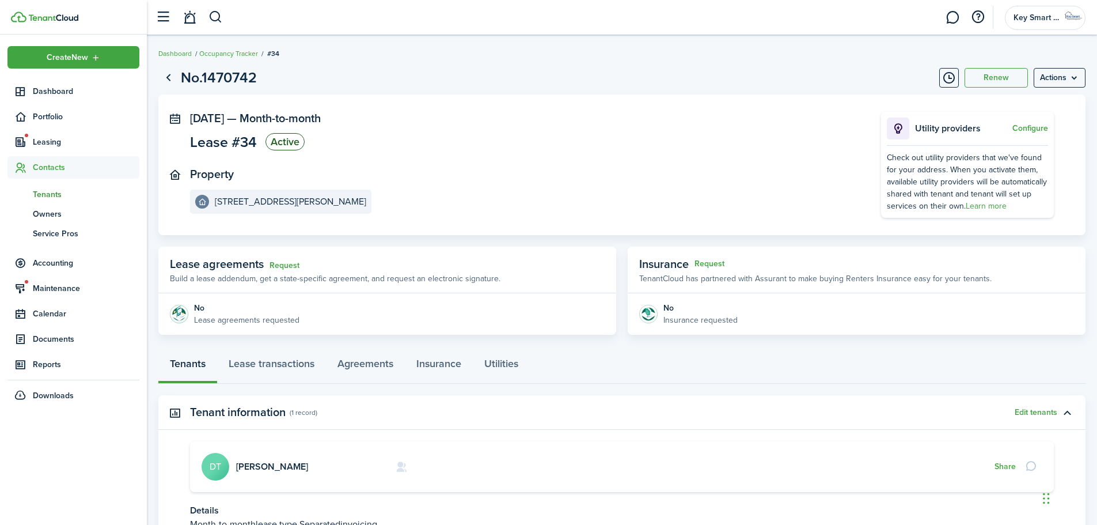
click at [52, 196] on span "Tenants" at bounding box center [86, 194] width 107 height 12
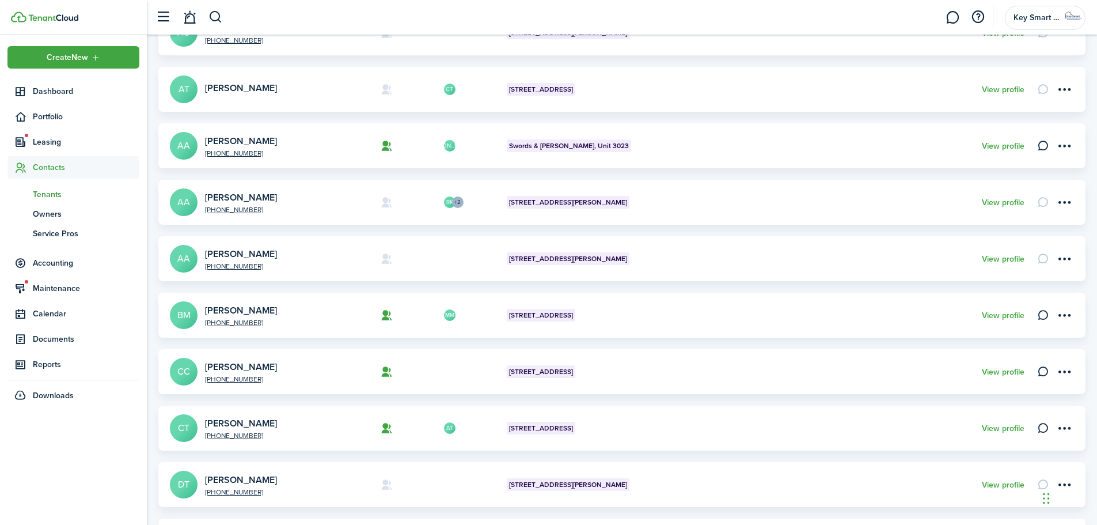
scroll to position [342, 0]
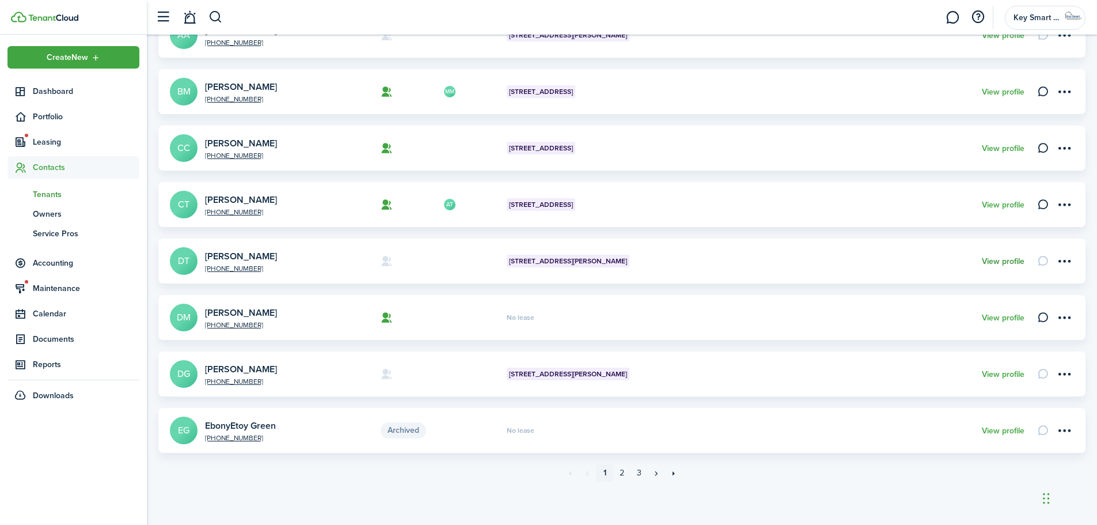
click at [991, 264] on link "View profile" at bounding box center [1003, 261] width 43 height 9
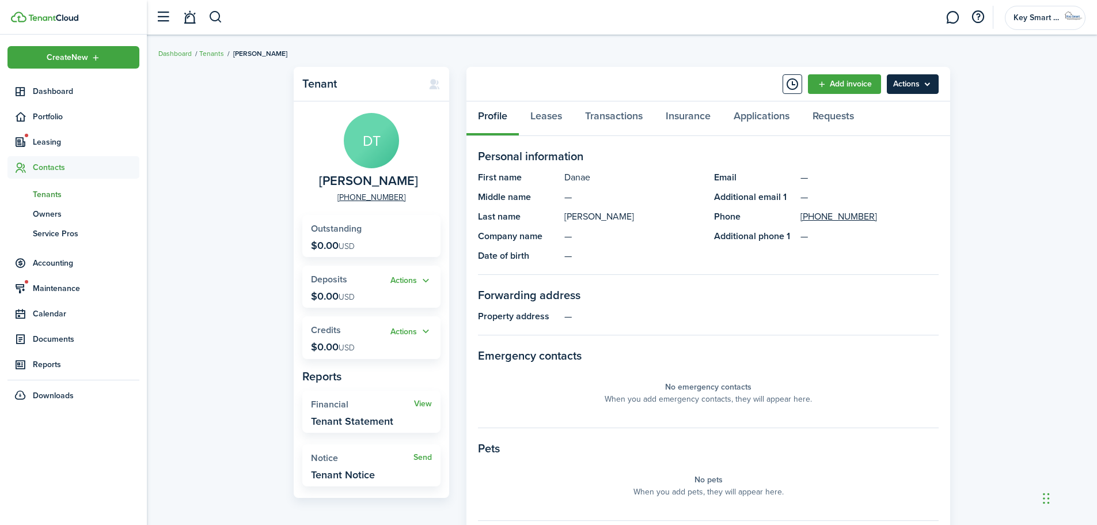
click at [916, 89] on menu-btn "Actions" at bounding box center [913, 84] width 52 height 20
click at [868, 107] on link "Edit" at bounding box center [888, 110] width 101 height 20
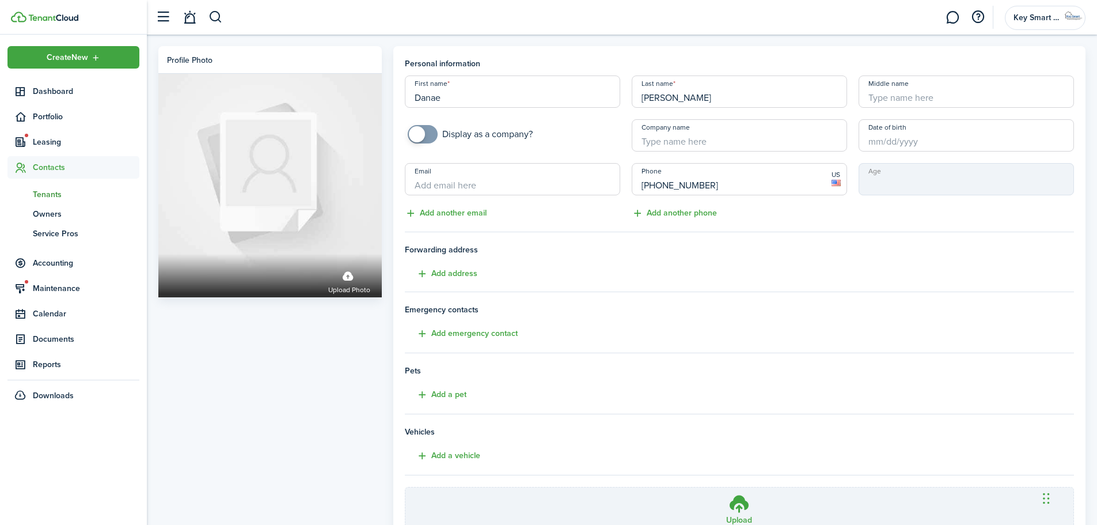
click at [451, 184] on input "Email" at bounding box center [512, 179] width 215 height 32
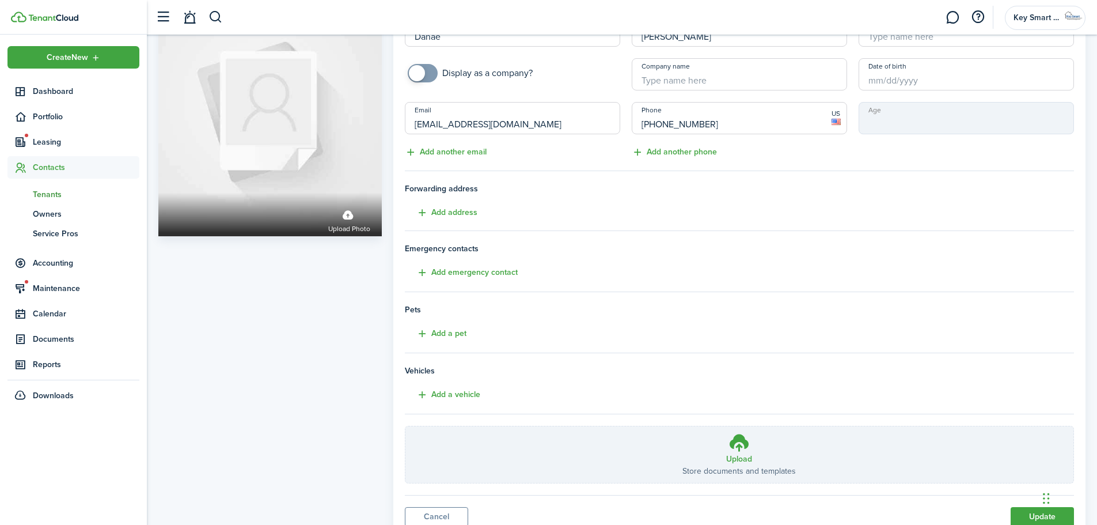
scroll to position [106, 0]
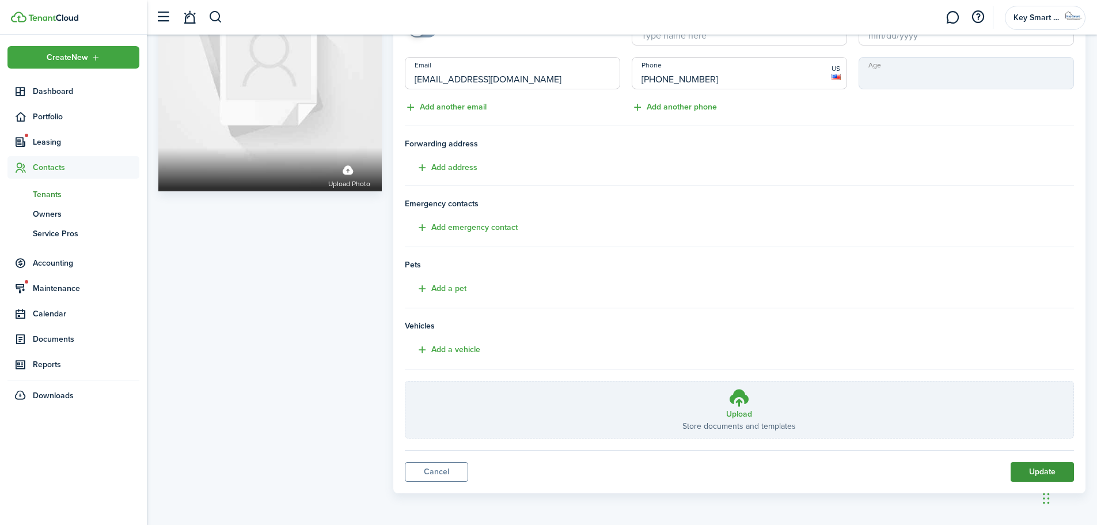
type input "[EMAIL_ADDRESS][DOMAIN_NAME]"
click at [1030, 474] on button "Update" at bounding box center [1042, 472] width 63 height 20
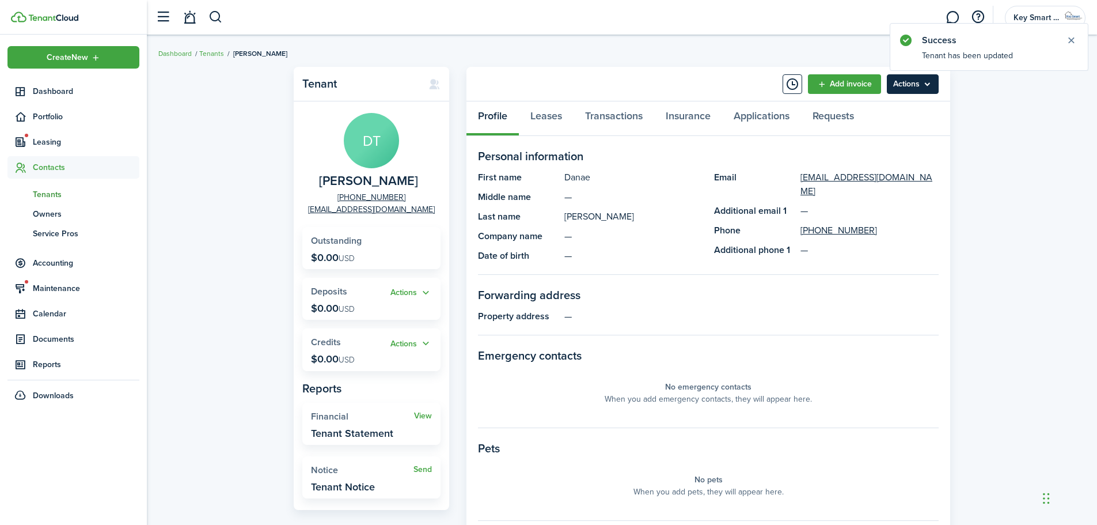
click at [923, 85] on menu-btn "Actions" at bounding box center [913, 84] width 52 height 20
click at [898, 128] on button "Send Connection" at bounding box center [888, 130] width 101 height 20
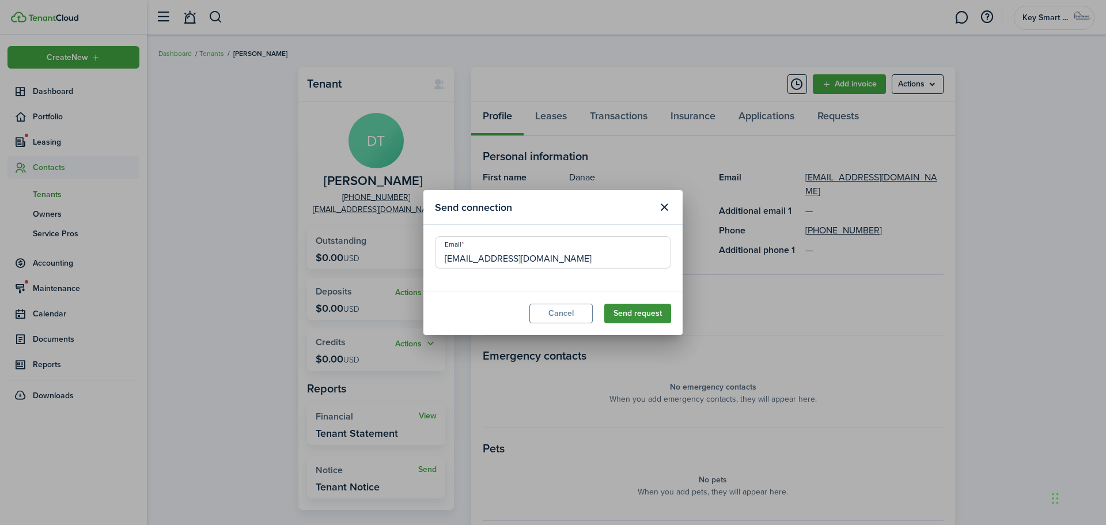
click at [647, 312] on button "Send request" at bounding box center [637, 313] width 67 height 20
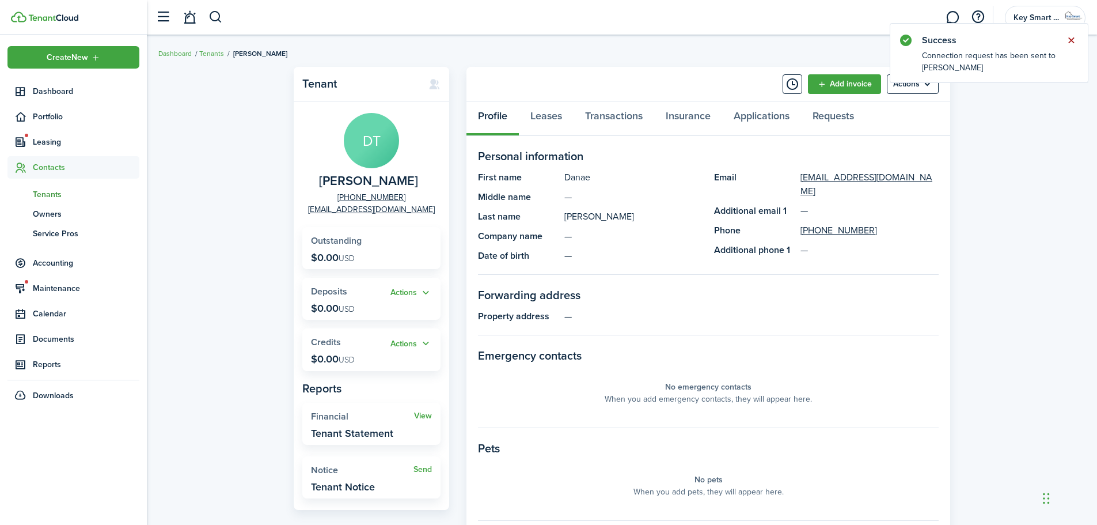
click at [1073, 41] on button "Close notify" at bounding box center [1071, 40] width 16 height 16
click at [62, 240] on link "sp Service Pros" at bounding box center [73, 233] width 132 height 20
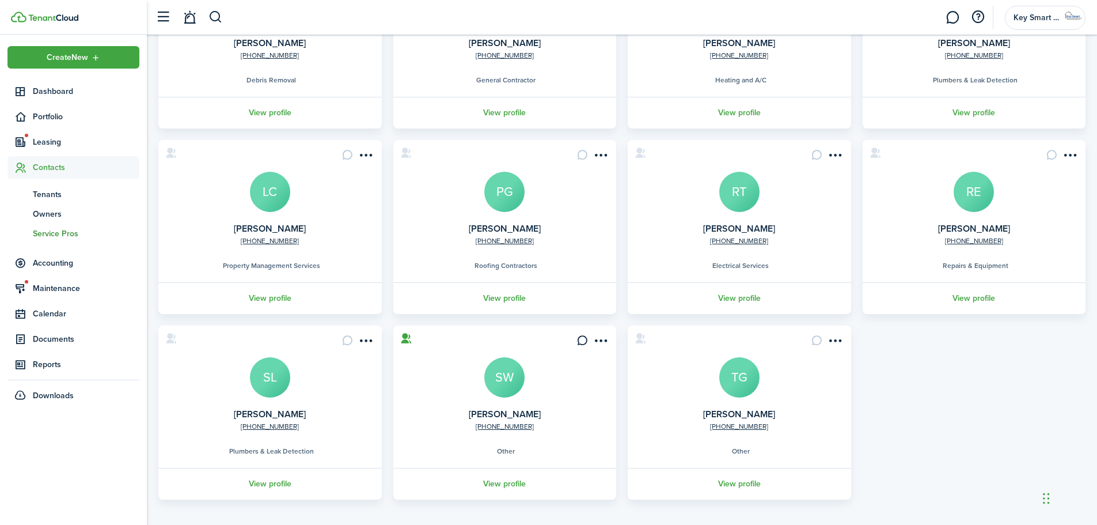
scroll to position [181, 0]
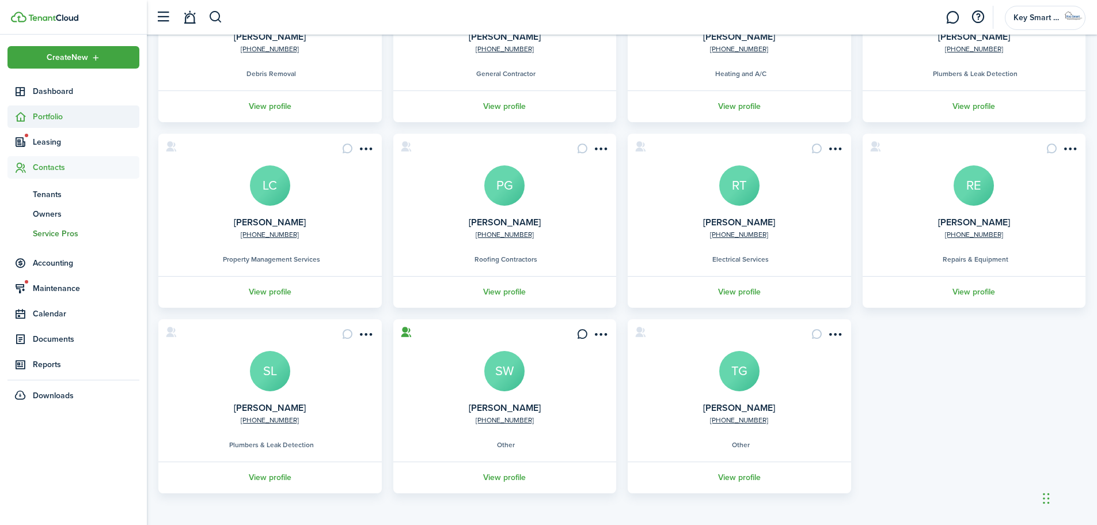
click at [37, 120] on span "Portfolio" at bounding box center [86, 117] width 107 height 12
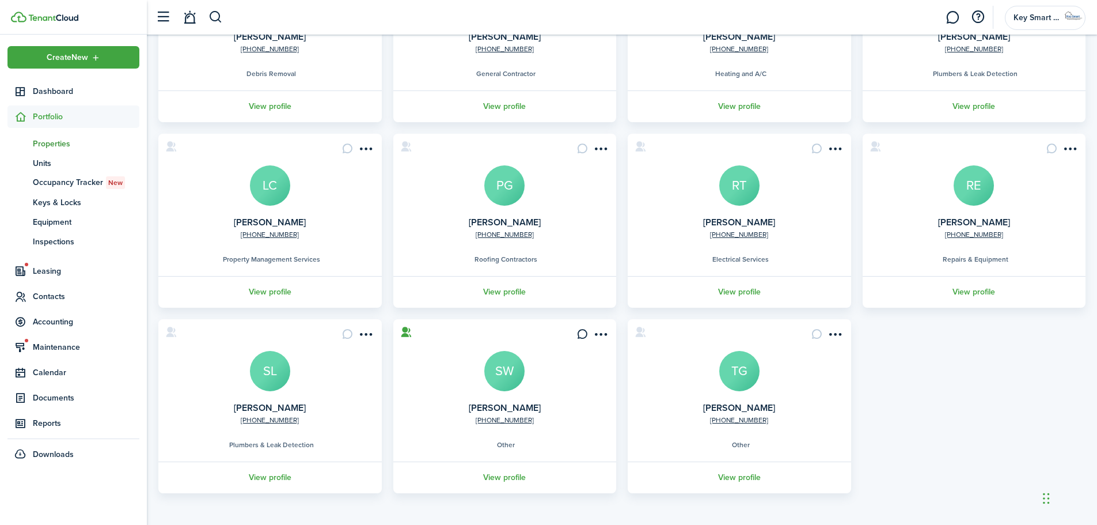
click at [42, 146] on span "Properties" at bounding box center [86, 144] width 107 height 12
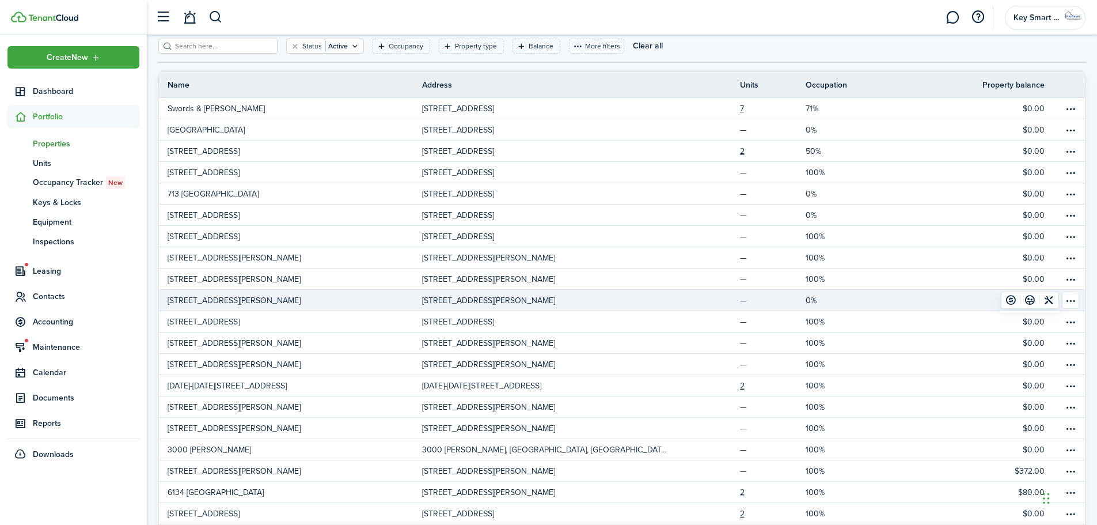
scroll to position [110, 0]
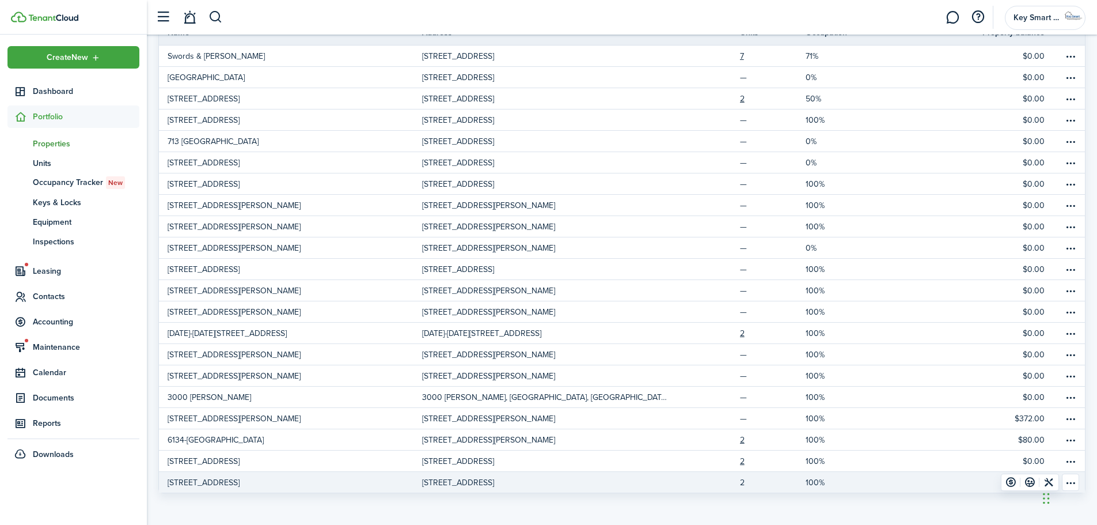
click at [741, 480] on link "2" at bounding box center [773, 482] width 66 height 21
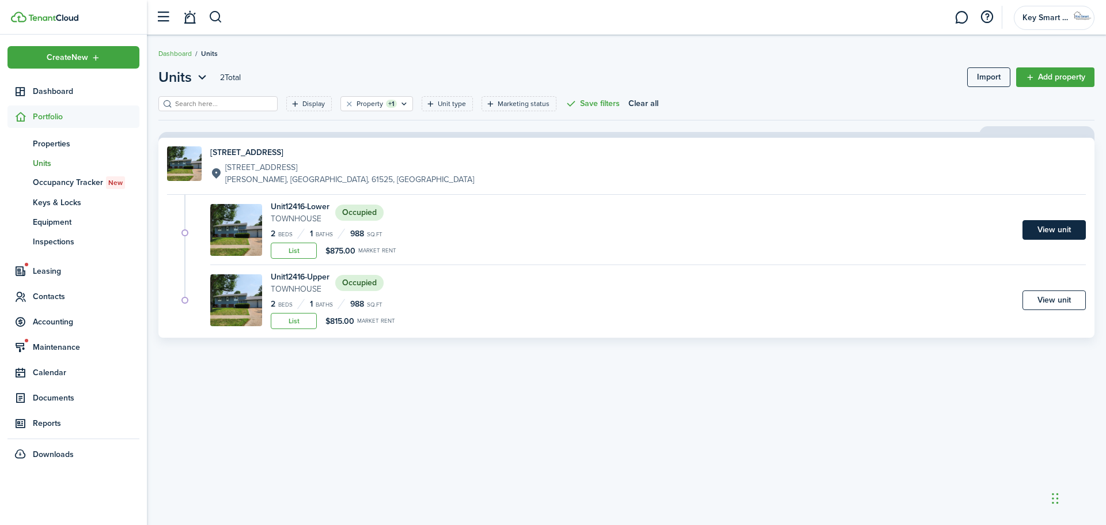
click at [1046, 226] on link "View unit" at bounding box center [1053, 230] width 63 height 20
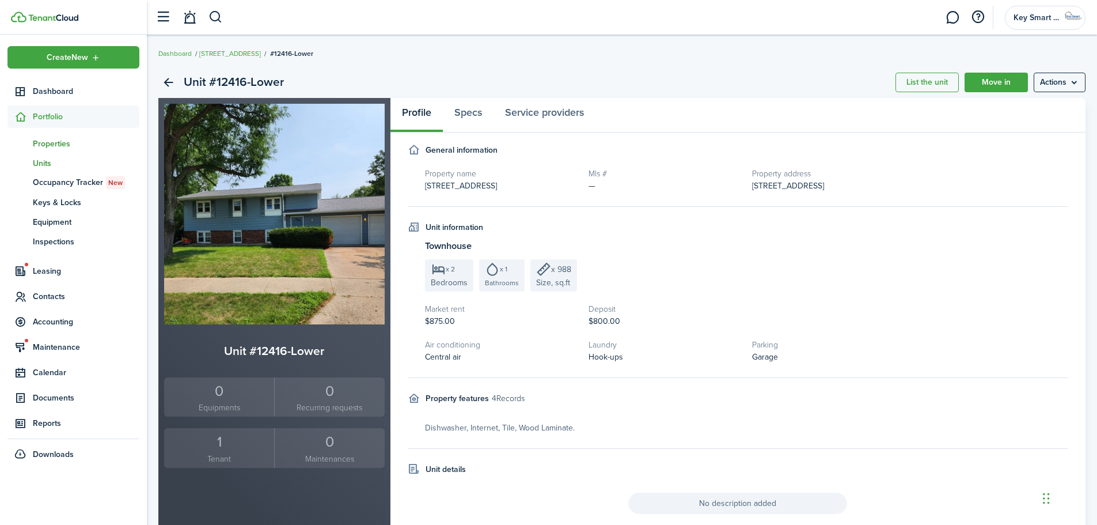
click at [49, 145] on span "Properties" at bounding box center [86, 144] width 107 height 12
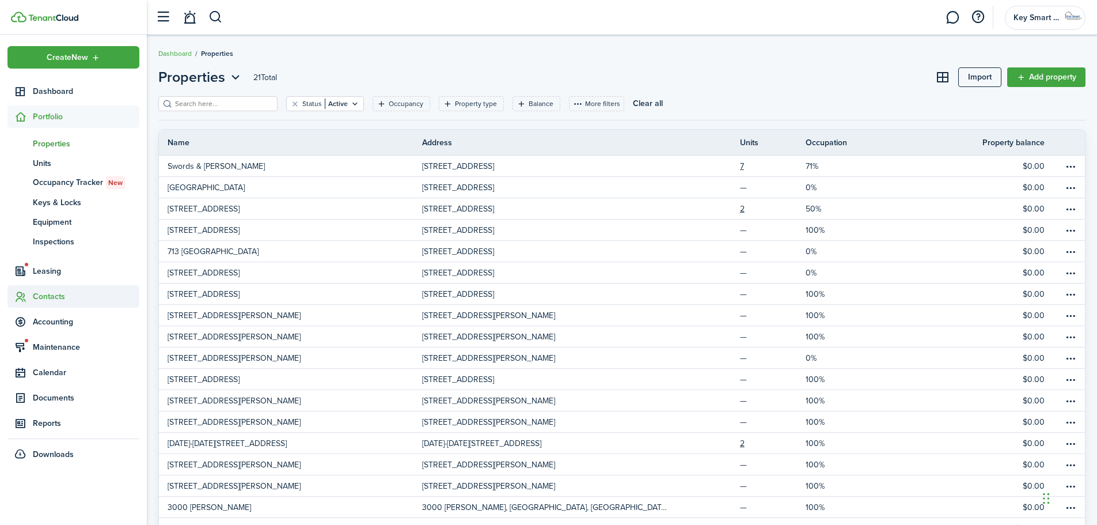
click at [46, 300] on span "Contacts" at bounding box center [86, 296] width 107 height 12
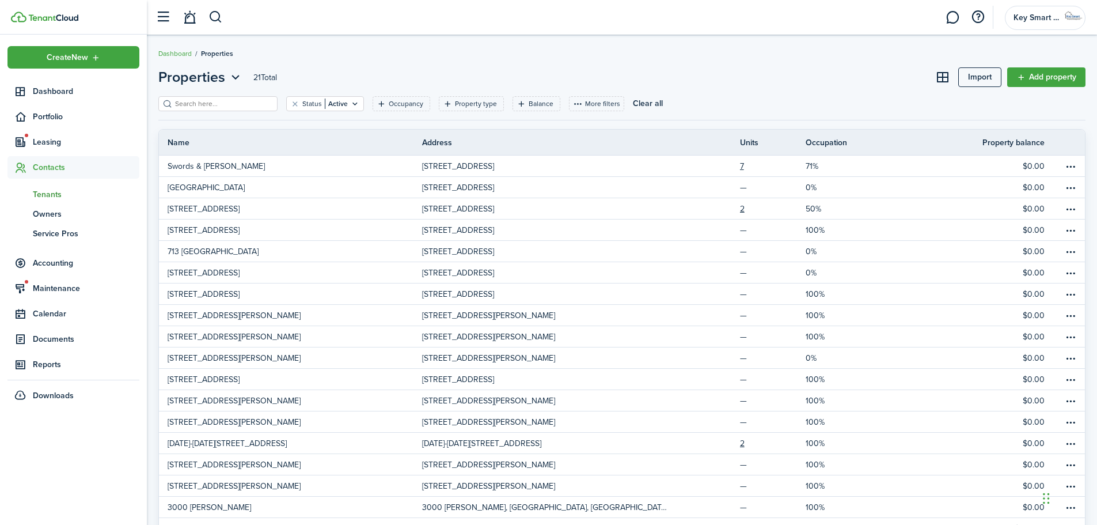
click at [39, 191] on span "Tenants" at bounding box center [86, 194] width 107 height 12
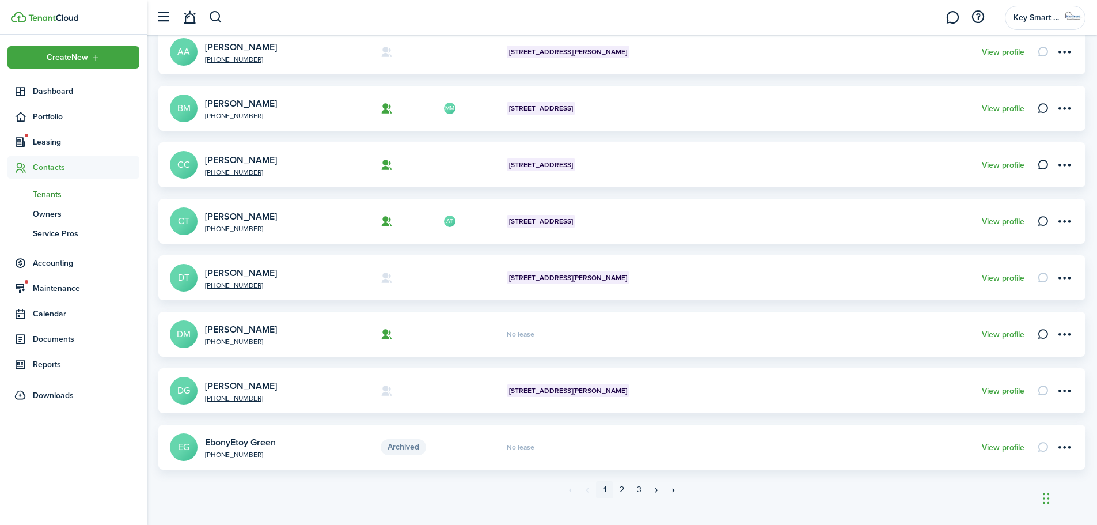
scroll to position [342, 0]
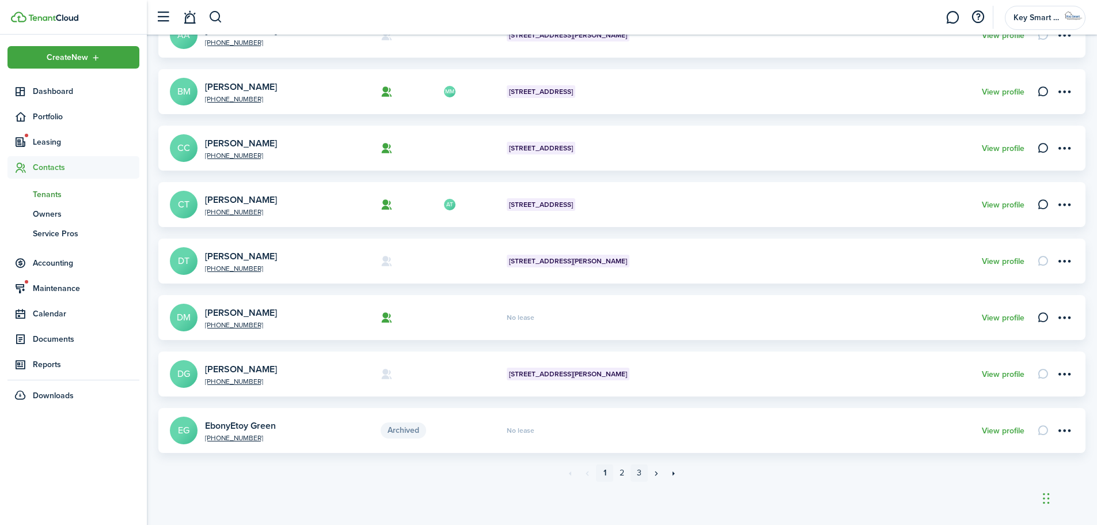
click at [639, 472] on link "3" at bounding box center [639, 472] width 17 height 17
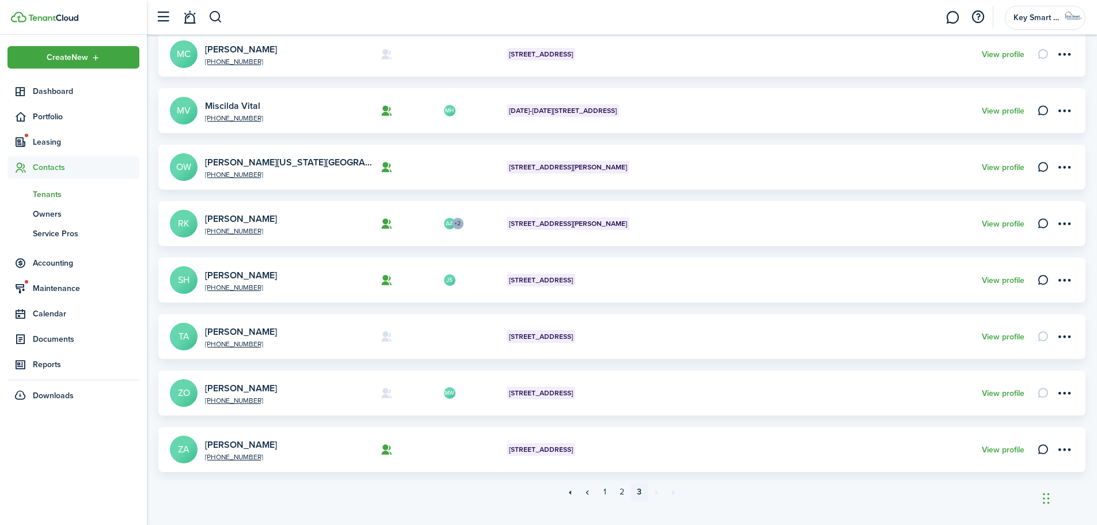
scroll to position [342, 0]
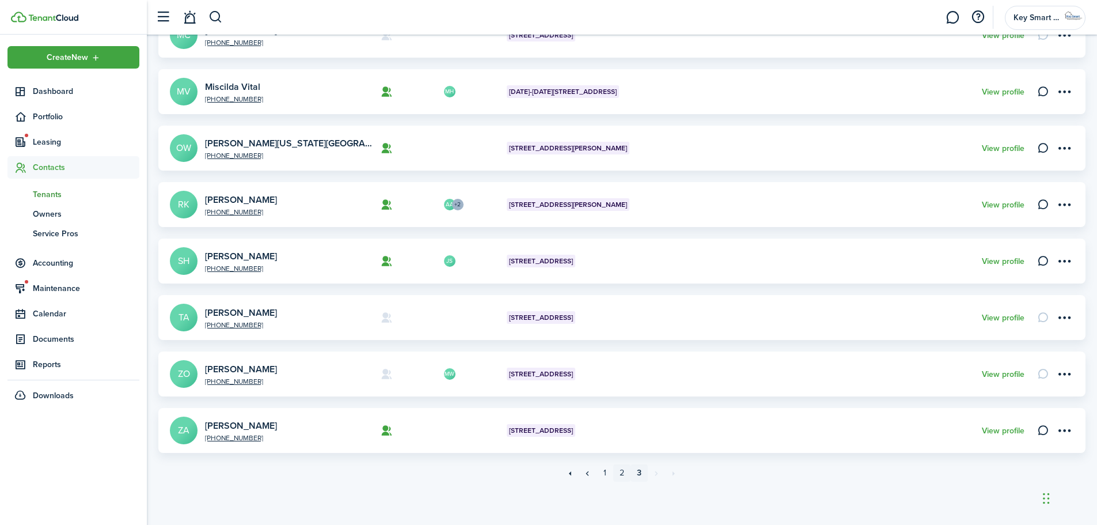
click at [623, 473] on link "2" at bounding box center [621, 472] width 17 height 17
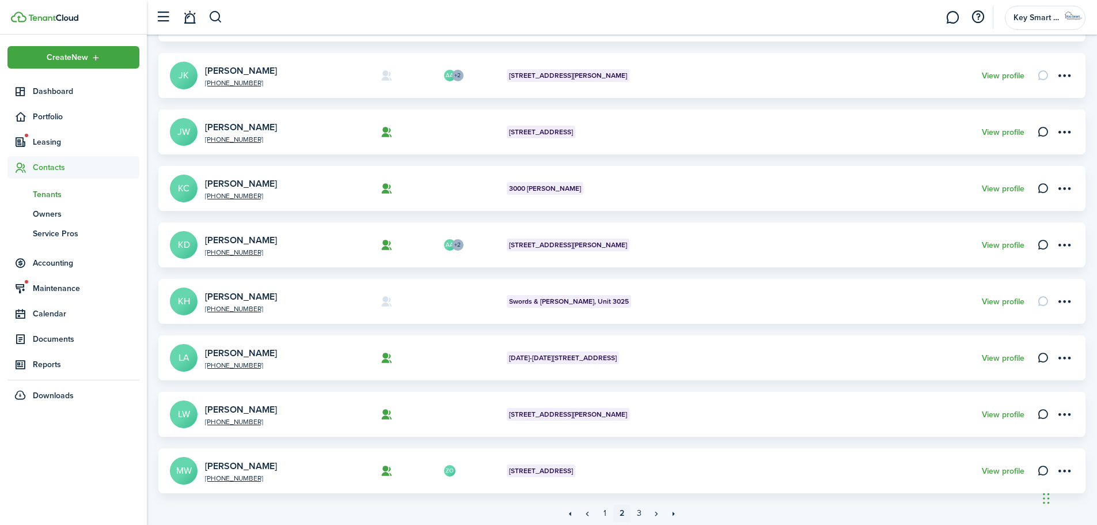
scroll to position [342, 0]
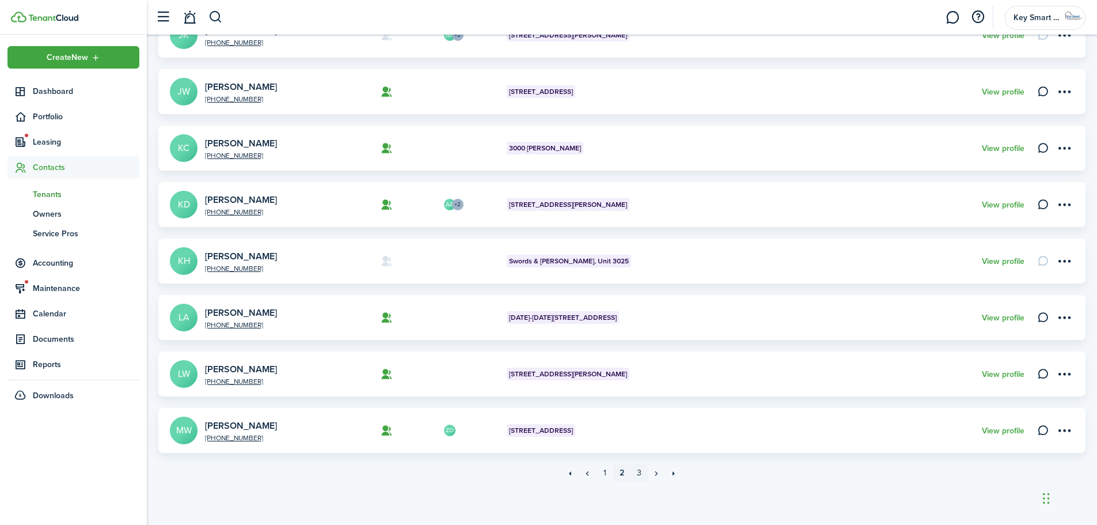
click at [641, 473] on link "3" at bounding box center [639, 472] width 17 height 17
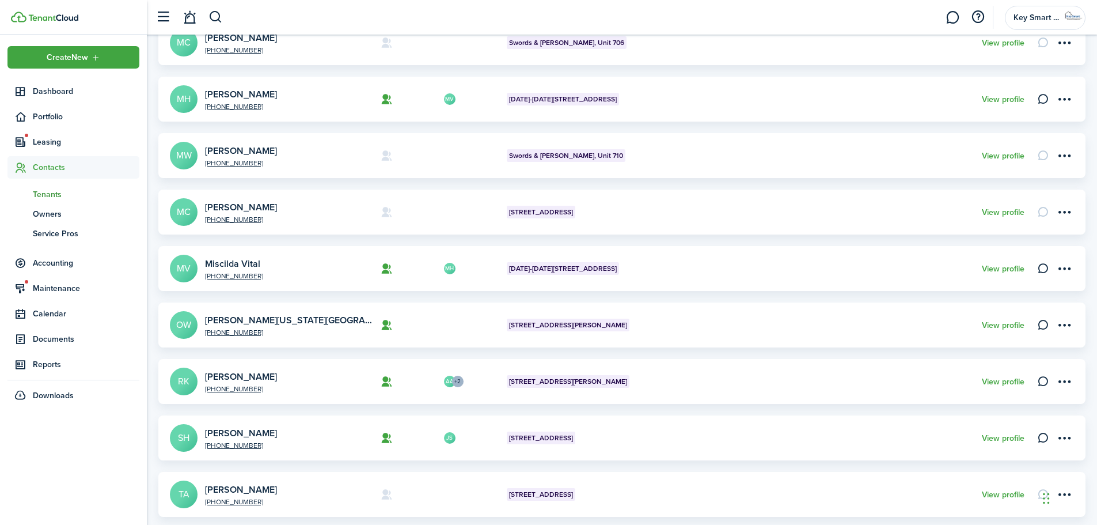
scroll to position [342, 0]
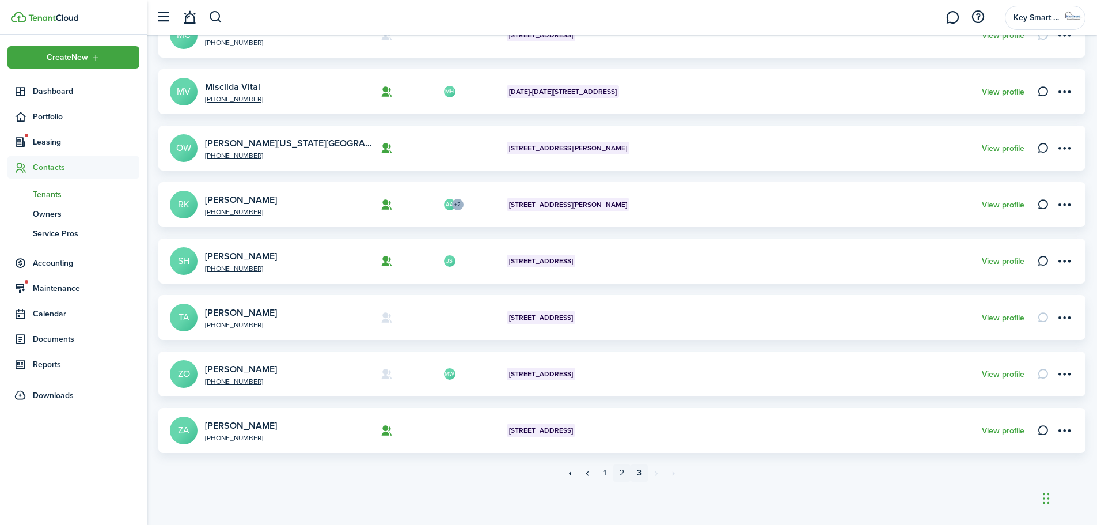
drag, startPoint x: 620, startPoint y: 475, endPoint x: 615, endPoint y: 461, distance: 14.8
click at [620, 475] on link "2" at bounding box center [621, 472] width 17 height 17
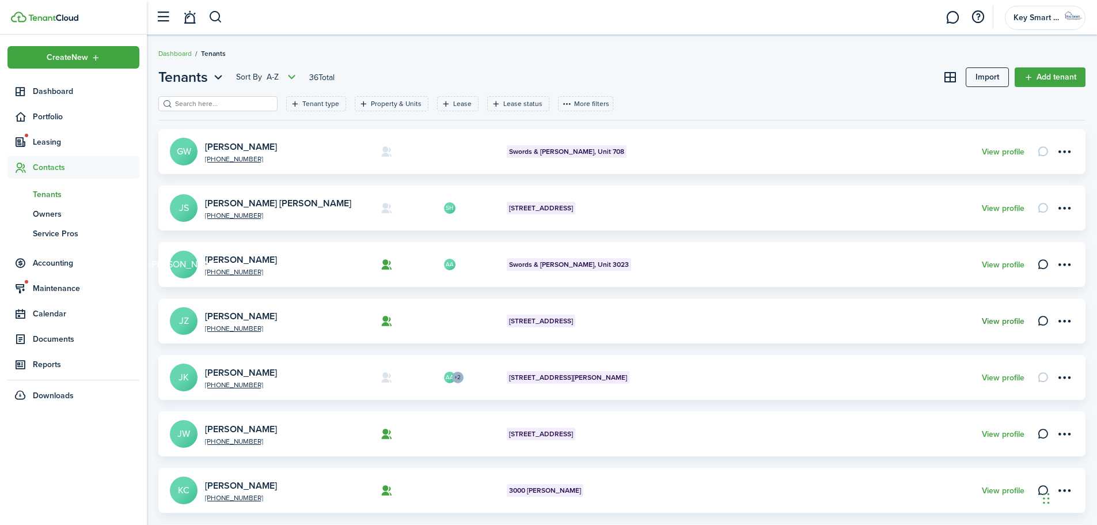
click at [1004, 321] on link "View profile" at bounding box center [1003, 321] width 43 height 9
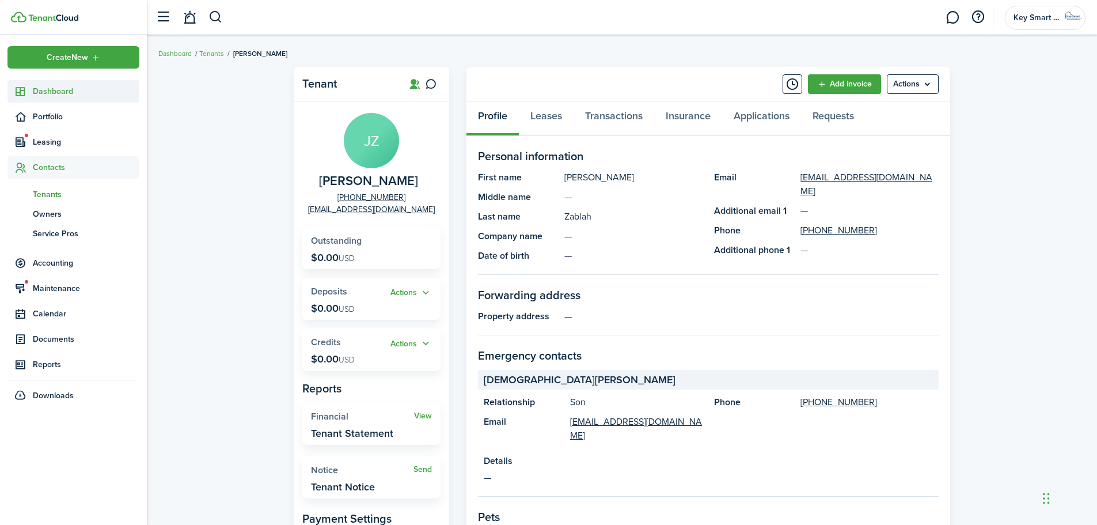
click at [55, 94] on span "Dashboard" at bounding box center [86, 91] width 107 height 12
